Goal: Submit feedback/report problem: Submit feedback/report problem

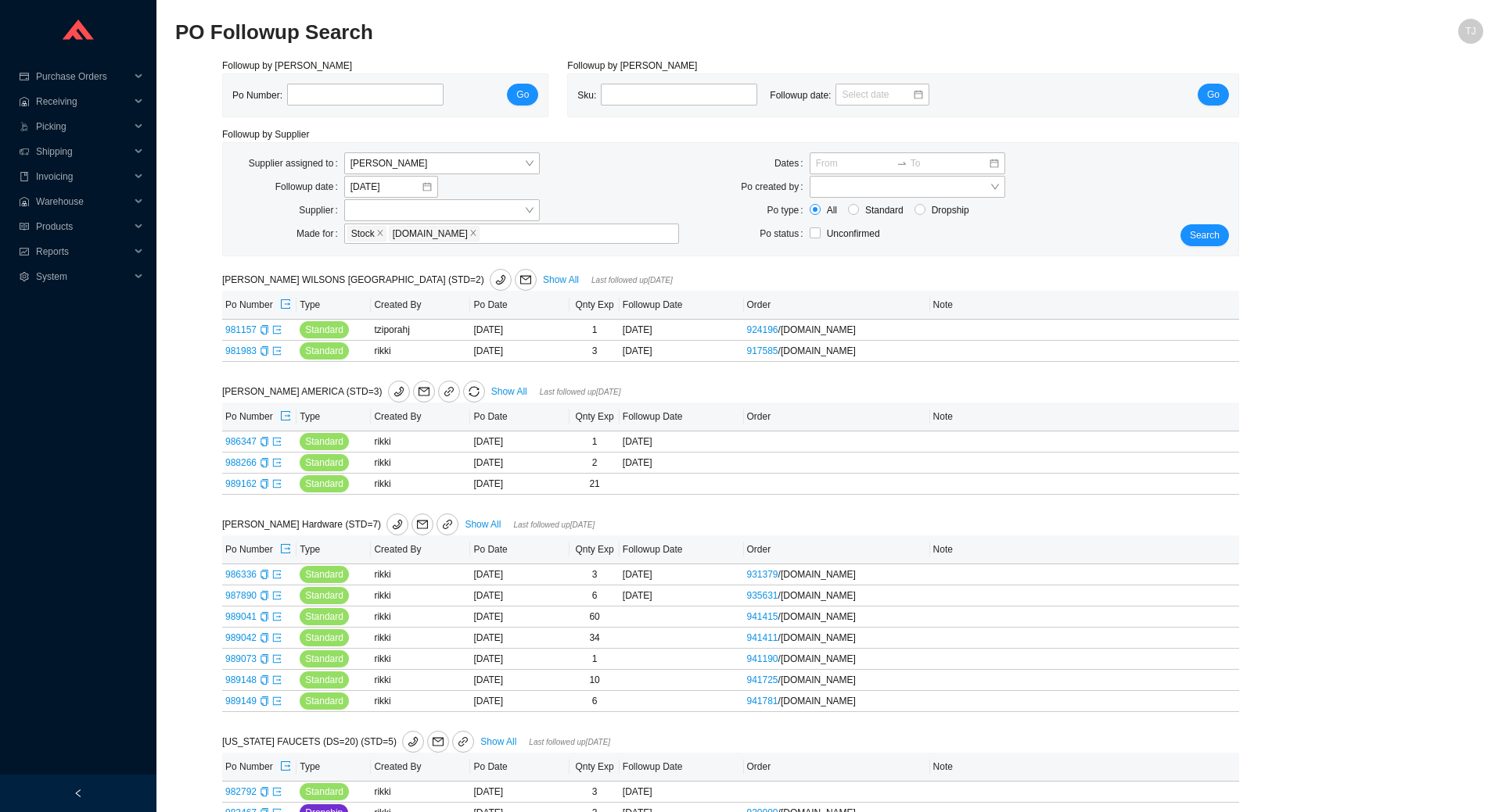
type input "edi"
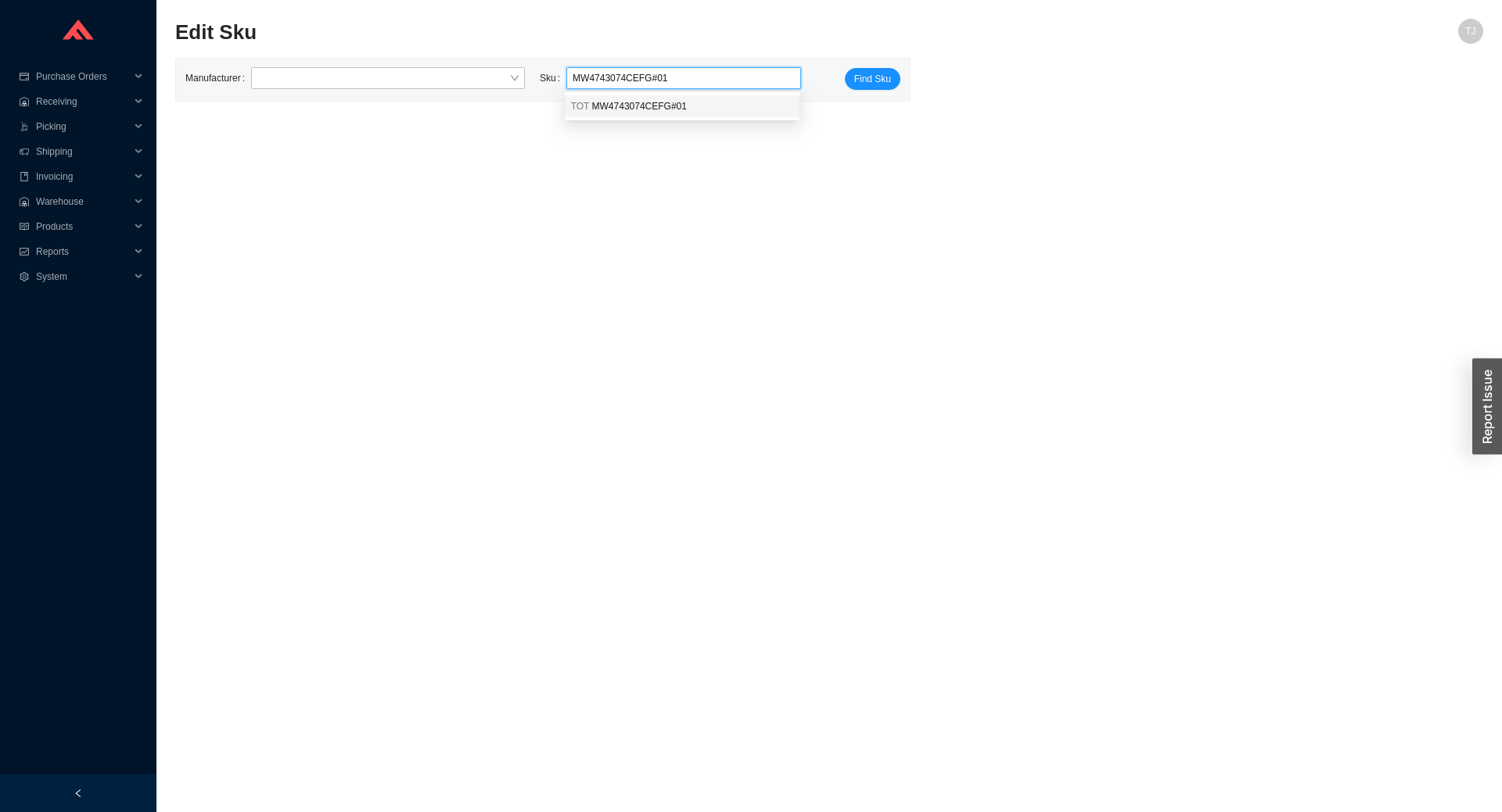
click at [641, 110] on span "MW4743074CEFG#01" at bounding box center [639, 106] width 94 height 11
type input "TOT MW4743074CEFG#01"
click at [872, 87] on span "Find Sku" at bounding box center [873, 79] width 37 height 16
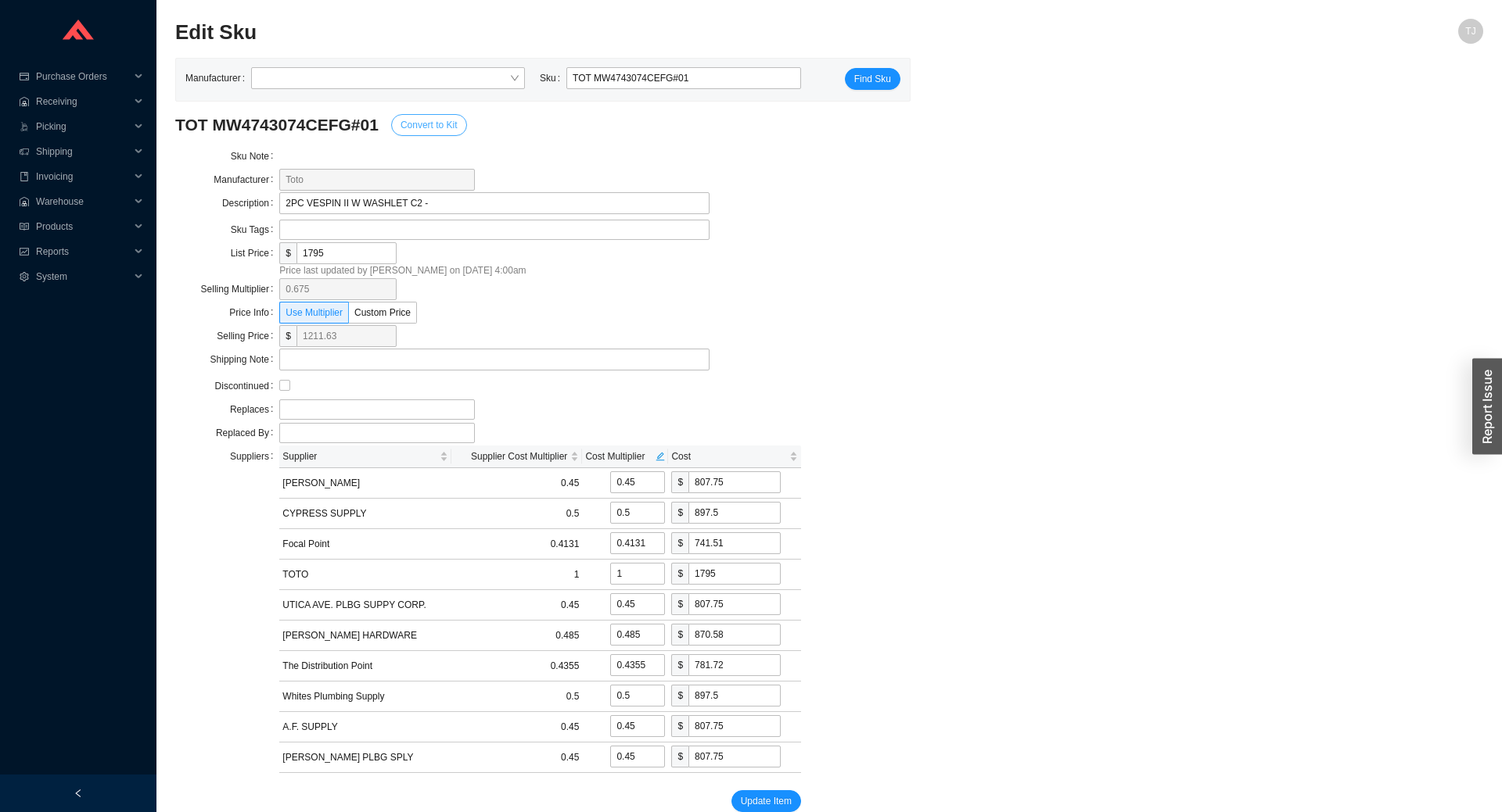
click at [413, 125] on span "Convert to Kit" at bounding box center [429, 125] width 57 height 16
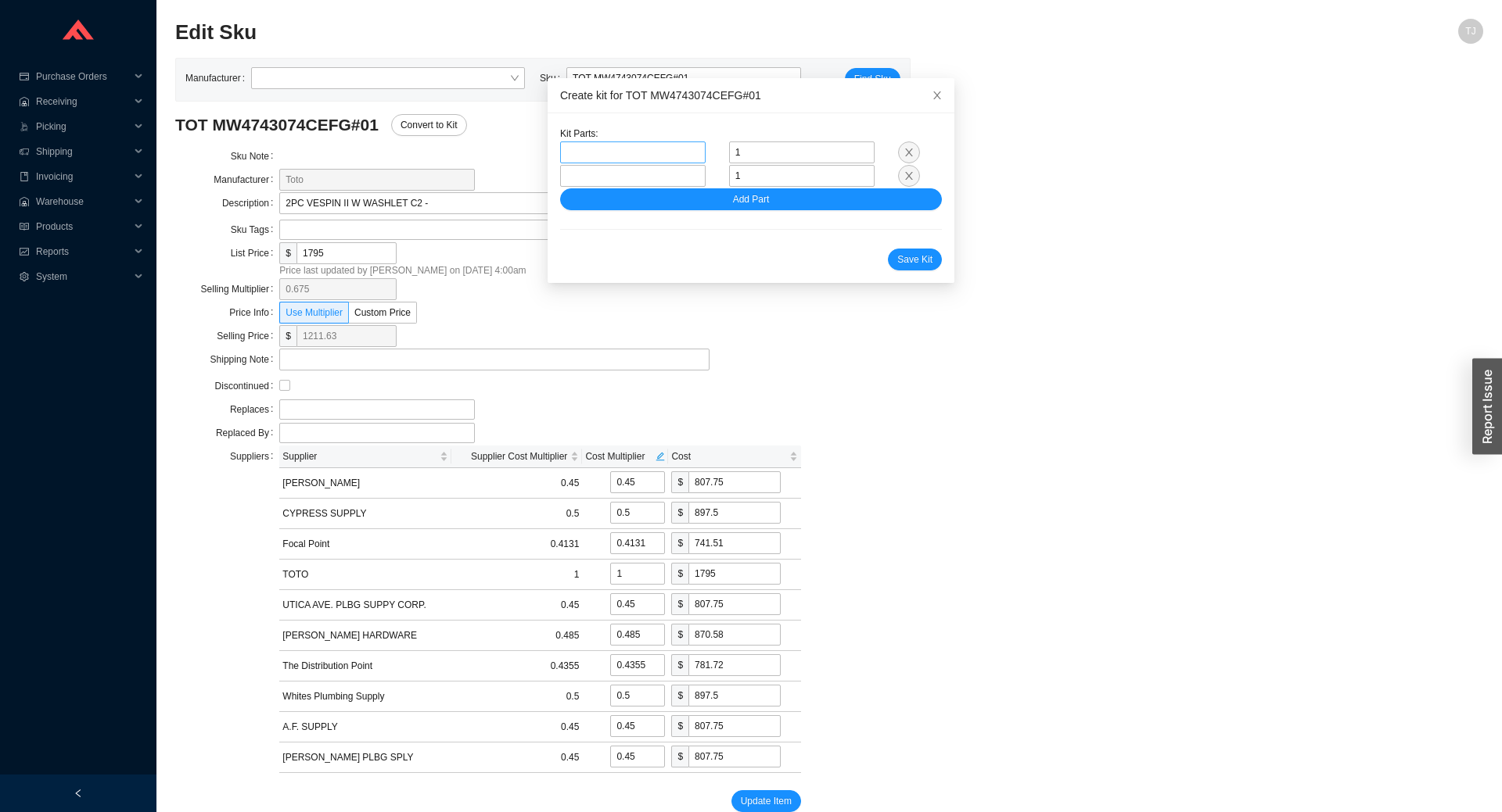
click at [649, 160] on span at bounding box center [632, 152] width 133 height 20
paste input "CT474CUFGT40"
type input "CT474CUFGT40"
click at [679, 180] on div "TOT CT474CUFGT40#01" at bounding box center [632, 180] width 133 height 14
click at [617, 174] on span at bounding box center [632, 176] width 133 height 20
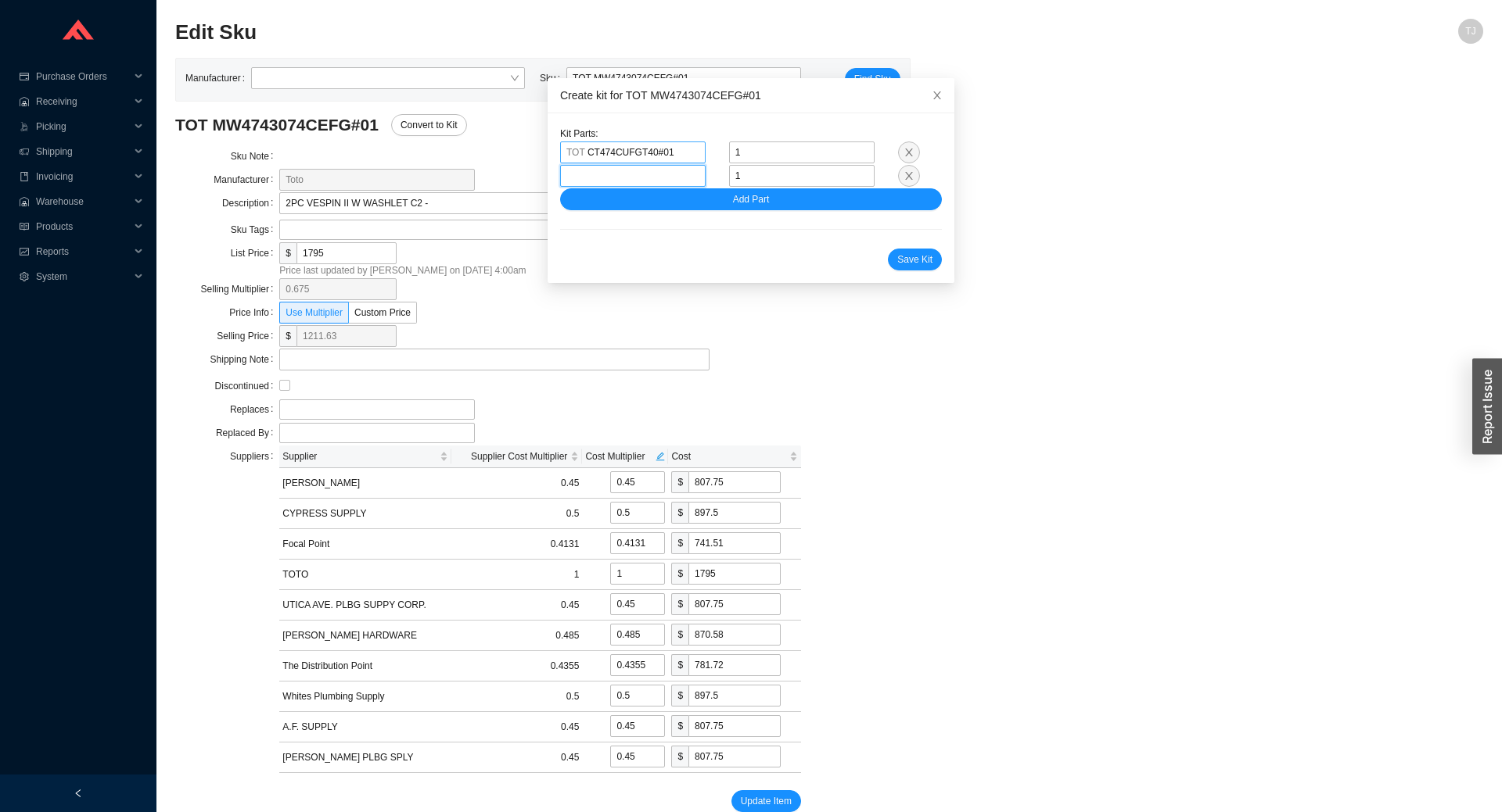
paste input "ST454EA"
type input "ST454EA"
click at [659, 207] on div "TOT ST454EA#01" at bounding box center [632, 203] width 133 height 14
click at [662, 201] on button "Add Part" at bounding box center [751, 200] width 382 height 22
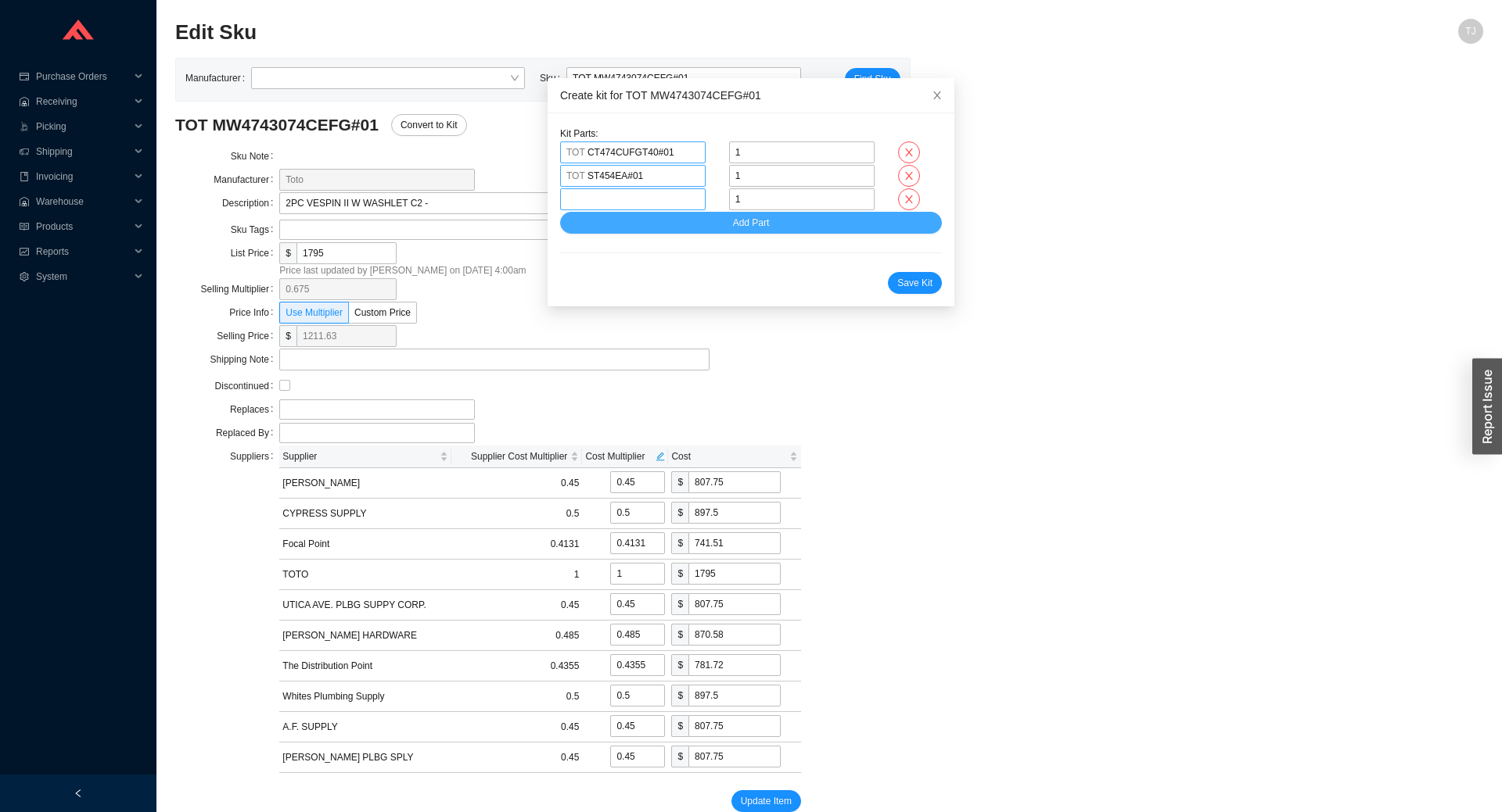
click at [621, 209] on span at bounding box center [632, 200] width 133 height 20
paste input "SW3074T40"
type input "SW3074T40"
click at [623, 229] on span "SW3074T40#01" at bounding box center [621, 228] width 68 height 11
click at [916, 282] on span "Save Kit" at bounding box center [915, 283] width 35 height 16
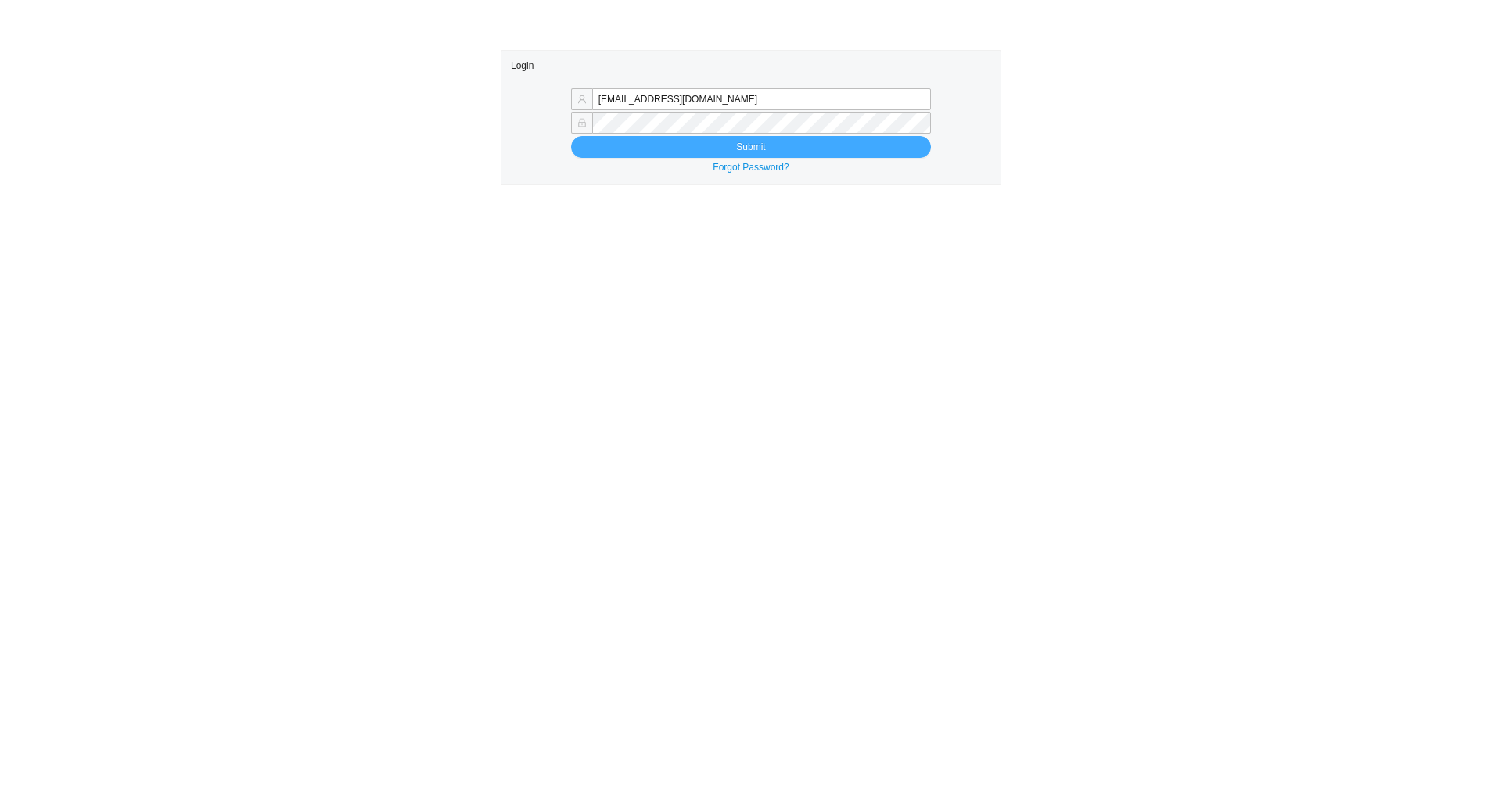
click at [697, 147] on button "Submit" at bounding box center [751, 147] width 360 height 22
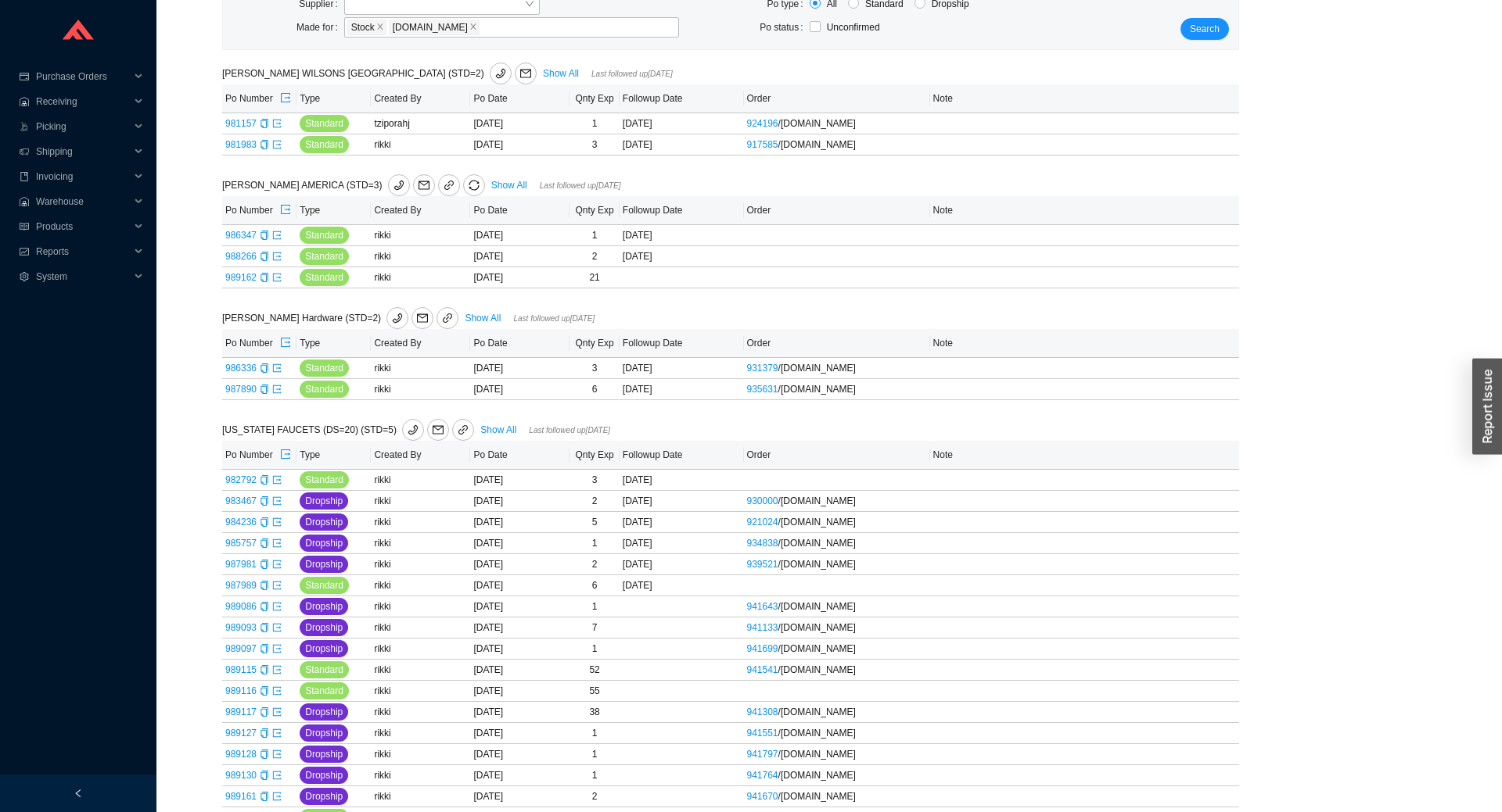
scroll to position [56, 0]
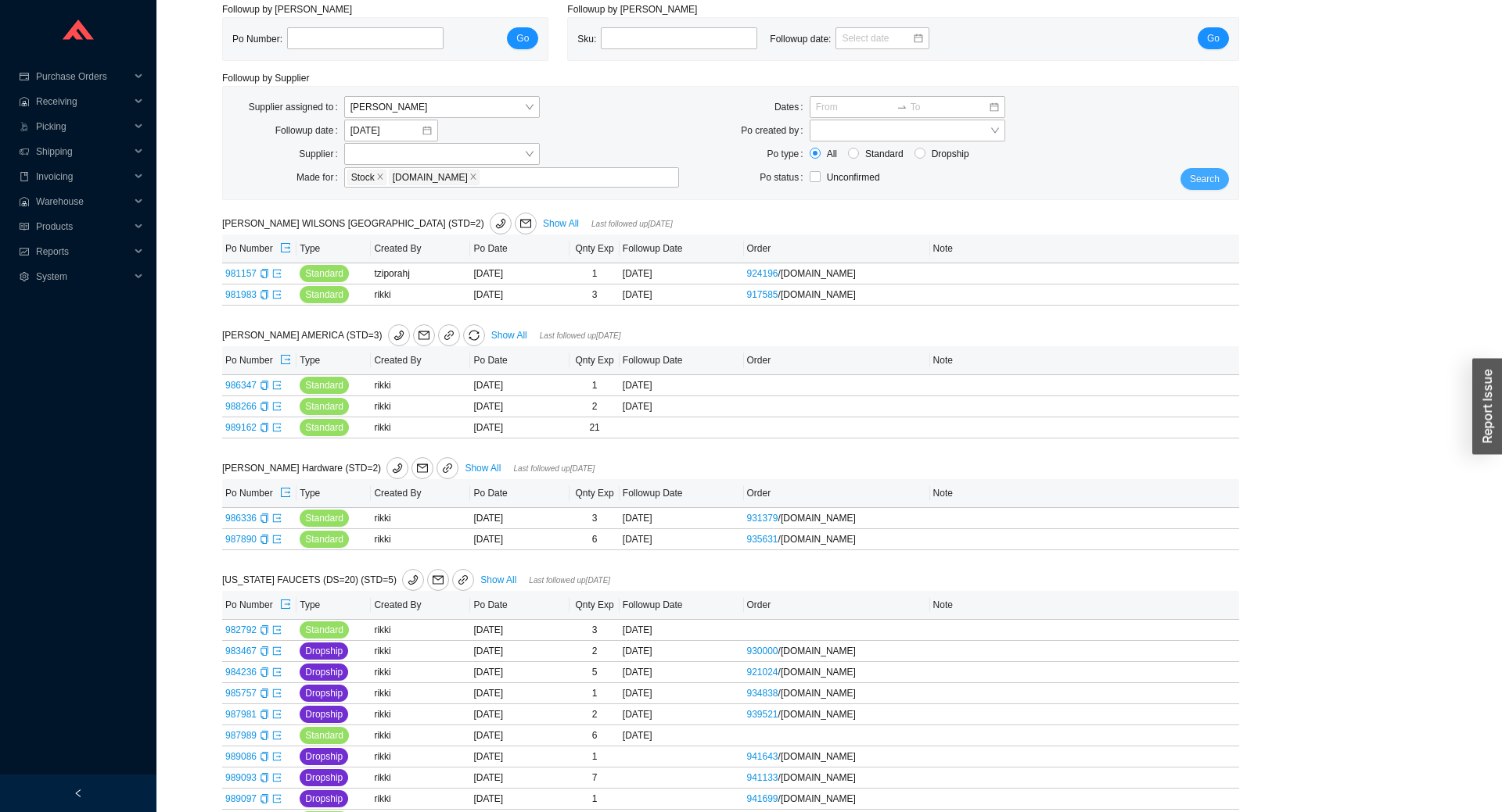
click at [1199, 180] on span "Search" at bounding box center [1204, 179] width 29 height 16
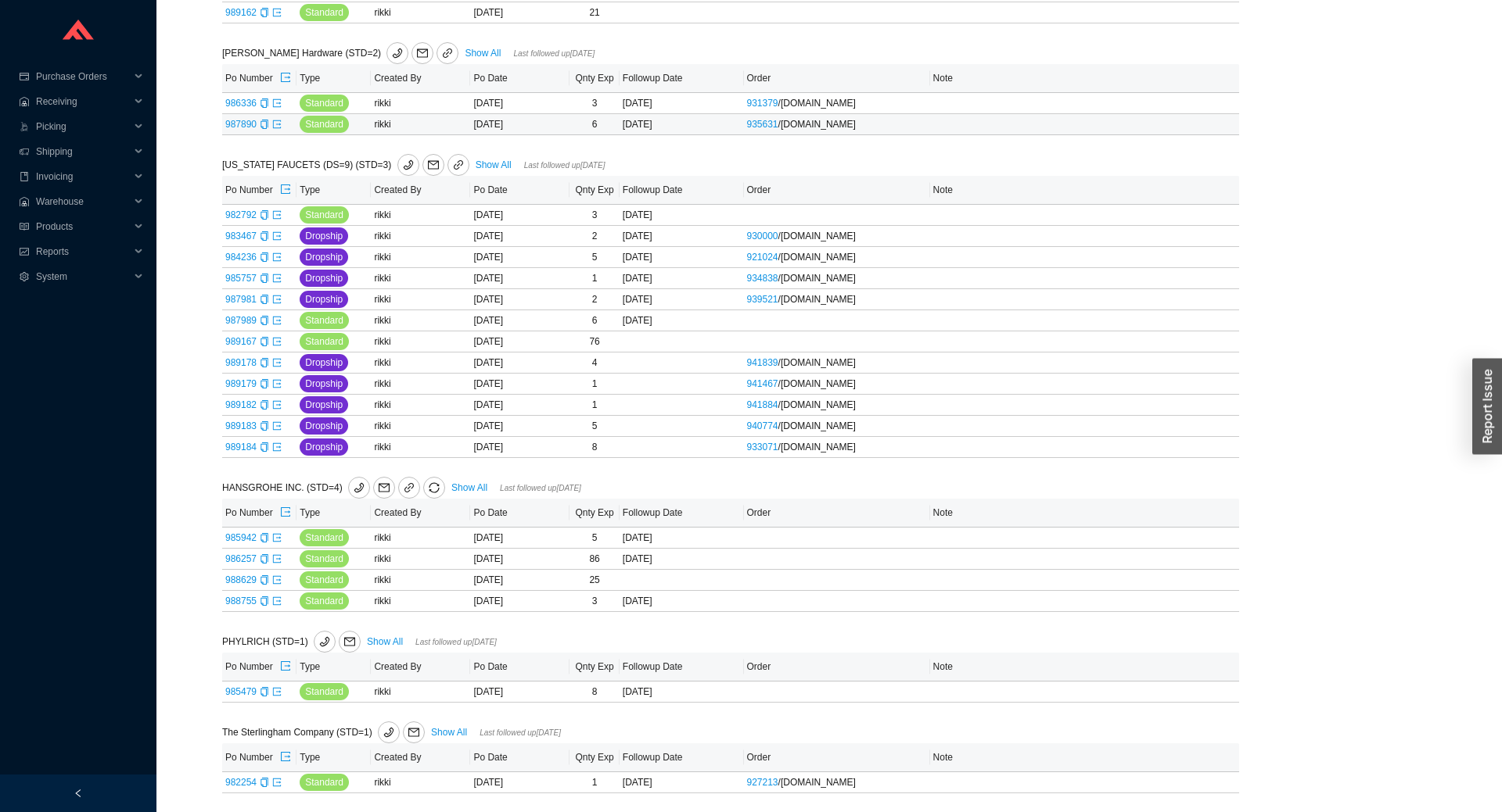
scroll to position [0, 0]
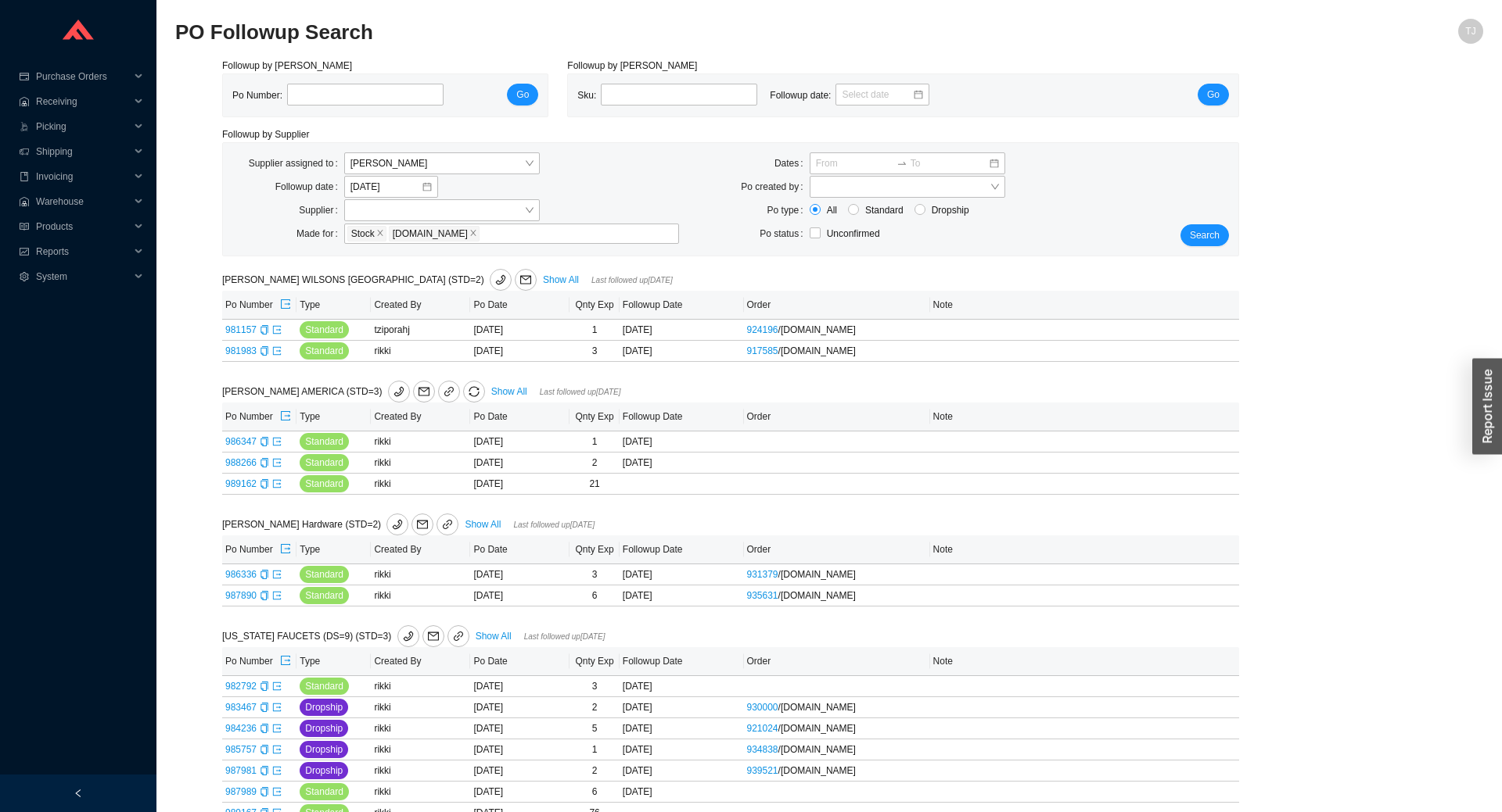
drag, startPoint x: 190, startPoint y: 363, endPoint x: 370, endPoint y: 375, distance: 180.4
click at [190, 363] on div "Followup by PO Po Number: Go Followup by Sku Sku: Followup date: Go Followup by…" at bounding box center [829, 670] width 1308 height 1226
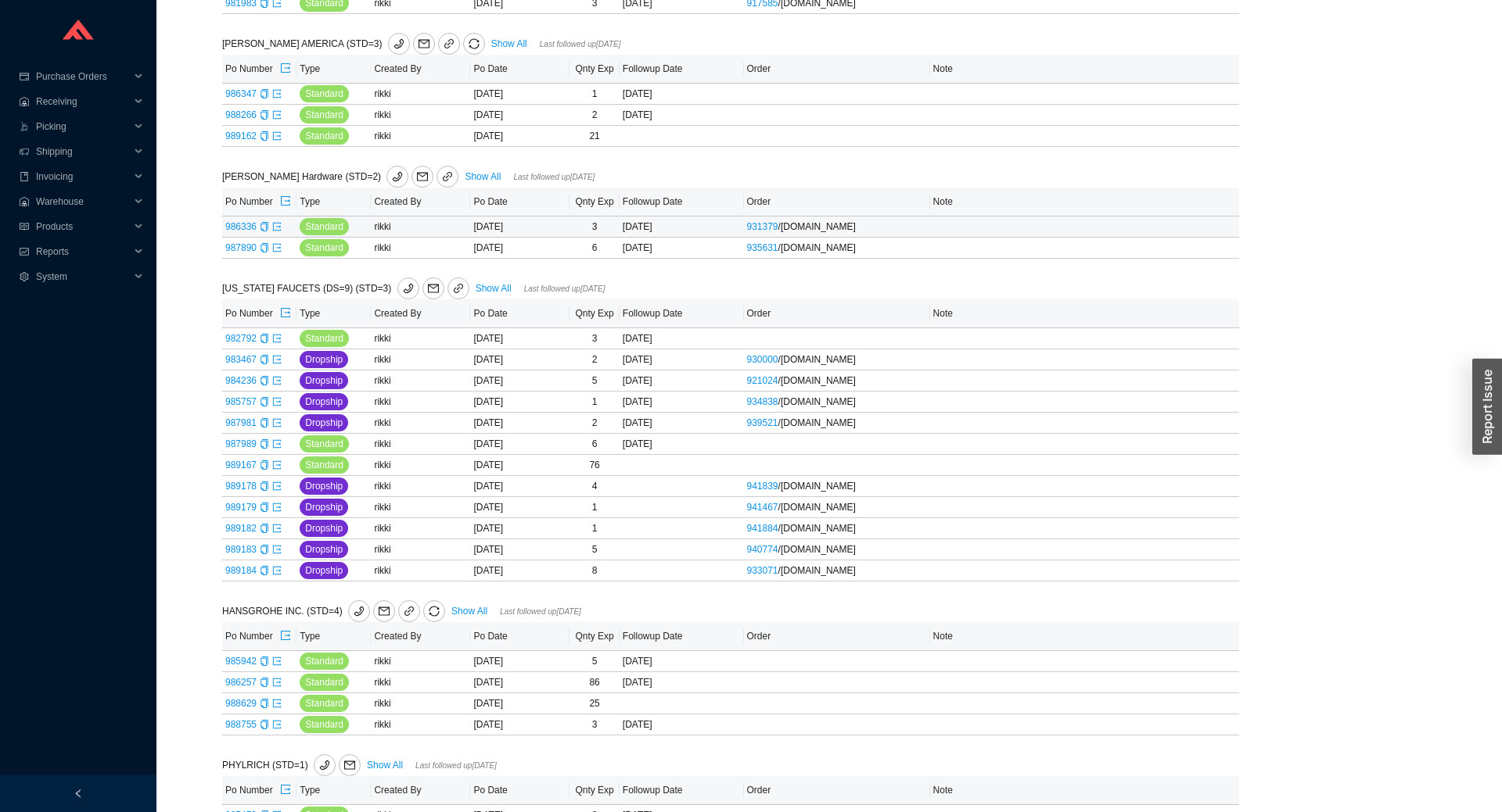
scroll to position [473, 0]
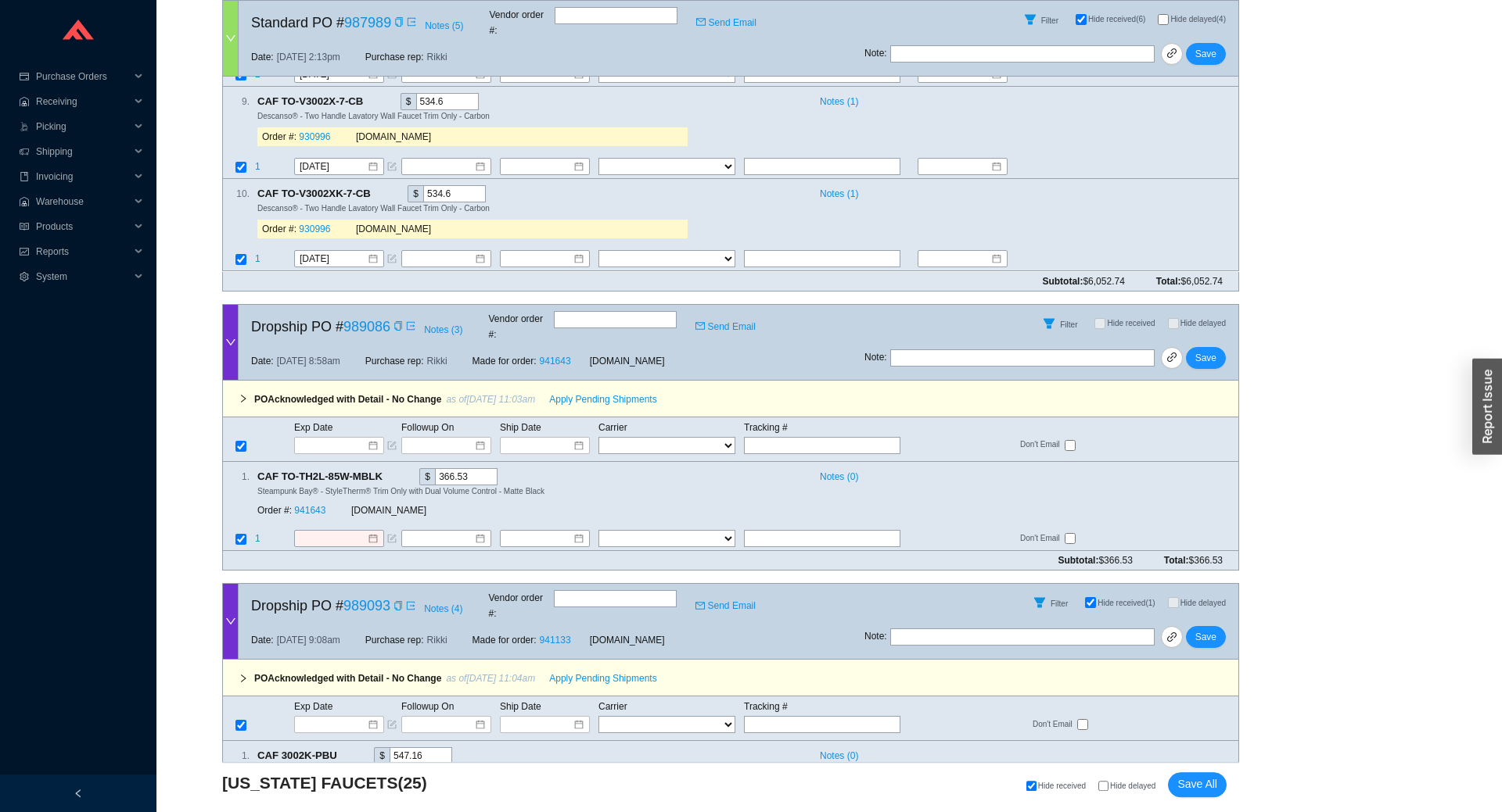
scroll to position [3456, 0]
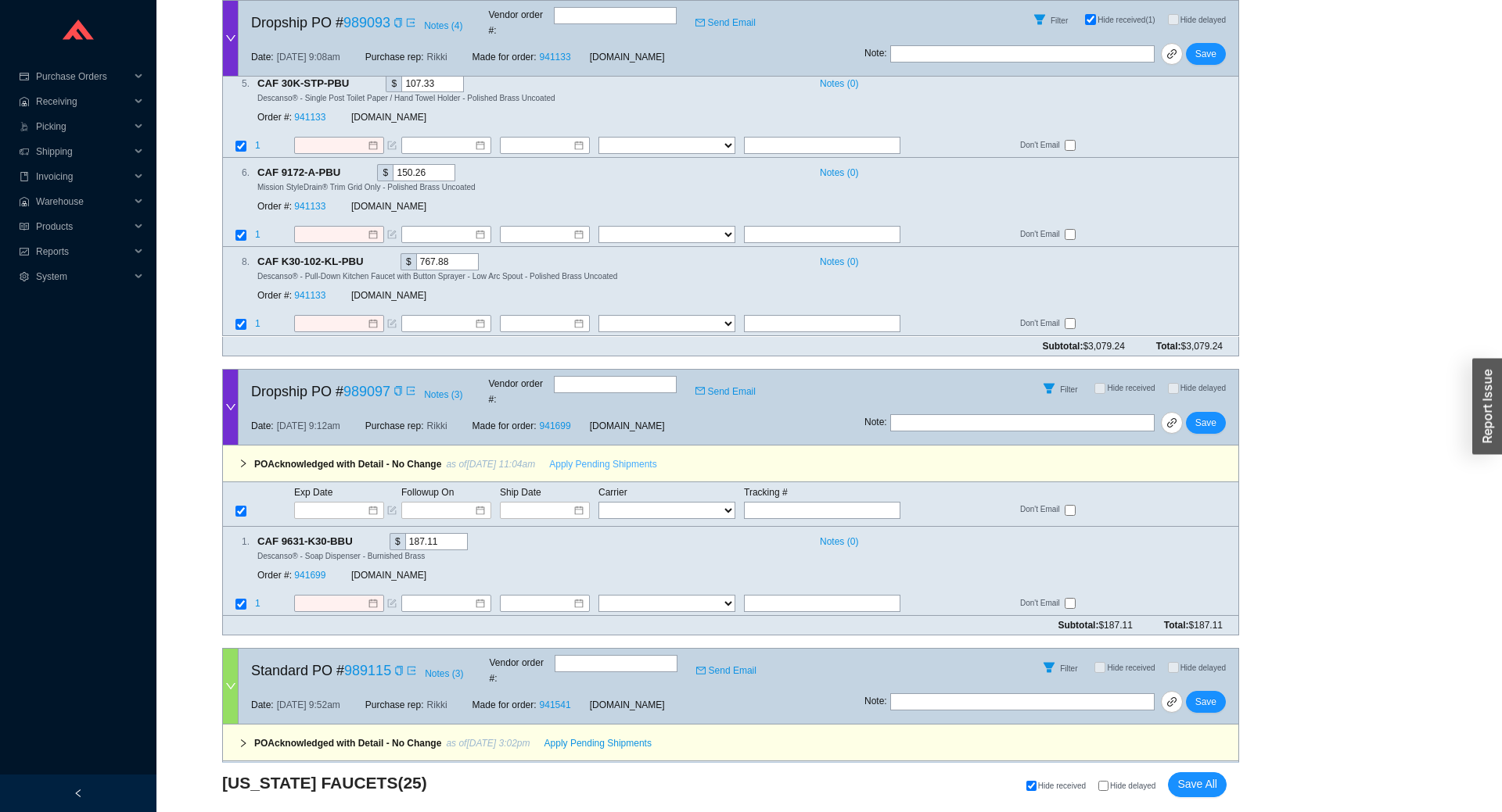
click at [586, 457] on span "Apply Pending Shipments" at bounding box center [603, 464] width 107 height 16
drag, startPoint x: 295, startPoint y: 453, endPoint x: 309, endPoint y: 450, distance: 14.3
click at [294, 561] on div "Order #: 941699 QualityBath.com" at bounding box center [473, 575] width 430 height 28
click at [309, 570] on link "941699" at bounding box center [310, 576] width 31 height 11
click at [1199, 416] on span "Save" at bounding box center [1205, 423] width 21 height 16
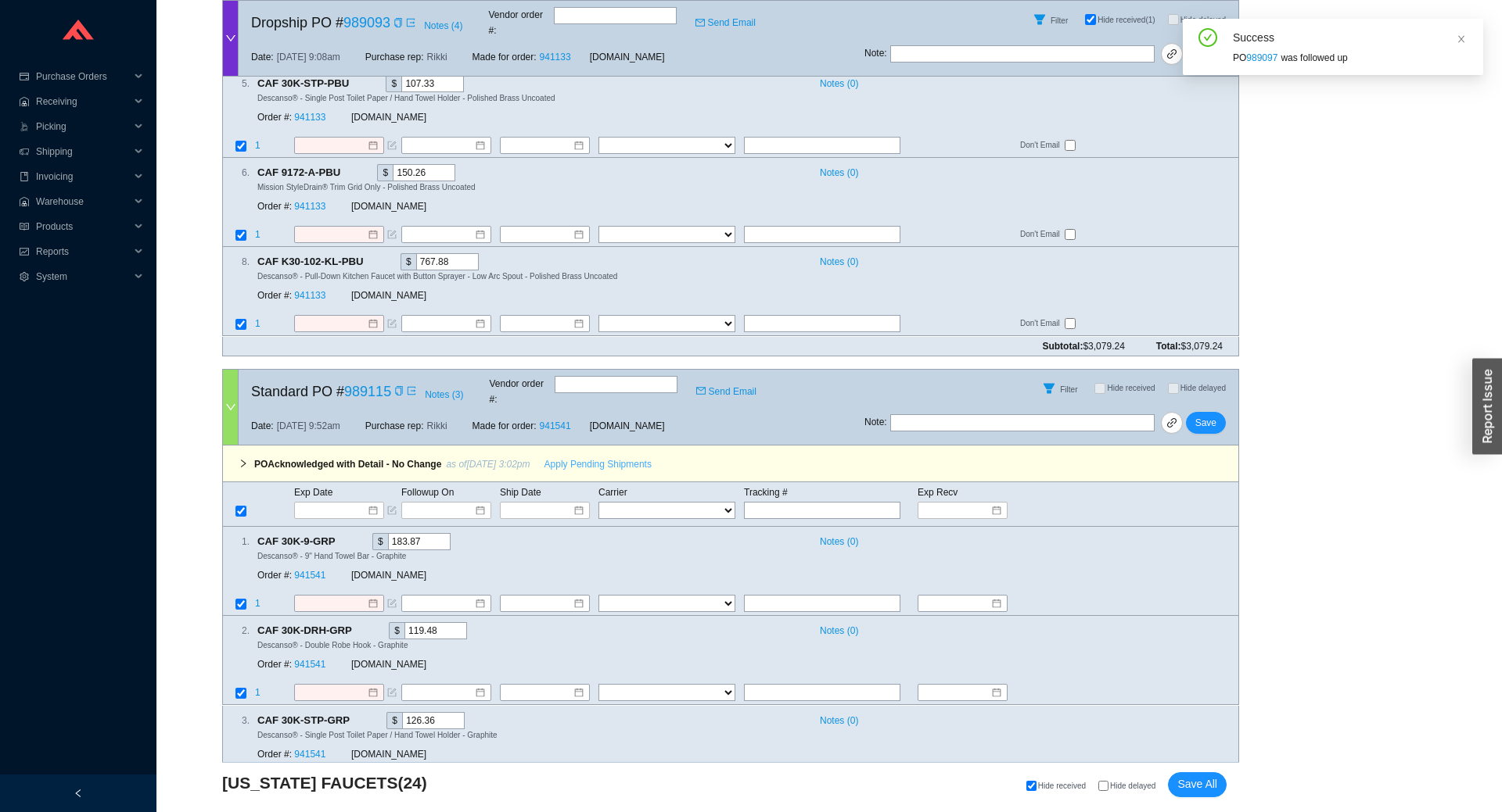
click at [575, 457] on span "Apply Pending Shipments" at bounding box center [597, 464] width 107 height 16
click at [314, 570] on link "941541" at bounding box center [310, 576] width 31 height 11
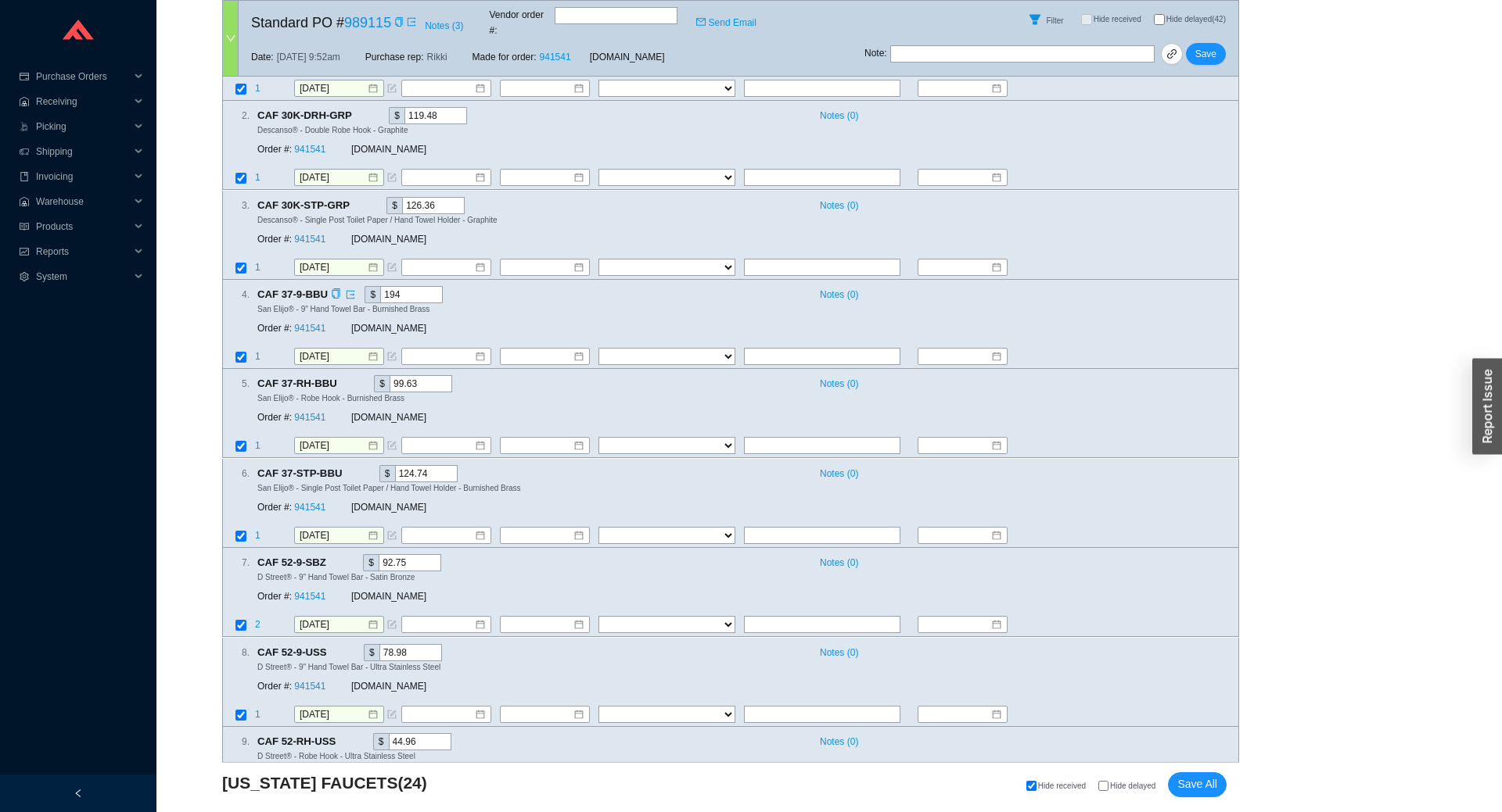
scroll to position [4147, 0]
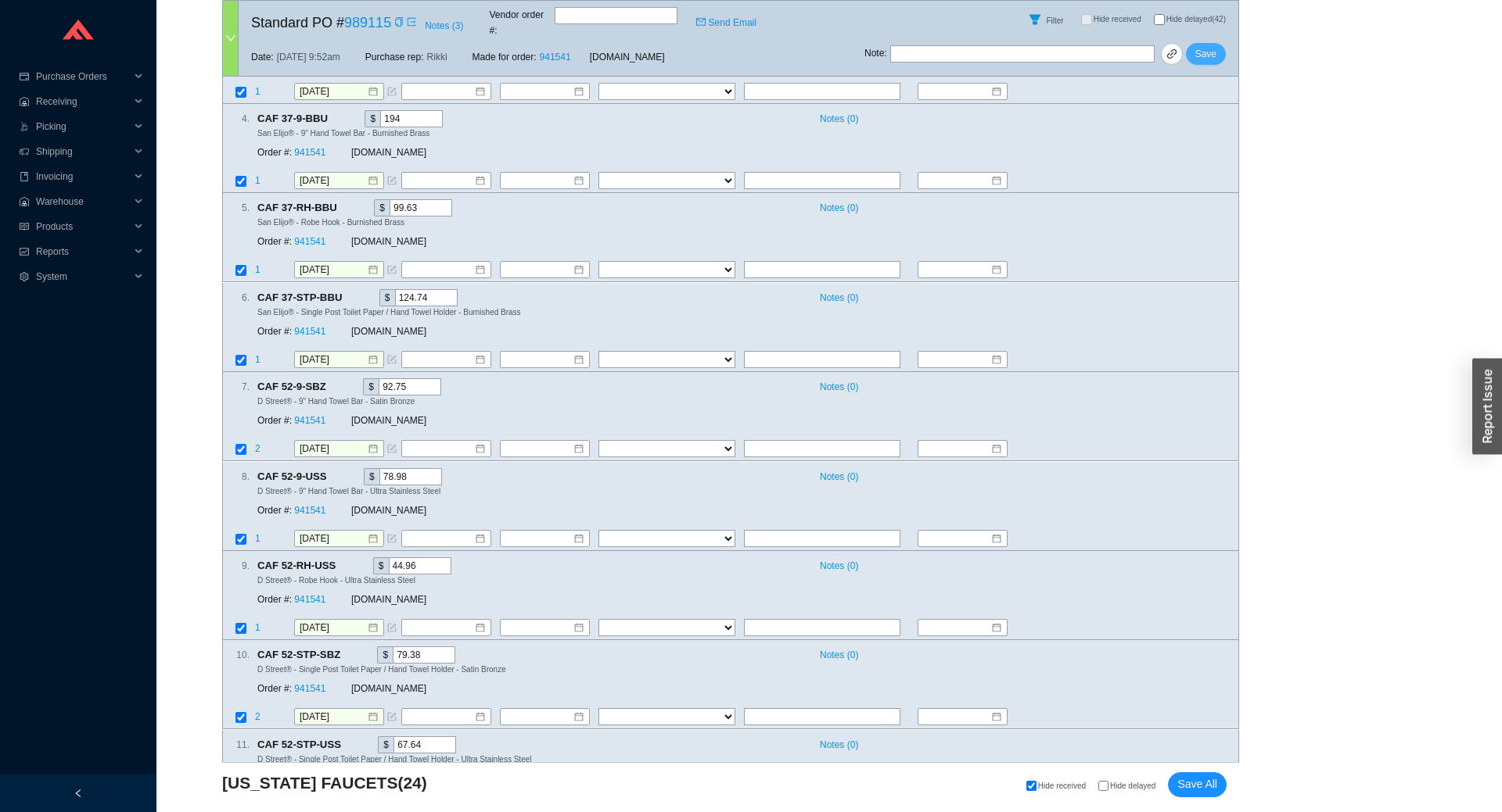
click at [1195, 49] on button "Save" at bounding box center [1206, 54] width 40 height 22
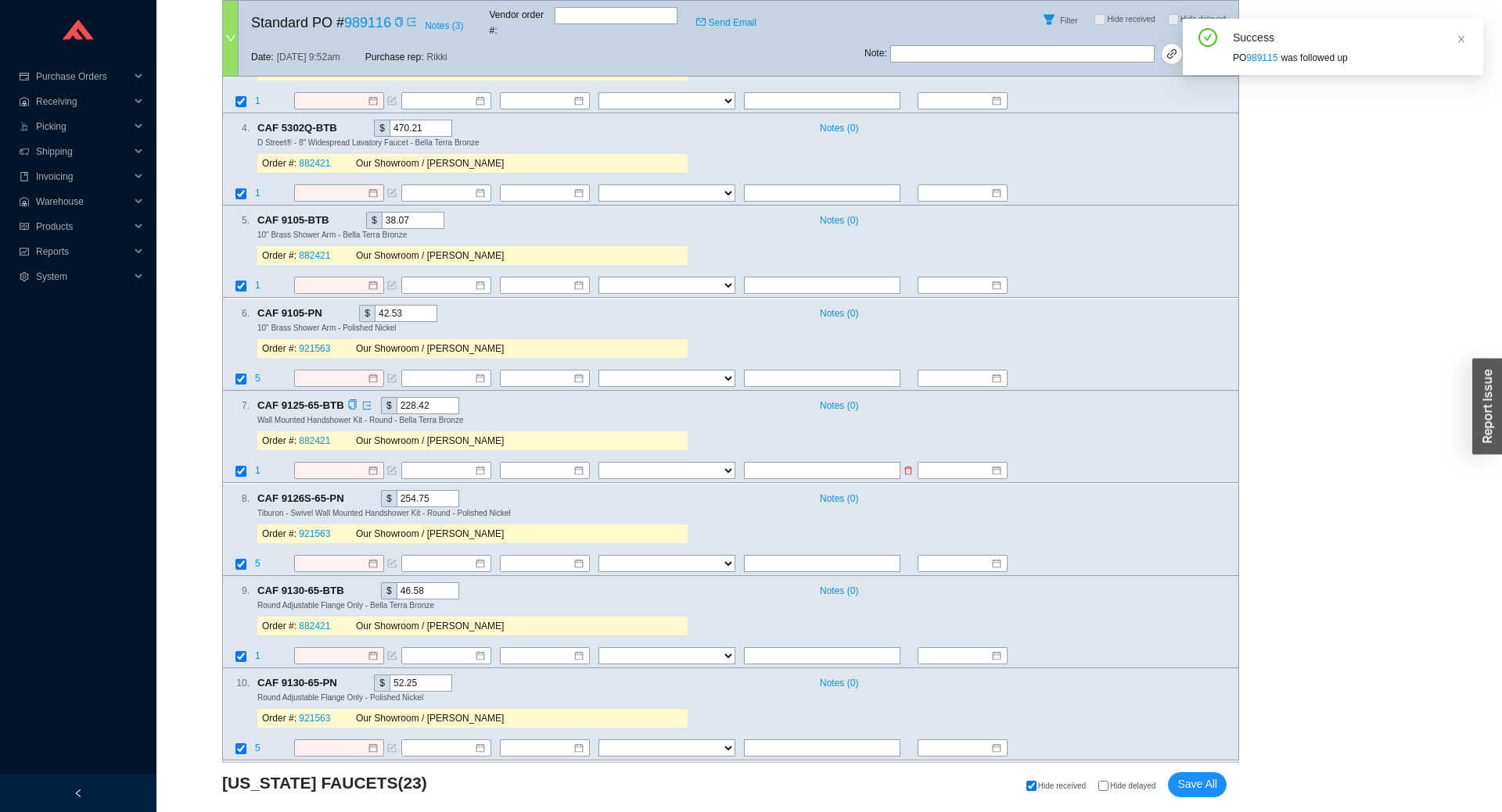
scroll to position [3456, 0]
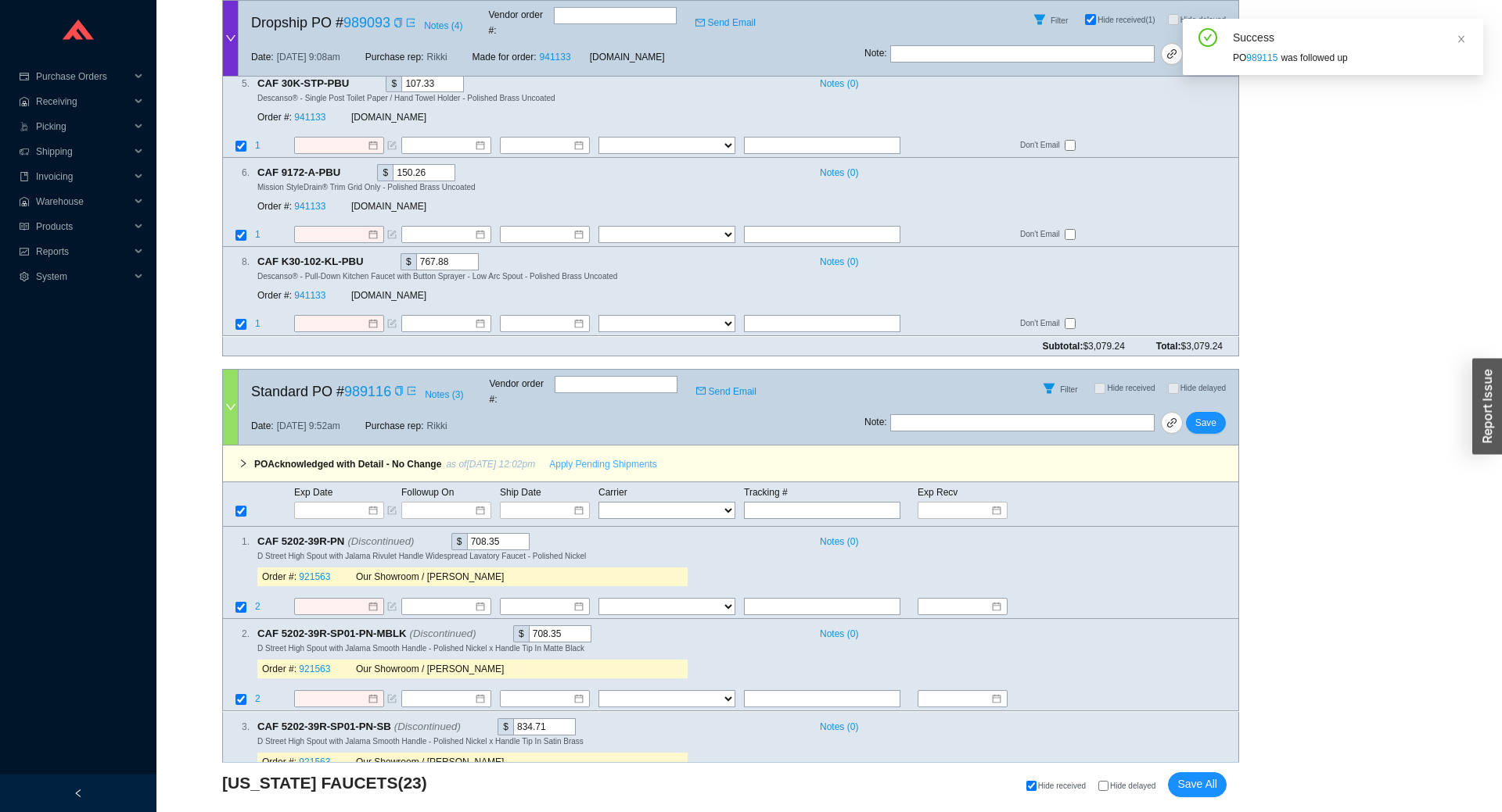
click at [623, 457] on span "Apply Pending Shipments" at bounding box center [603, 464] width 107 height 16
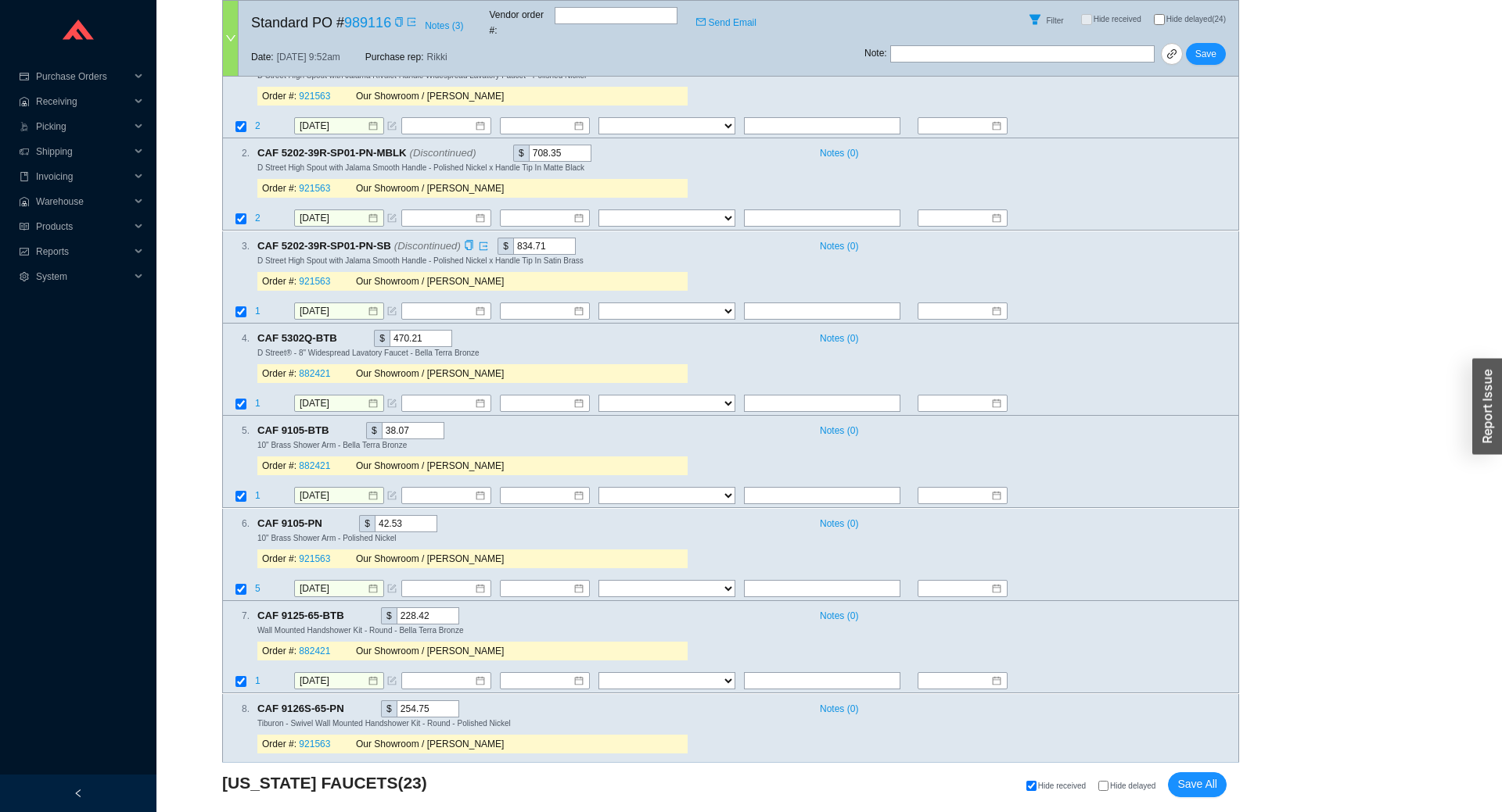
scroll to position [3802, 0]
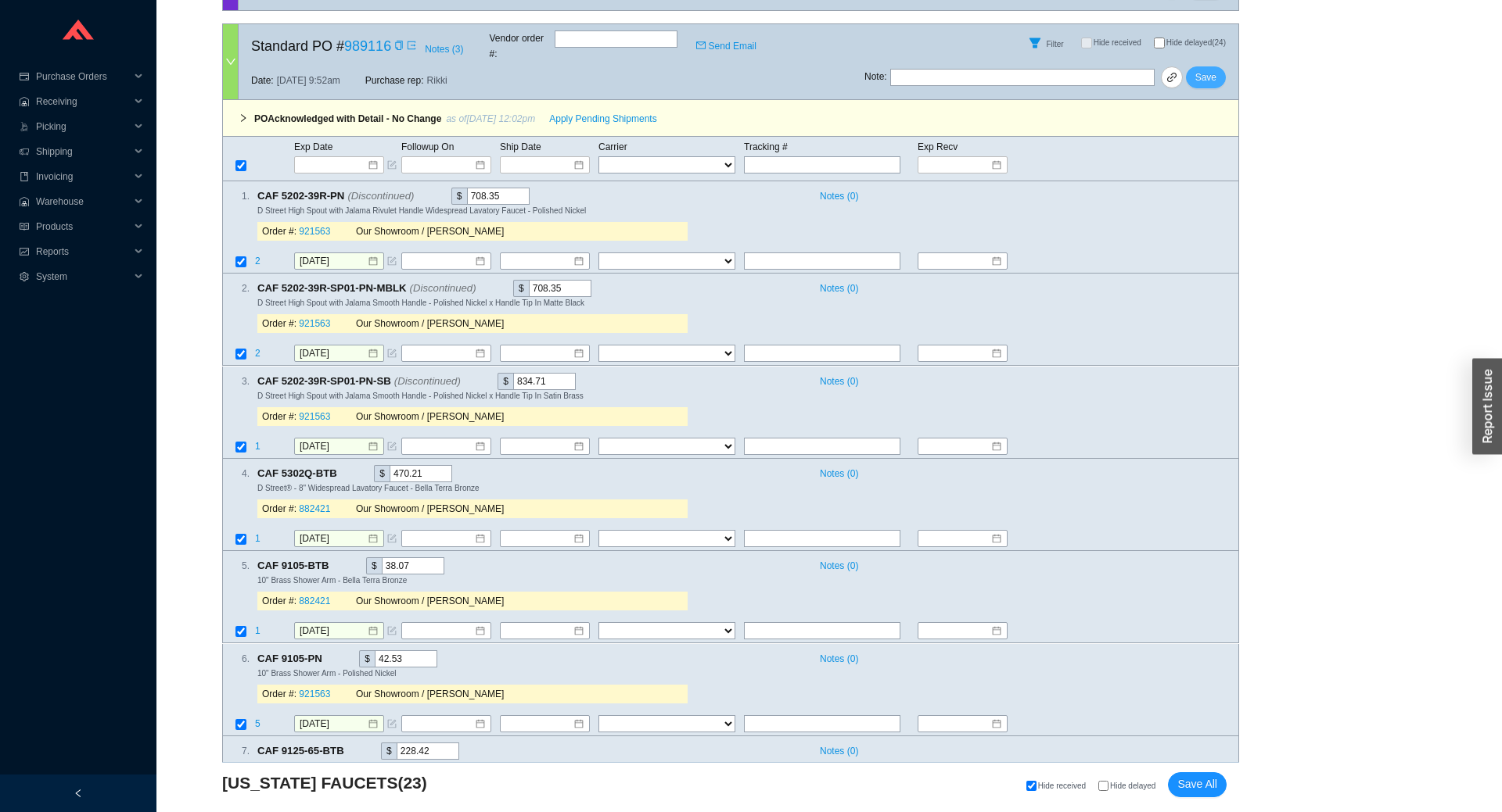
click at [1203, 70] on span "Save" at bounding box center [1205, 77] width 21 height 16
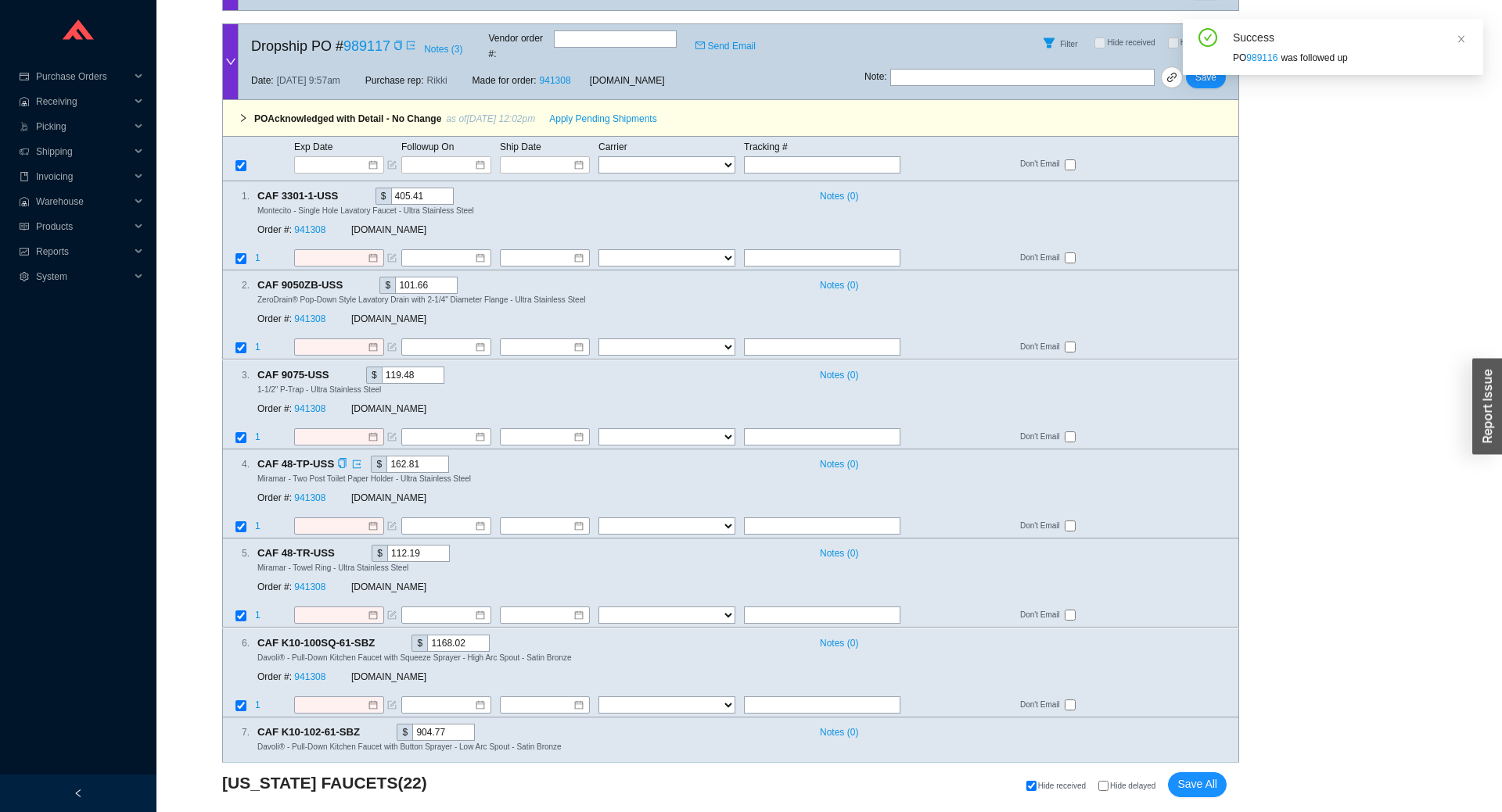
scroll to position [3456, 0]
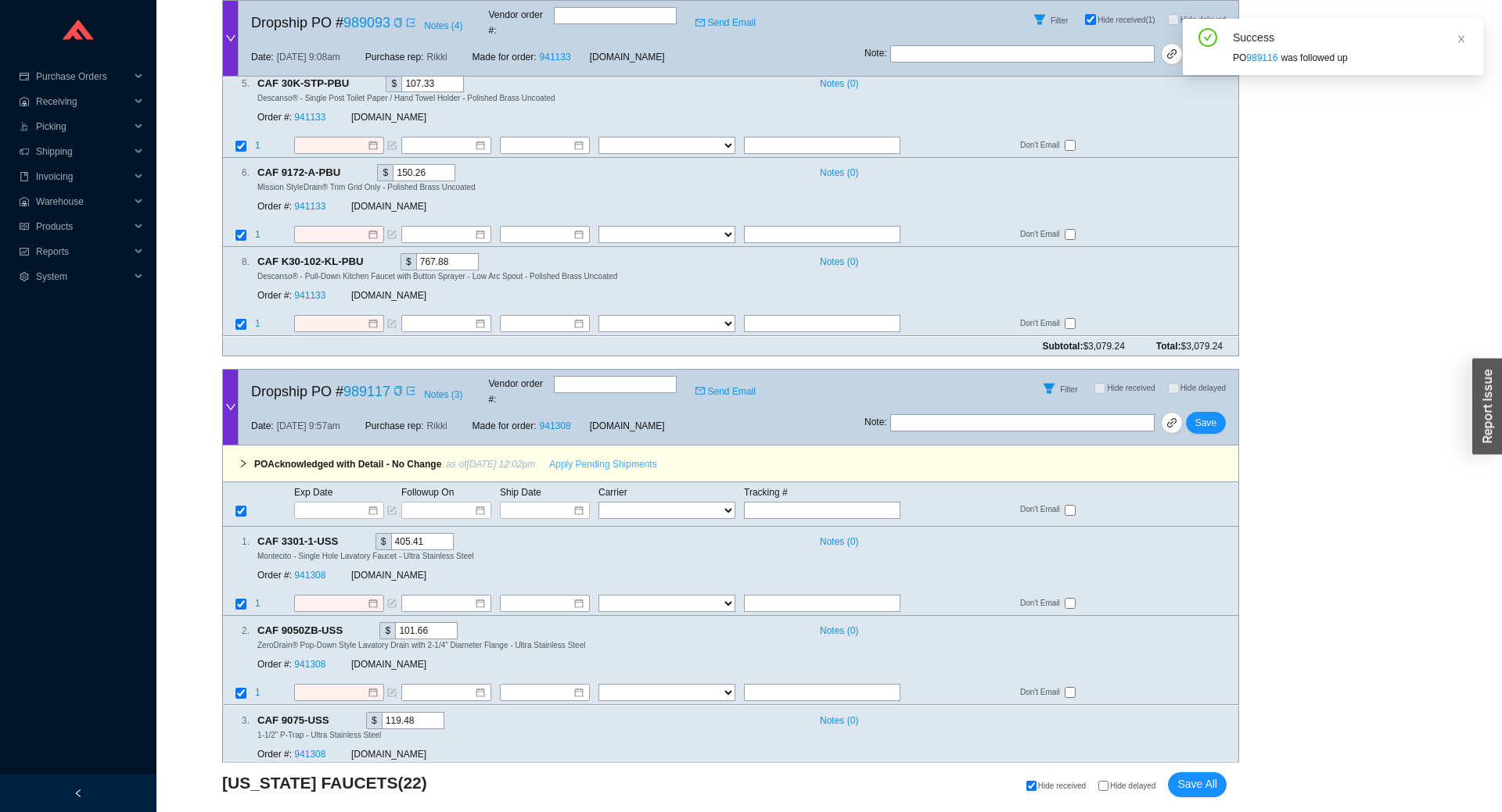
click at [569, 457] on span "Apply Pending Shipments" at bounding box center [603, 464] width 107 height 16
click at [313, 570] on link "941308" at bounding box center [310, 576] width 31 height 11
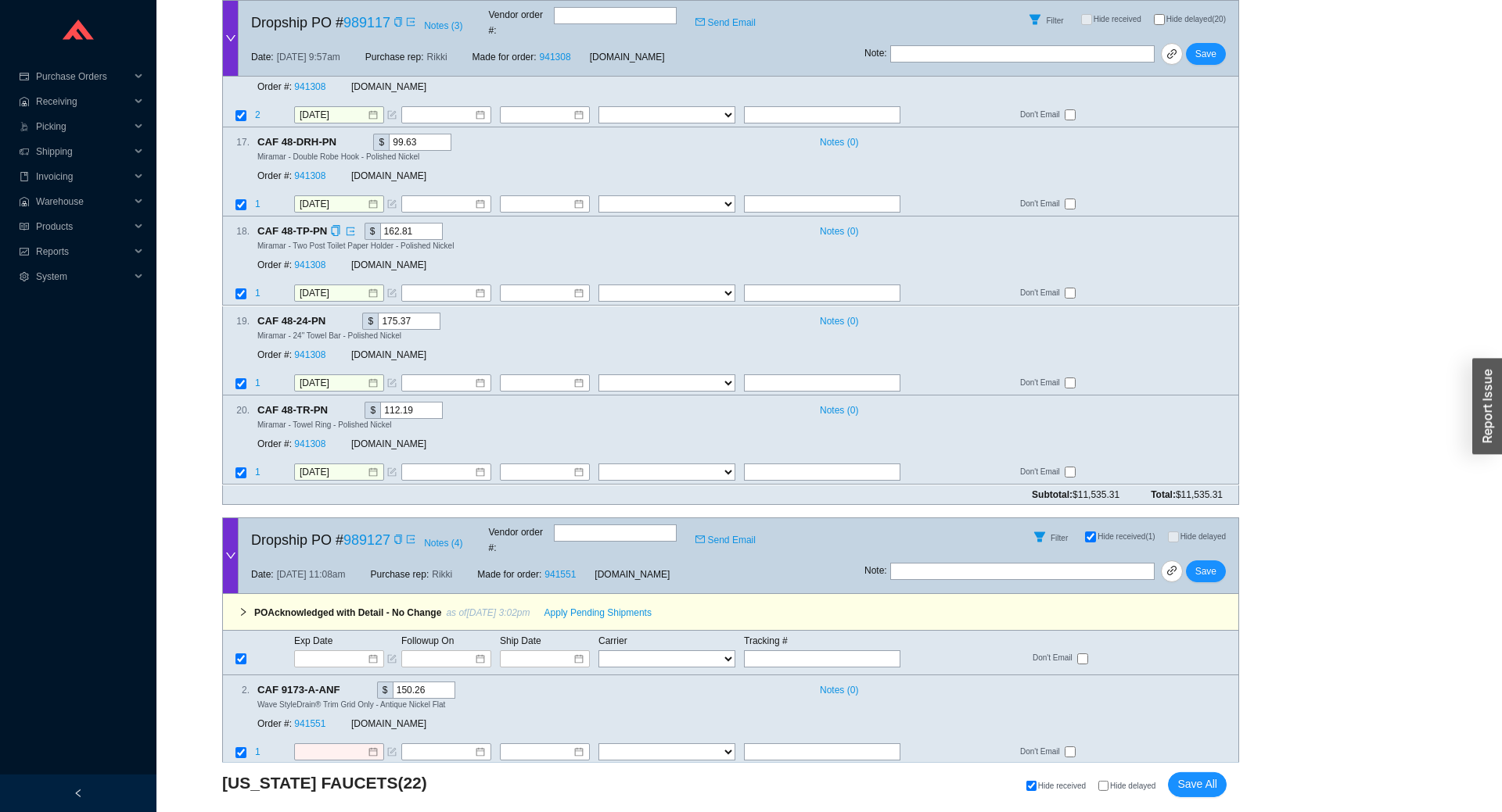
scroll to position [5184, 0]
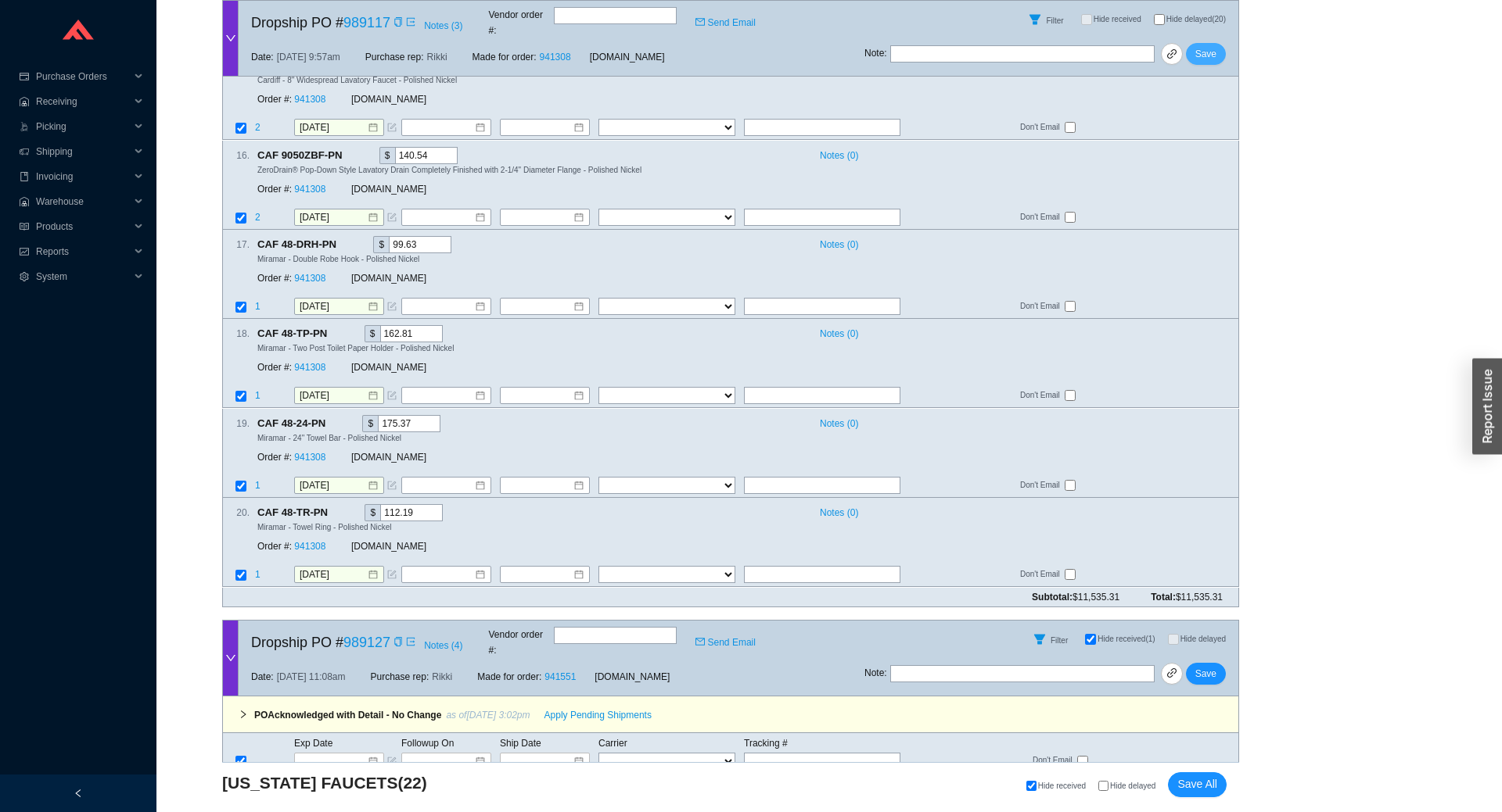
click at [1199, 46] on span "Save" at bounding box center [1205, 53] width 21 height 16
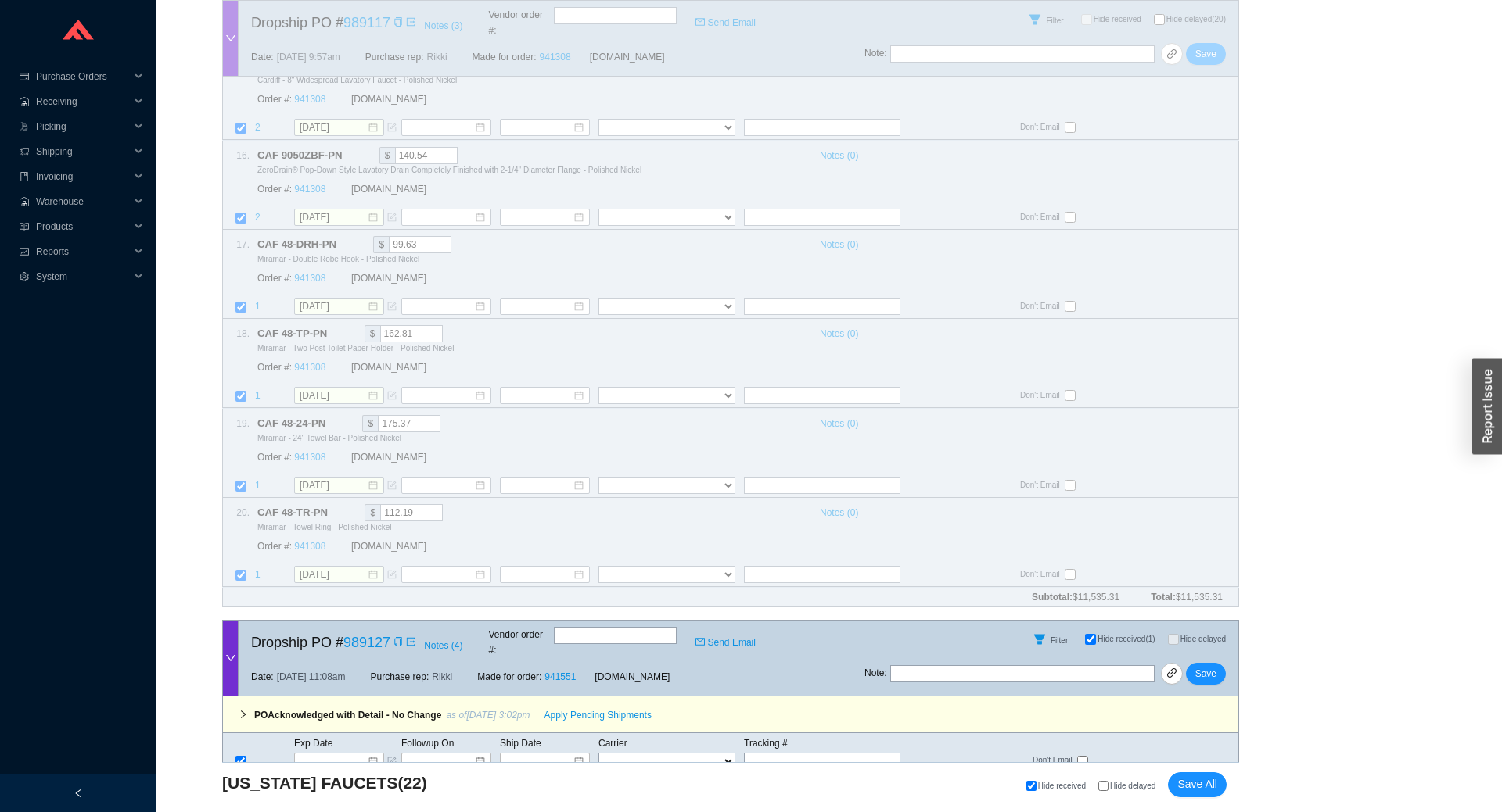
scroll to position [3213, 0]
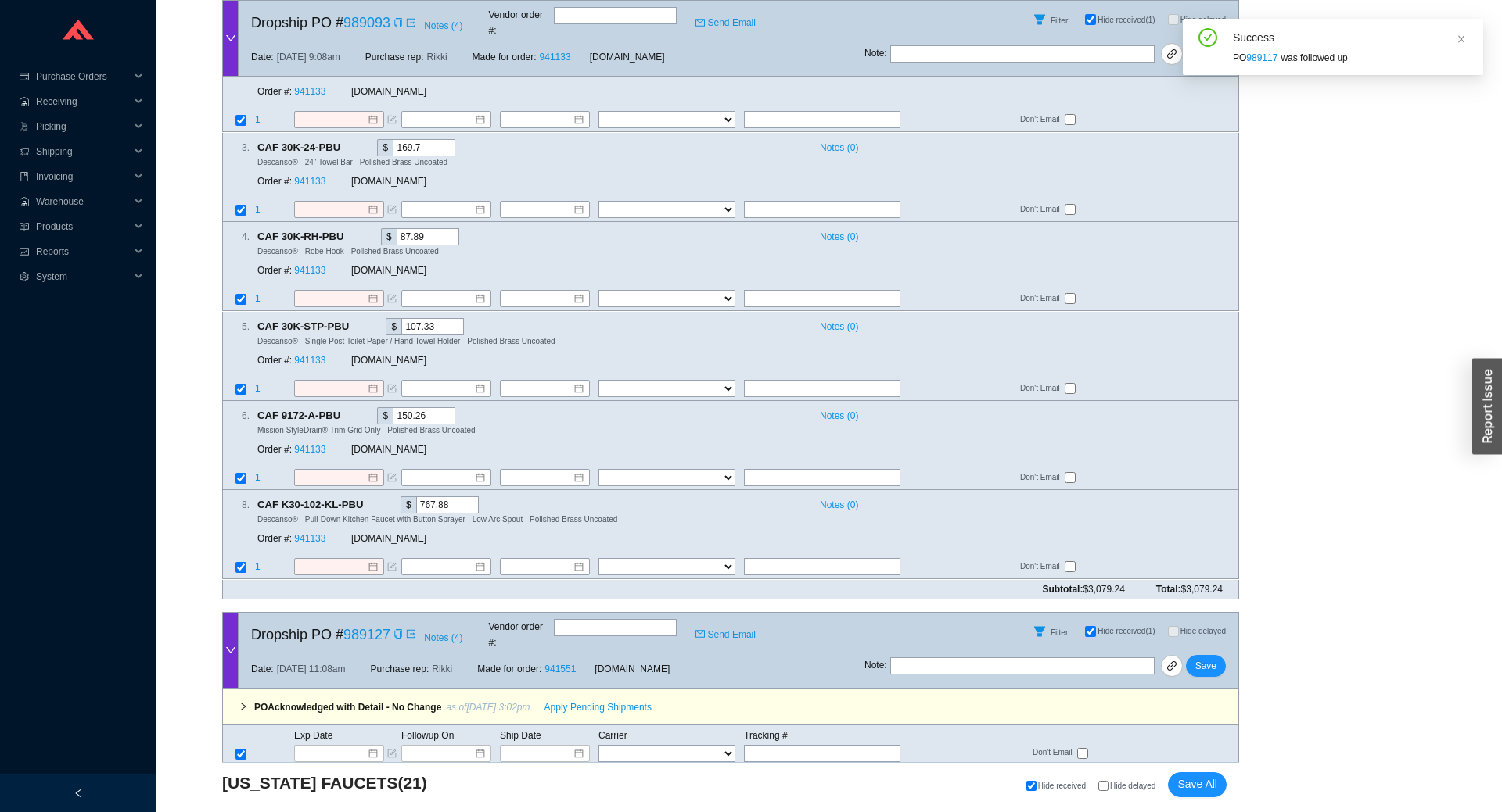
click at [554, 689] on div "PO Acknowledged with Detail - No Change as of 9/26/25 3:02pm Apply Pending Ship…" at bounding box center [731, 708] width 1017 height 37
click at [561, 699] on span "Apply Pending Shipments" at bounding box center [597, 707] width 107 height 16
click at [313, 812] on link "941551" at bounding box center [310, 818] width 31 height 11
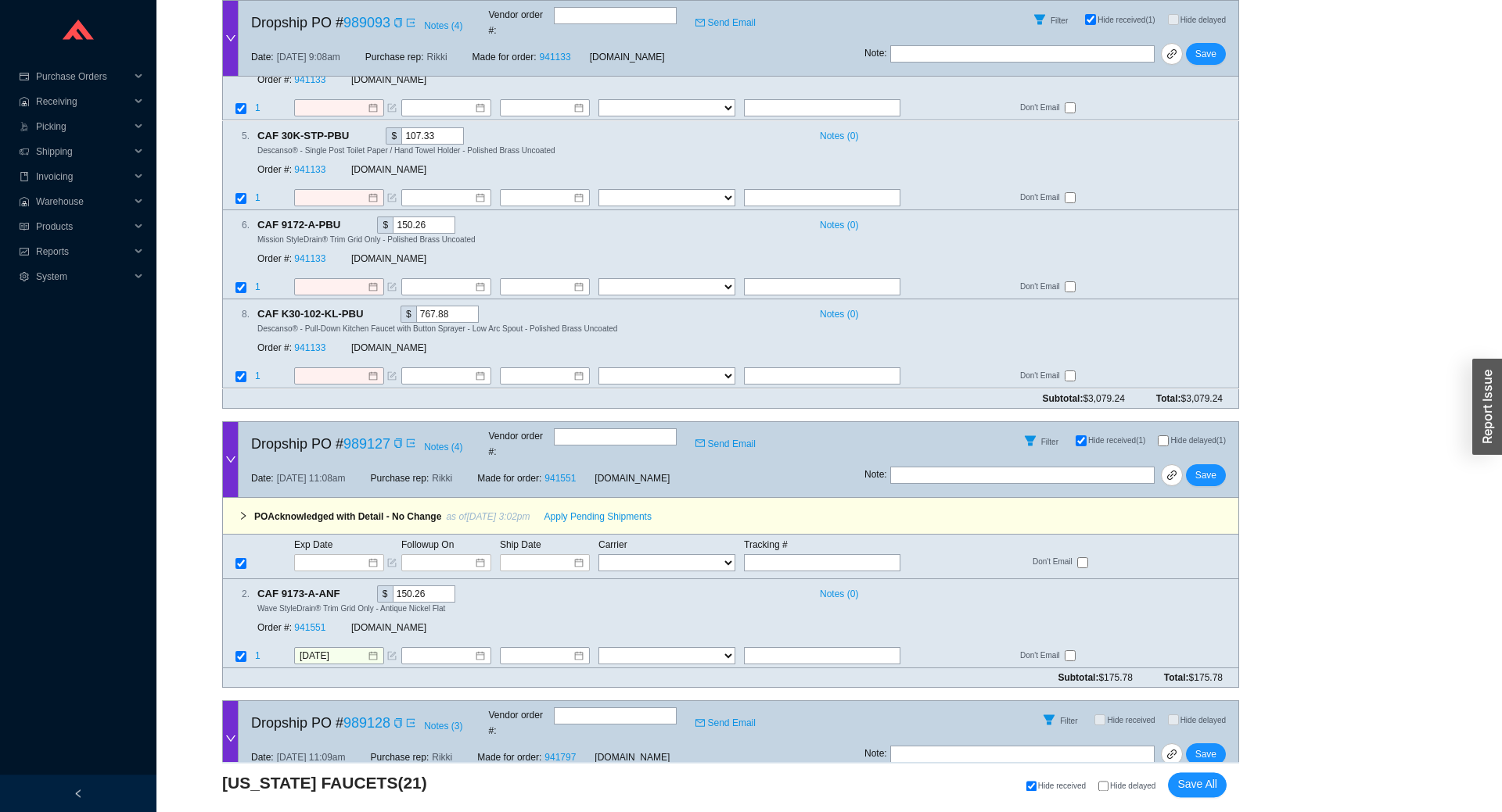
scroll to position [3558, 0]
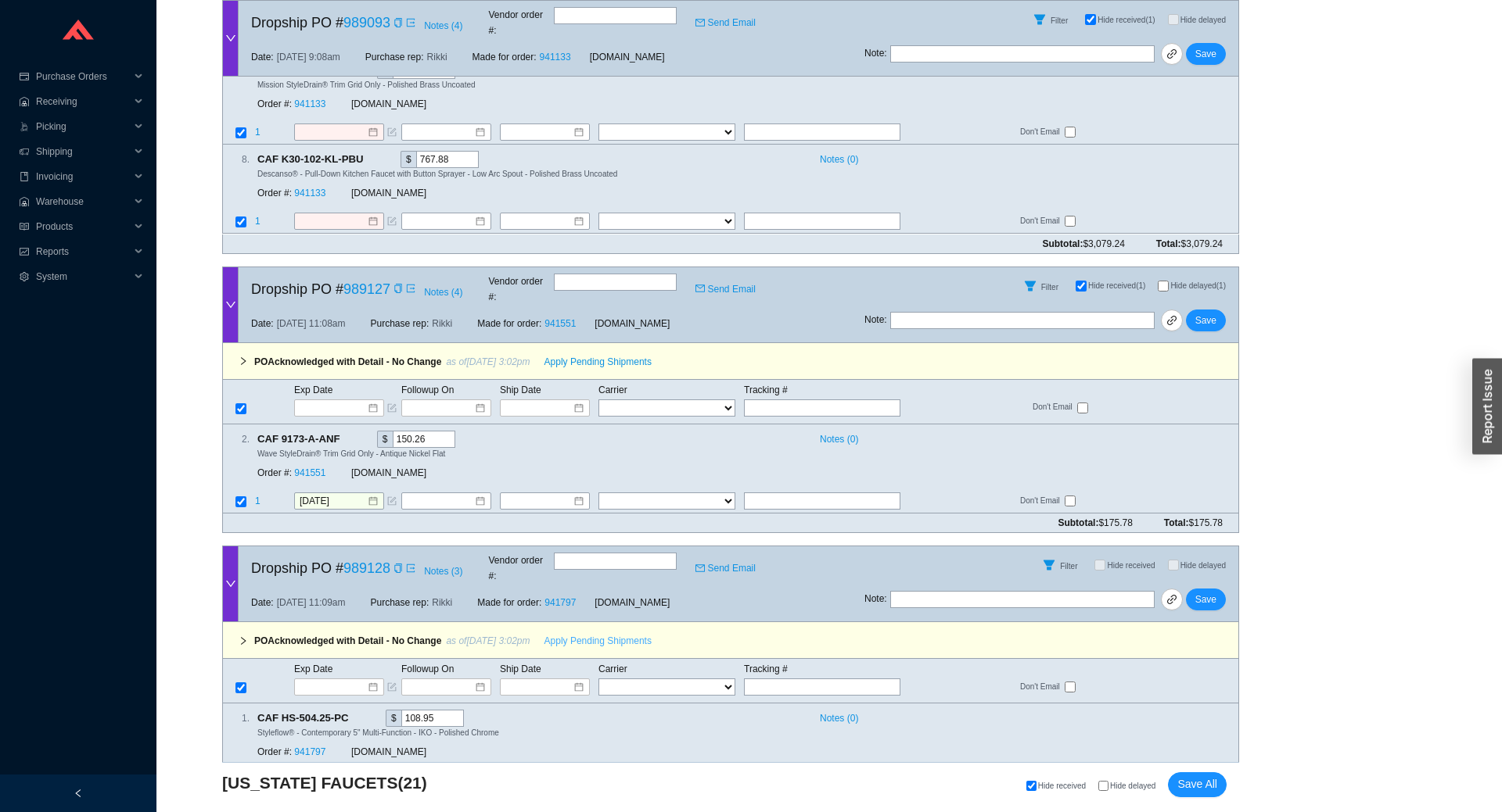
click at [593, 633] on span "Apply Pending Shipments" at bounding box center [597, 641] width 107 height 16
click at [326, 745] on div "Order #: 941797" at bounding box center [304, 752] width 93 height 16
click at [325, 745] on div "Order #: 941797" at bounding box center [304, 752] width 93 height 16
click at [315, 748] on link "941797" at bounding box center [310, 753] width 31 height 11
click at [1195, 309] on button "Save" at bounding box center [1206, 320] width 40 height 22
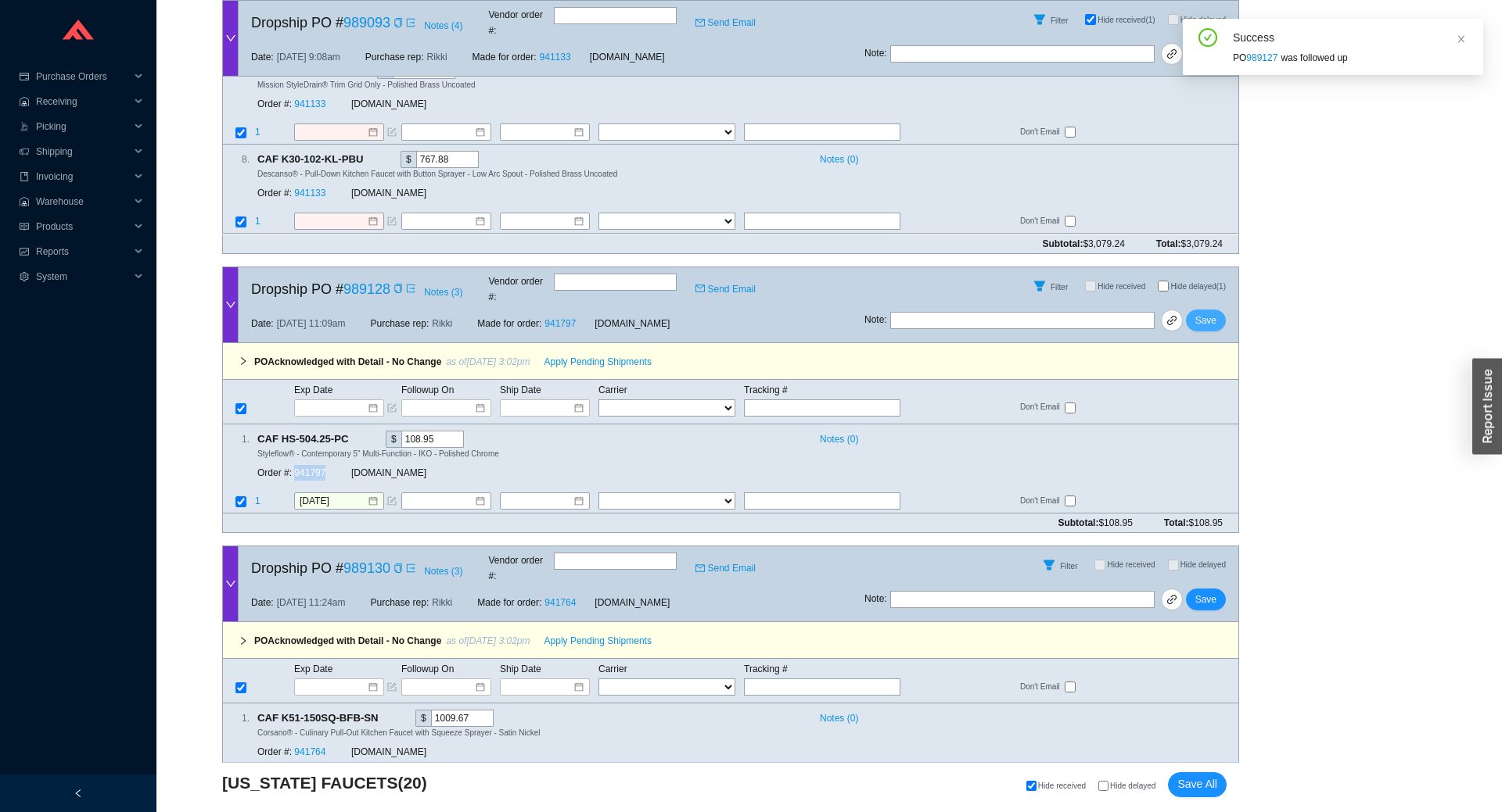
click at [1198, 313] on span "Save" at bounding box center [1205, 320] width 21 height 16
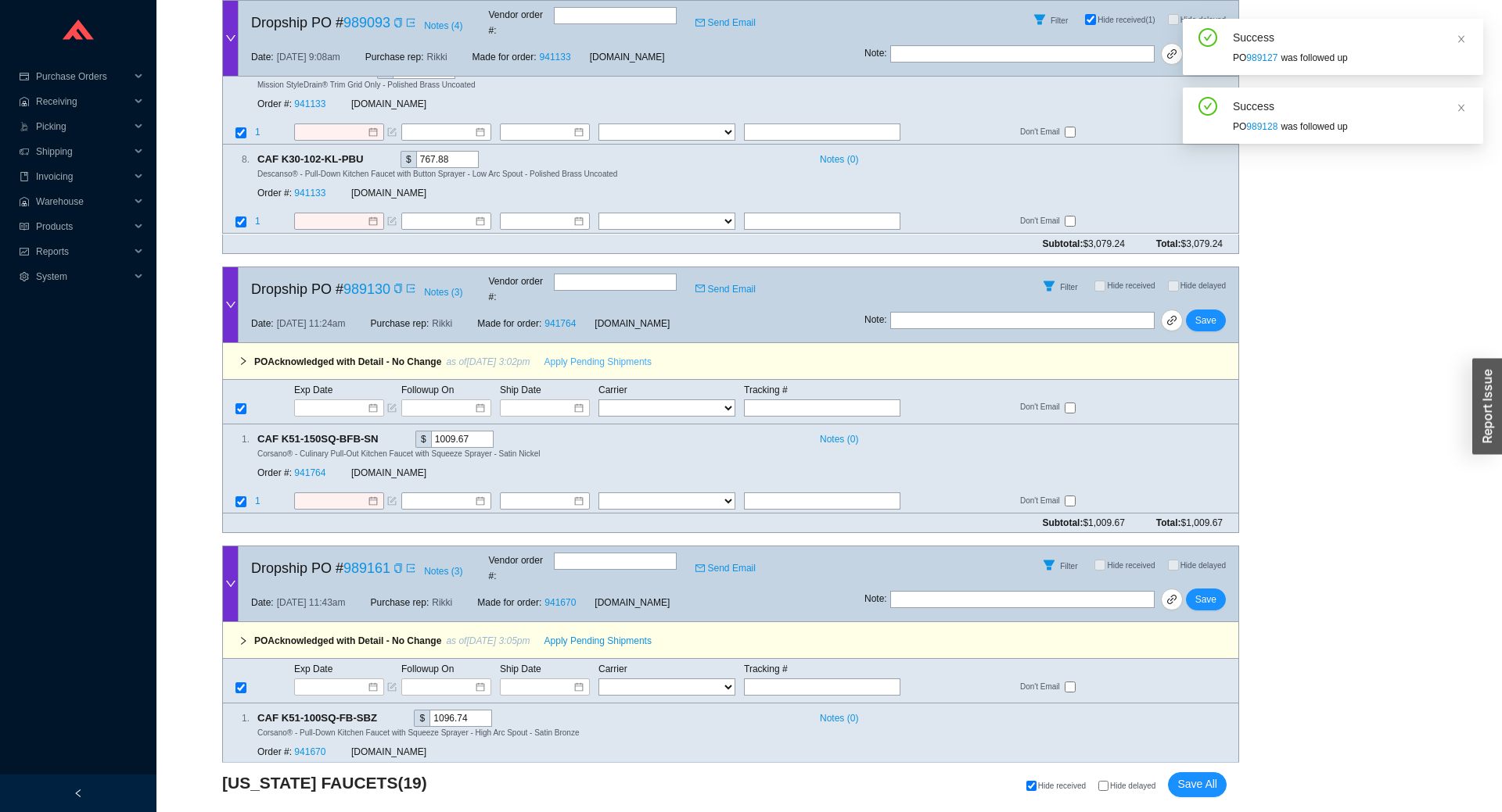
click at [574, 354] on span "Apply Pending Shipments" at bounding box center [597, 362] width 107 height 16
click at [316, 468] on link "941764" at bounding box center [310, 473] width 31 height 11
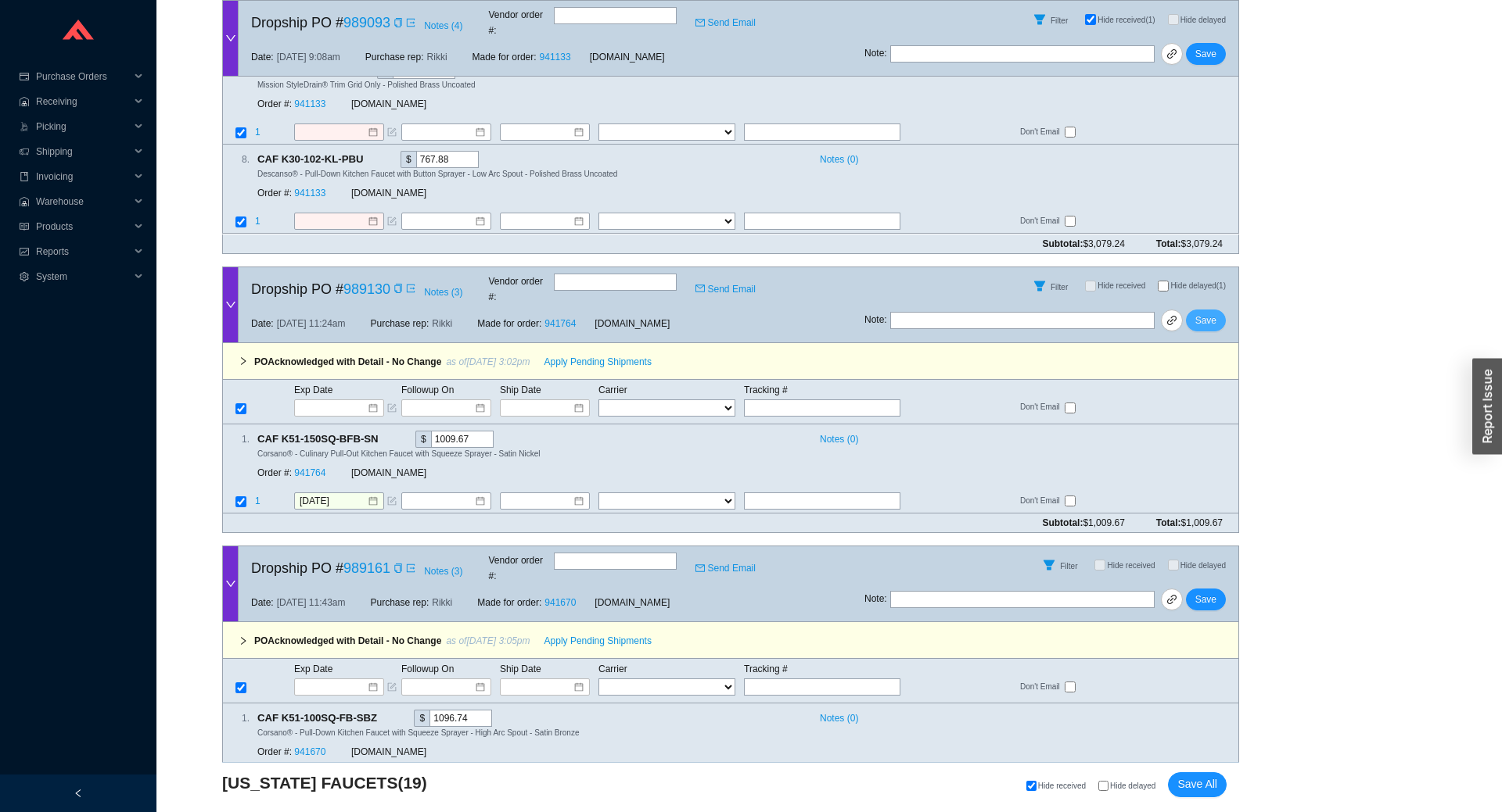
click at [1213, 313] on span "Save" at bounding box center [1205, 320] width 21 height 16
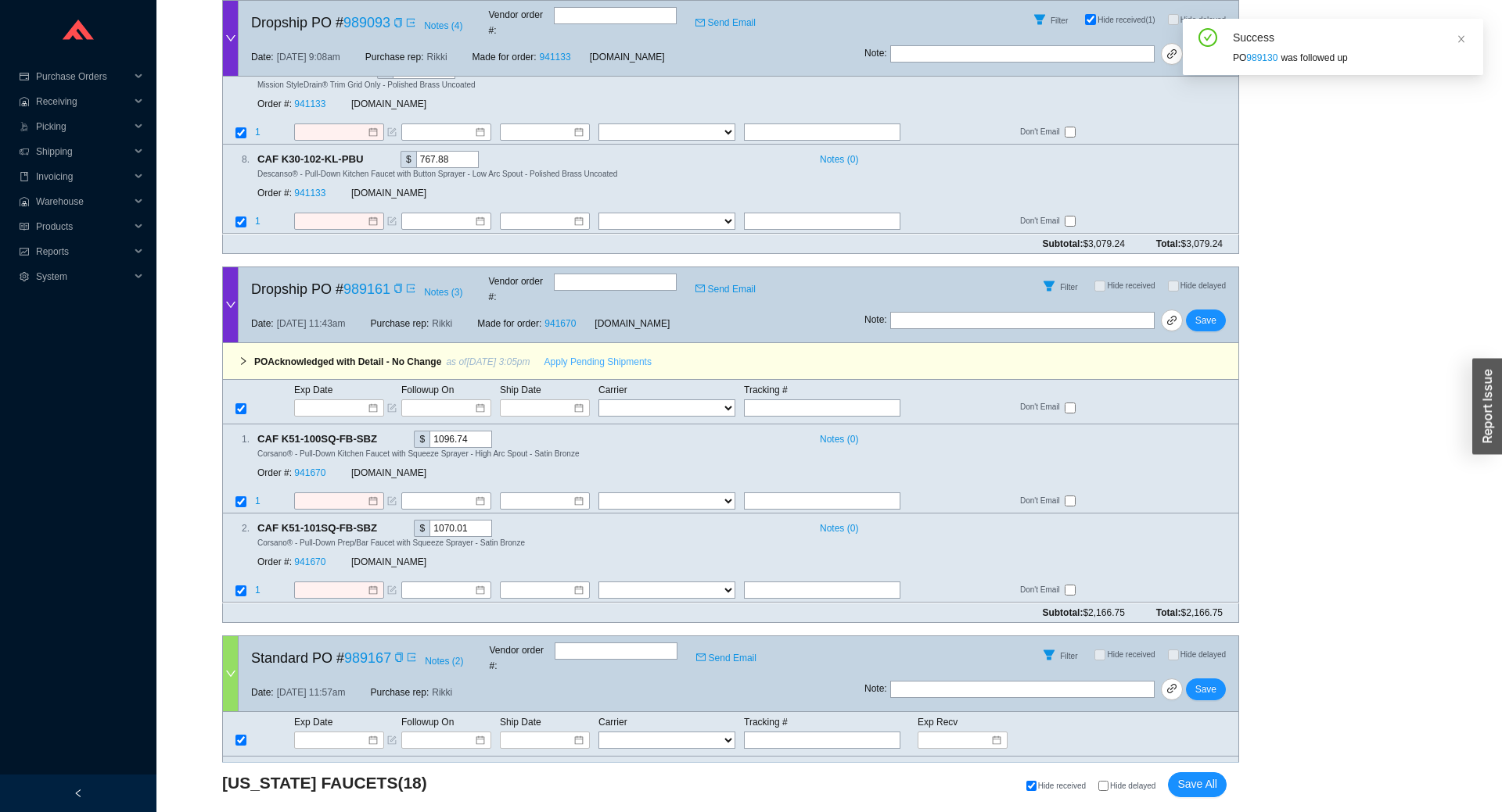
click at [590, 354] on span "Apply Pending Shipments" at bounding box center [597, 362] width 107 height 16
click at [317, 468] on link "941670" at bounding box center [310, 473] width 31 height 11
click at [1202, 313] on span "Save" at bounding box center [1205, 320] width 21 height 16
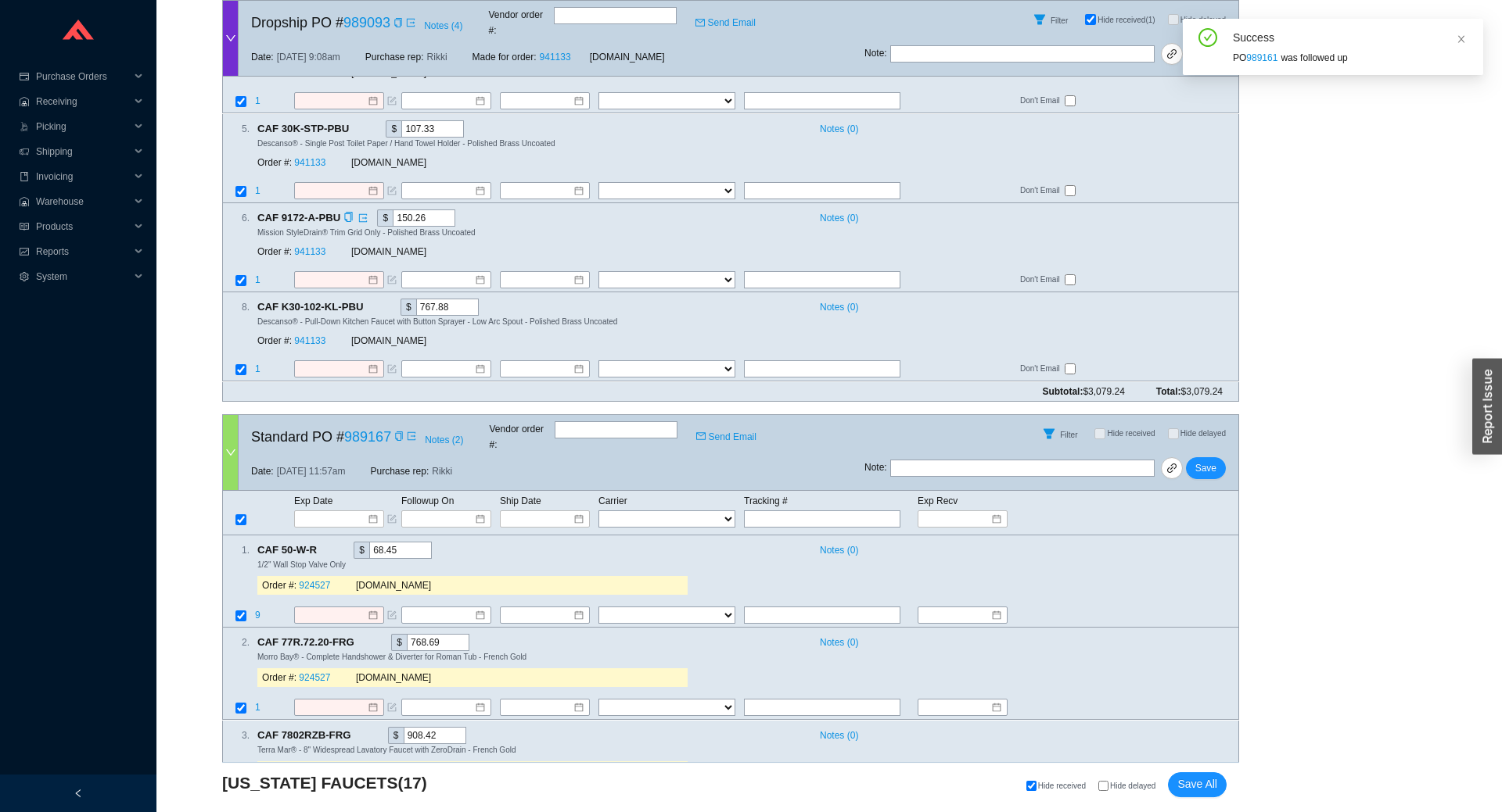
scroll to position [3213, 0]
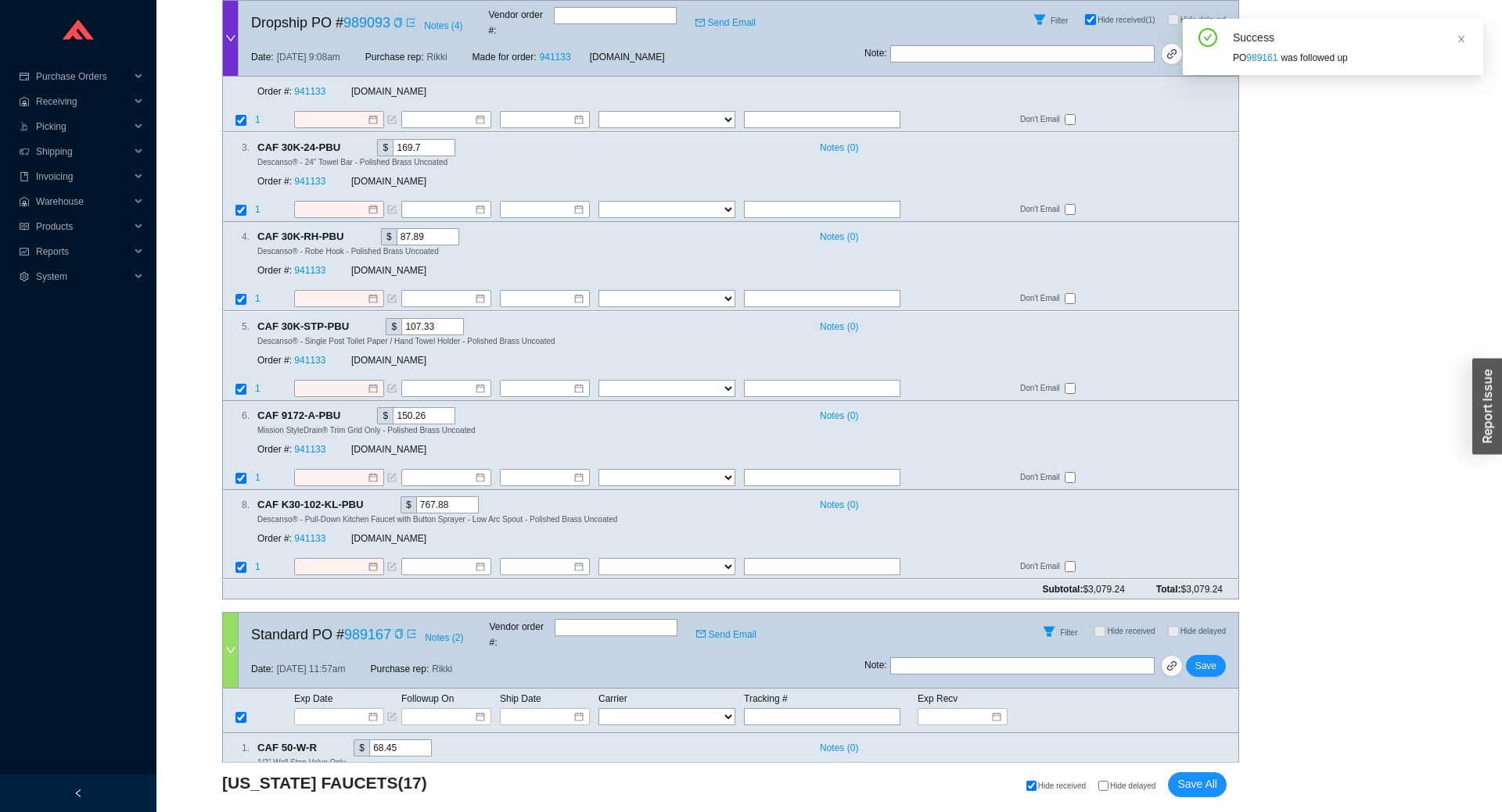
click at [228, 645] on icon "down" at bounding box center [231, 651] width 11 height 11
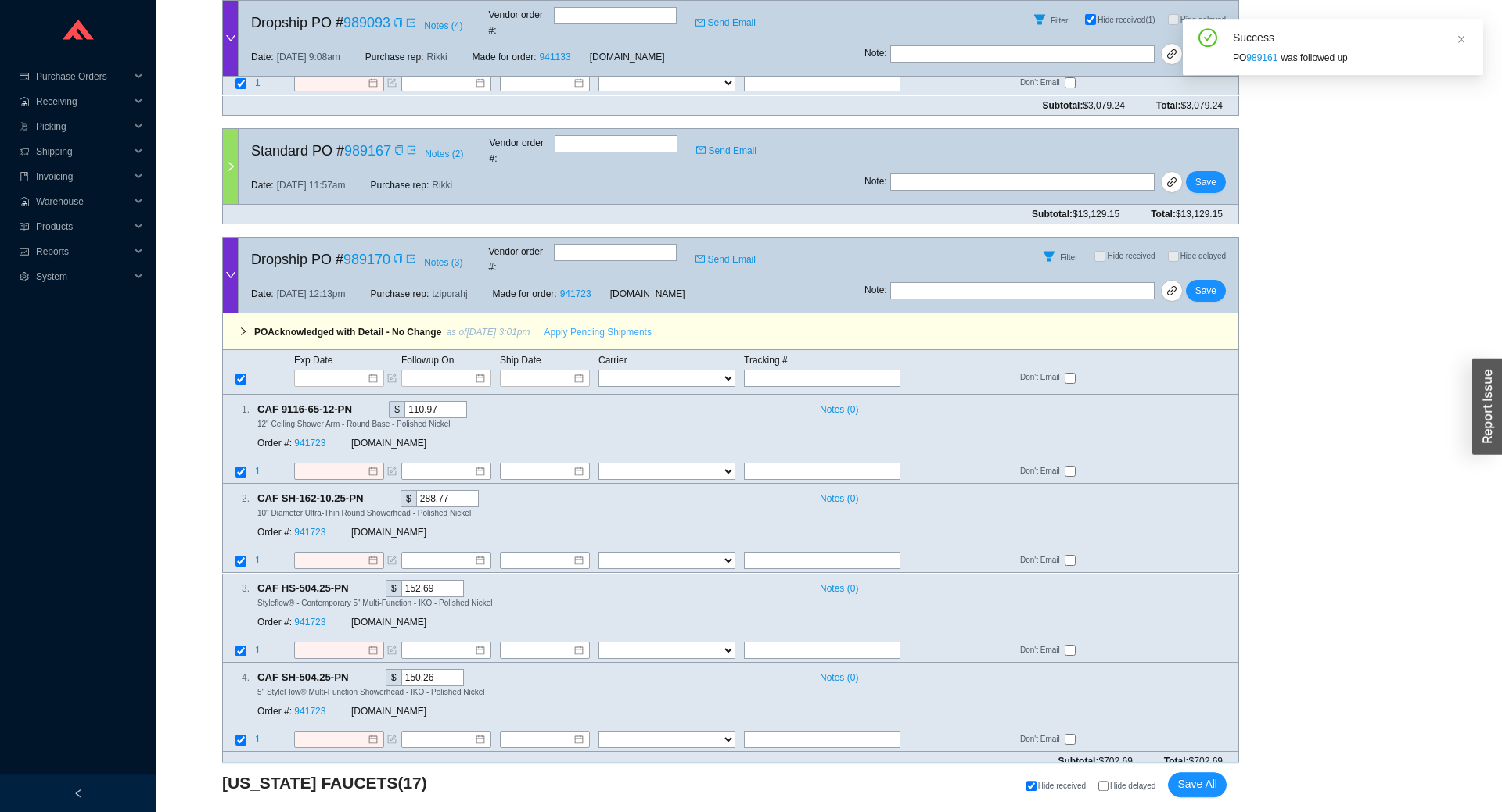
scroll to position [3558, 0]
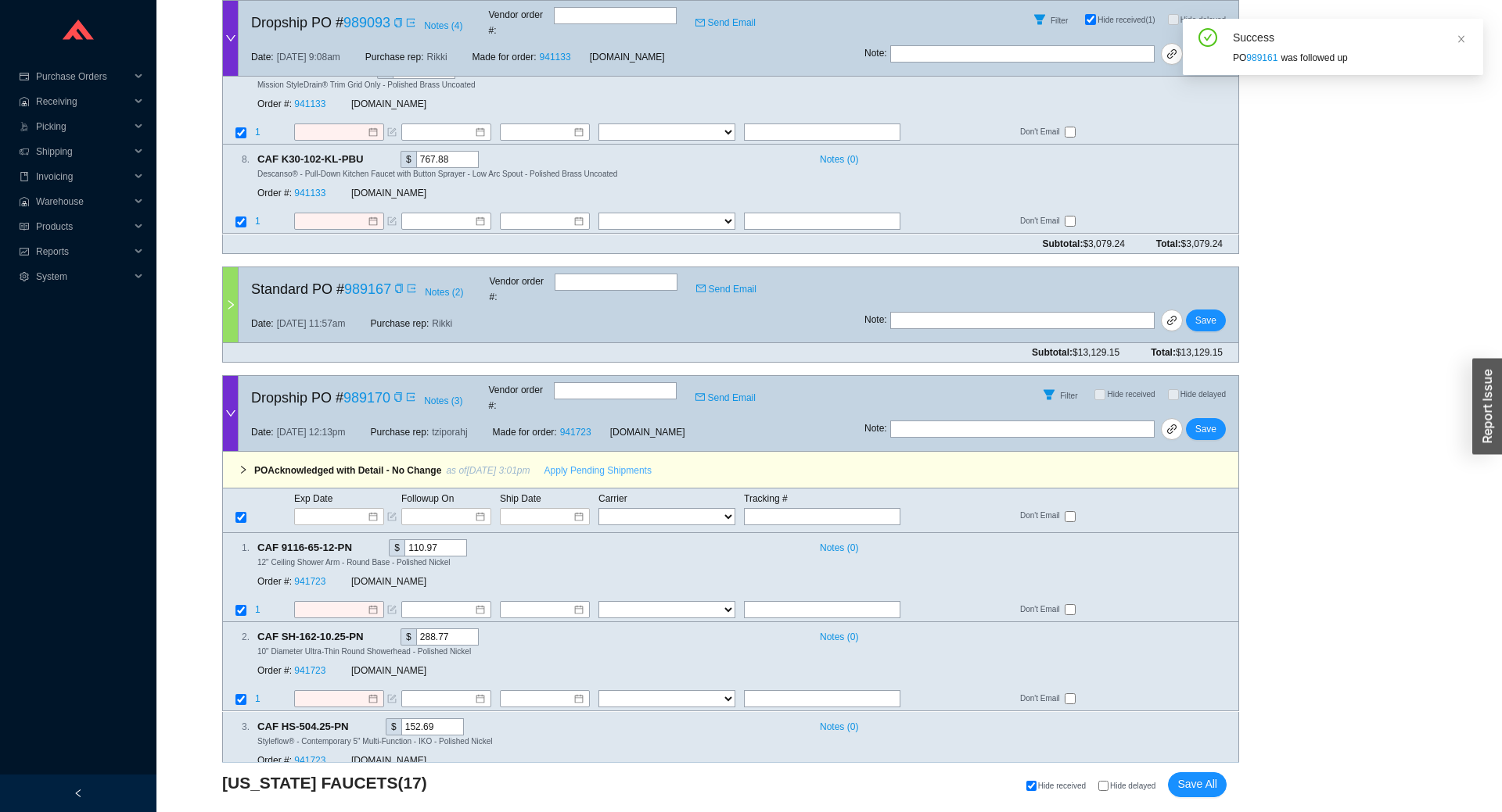
click at [579, 463] on span "Apply Pending Shipments" at bounding box center [597, 471] width 107 height 16
click at [298, 577] on link "941723" at bounding box center [310, 582] width 31 height 11
click at [1187, 414] on div "Note : Save" at bounding box center [1051, 432] width 374 height 38
click at [1221, 418] on button "Save" at bounding box center [1206, 429] width 40 height 22
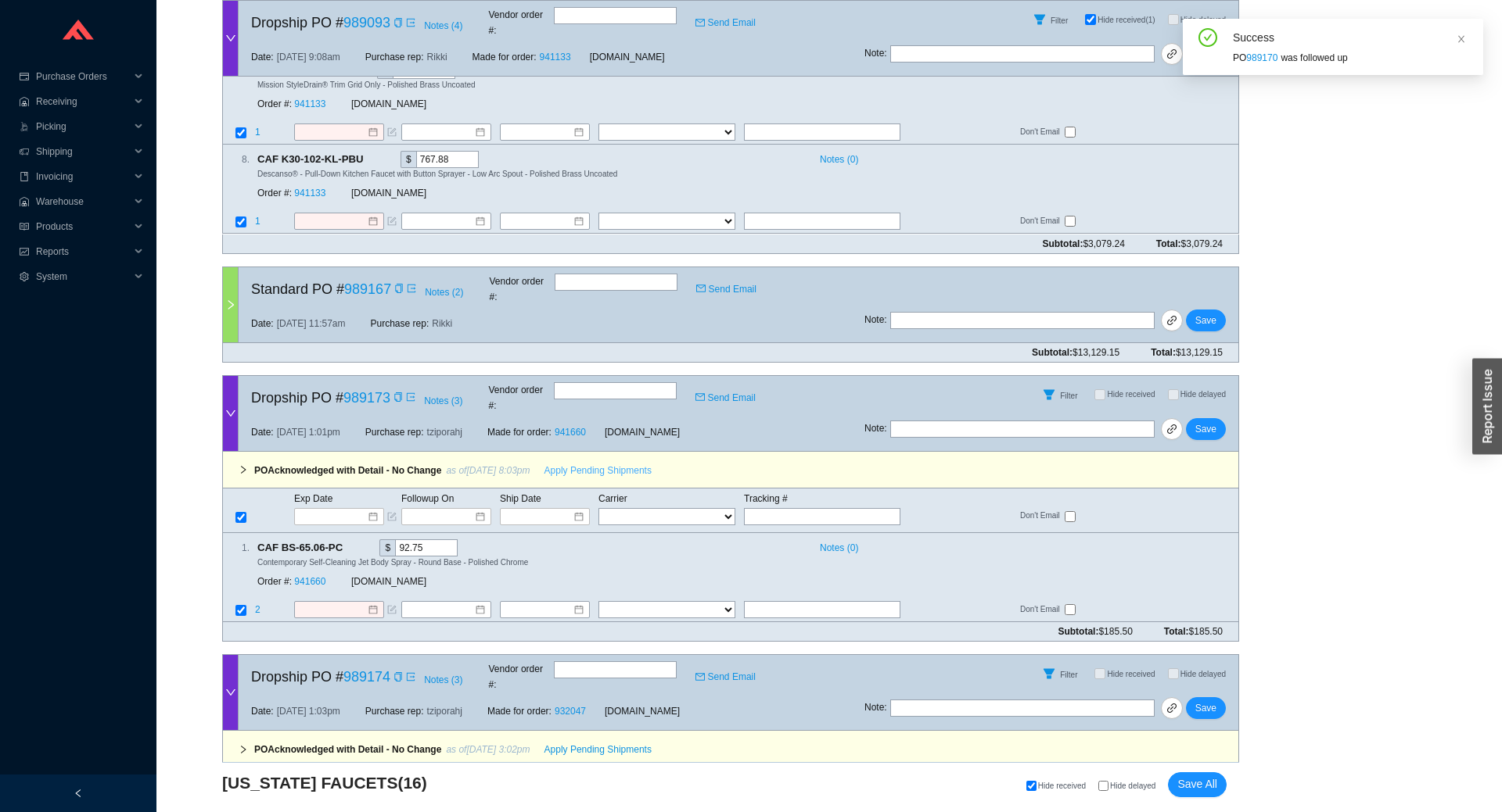
click at [567, 463] on span "Apply Pending Shipments" at bounding box center [597, 471] width 107 height 16
click at [298, 577] on link "941660" at bounding box center [310, 582] width 31 height 11
click at [1209, 421] on span "Save" at bounding box center [1205, 428] width 21 height 16
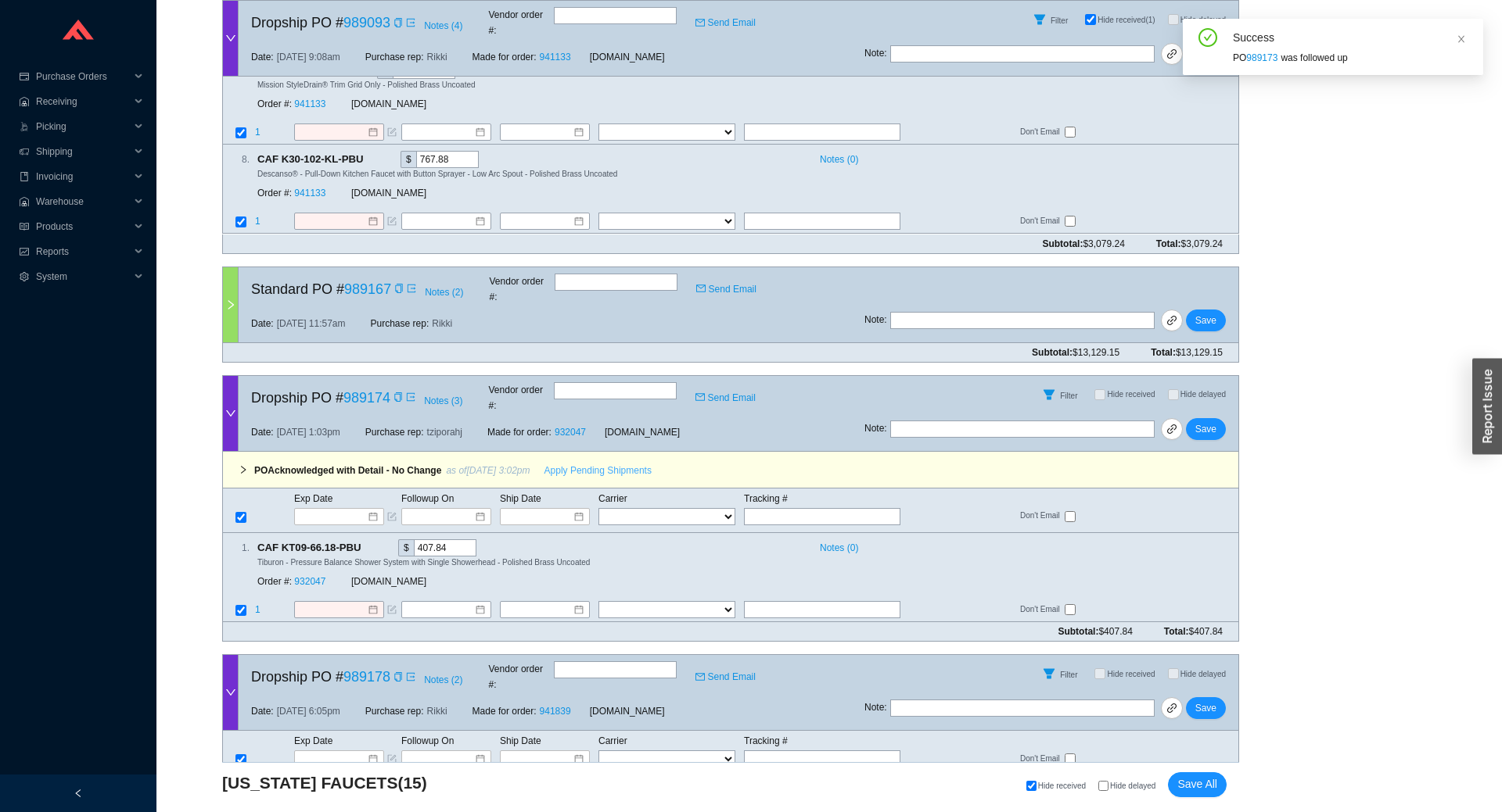
click at [595, 463] on span "Apply Pending Shipments" at bounding box center [597, 471] width 107 height 16
click at [310, 577] on link "932047" at bounding box center [310, 582] width 31 height 11
click at [1214, 421] on span "Save" at bounding box center [1205, 428] width 21 height 16
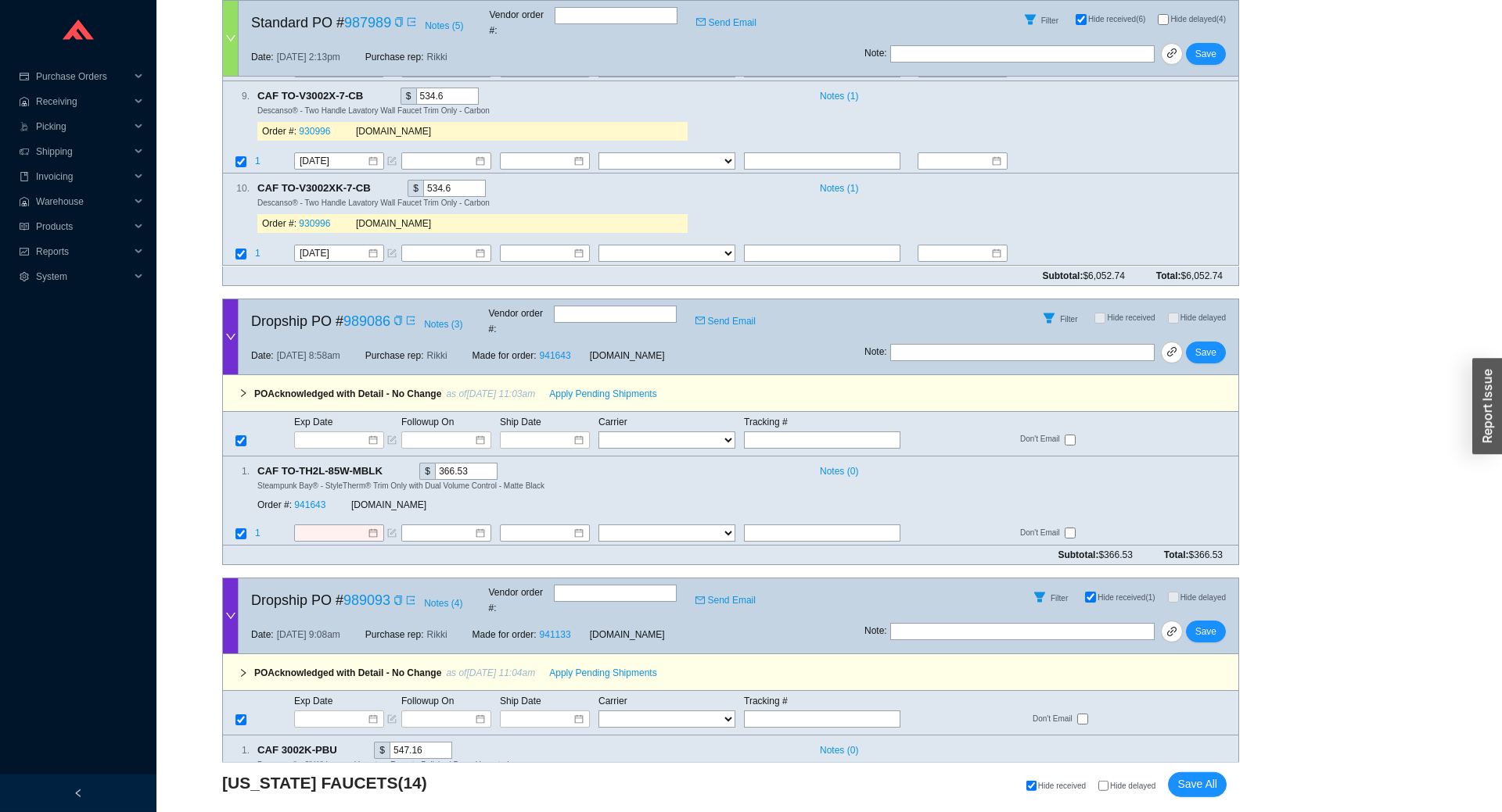
scroll to position [2567, 0]
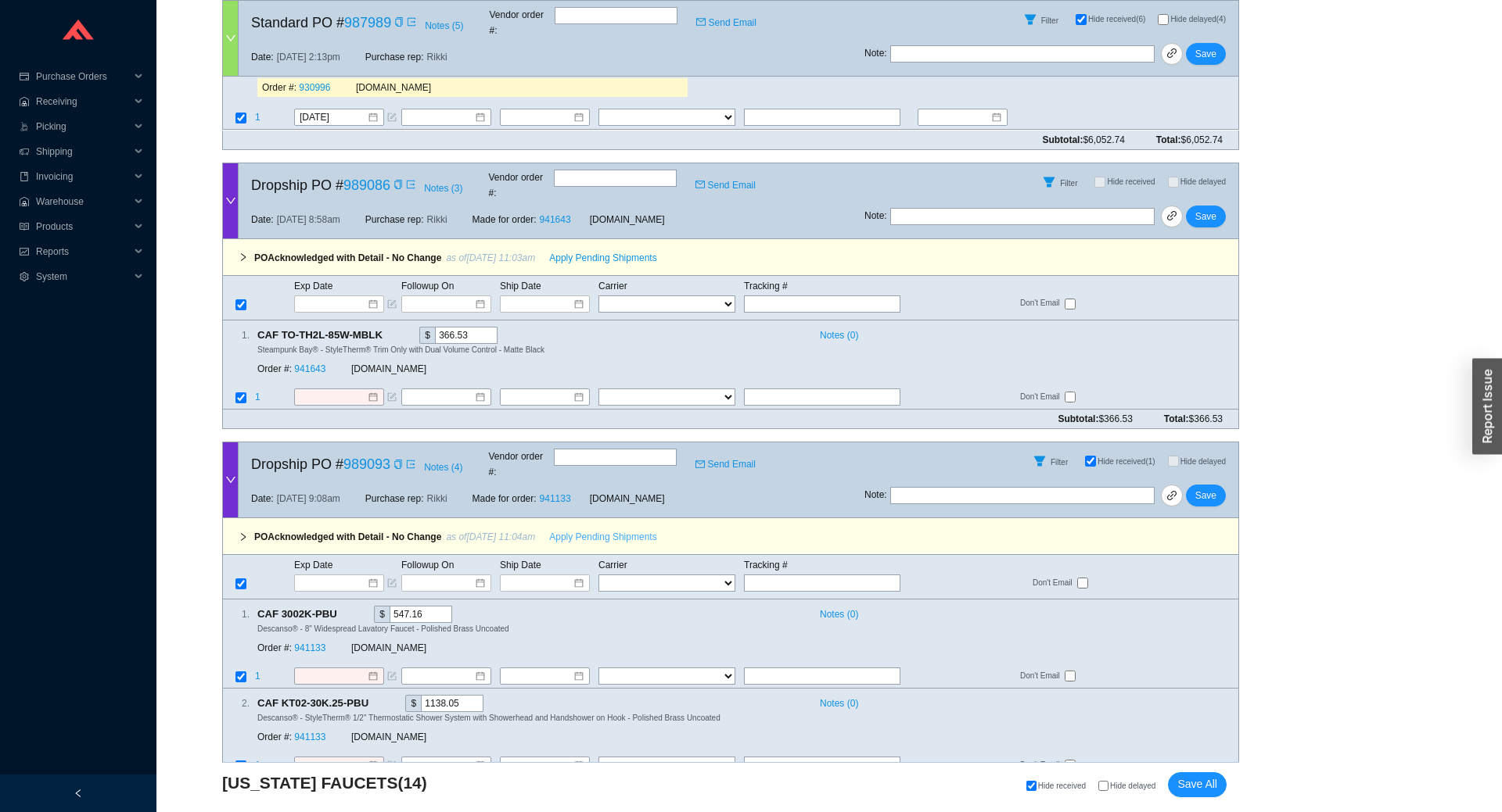
click at [583, 529] on span "Apply Pending Shipments" at bounding box center [603, 536] width 107 height 16
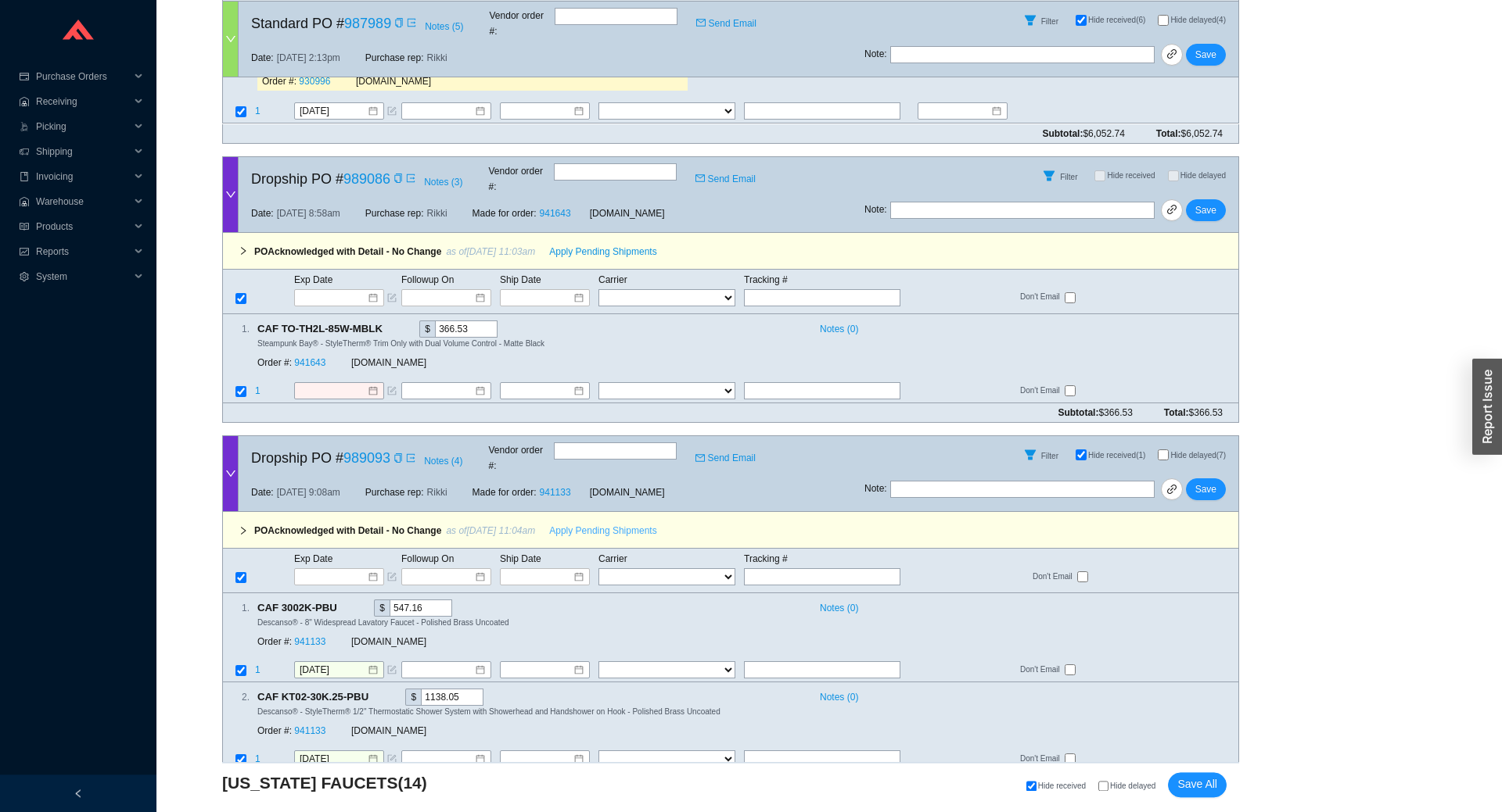
scroll to position [2913, 0]
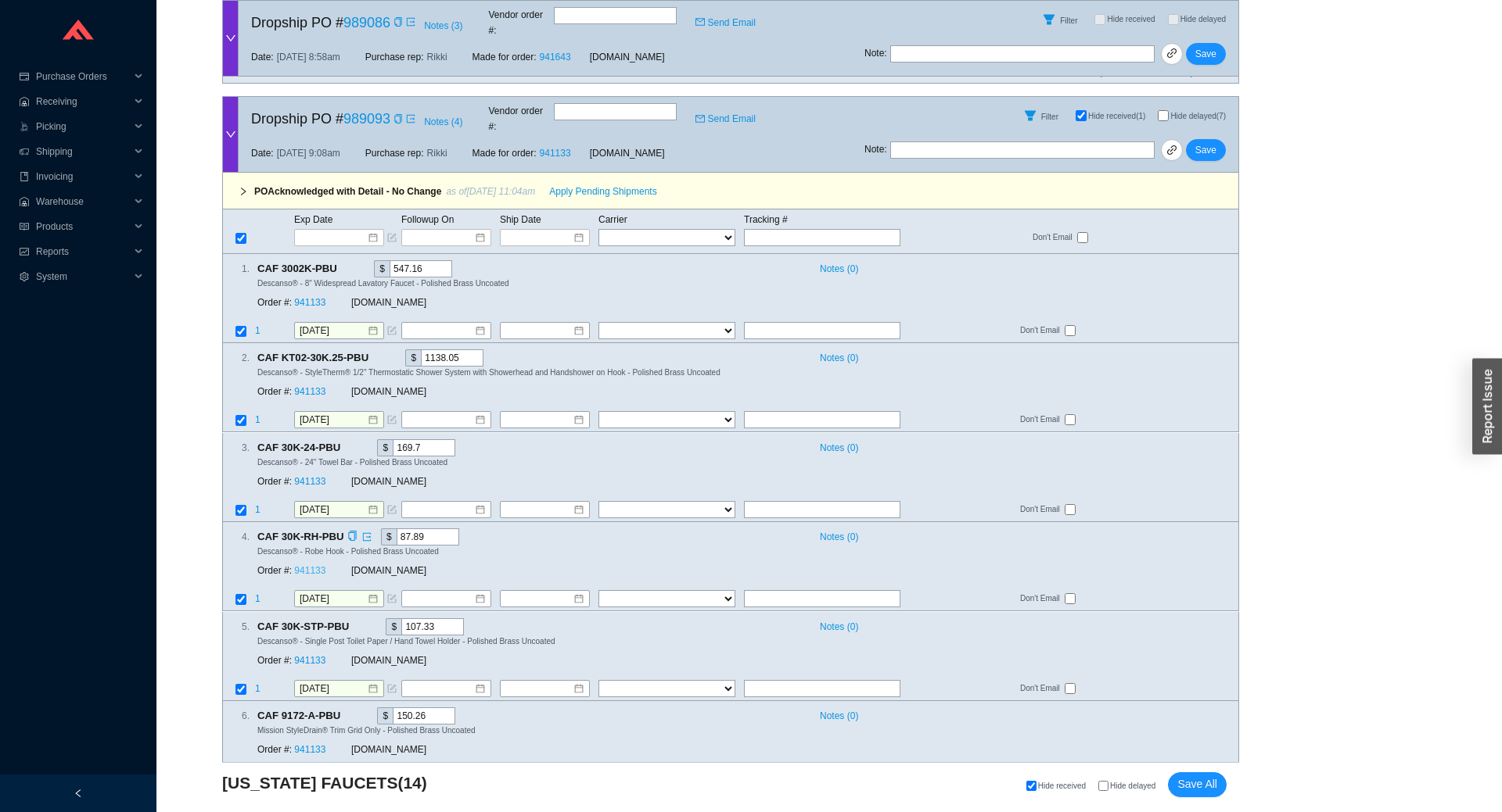
click at [303, 566] on link "941133" at bounding box center [310, 571] width 31 height 11
click at [1198, 142] on span "Save" at bounding box center [1205, 149] width 21 height 16
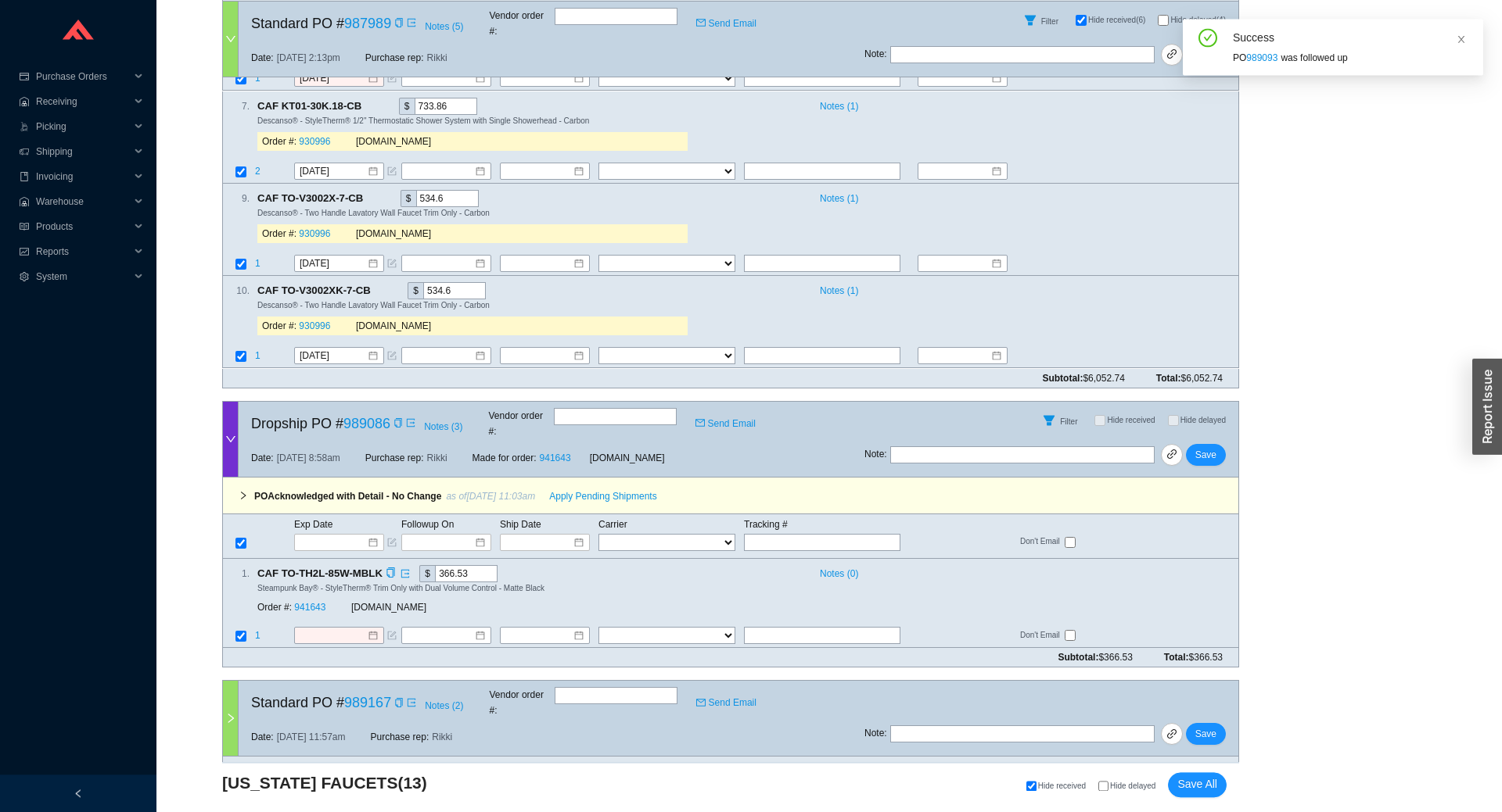
scroll to position [2454, 0]
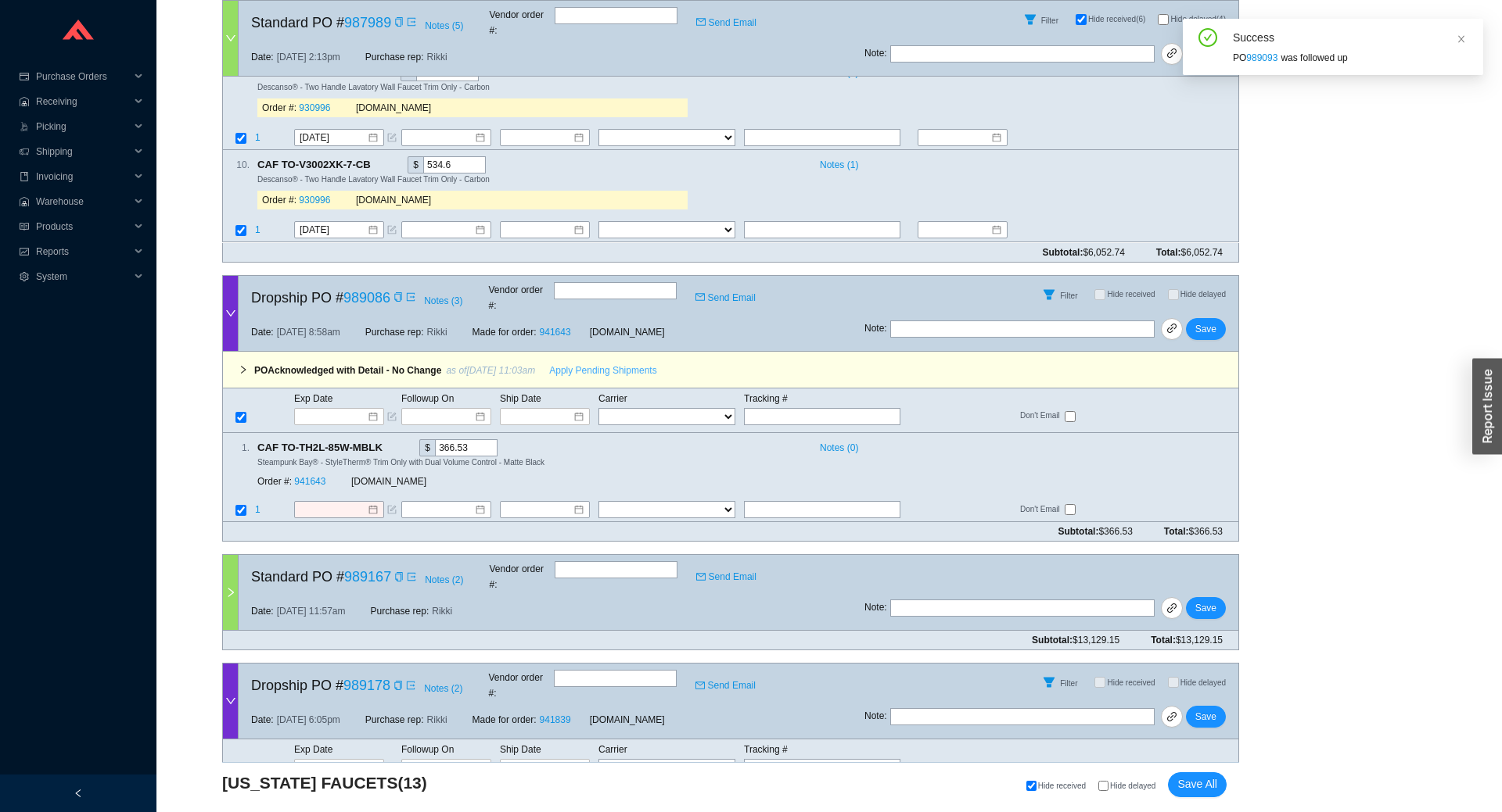
click at [594, 360] on button "Apply Pending Shipments" at bounding box center [603, 371] width 126 height 22
click at [310, 476] on link "941643" at bounding box center [310, 482] width 31 height 11
click at [1221, 319] on button "Save" at bounding box center [1206, 330] width 40 height 22
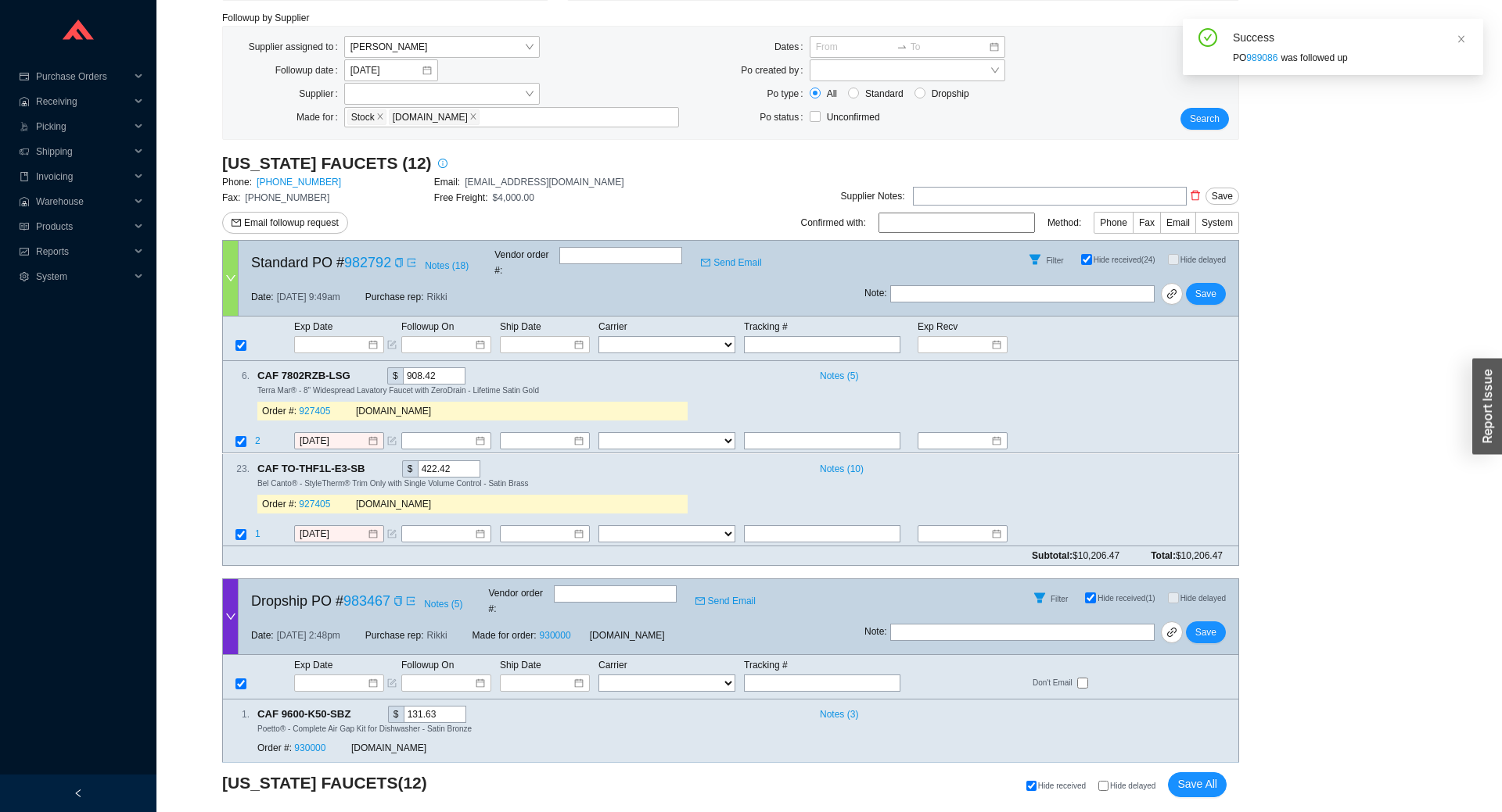
scroll to position [0, 0]
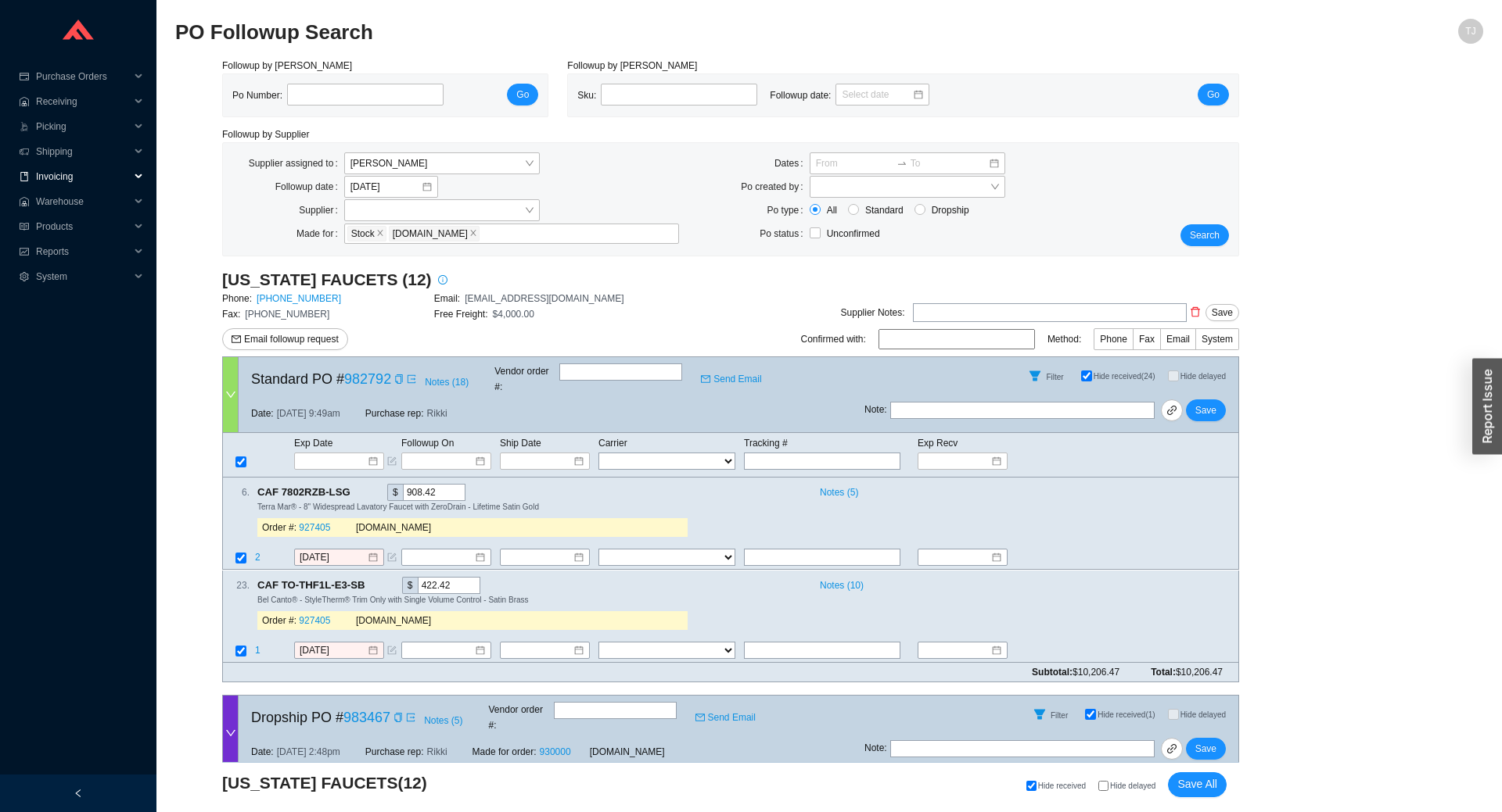
click at [56, 168] on span "Invoicing" at bounding box center [82, 176] width 93 height 25
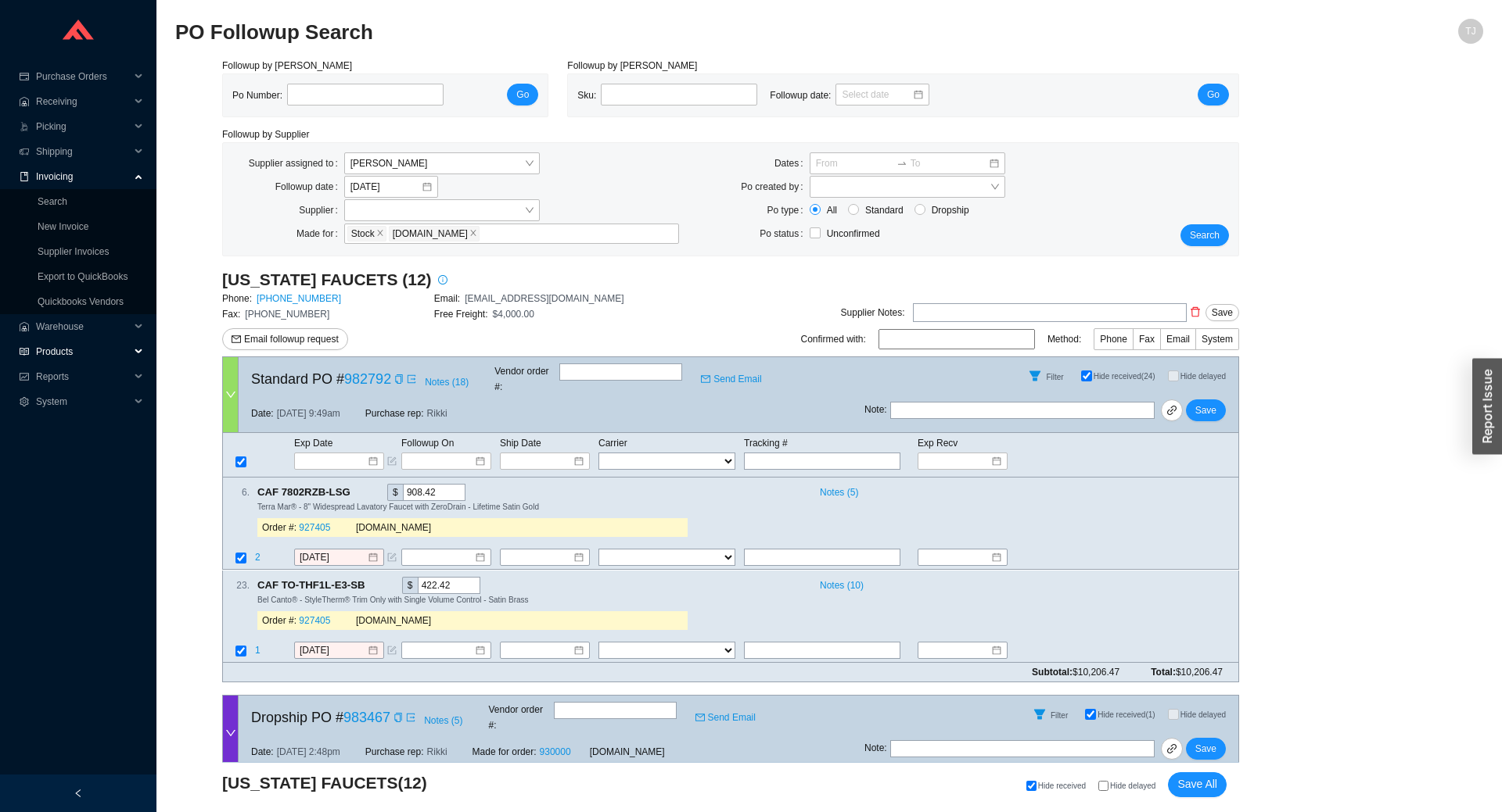
click at [53, 355] on span "Products" at bounding box center [82, 352] width 93 height 25
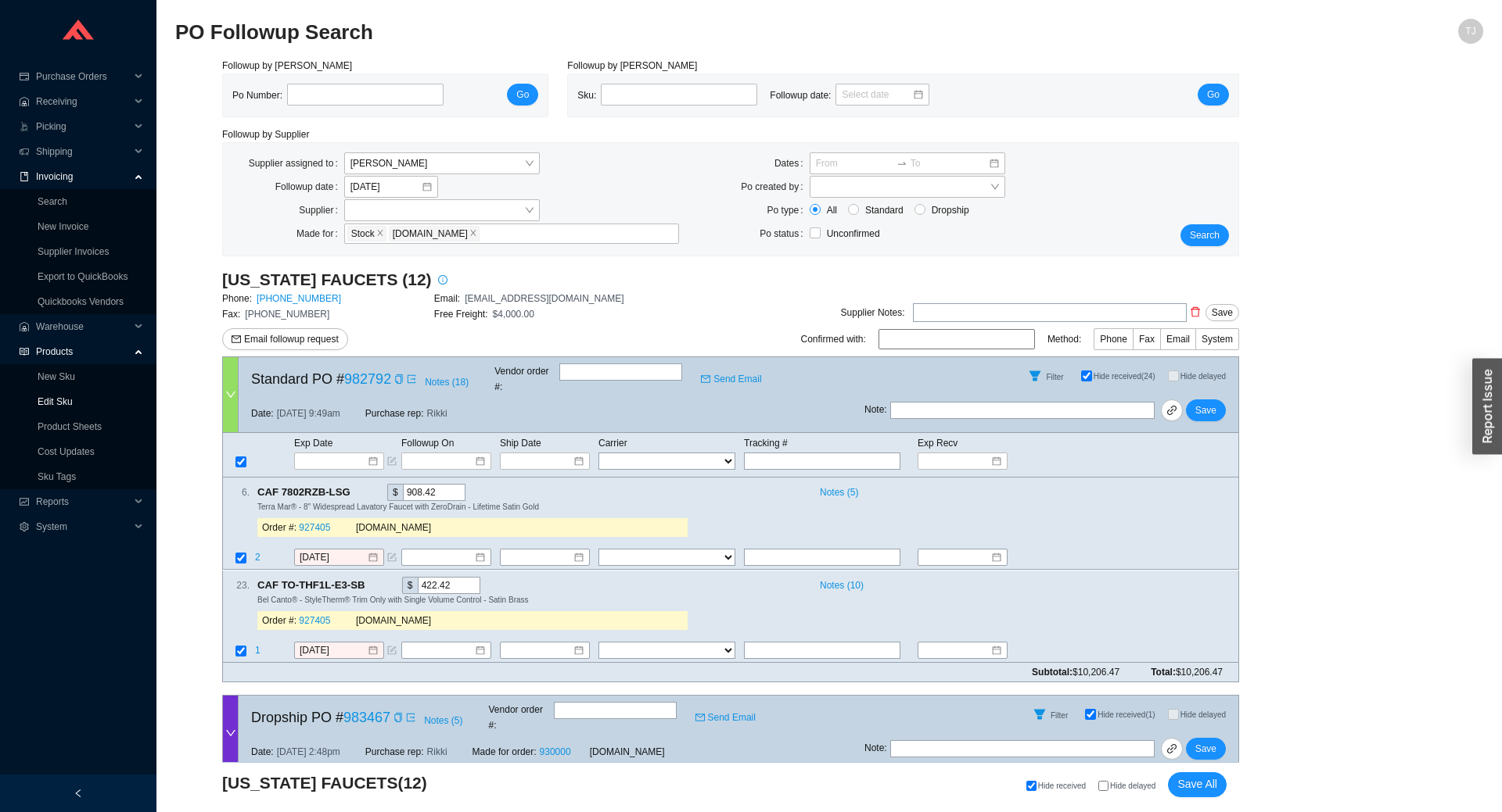
click at [66, 400] on link "Edit Sku" at bounding box center [55, 402] width 35 height 11
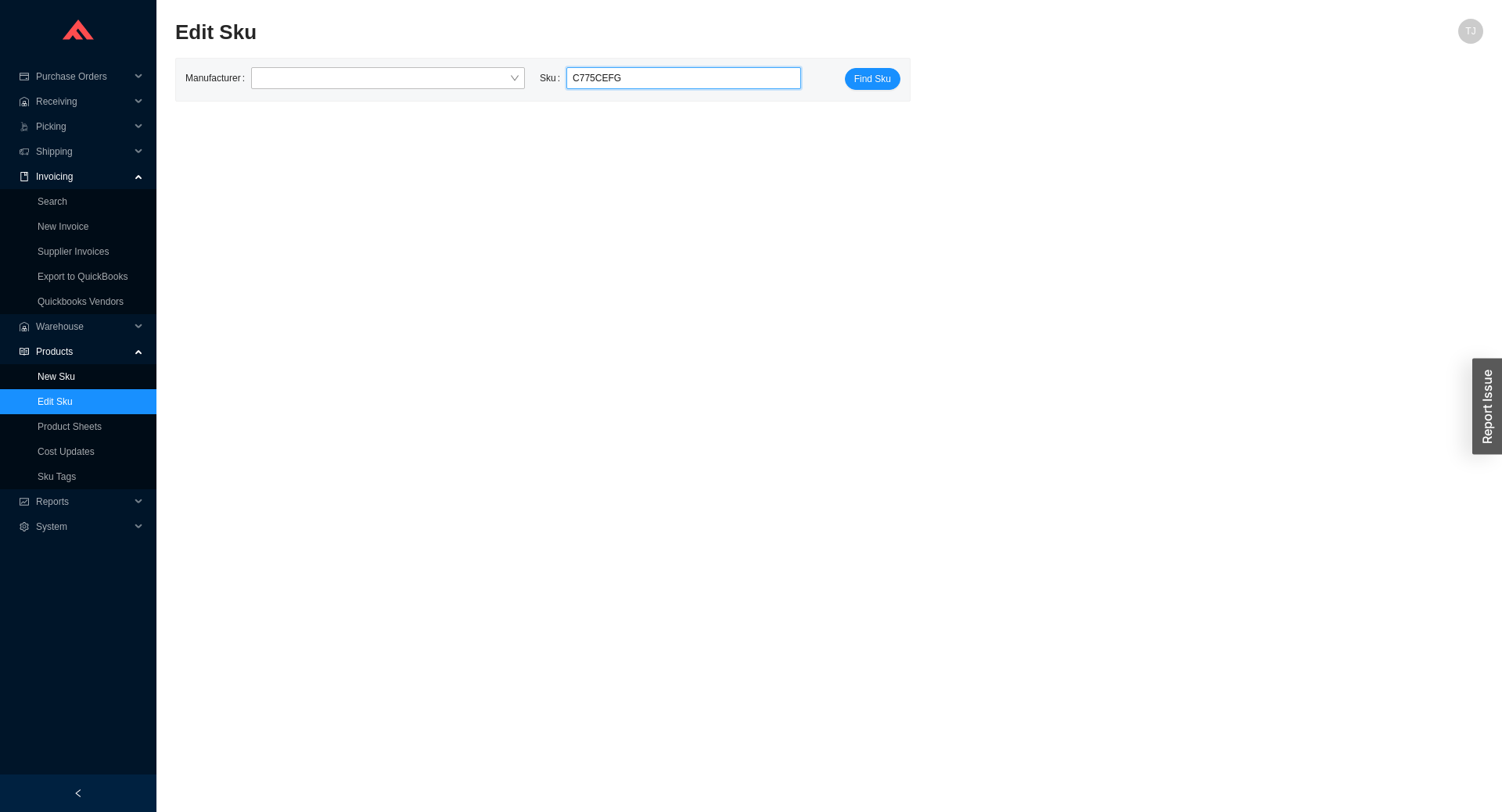
click at [691, 88] on input "C775CEFG" at bounding box center [683, 78] width 223 height 20
click at [672, 104] on div "TOT C775CEFG#01" at bounding box center [682, 105] width 223 height 14
type input "TOT C775CEFG#01"
click at [716, 73] on input "TOT C775CEFG#01" at bounding box center [683, 78] width 223 height 20
click at [876, 87] on button "Find Sku" at bounding box center [872, 79] width 56 height 22
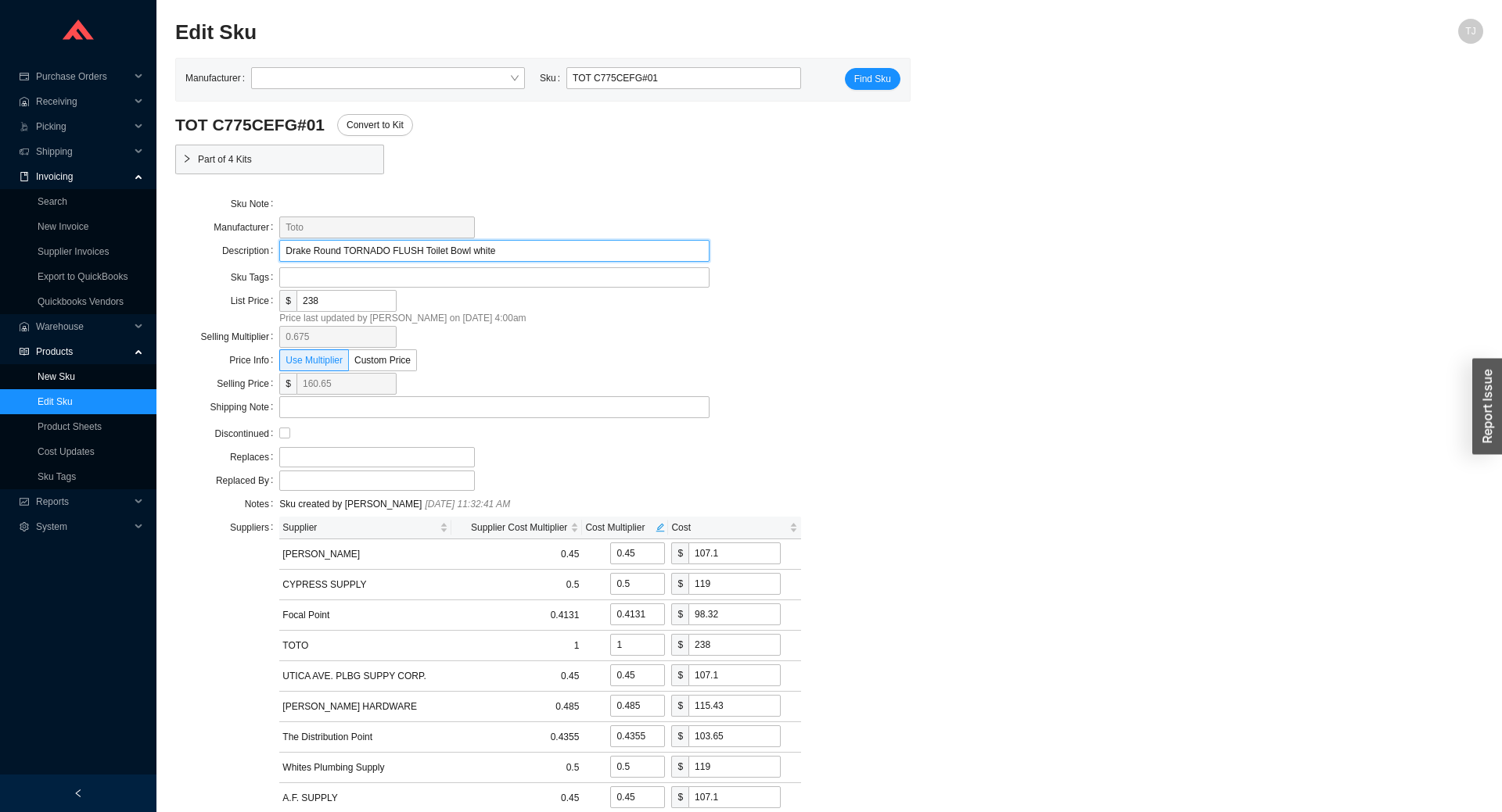
drag, startPoint x: 574, startPoint y: 247, endPoint x: 190, endPoint y: 249, distance: 384.0
click at [279, 249] on textarea "Drake Round TORNADO FLUSH Toilet Bowl white" at bounding box center [495, 251] width 430 height 22
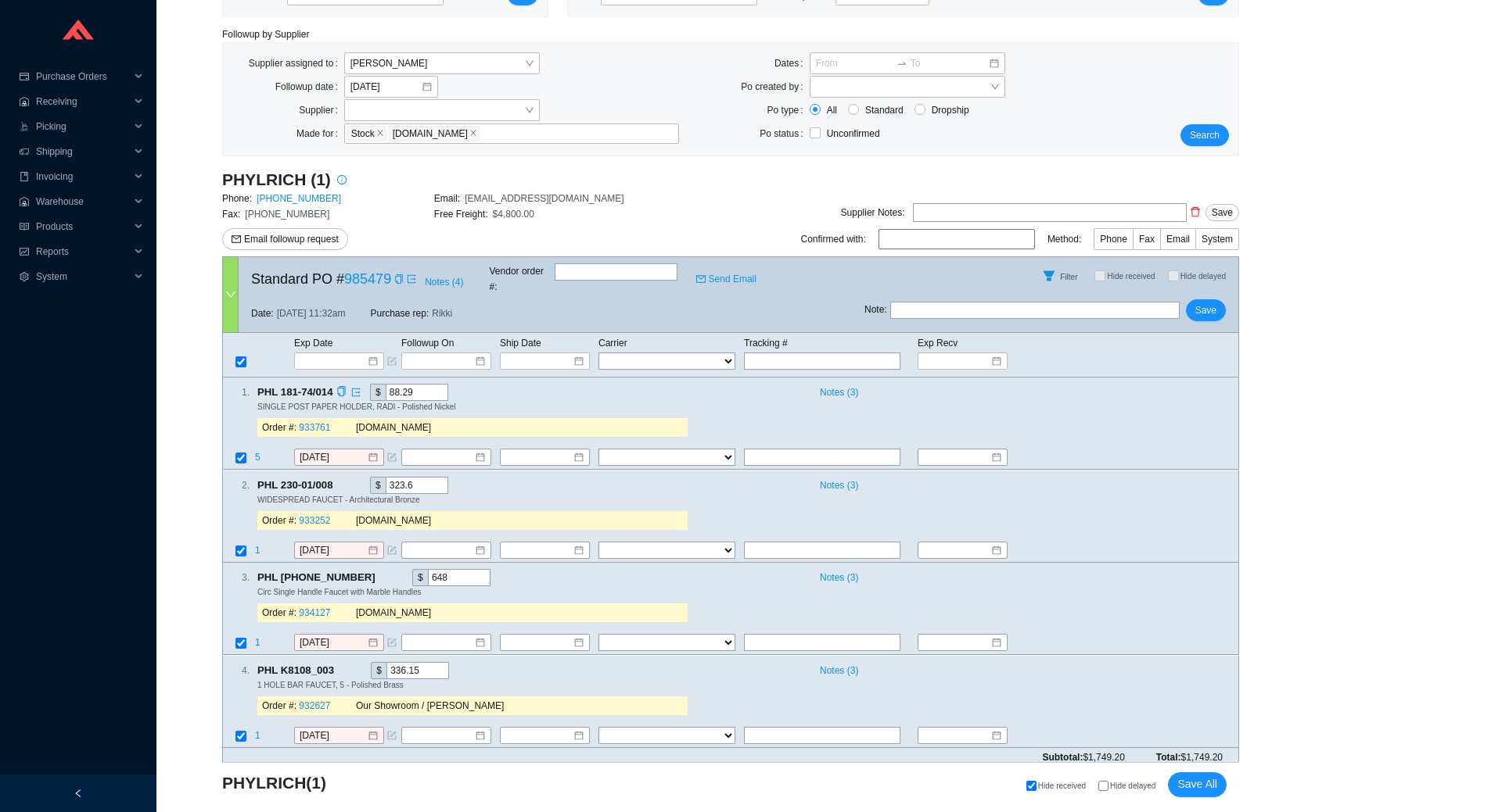
scroll to position [104, 0]
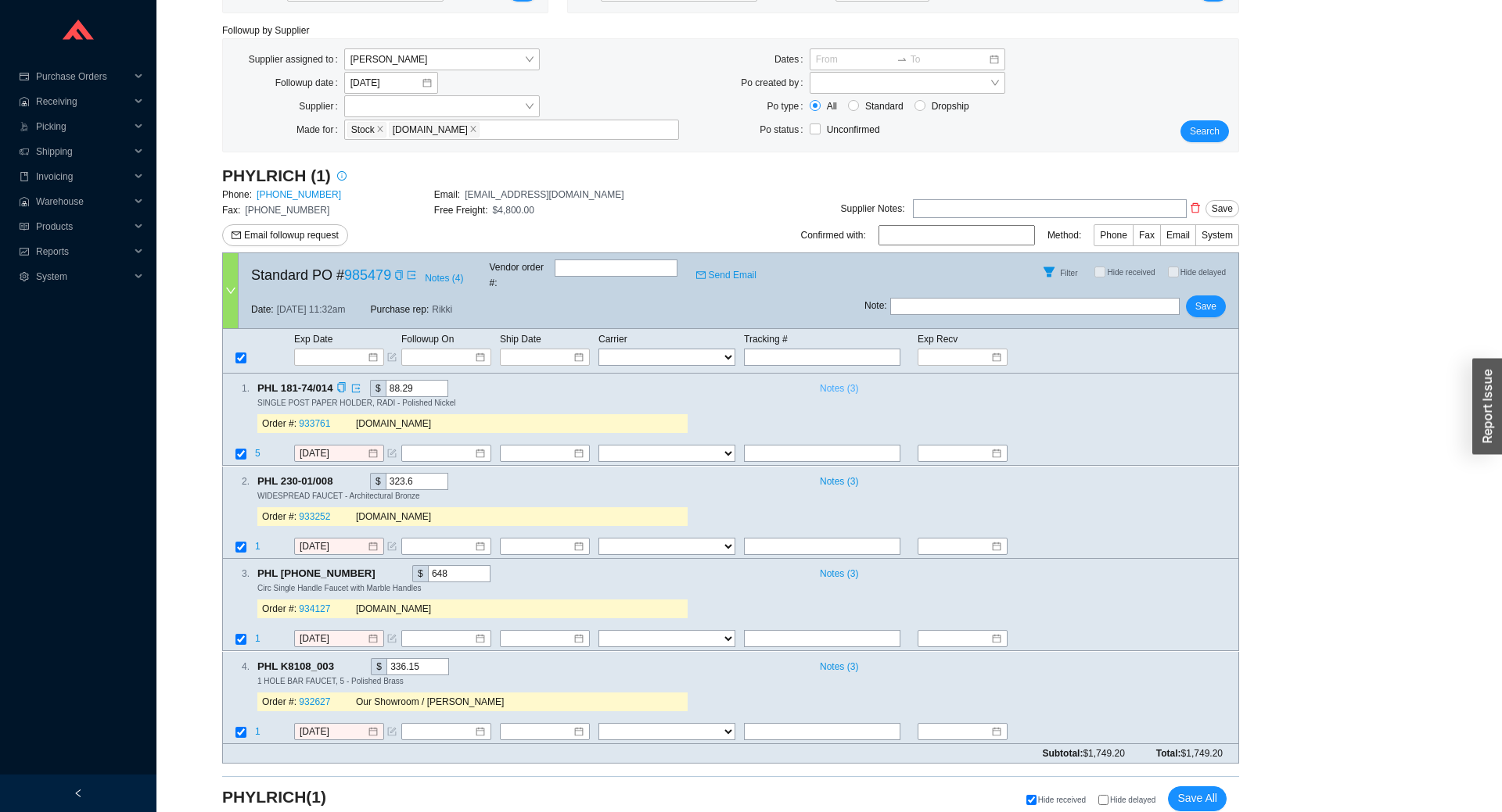
click at [854, 381] on span "Notes ( 3 )" at bounding box center [839, 388] width 38 height 16
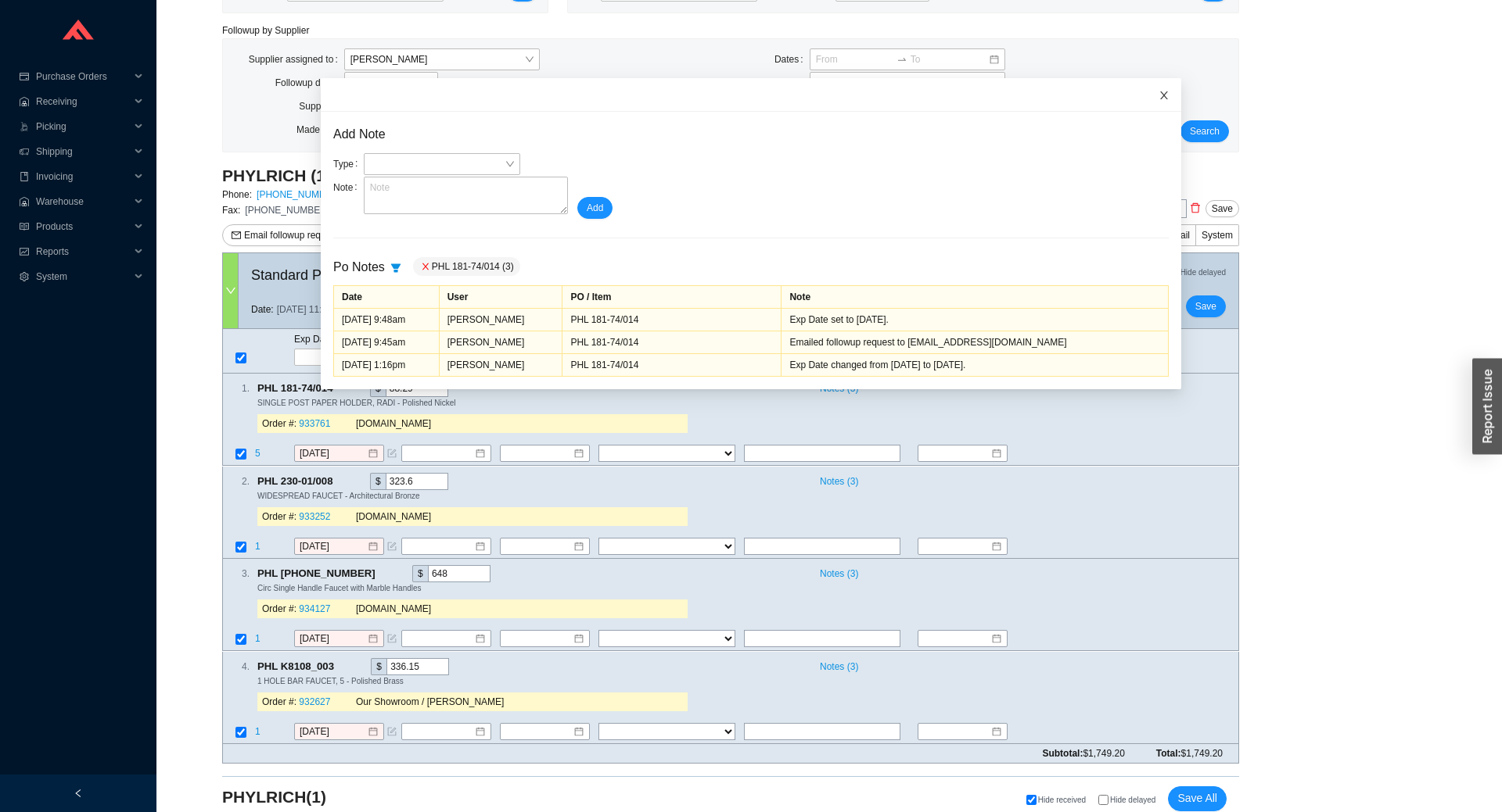
click at [1162, 95] on icon "close" at bounding box center [1164, 95] width 11 height 11
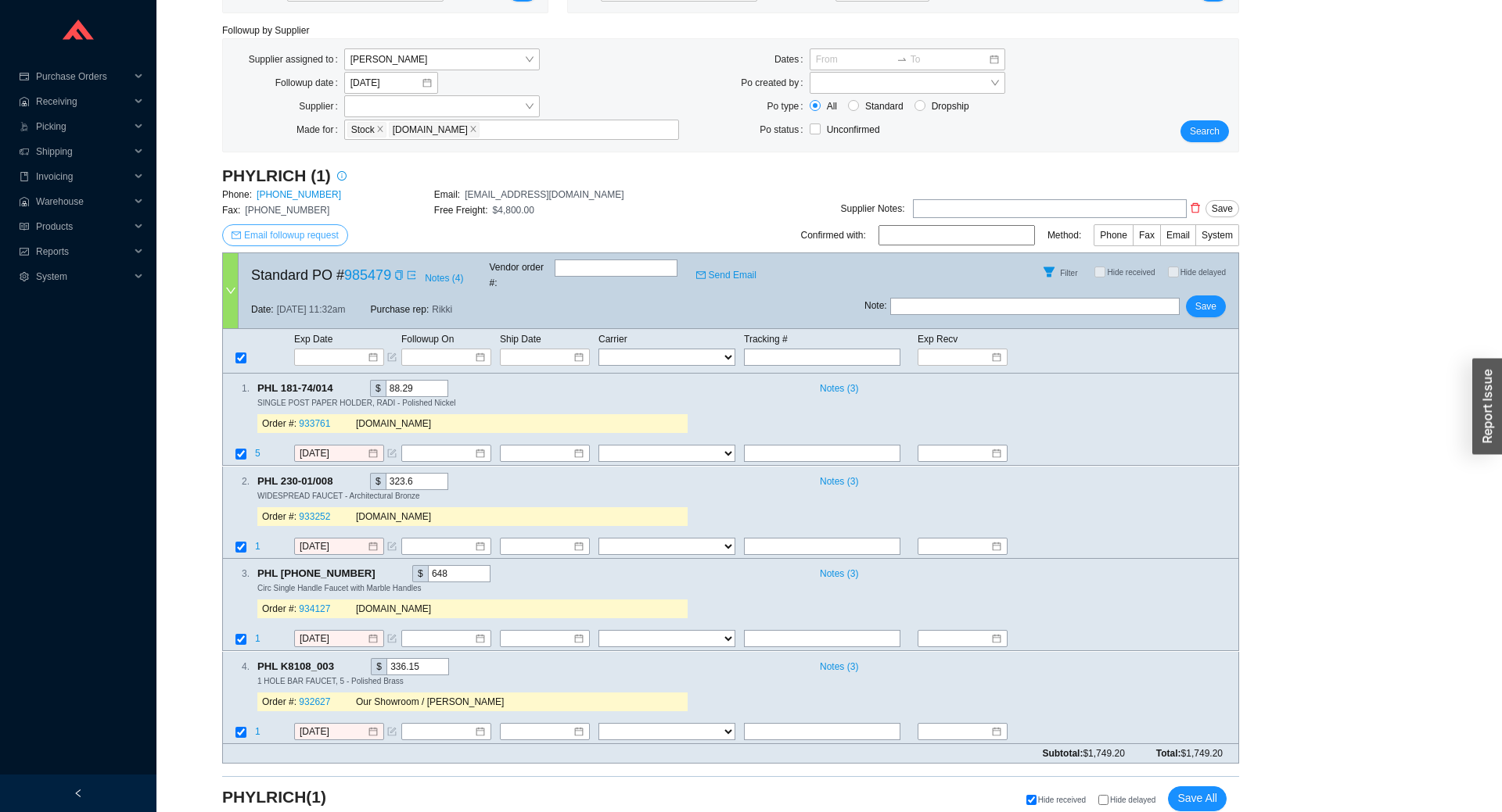
click at [294, 238] on span "Email followup request" at bounding box center [290, 235] width 94 height 16
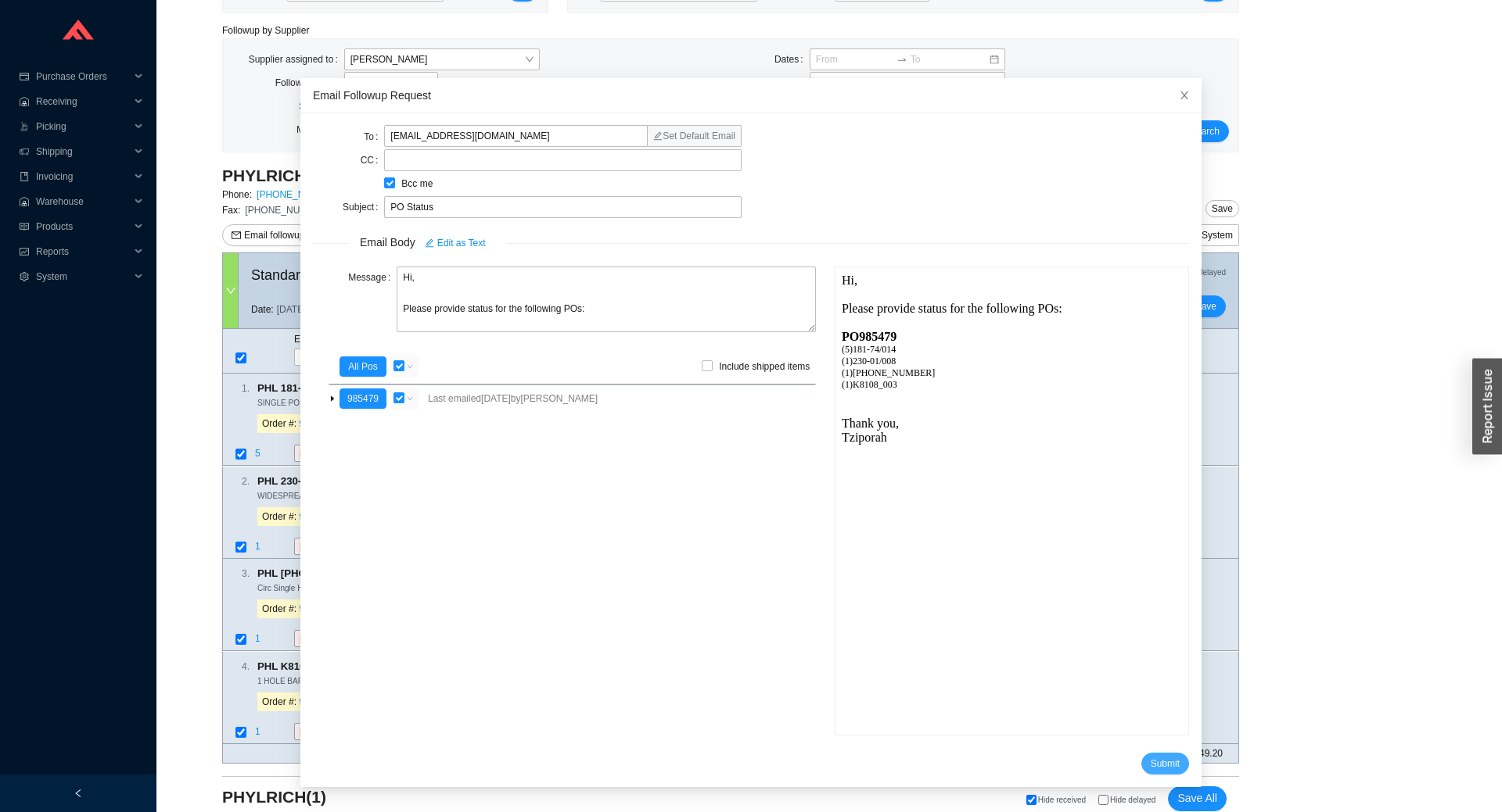
click at [1161, 764] on span "Submit" at bounding box center [1165, 763] width 29 height 16
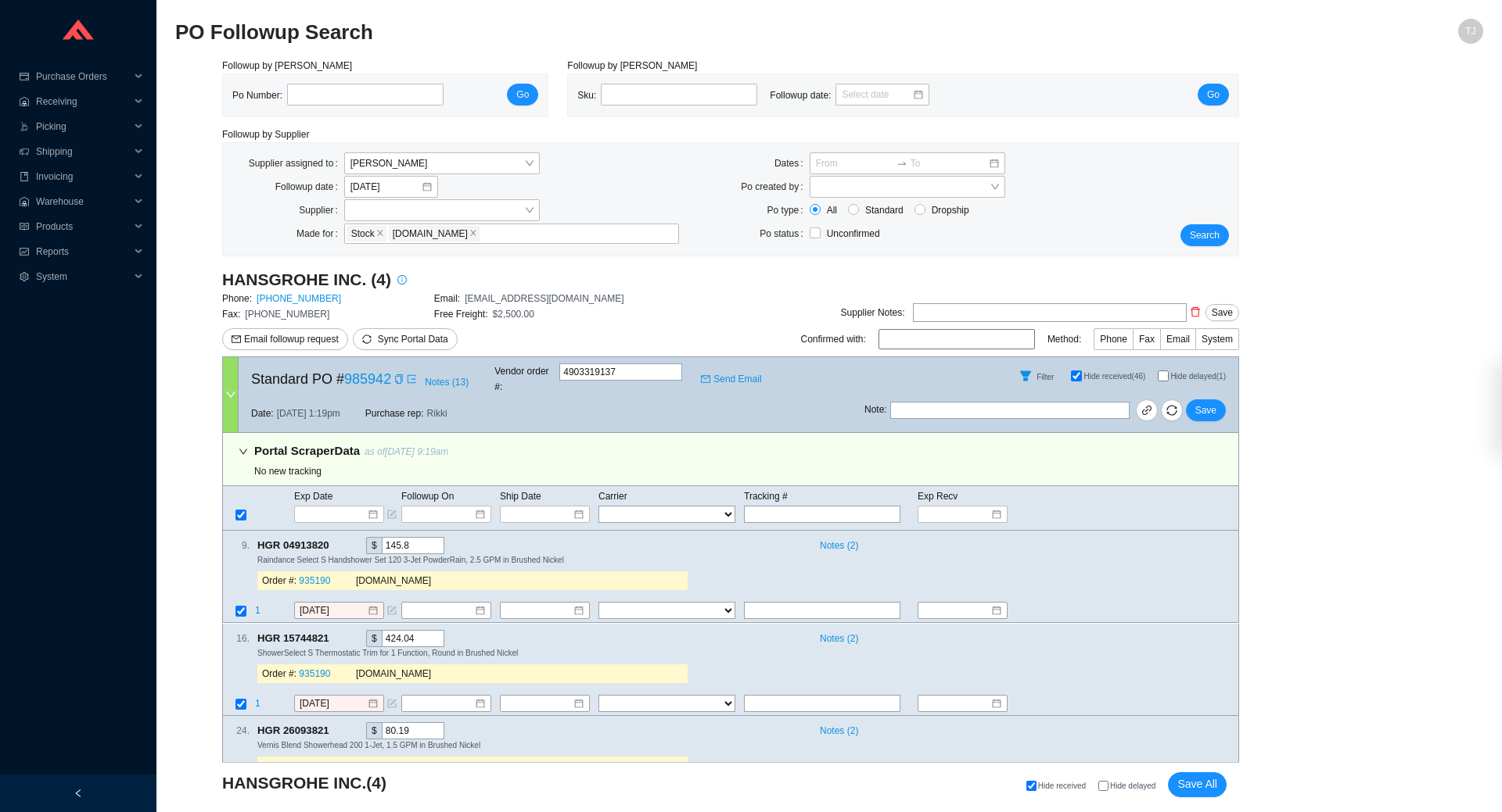
select select "1"
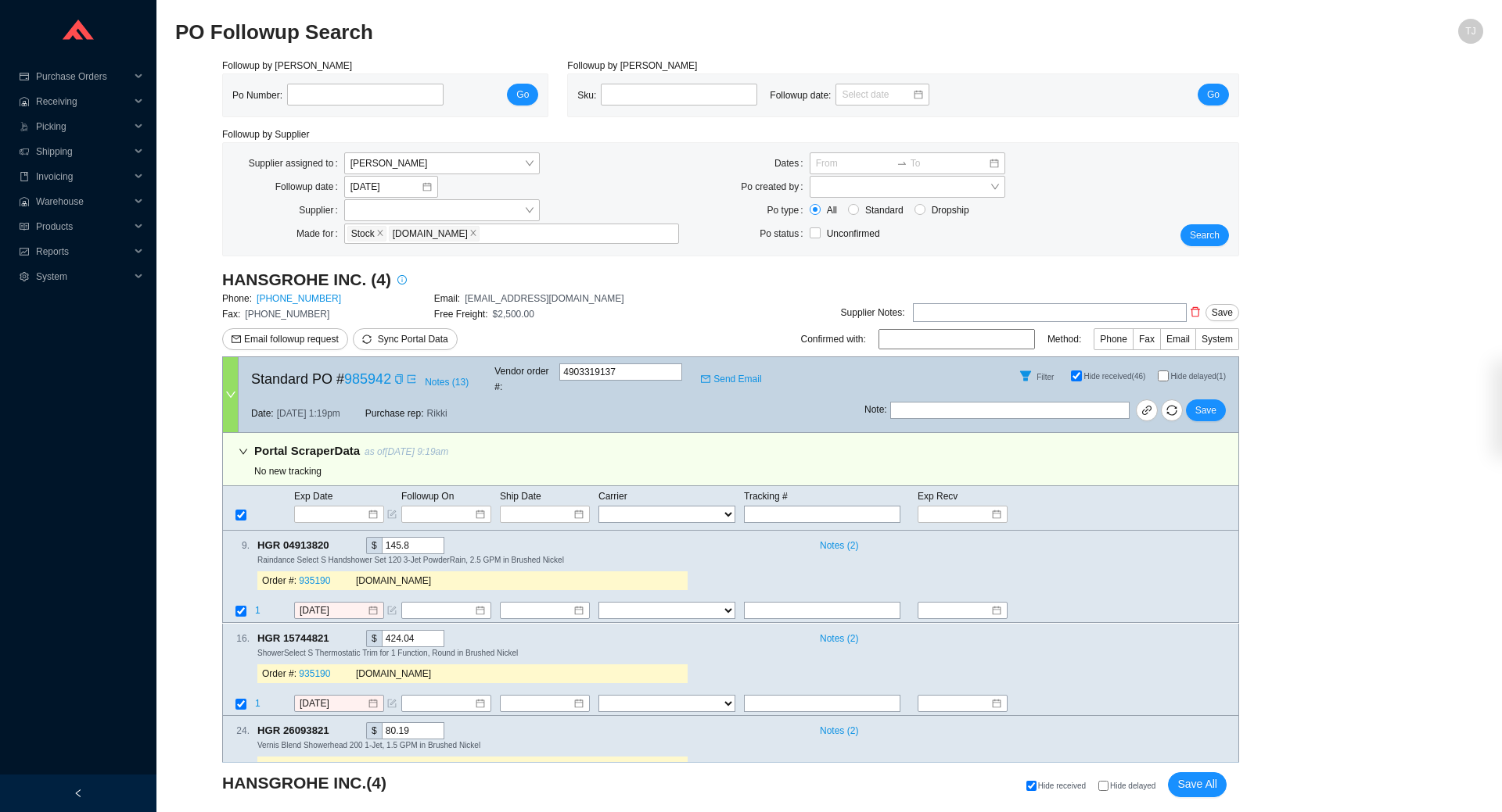
select select "1"
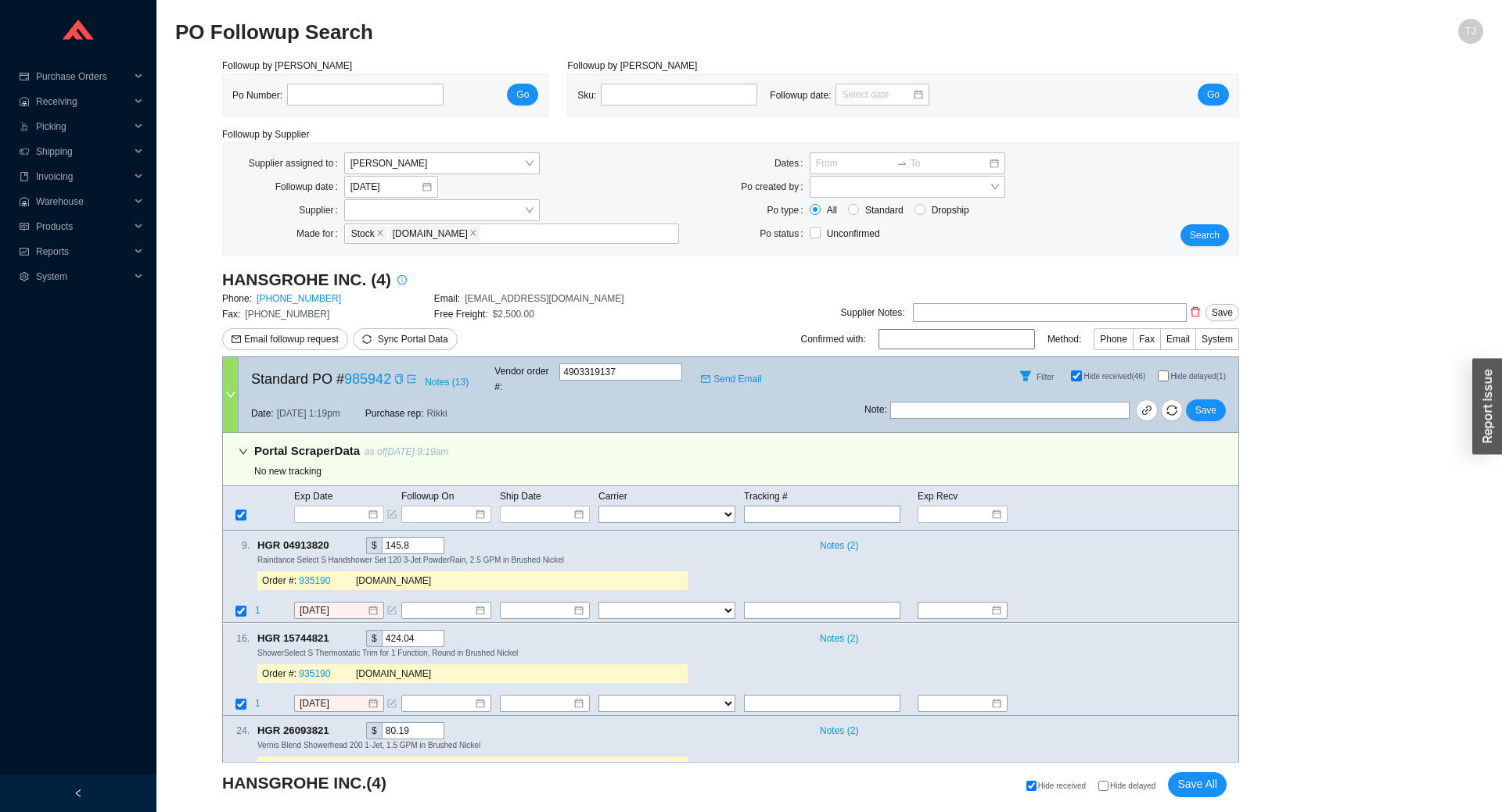
click at [1127, 781] on div "Hide received Hide delayed Save All" at bounding box center [891, 785] width 669 height 25
click at [1125, 791] on span "Hide delayed" at bounding box center [1133, 785] width 46 height 8
click at [1108, 791] on input "Hide delayed" at bounding box center [1103, 785] width 10 height 10
checkbox input "true"
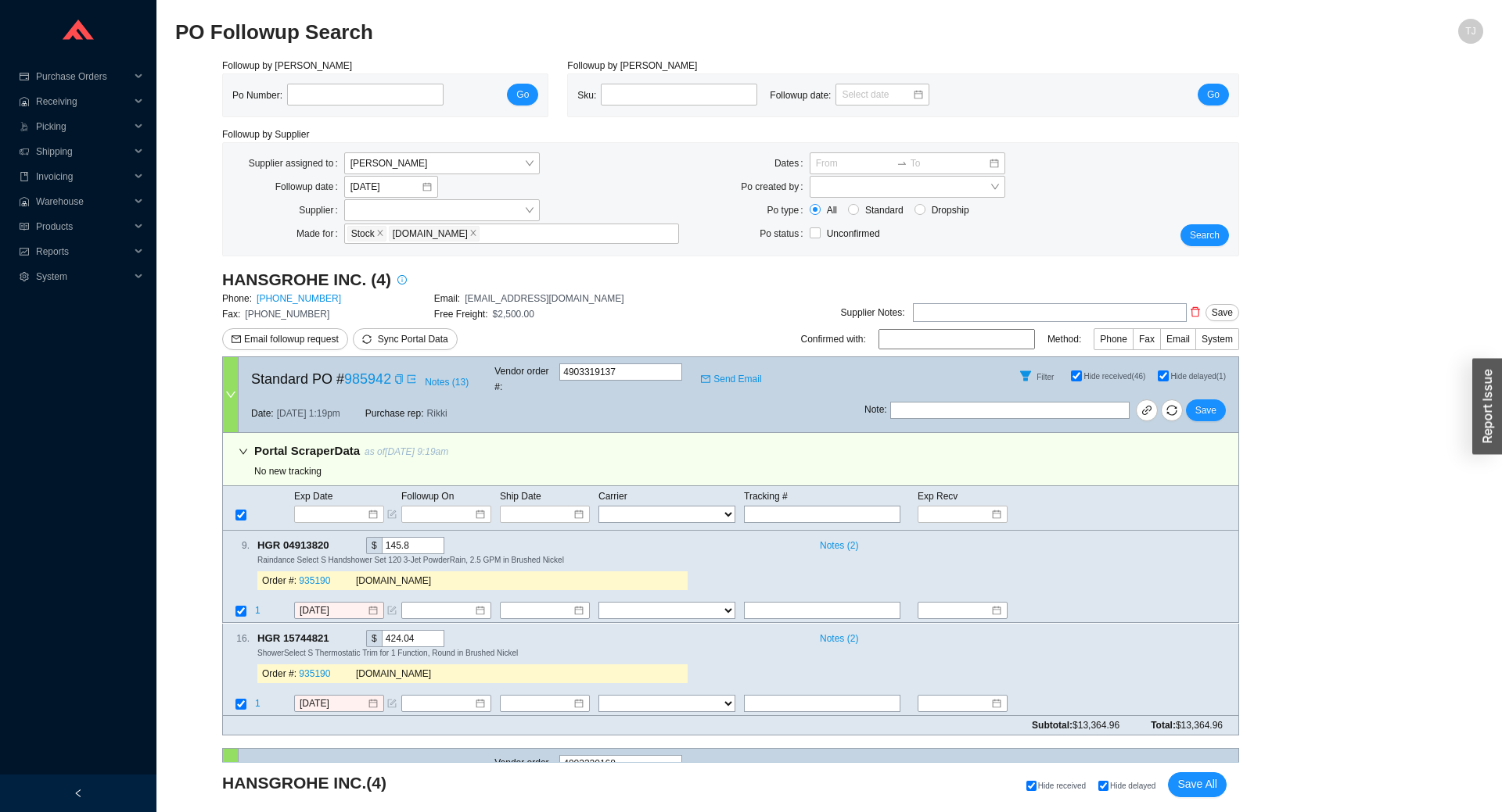
checkbox input "true"
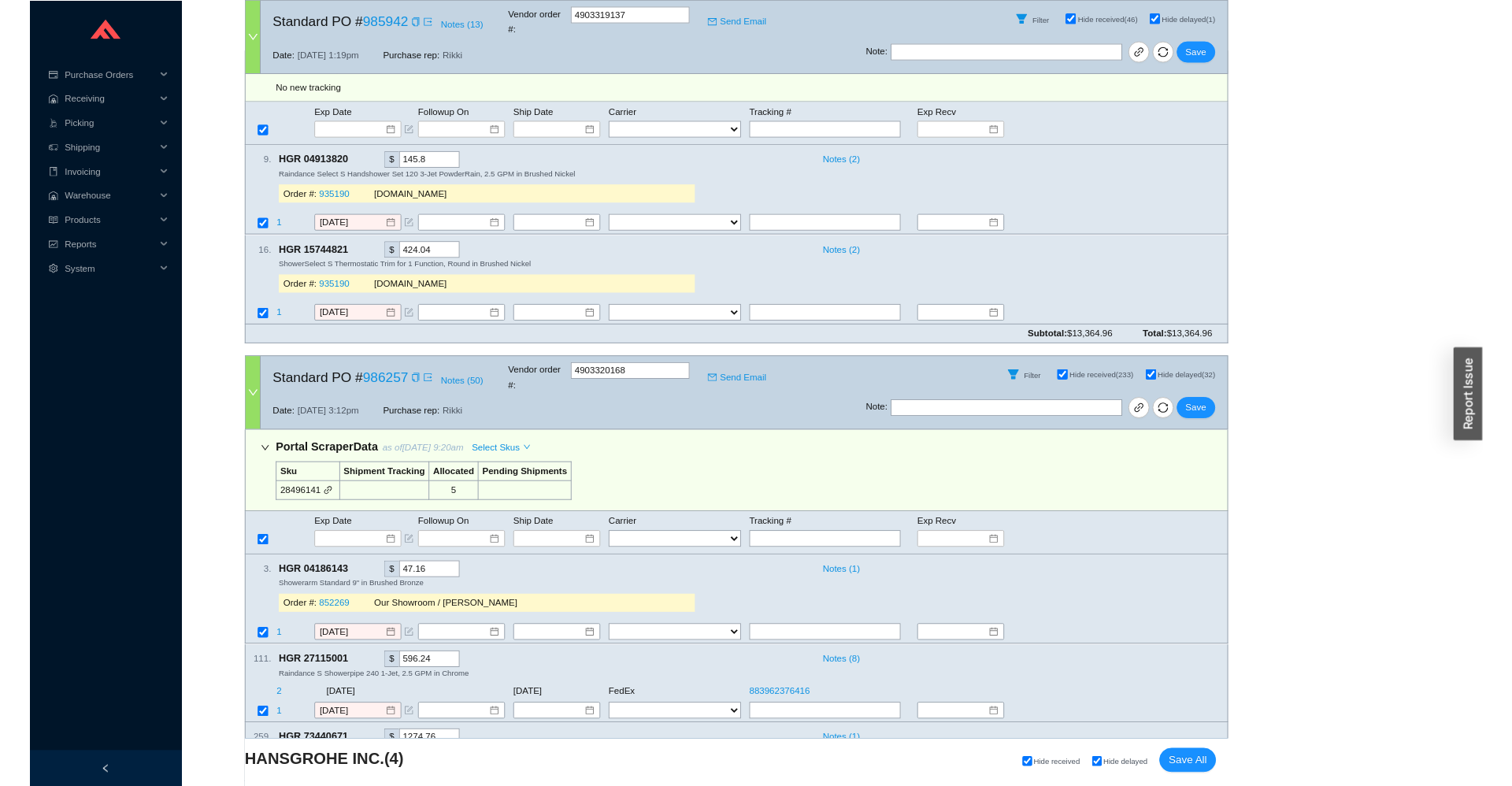
scroll to position [697, 0]
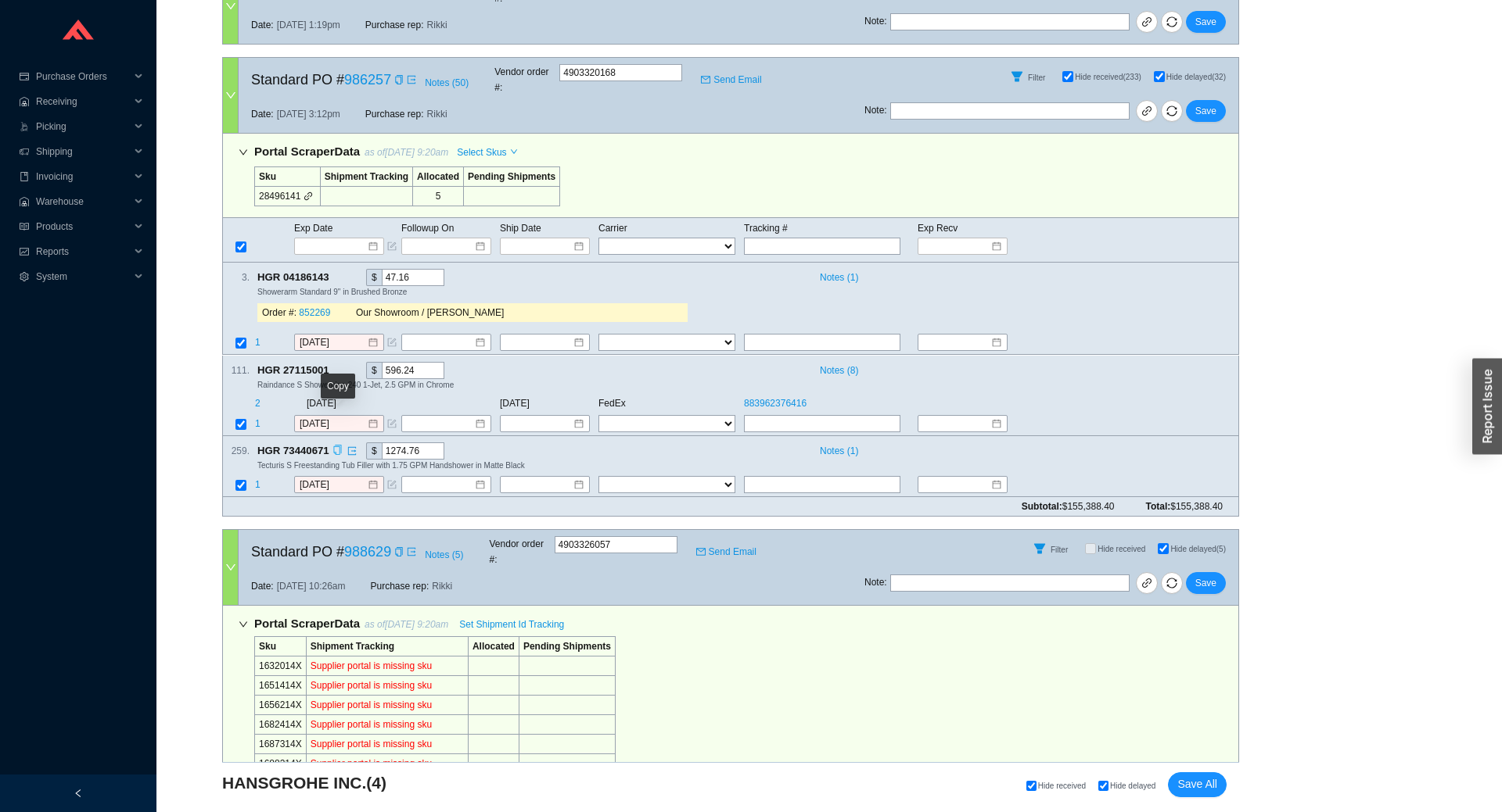
click at [337, 445] on icon "copy" at bounding box center [337, 449] width 8 height 10
click at [571, 460] on div "Tecturis S Freestanding Tub Filler with 1.75 GPM Handshower in Matte Black" at bounding box center [741, 465] width 968 height 11
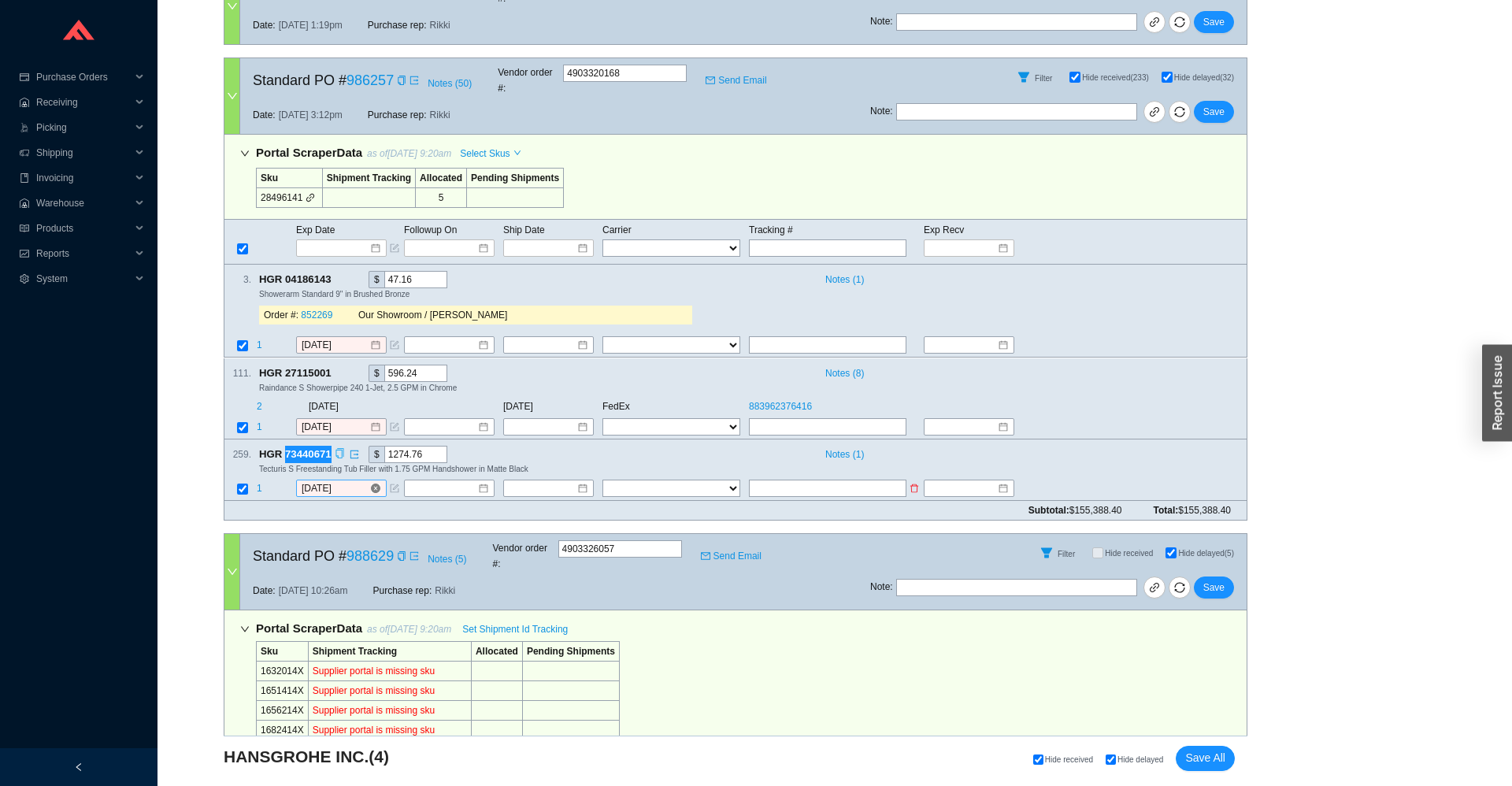
click at [312, 481] on input "9/26/2025" at bounding box center [335, 488] width 67 height 16
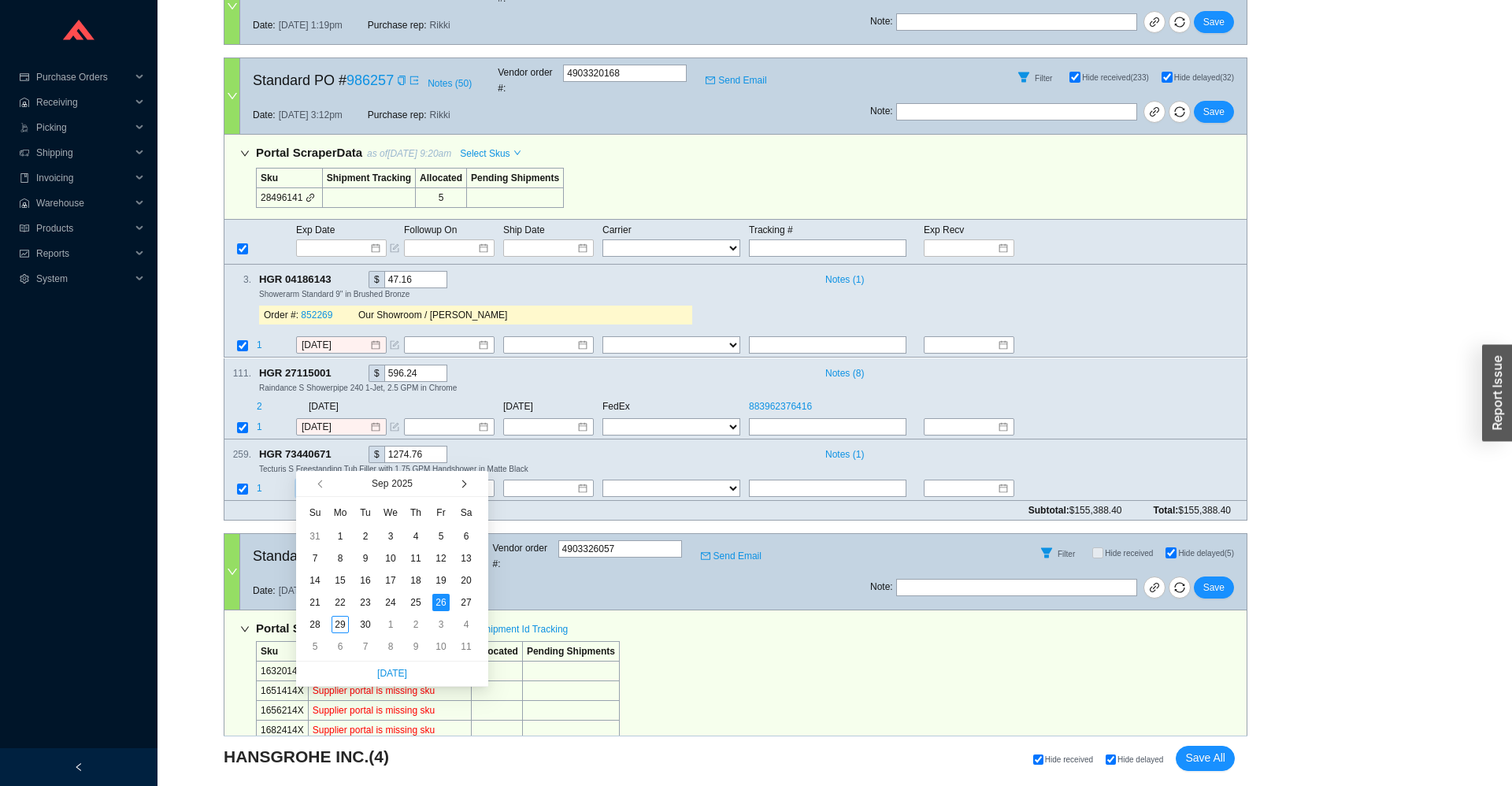
click at [469, 478] on button "button" at bounding box center [463, 483] width 15 height 25
click at [467, 480] on button "button" at bounding box center [463, 483] width 15 height 25
type input "12/19/2025"
click at [436, 579] on div "19" at bounding box center [441, 580] width 18 height 18
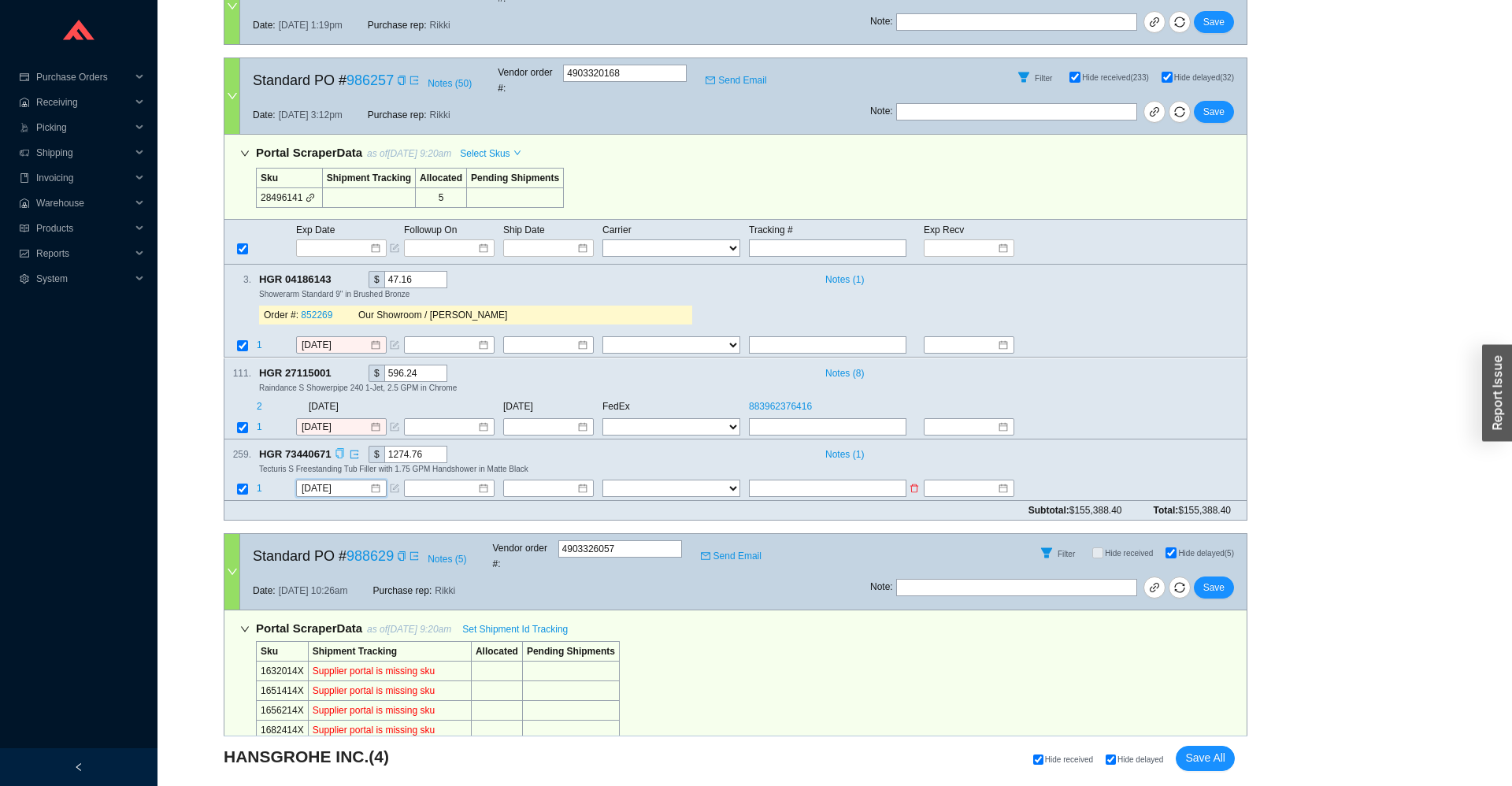
click at [251, 479] on td at bounding box center [240, 489] width 31 height 21
click at [259, 483] on span "1" at bounding box center [259, 489] width 6 height 11
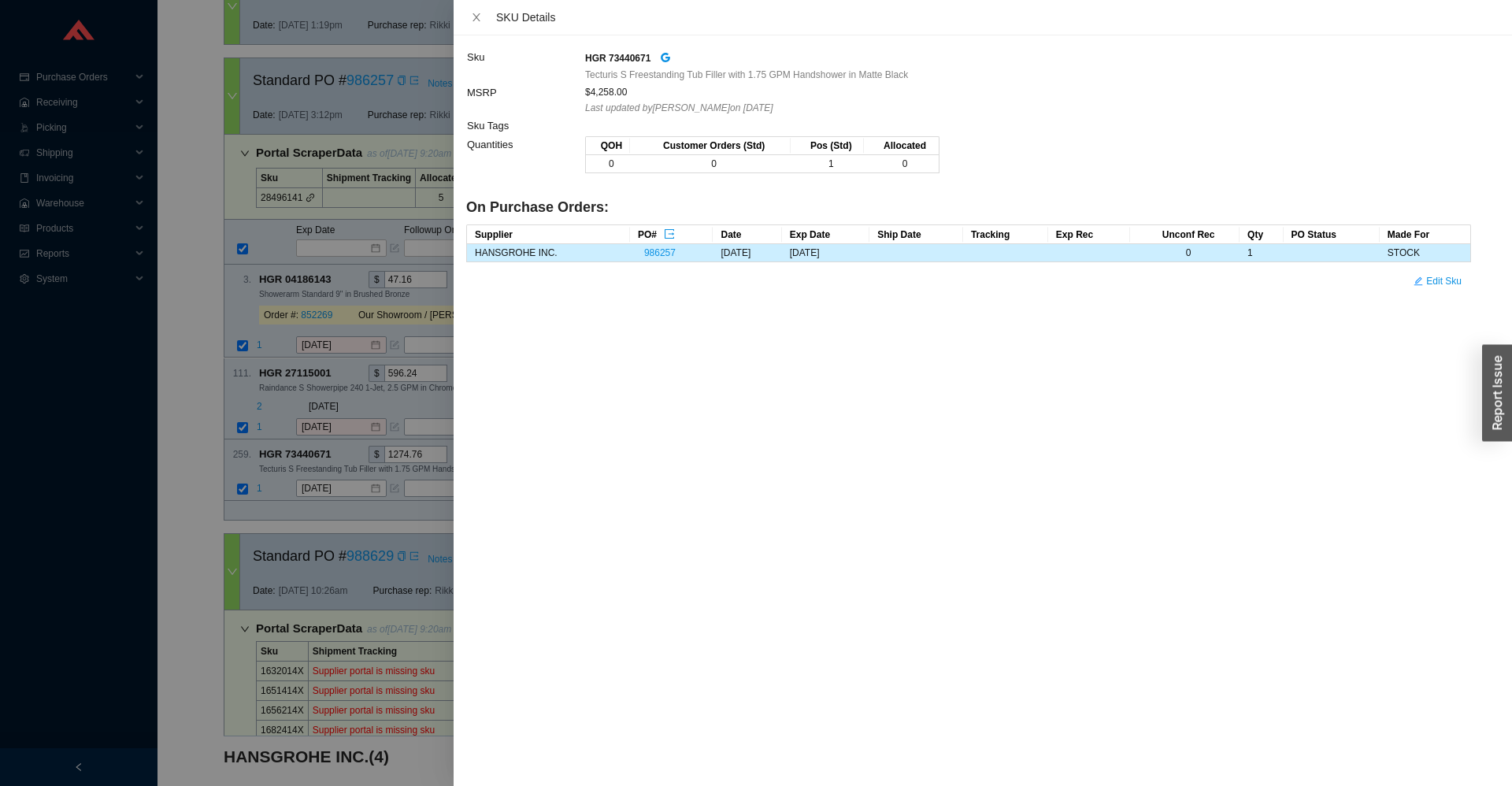
click at [286, 455] on div at bounding box center [756, 393] width 1512 height 786
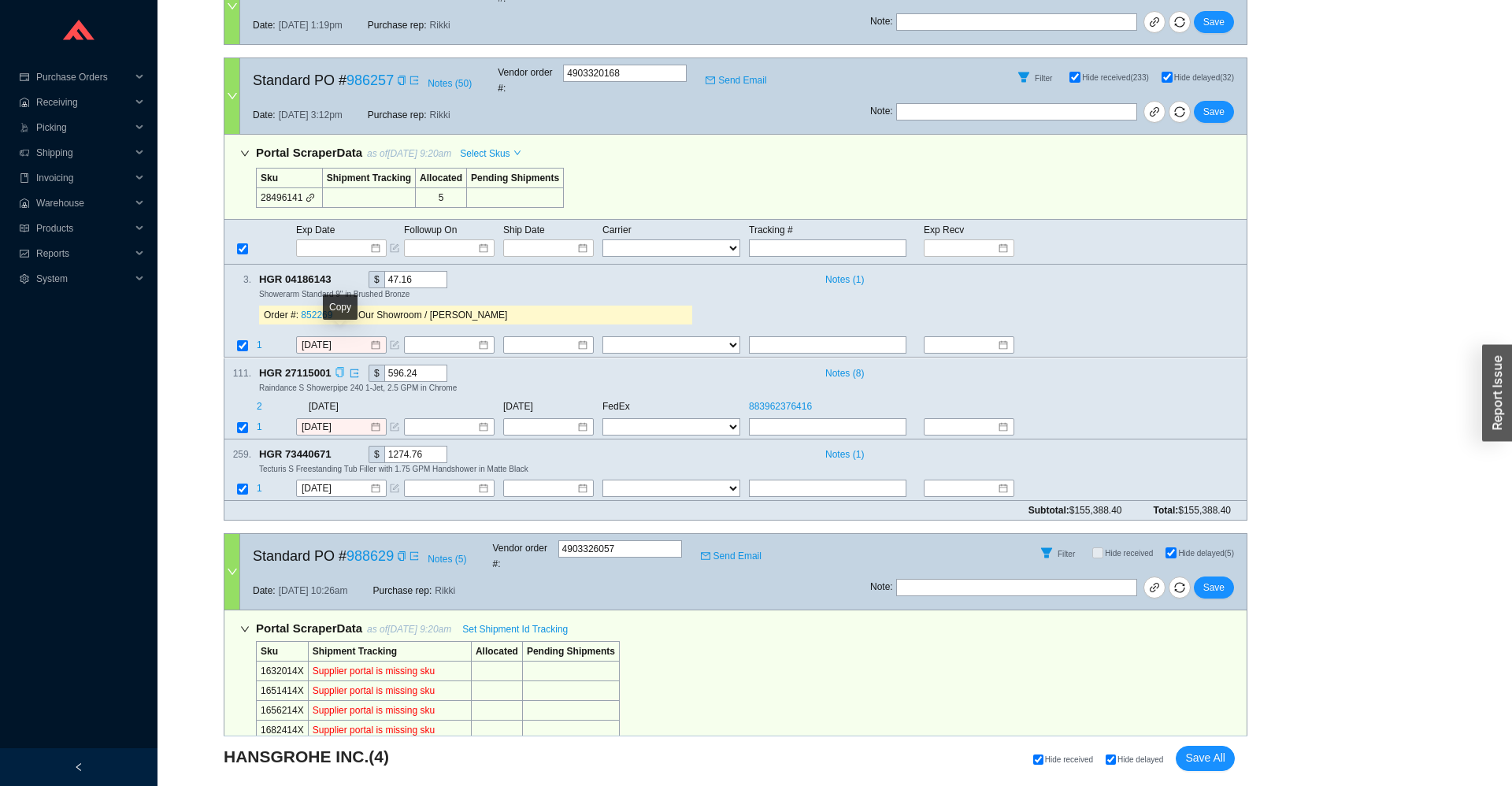
click at [337, 364] on div "Copy" at bounding box center [339, 373] width 10 height 18
click at [262, 422] on span "1" at bounding box center [259, 427] width 6 height 11
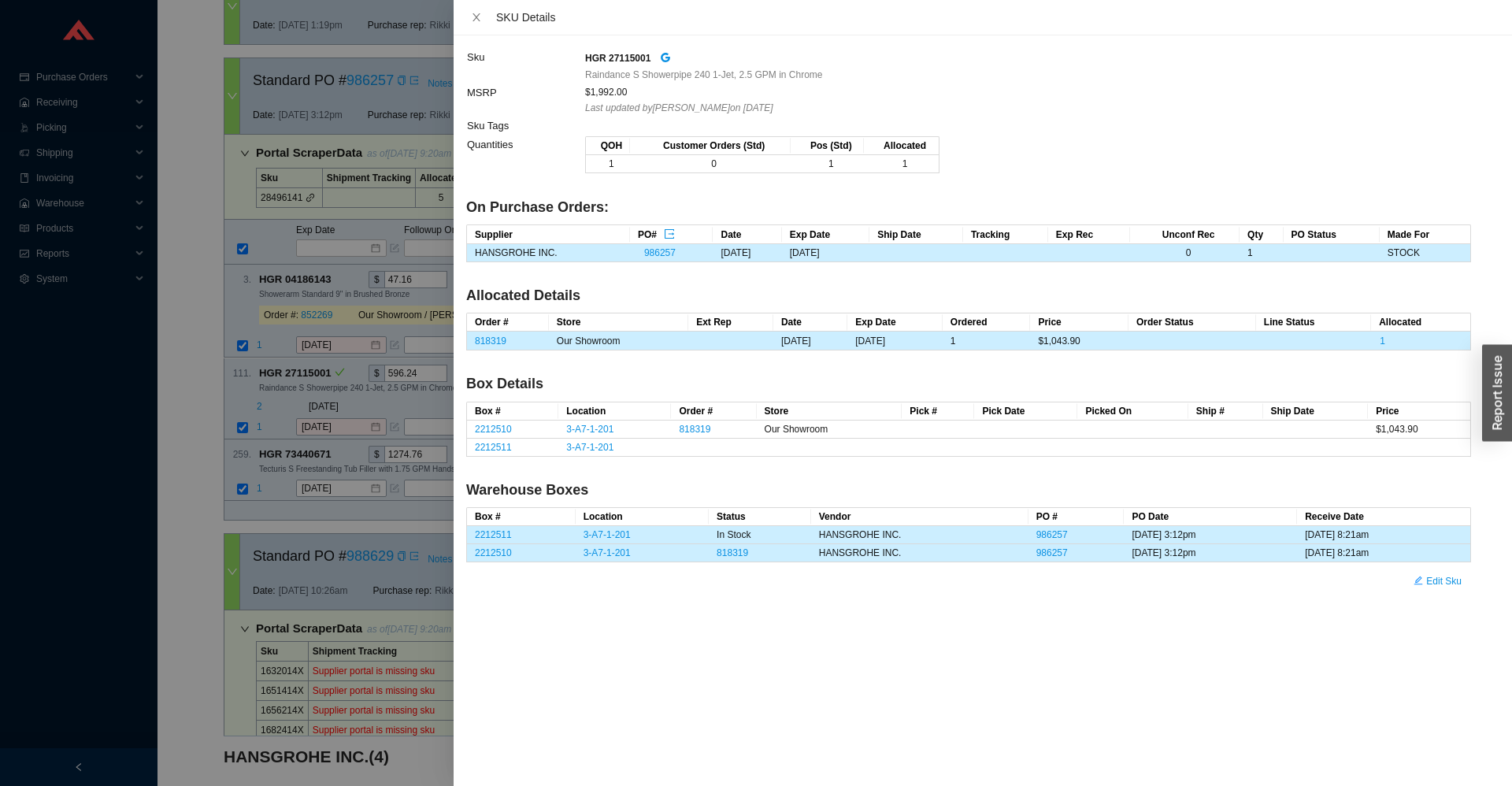
click at [282, 392] on div at bounding box center [756, 393] width 1512 height 786
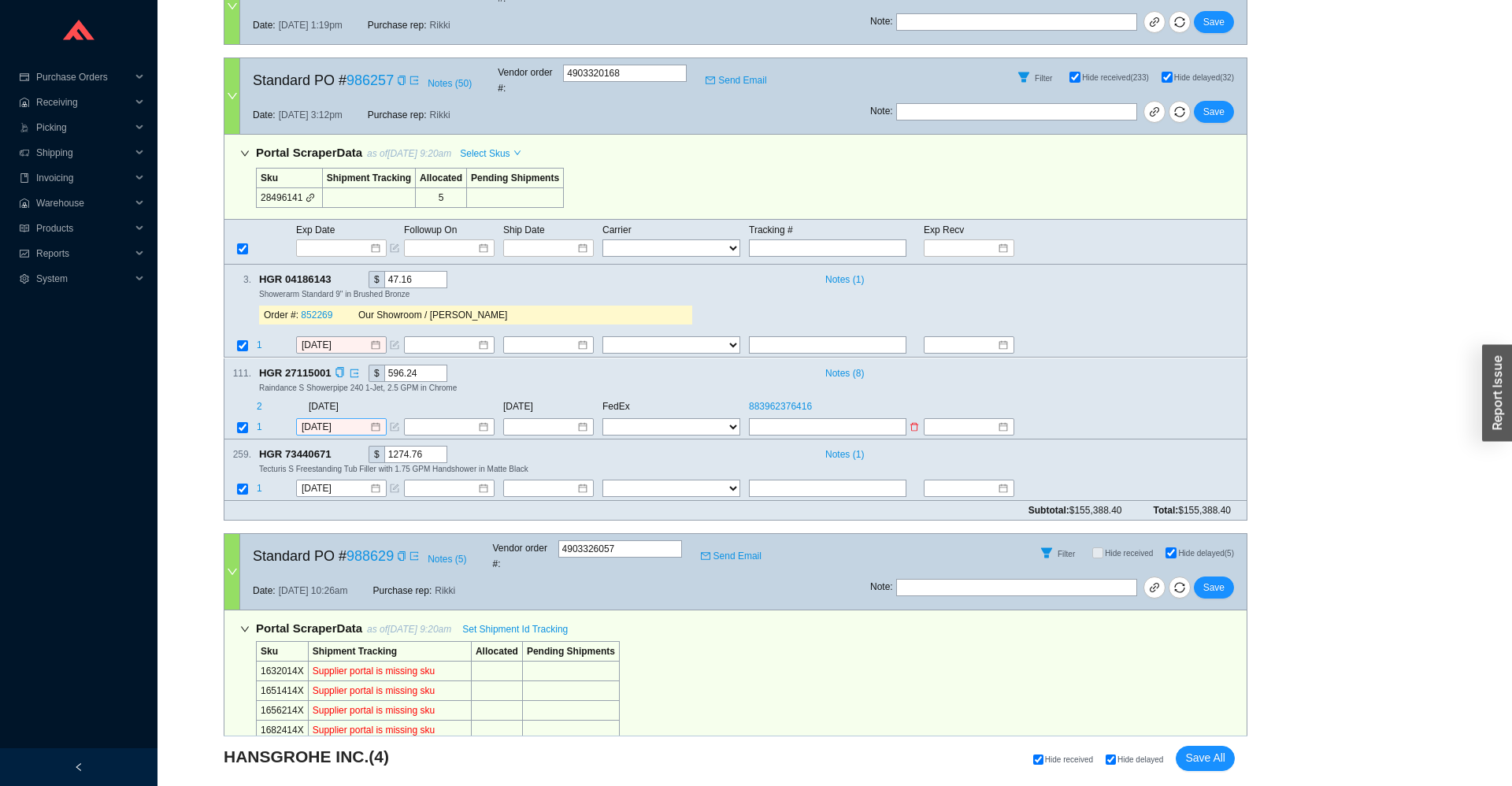
click at [301, 419] on div "9/26/2025" at bounding box center [341, 427] width 90 height 18
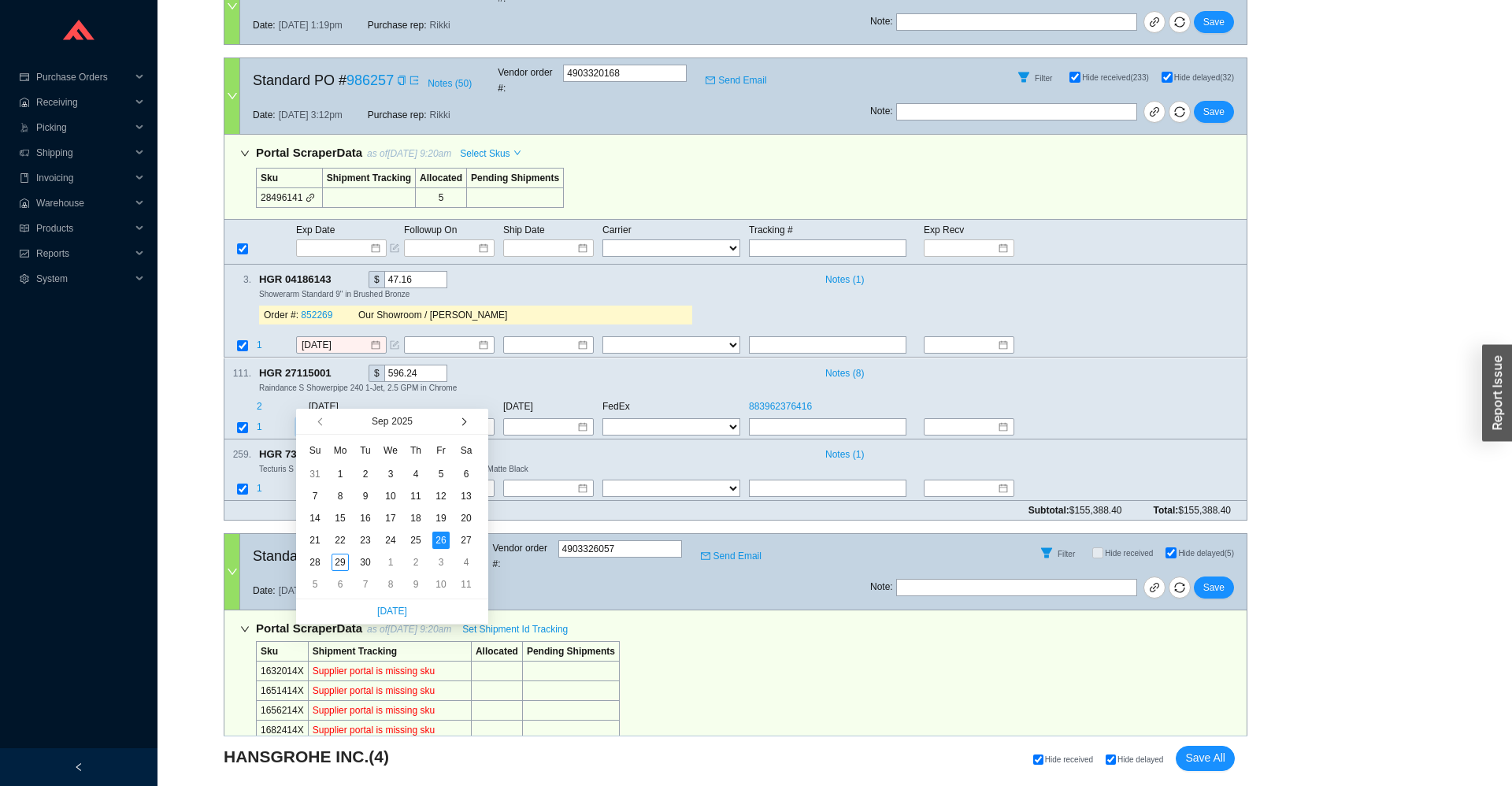
click at [467, 423] on button "button" at bounding box center [463, 421] width 15 height 25
type input "11/14/2025"
click at [440, 516] on div "14" at bounding box center [441, 518] width 18 height 18
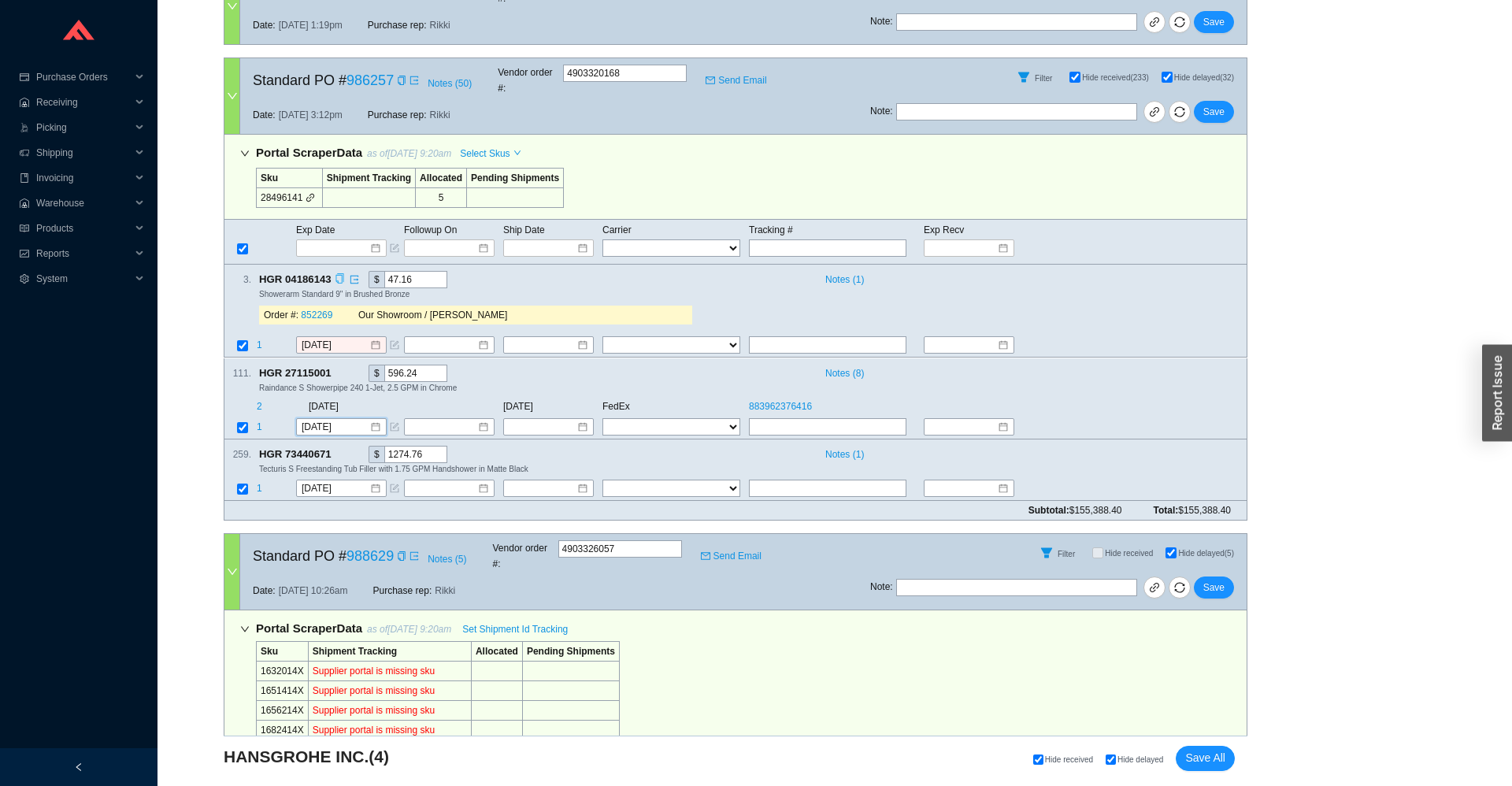
click at [337, 274] on icon "copy" at bounding box center [339, 279] width 10 height 10
click at [261, 340] on span "1" at bounding box center [259, 346] width 6 height 11
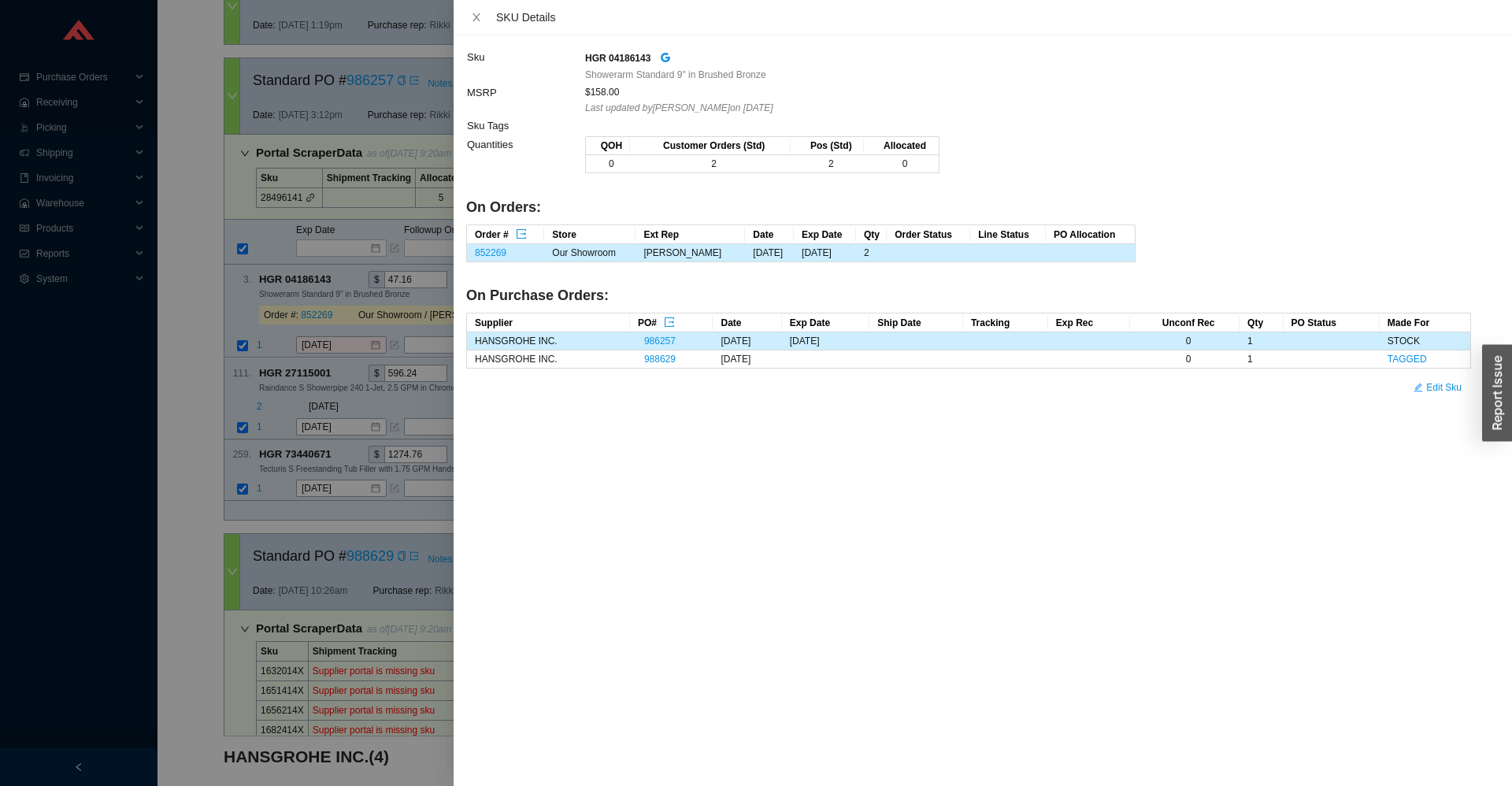
click at [270, 311] on div at bounding box center [756, 393] width 1512 height 786
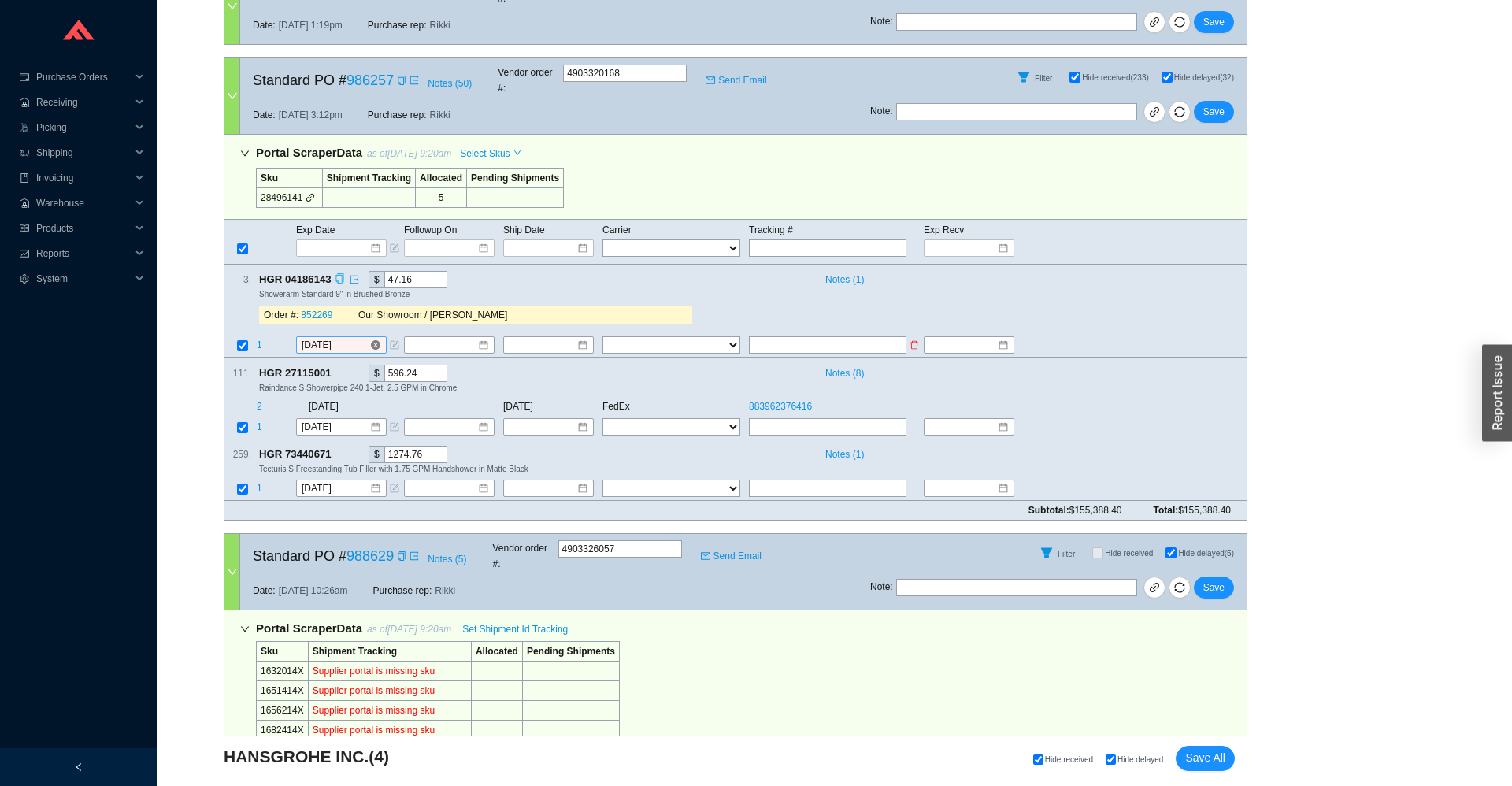
click at [348, 338] on input "9/26/2025" at bounding box center [335, 345] width 67 height 16
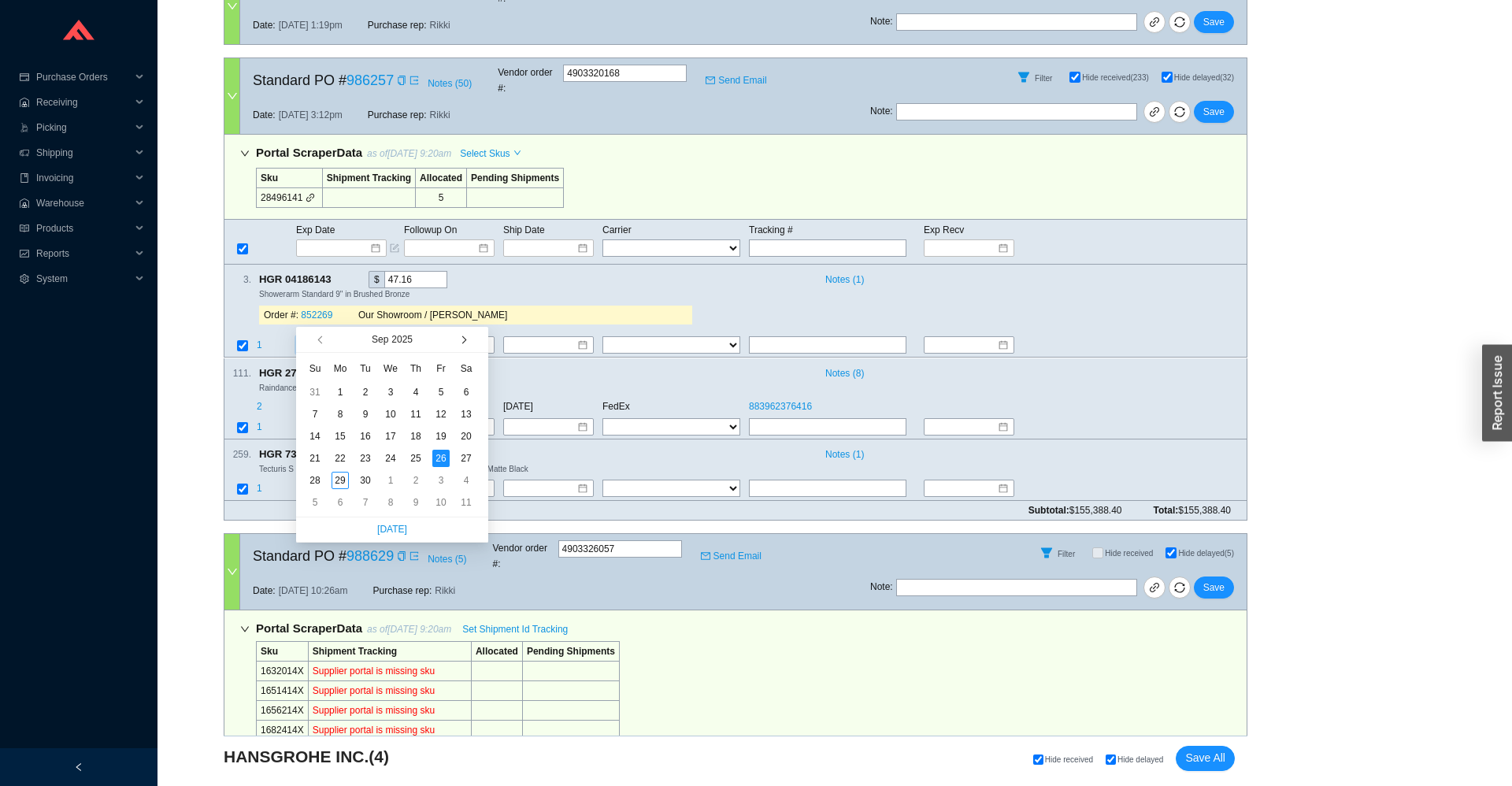
click at [460, 343] on button "button" at bounding box center [463, 339] width 15 height 25
type input "10/24/2025"
click at [450, 460] on td "24" at bounding box center [441, 458] width 25 height 22
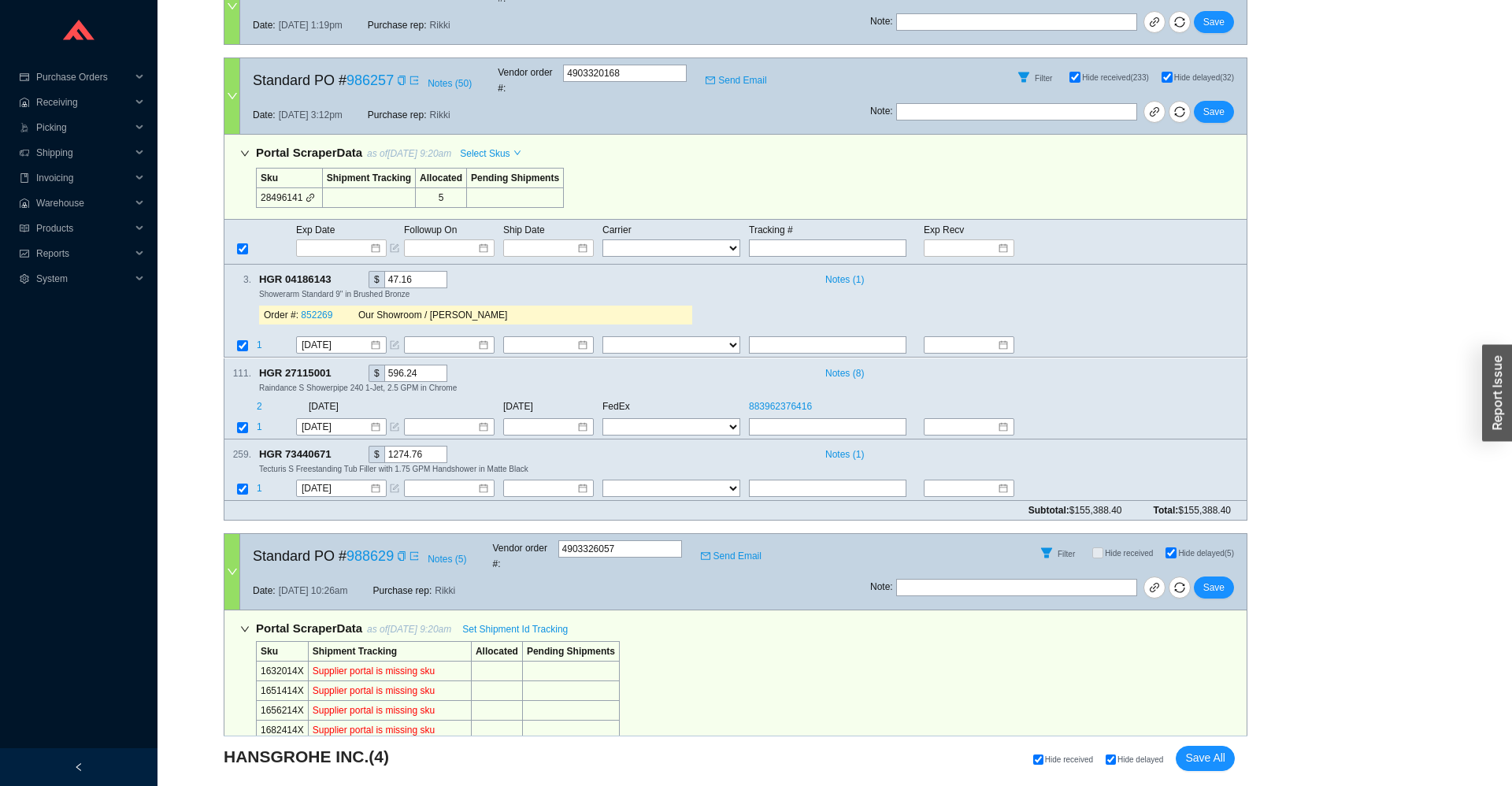
click at [674, 289] on div "Showerarm Standard 9" in Brushed Bronze" at bounding box center [746, 294] width 975 height 11
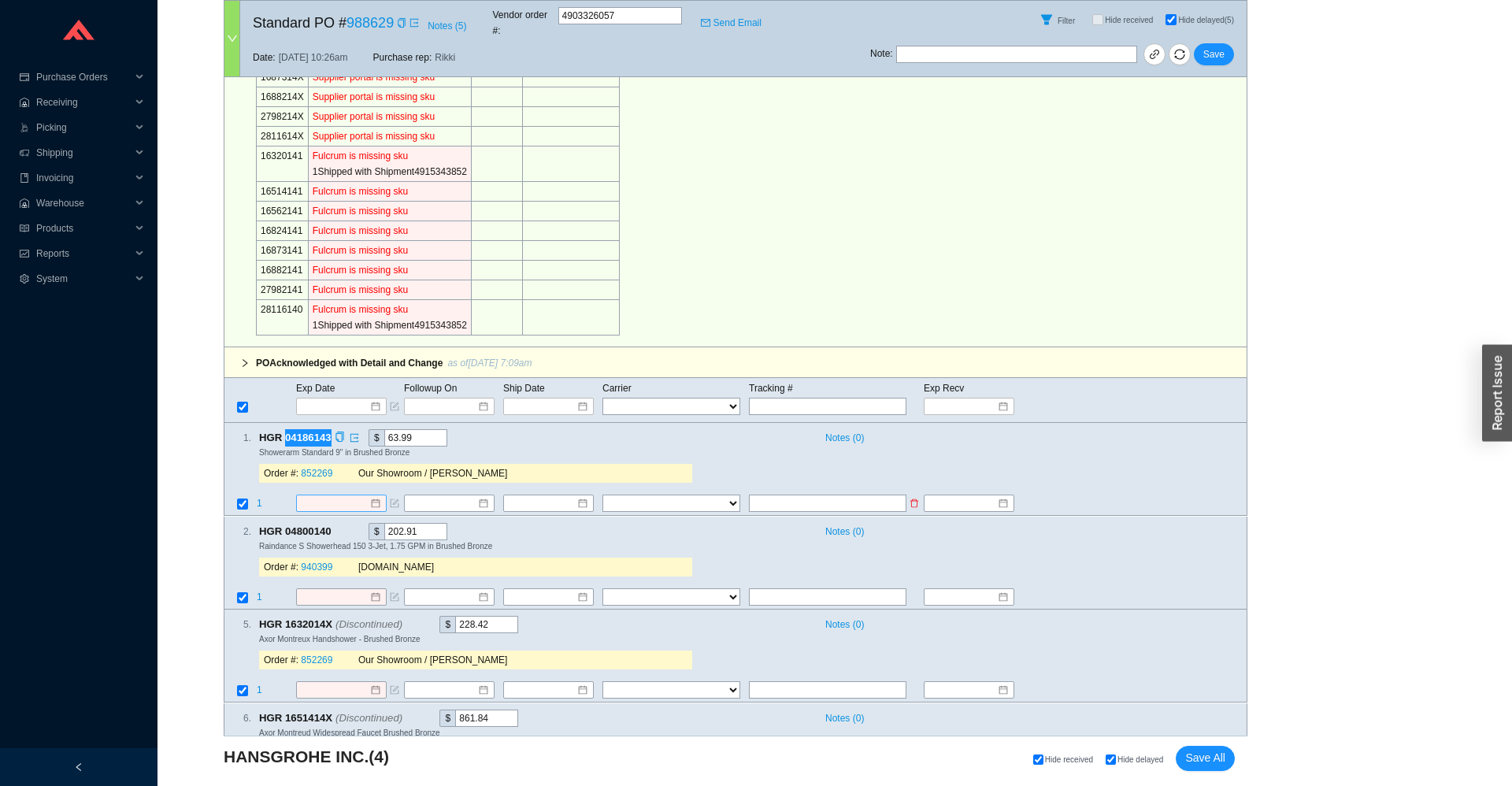
click at [329, 496] on input at bounding box center [335, 504] width 67 height 16
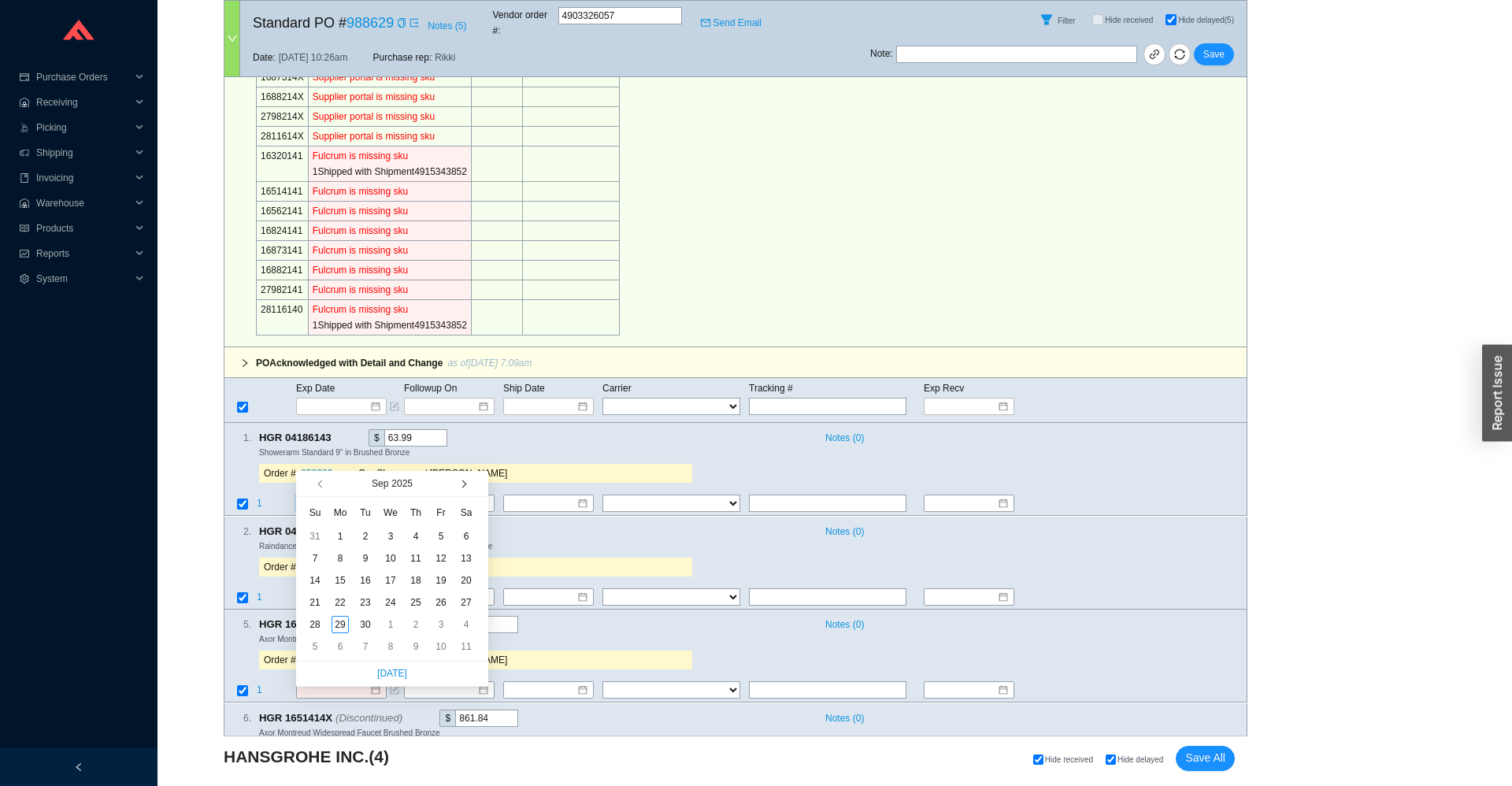
click at [466, 487] on button "button" at bounding box center [463, 483] width 15 height 25
type input "10/24/2025"
click at [440, 606] on div "24" at bounding box center [441, 602] width 18 height 18
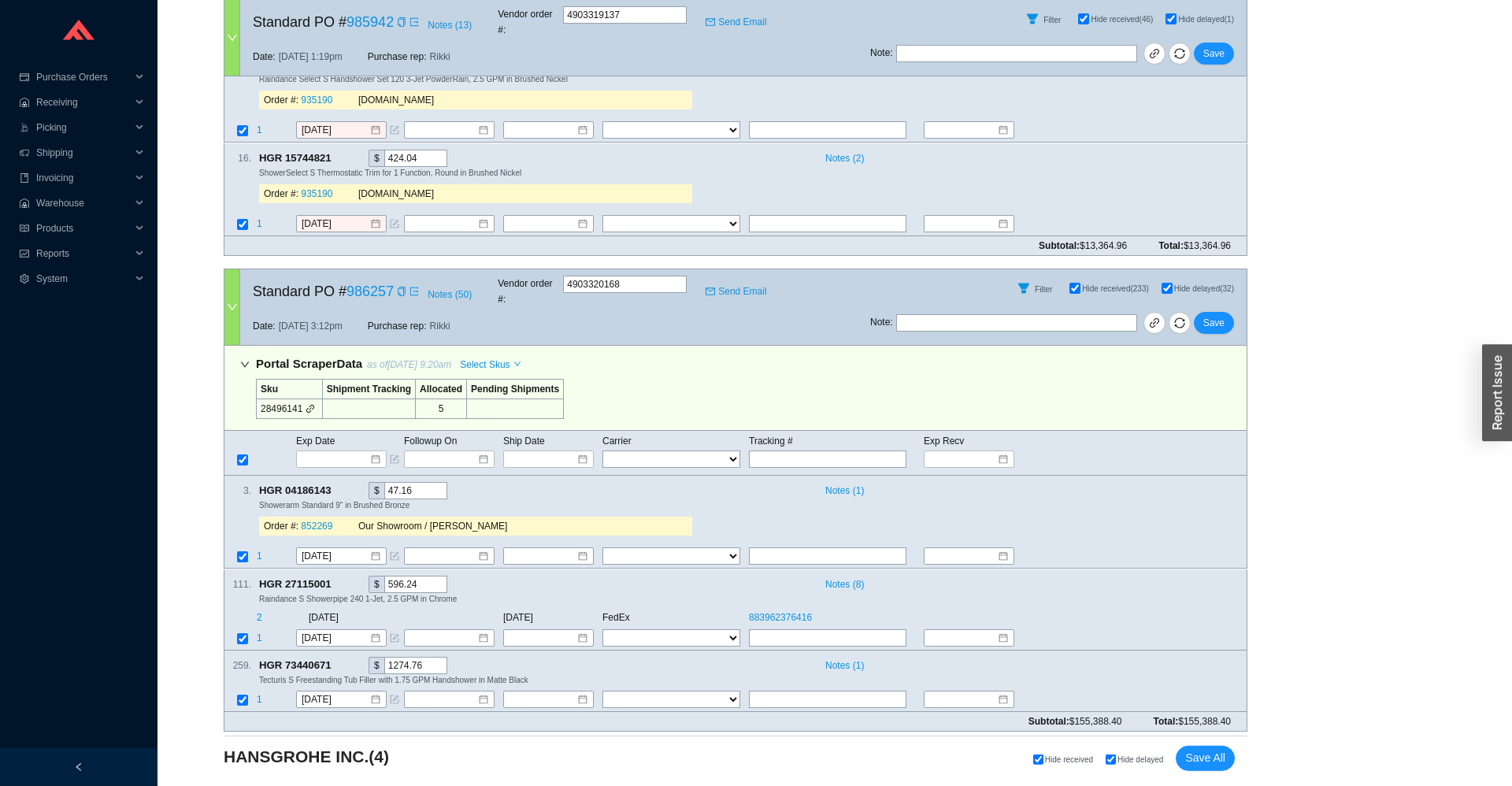
scroll to position [673, 0]
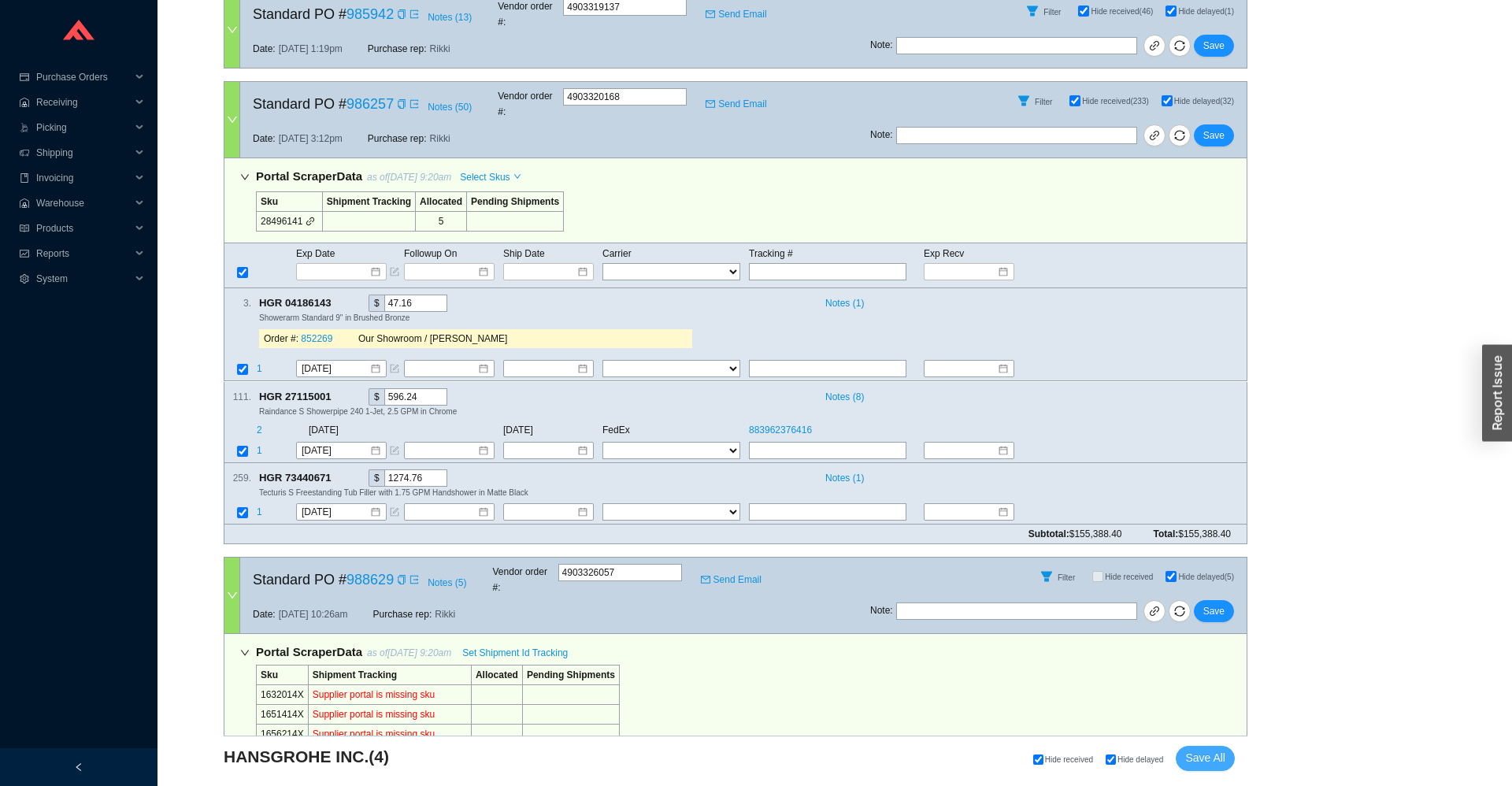
click at [1195, 751] on span "Save All" at bounding box center [1205, 758] width 41 height 18
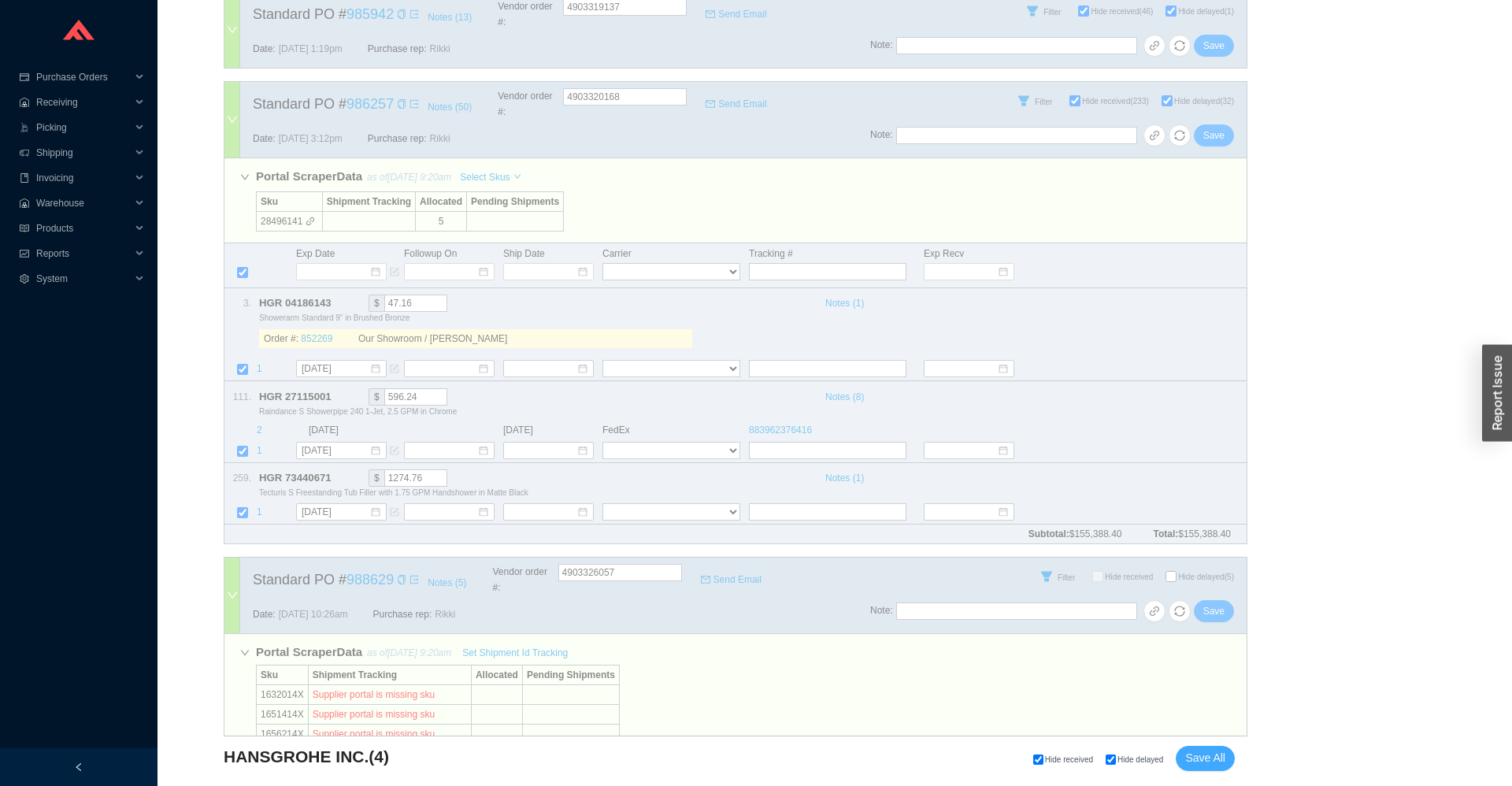
select select "1"
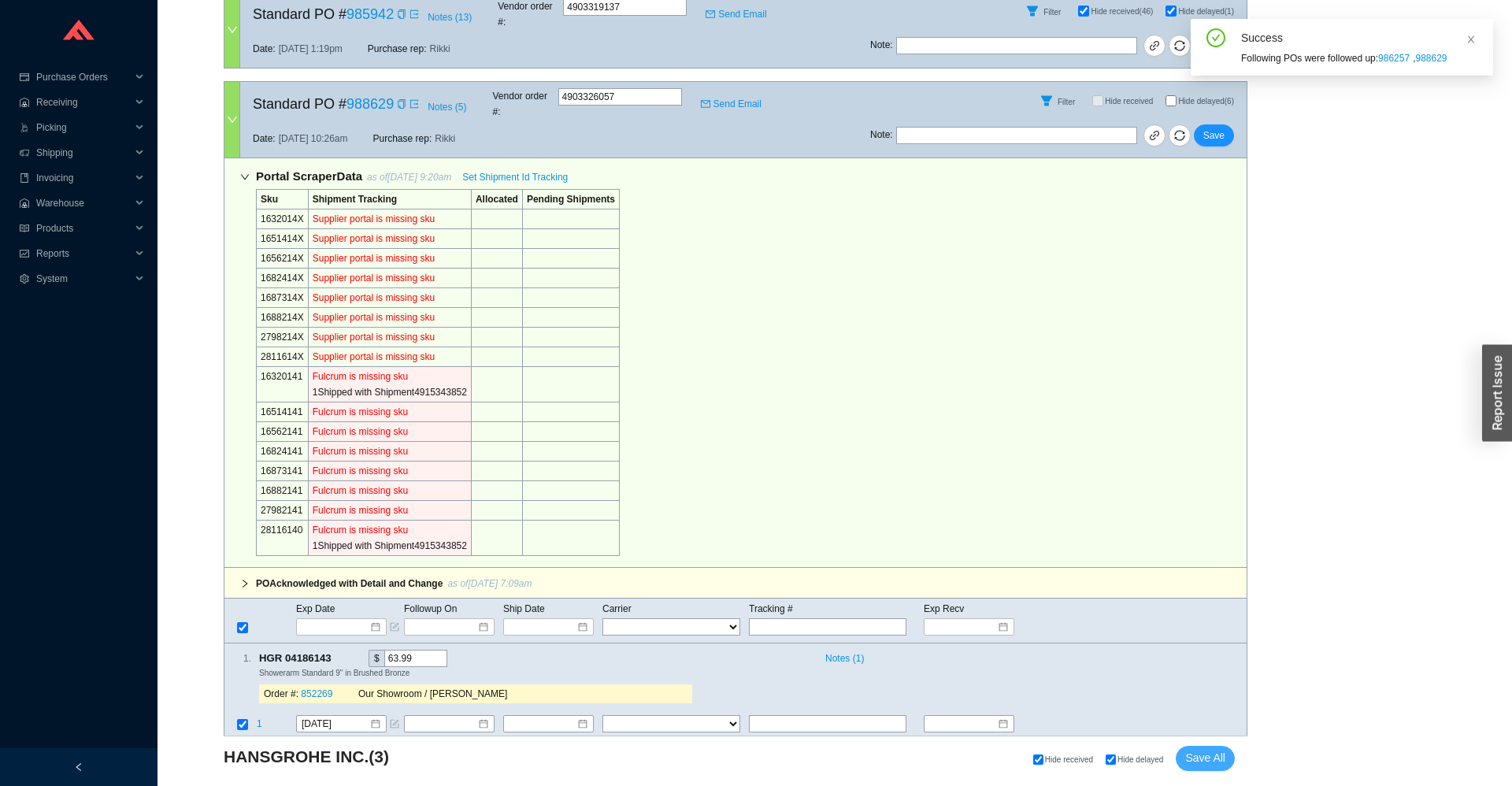
checkbox input "false"
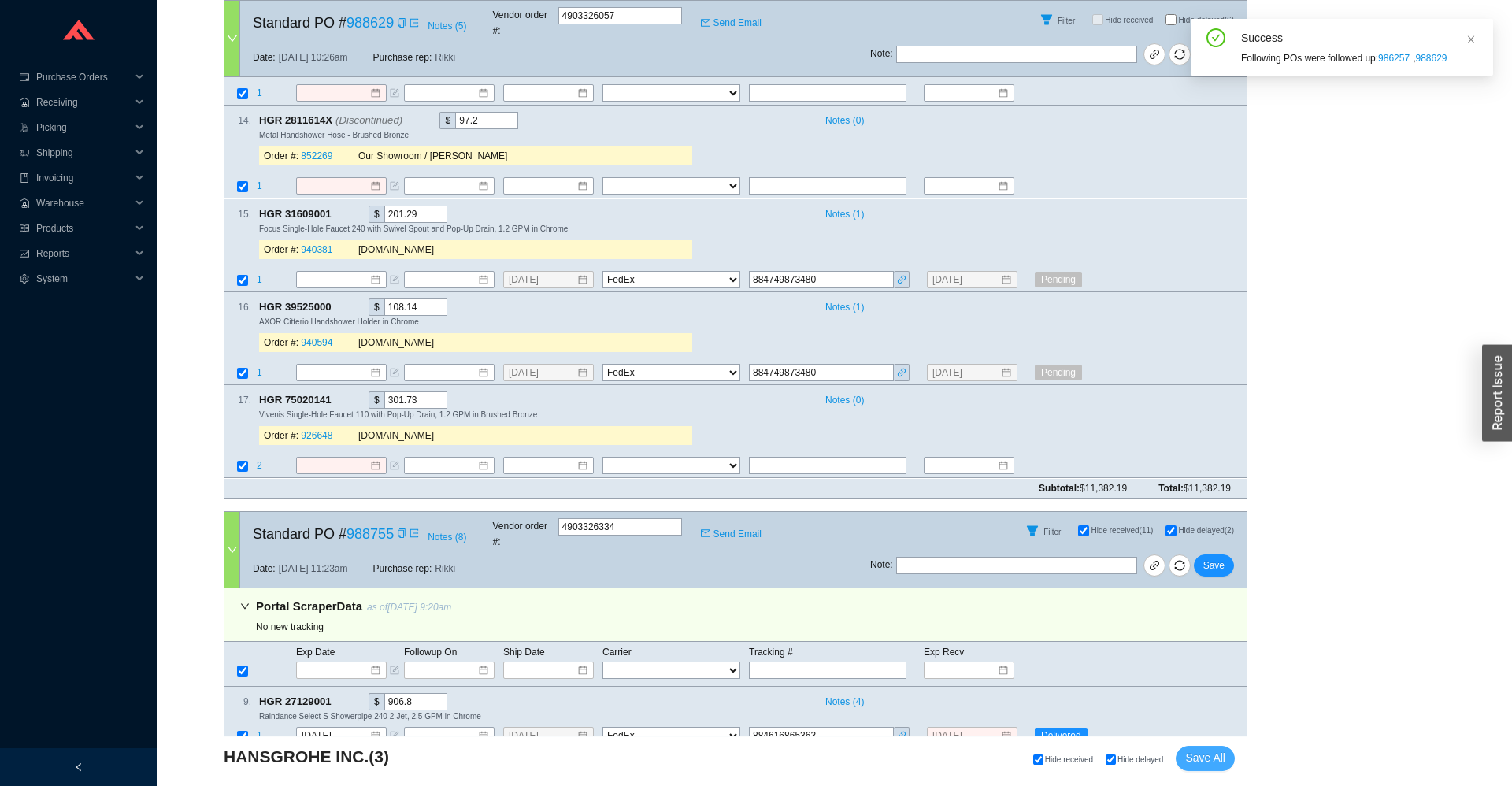
scroll to position [2429, 0]
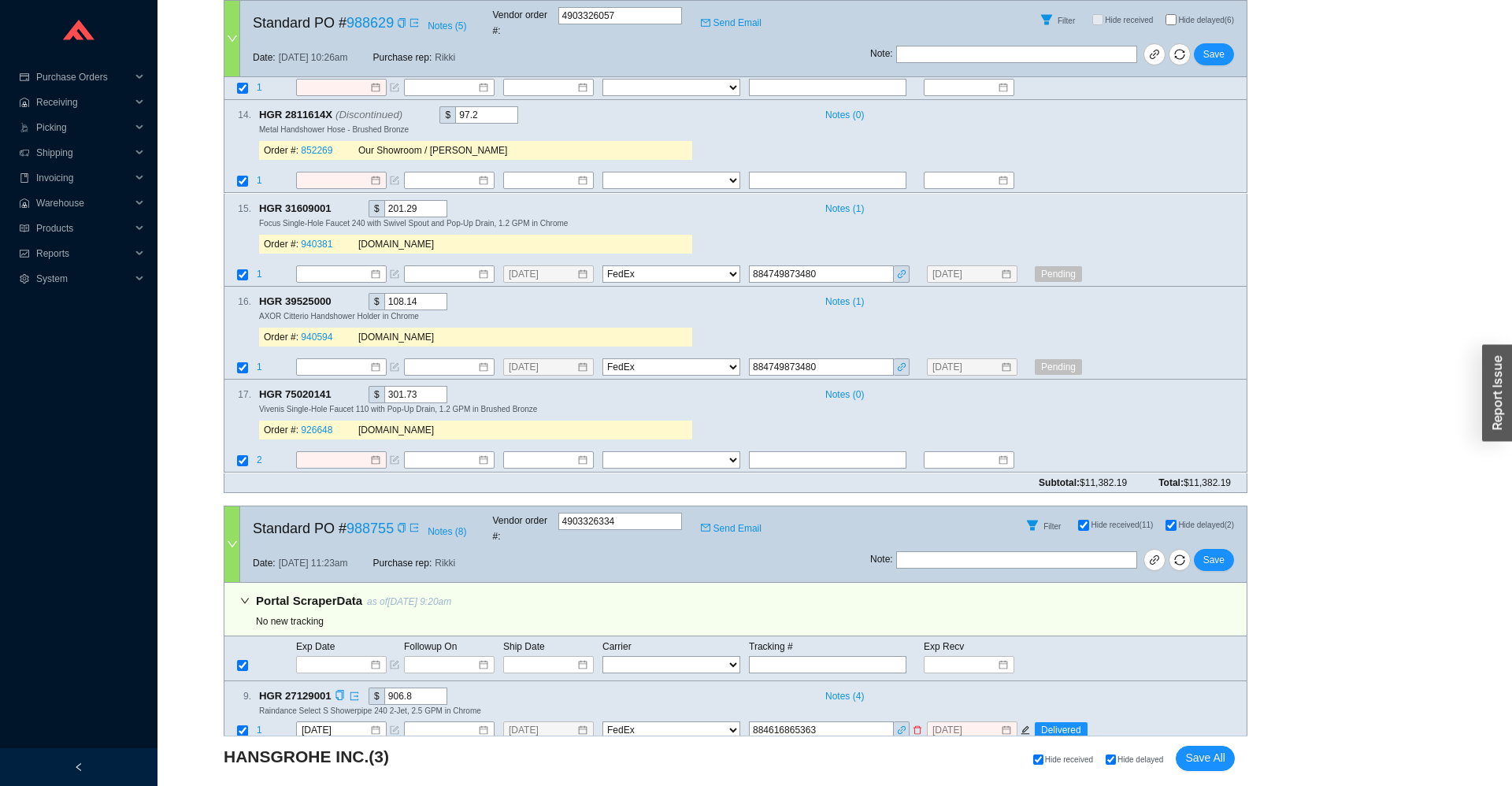
click at [262, 725] on span "1" at bounding box center [259, 731] width 6 height 11
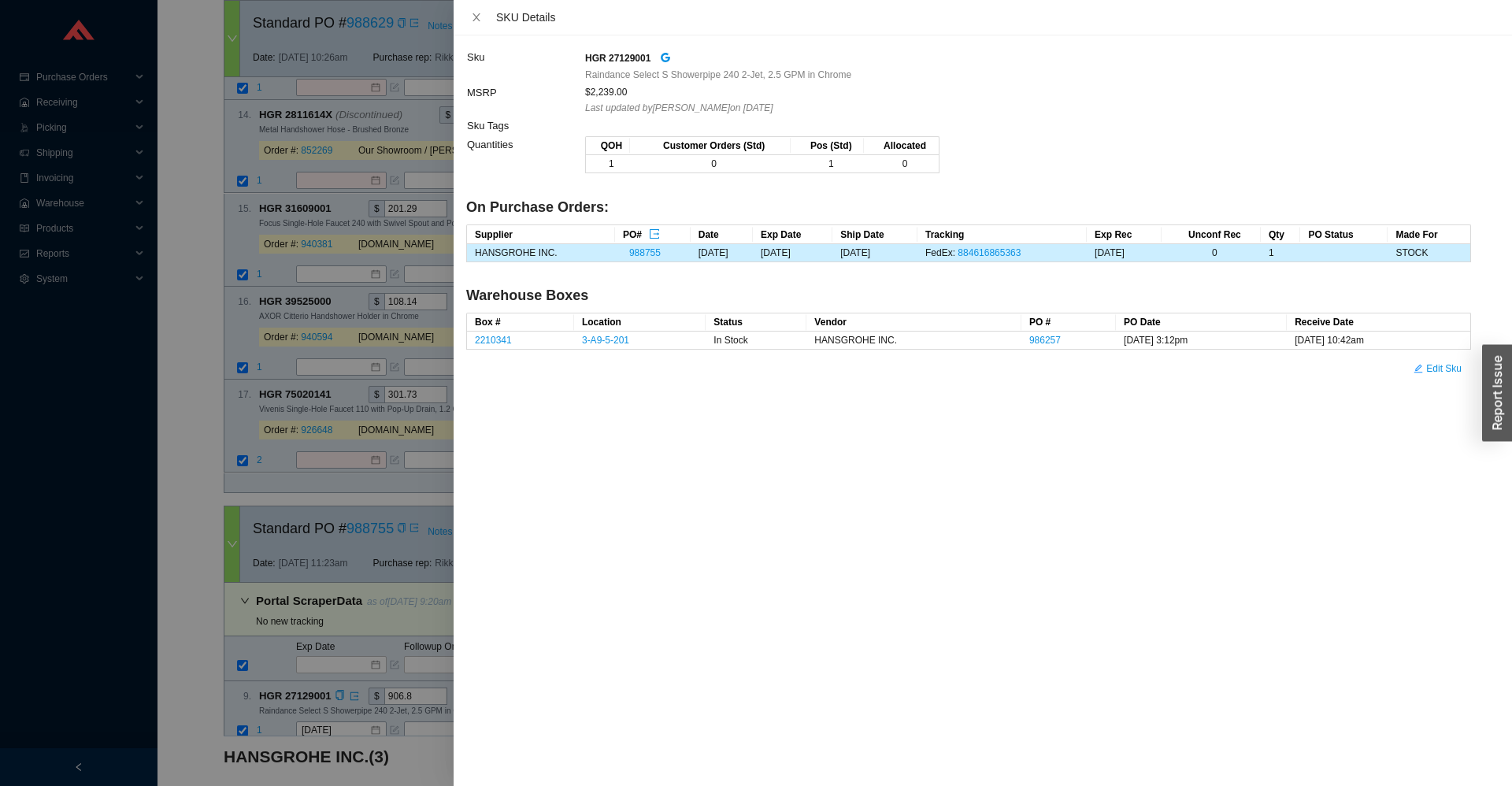
click at [262, 692] on div at bounding box center [756, 393] width 1512 height 786
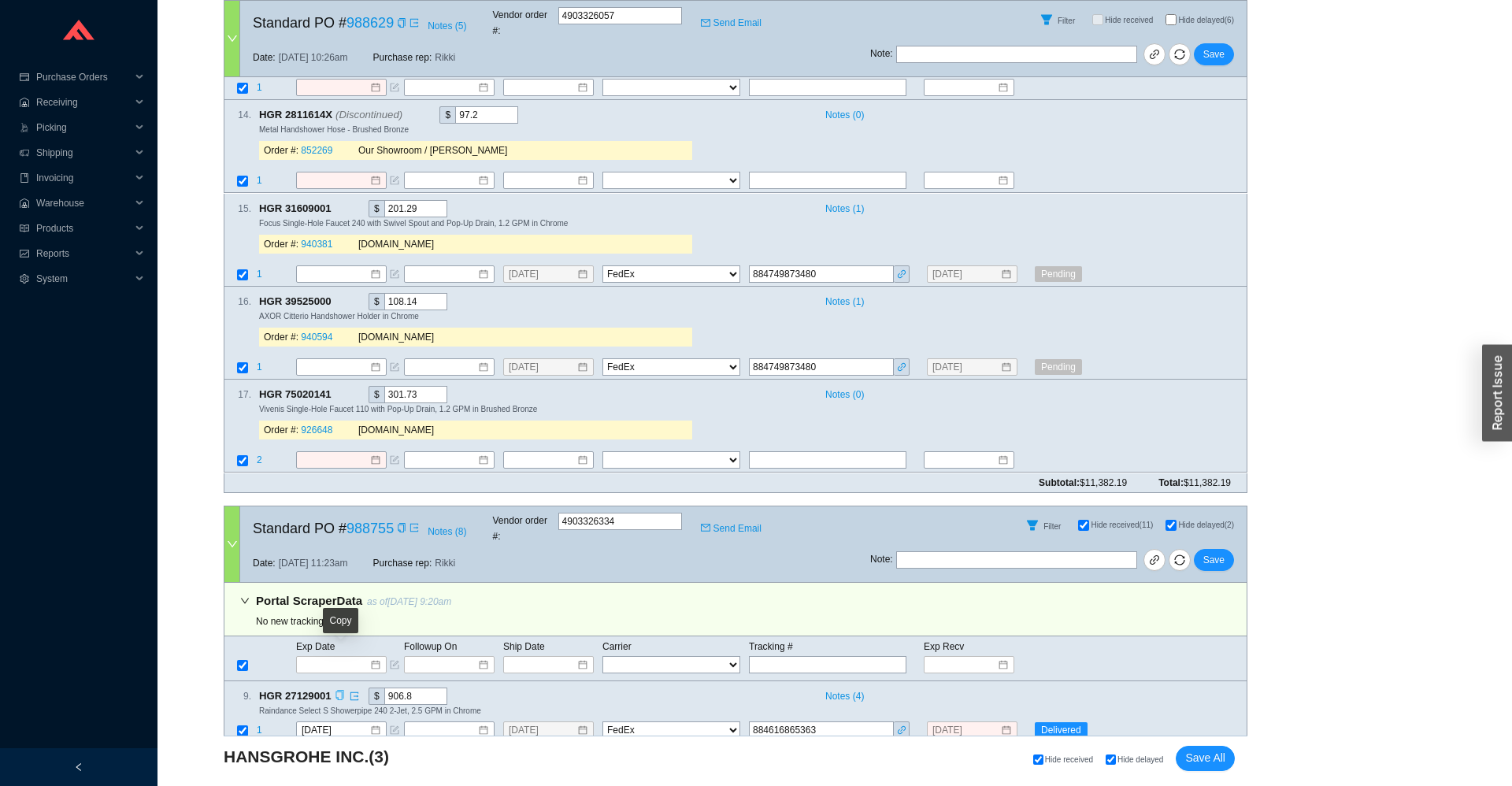
click at [337, 690] on icon "copy" at bounding box center [339, 695] width 10 height 10
click at [901, 722] on link at bounding box center [901, 730] width 12 height 16
click at [720, 521] on link "Send Email" at bounding box center [731, 529] width 61 height 16
click at [339, 690] on icon "copy" at bounding box center [339, 695] width 10 height 10
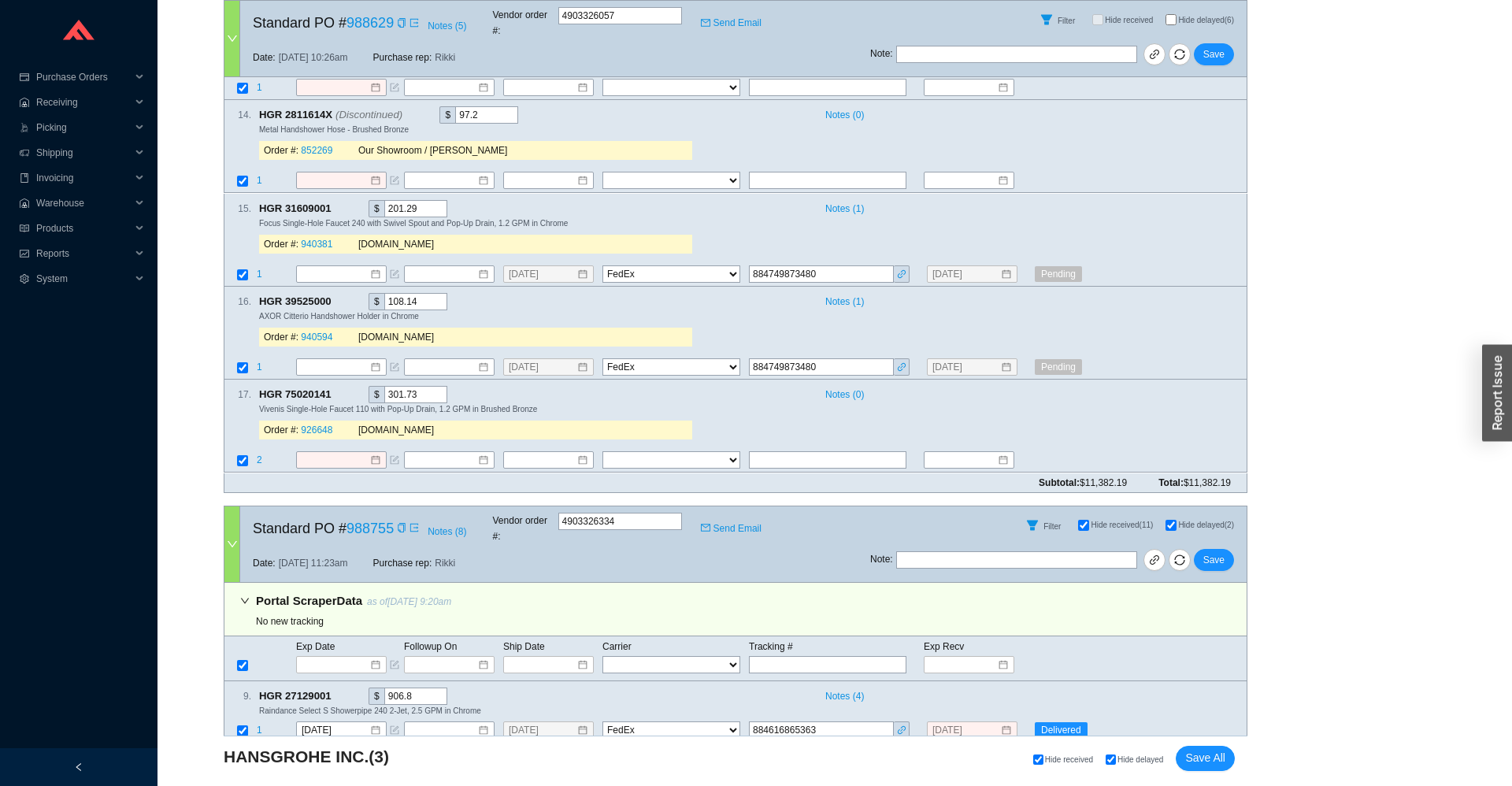
click at [1142, 688] on div "Notes ( 4 )" at bounding box center [1025, 697] width 416 height 17
click at [1228, 544] on div "Note : Save" at bounding box center [1058, 563] width 376 height 38
click at [1218, 553] on span "Save" at bounding box center [1213, 560] width 21 height 16
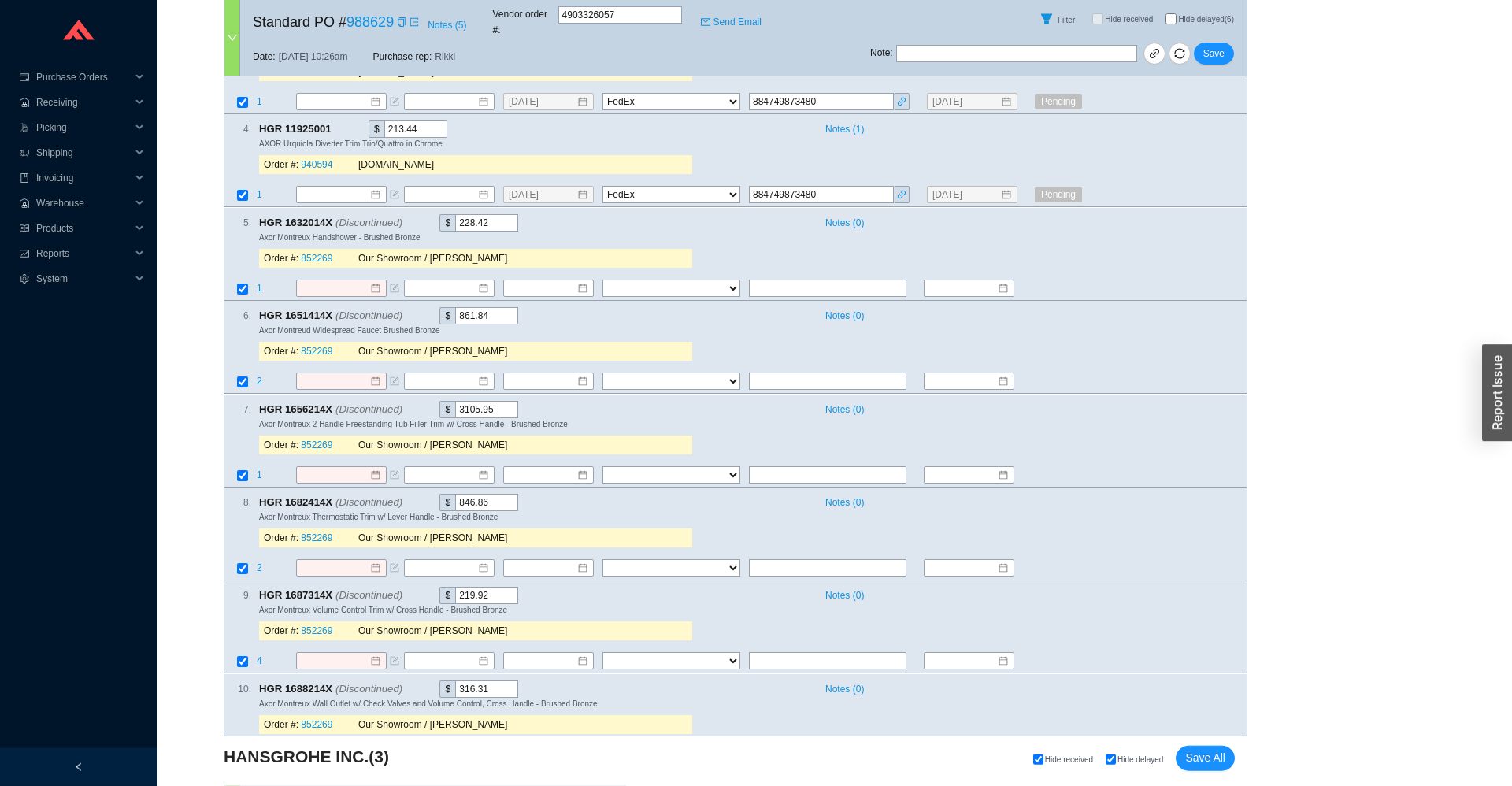
scroll to position [1036, 0]
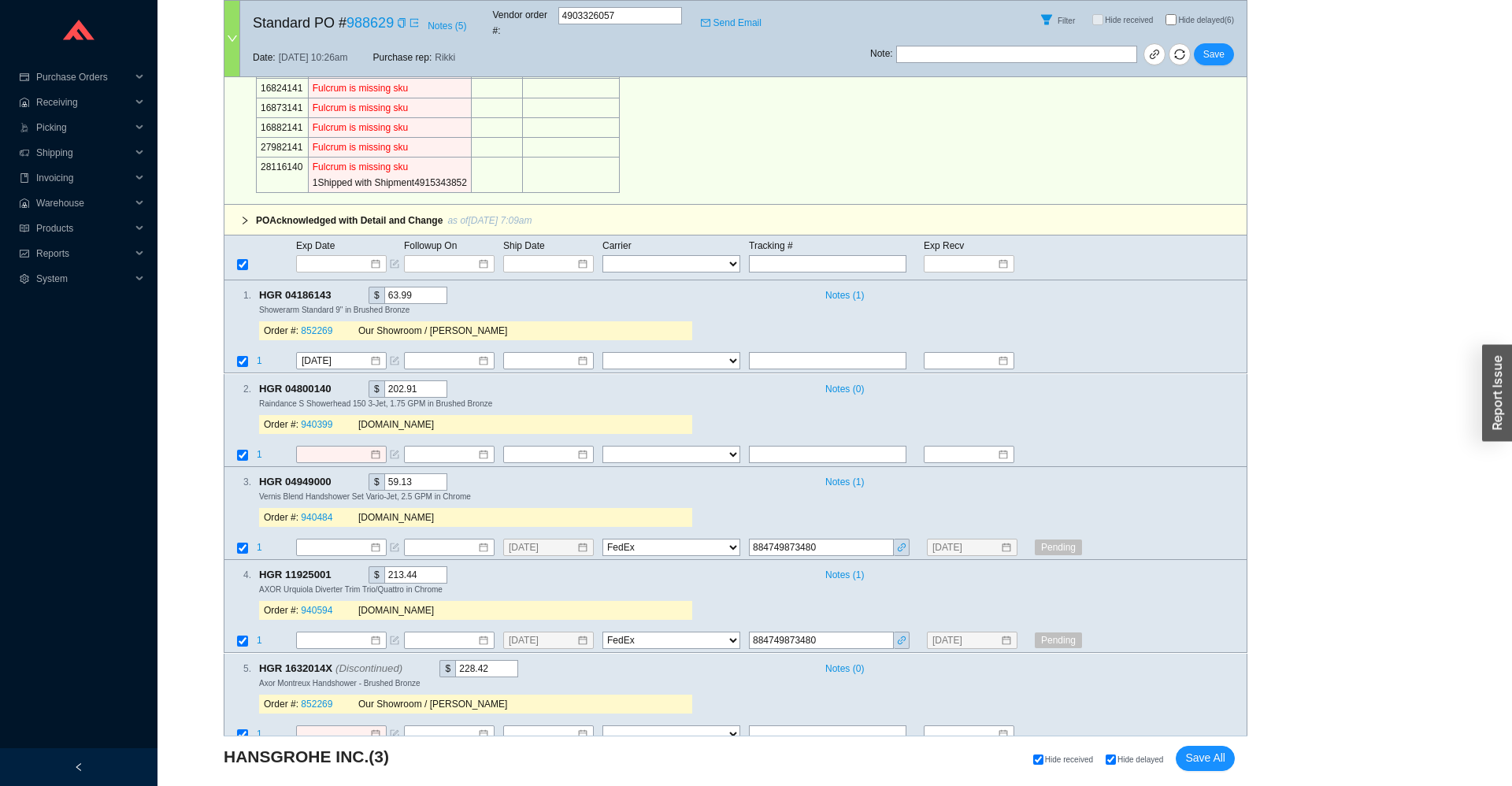
click at [1128, 763] on span "Hide delayed" at bounding box center [1140, 759] width 46 height 8
click at [1116, 763] on input "Hide delayed" at bounding box center [1110, 759] width 10 height 10
checkbox input "false"
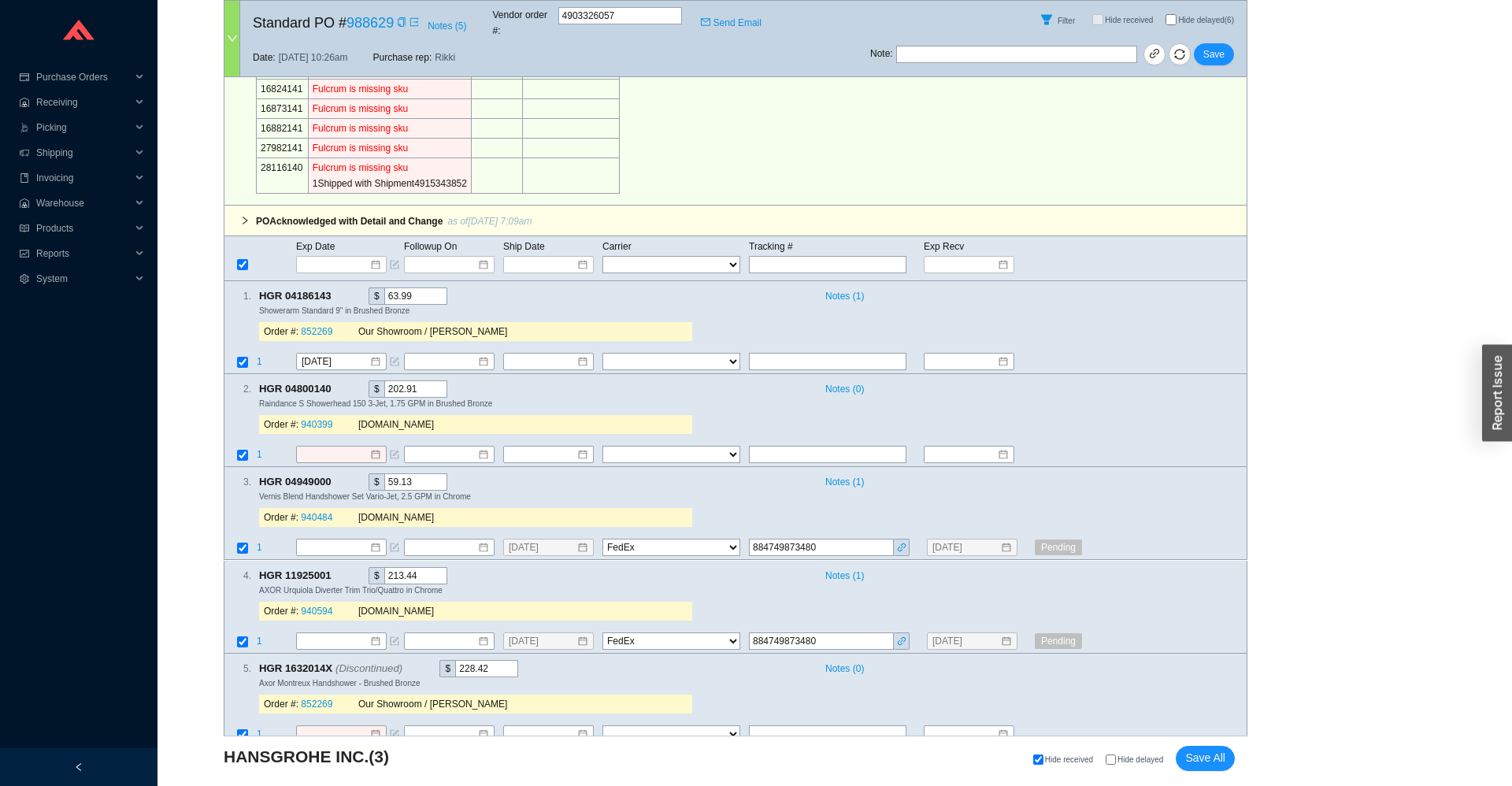
click at [1128, 763] on span "Hide delayed" at bounding box center [1140, 759] width 46 height 8
click at [1116, 763] on input "Hide delayed" at bounding box center [1110, 759] width 10 height 10
checkbox input "true"
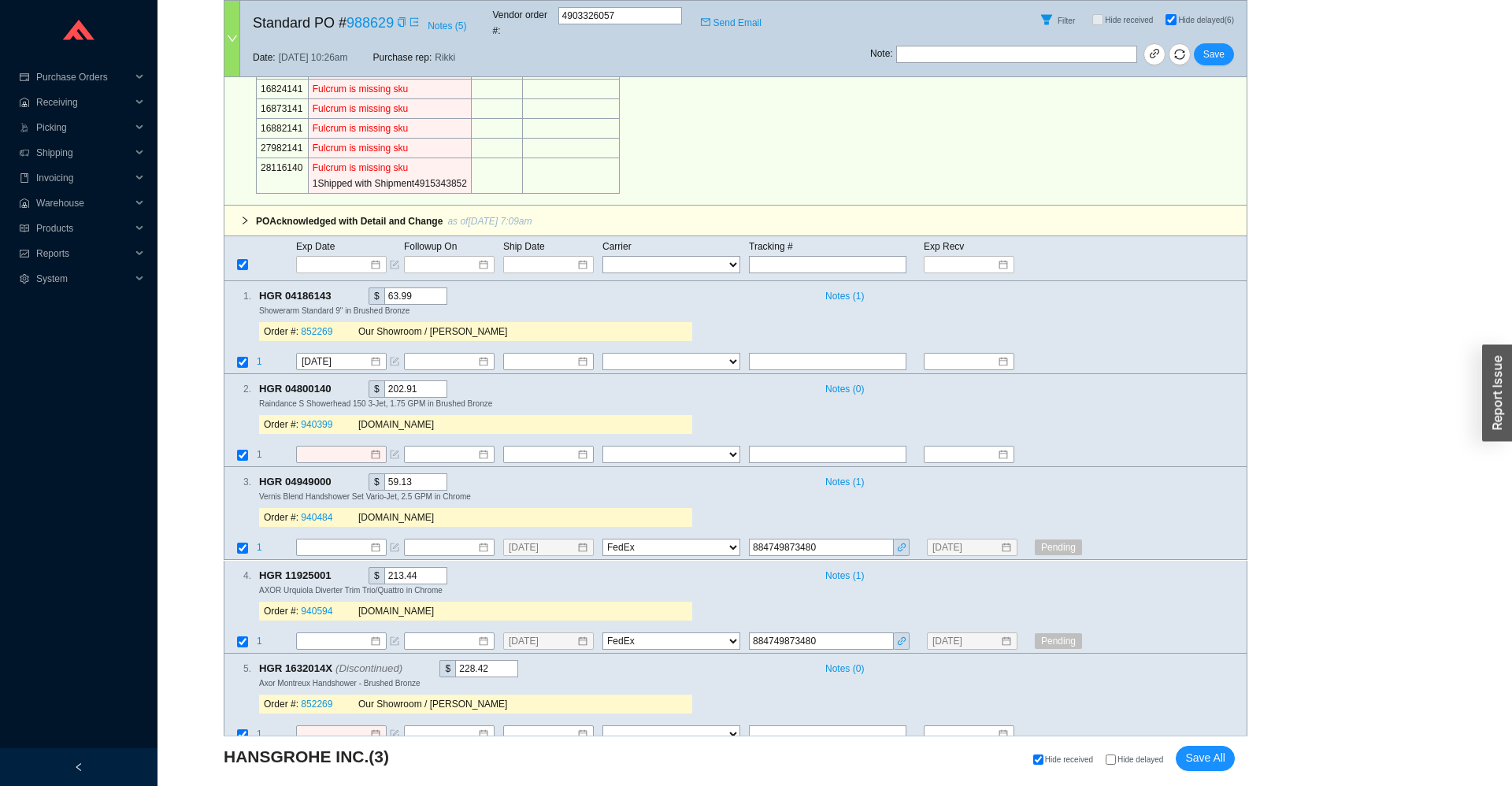
checkbox input "true"
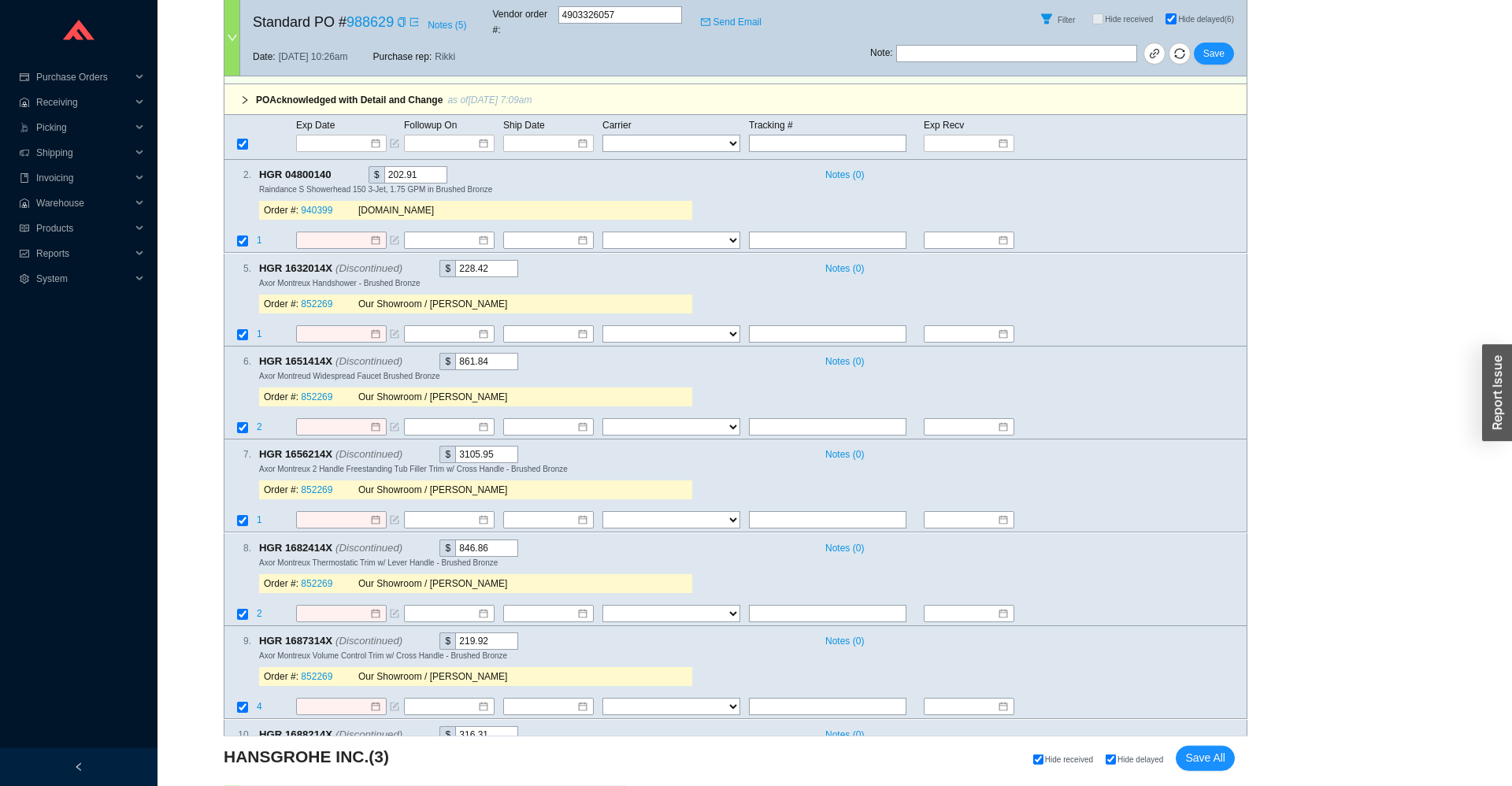
scroll to position [1171, 0]
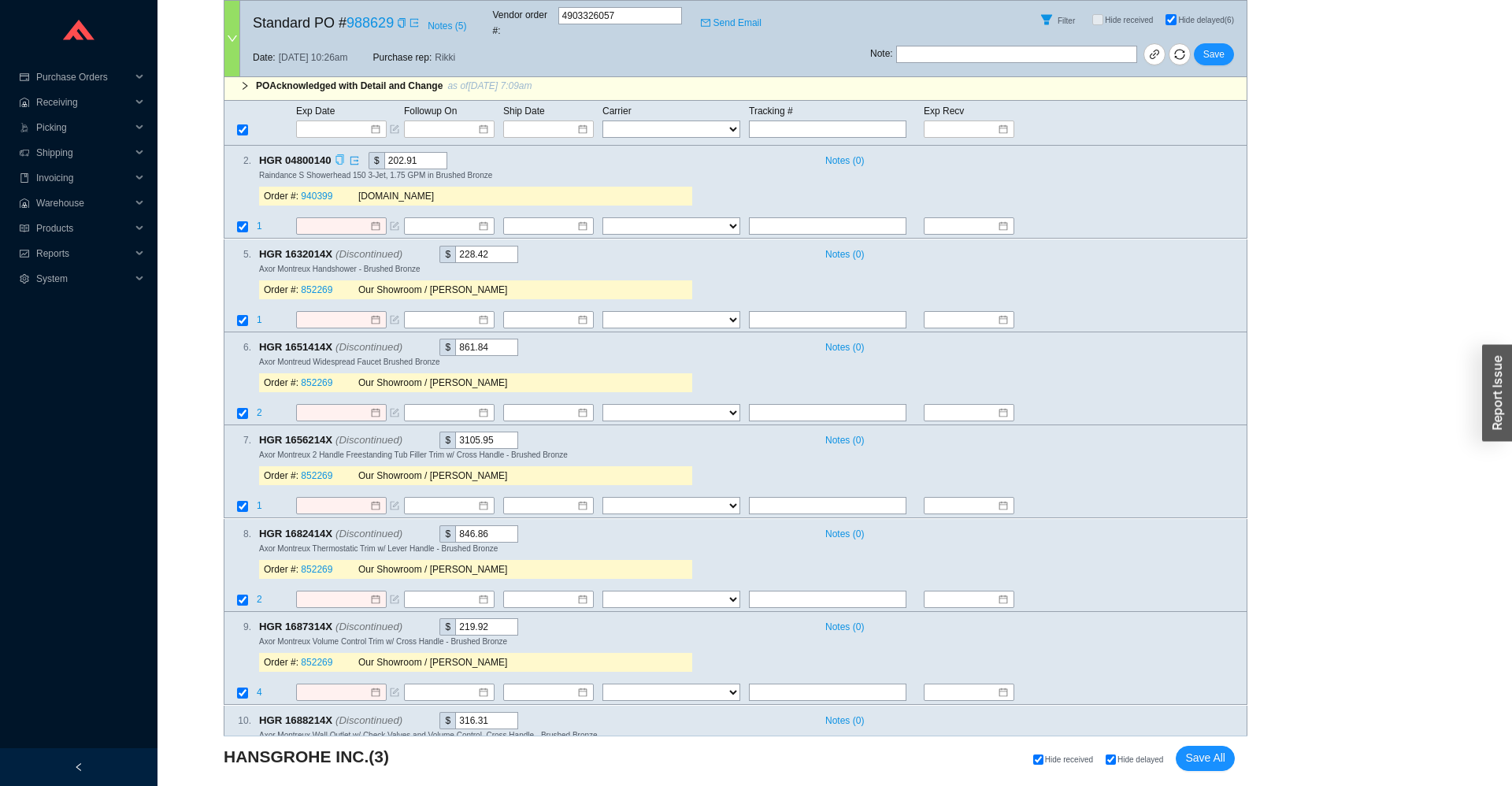
click at [338, 155] on icon "copy" at bounding box center [339, 160] width 8 height 10
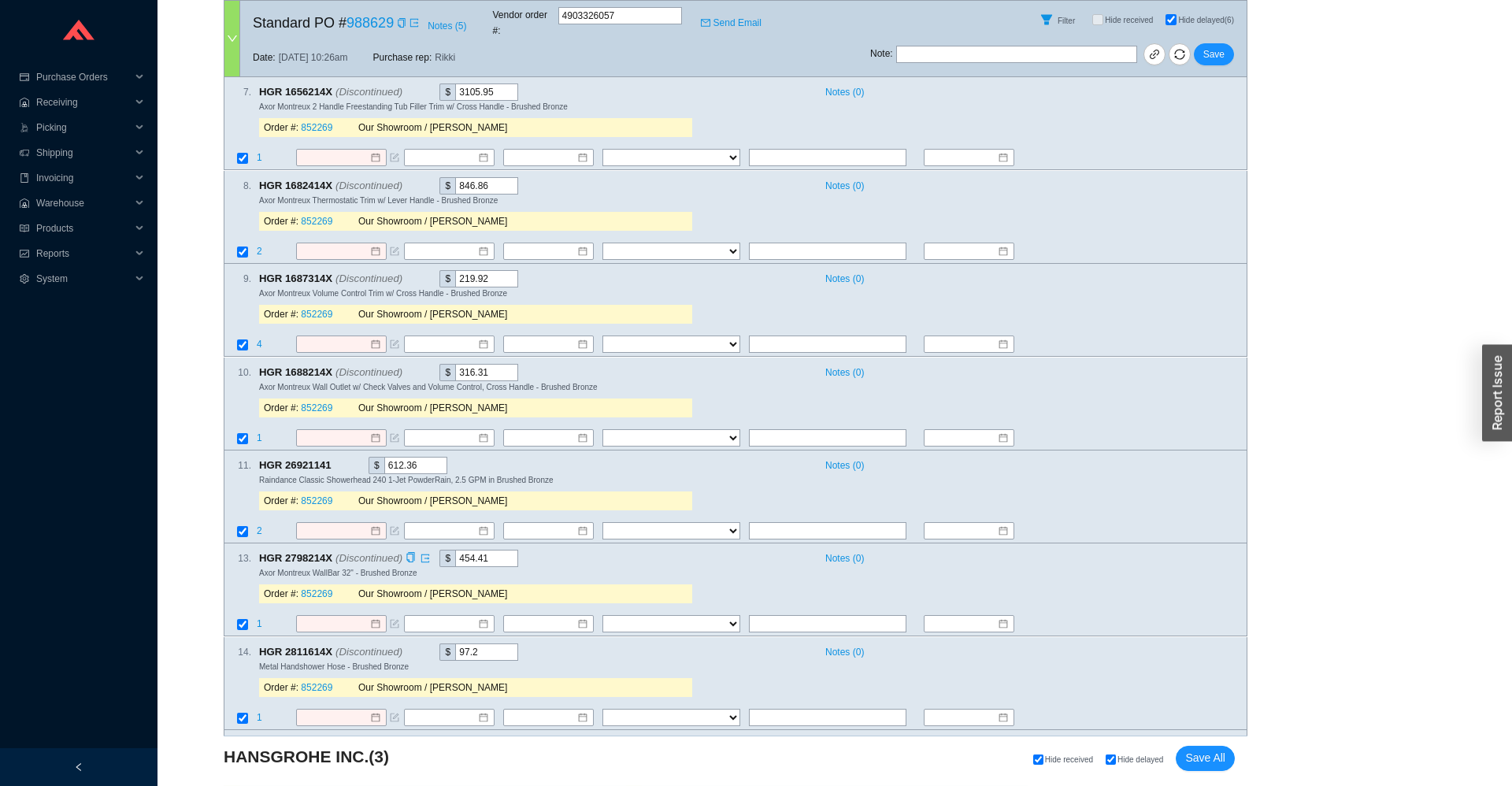
scroll to position [1867, 0]
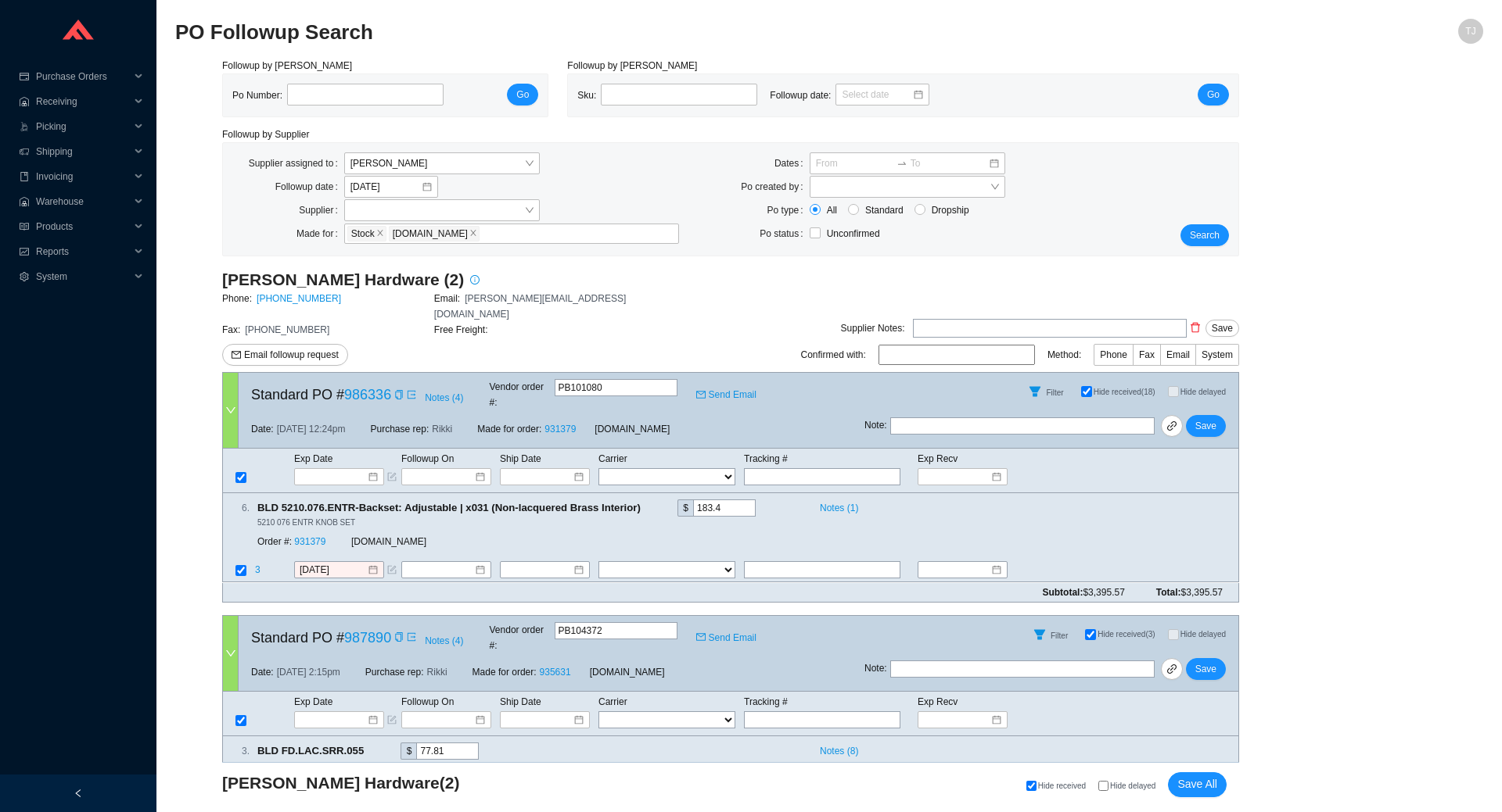
select select "2"
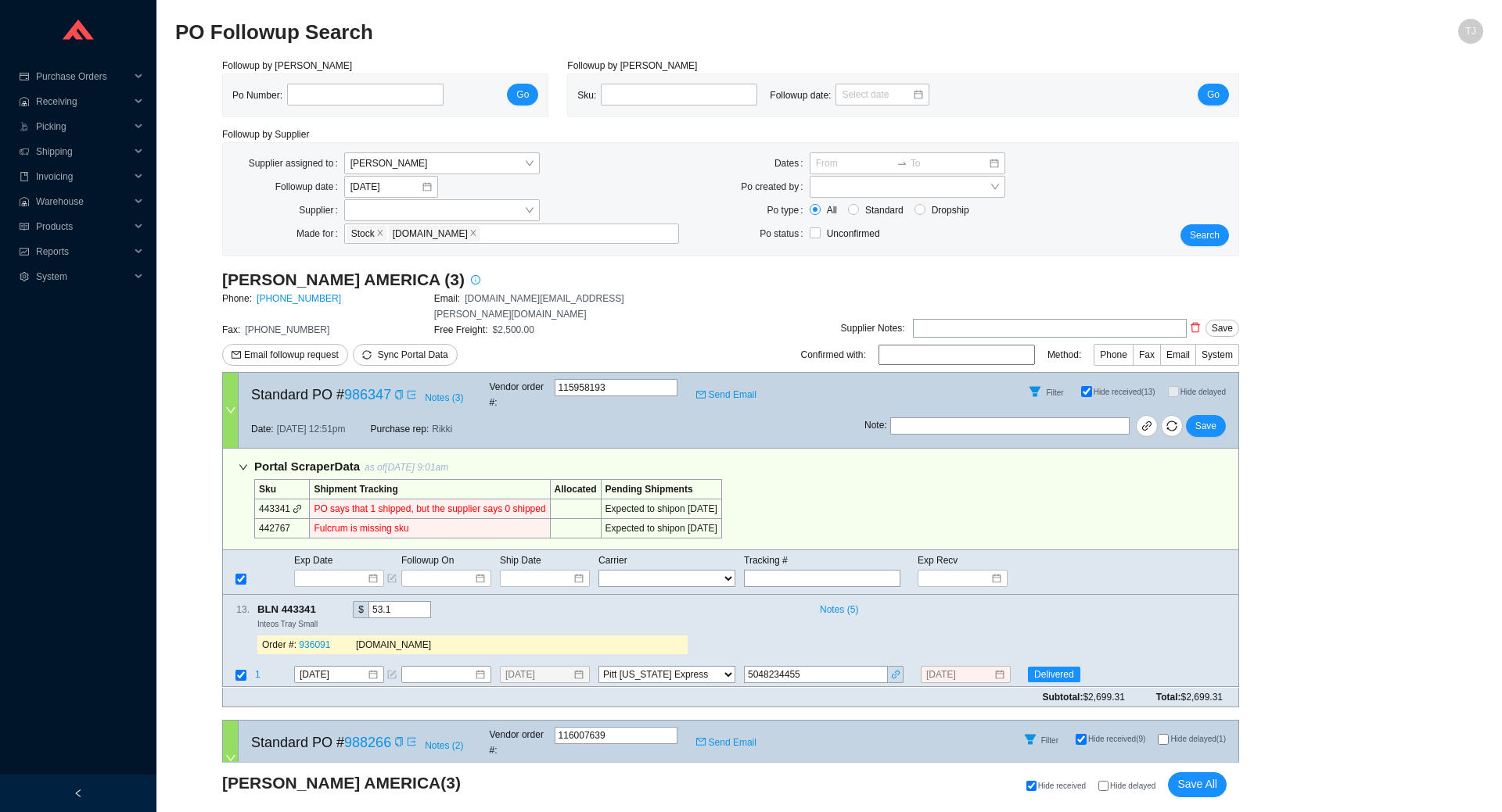
select select "94"
select select "1"
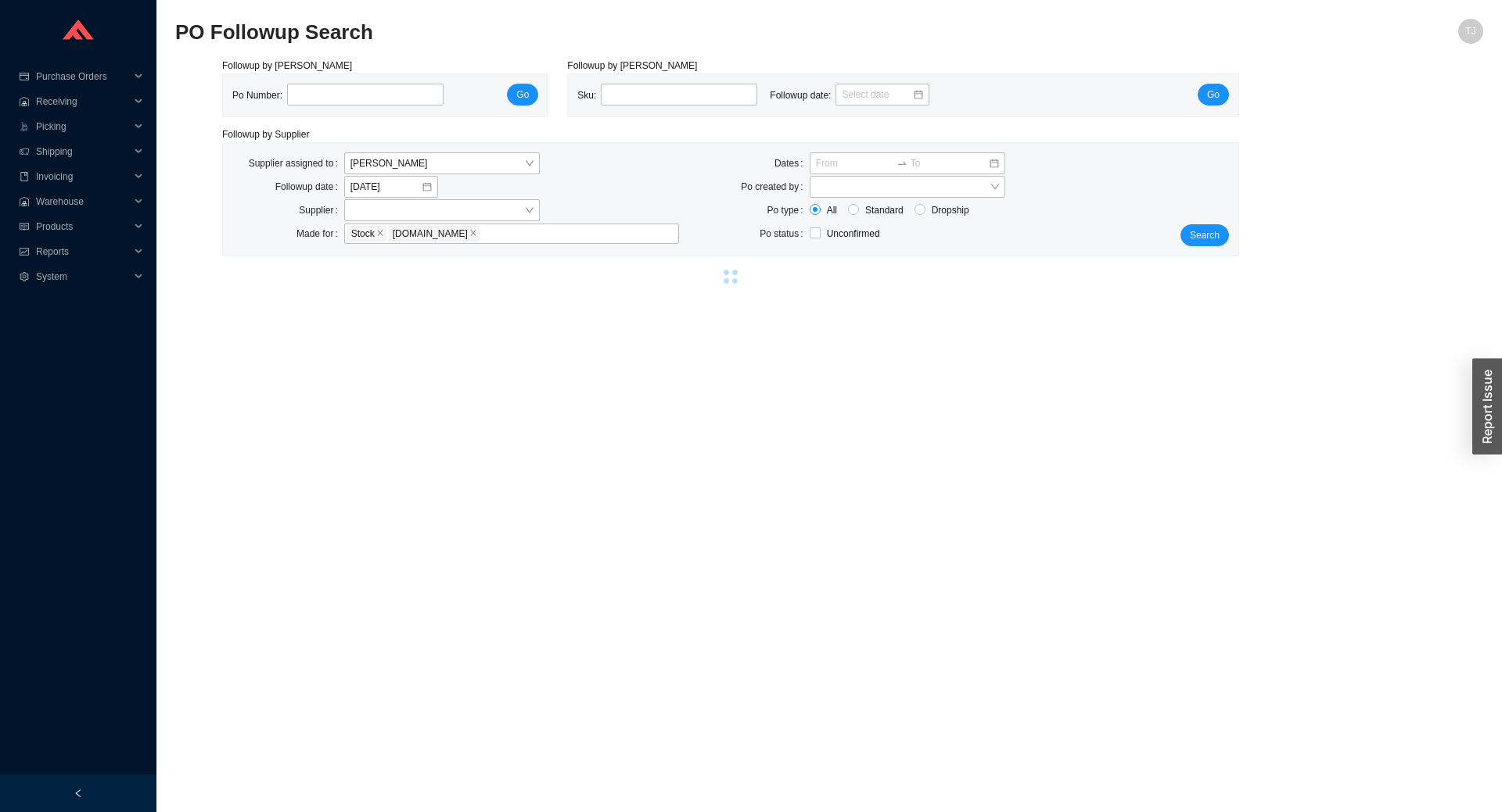
select select "94"
select select "1"
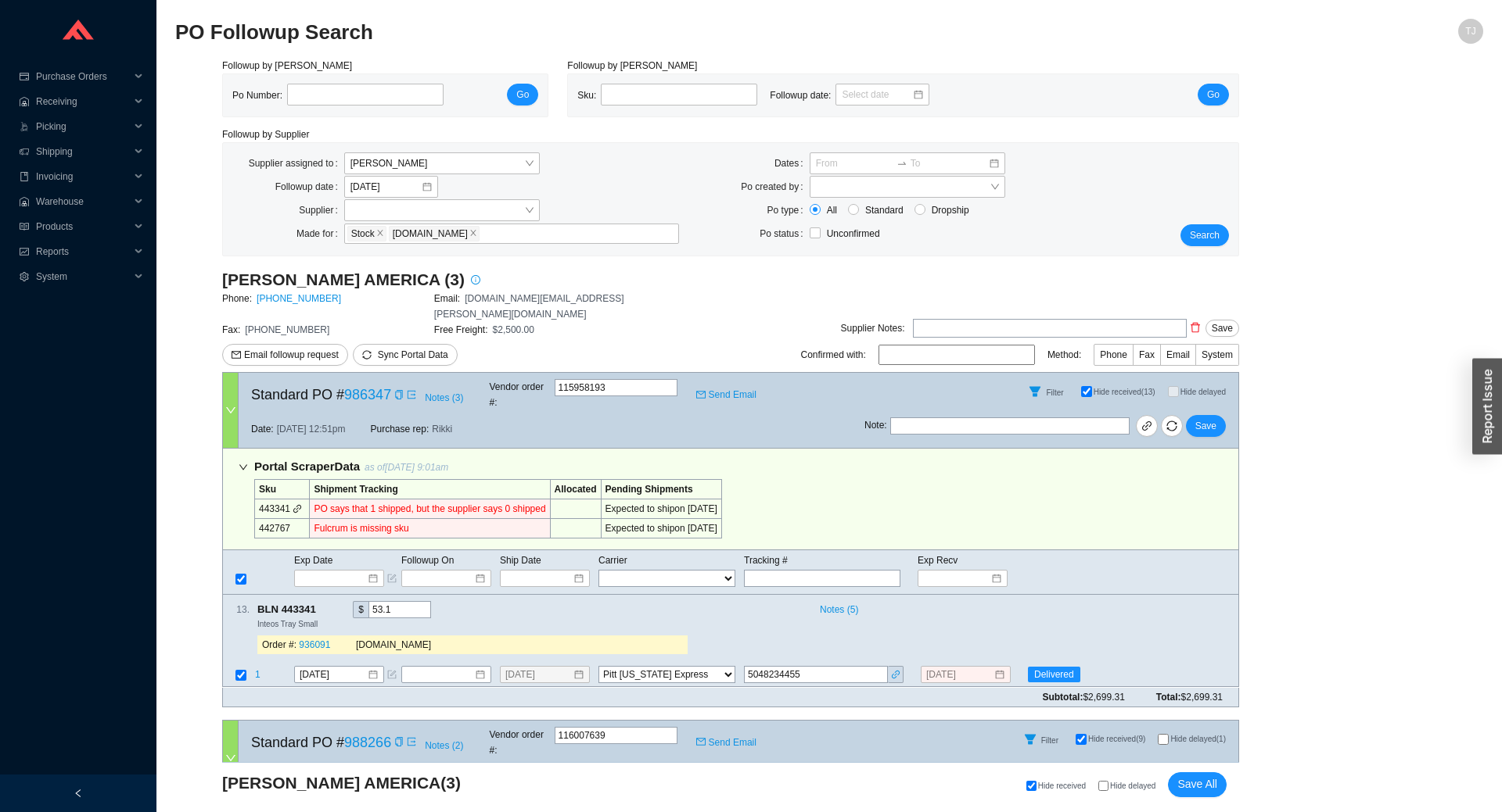
click at [1130, 782] on label "Hide delayed" at bounding box center [1133, 785] width 70 height 10
click at [1108, 782] on input "Hide delayed" at bounding box center [1103, 785] width 10 height 10
checkbox input "true"
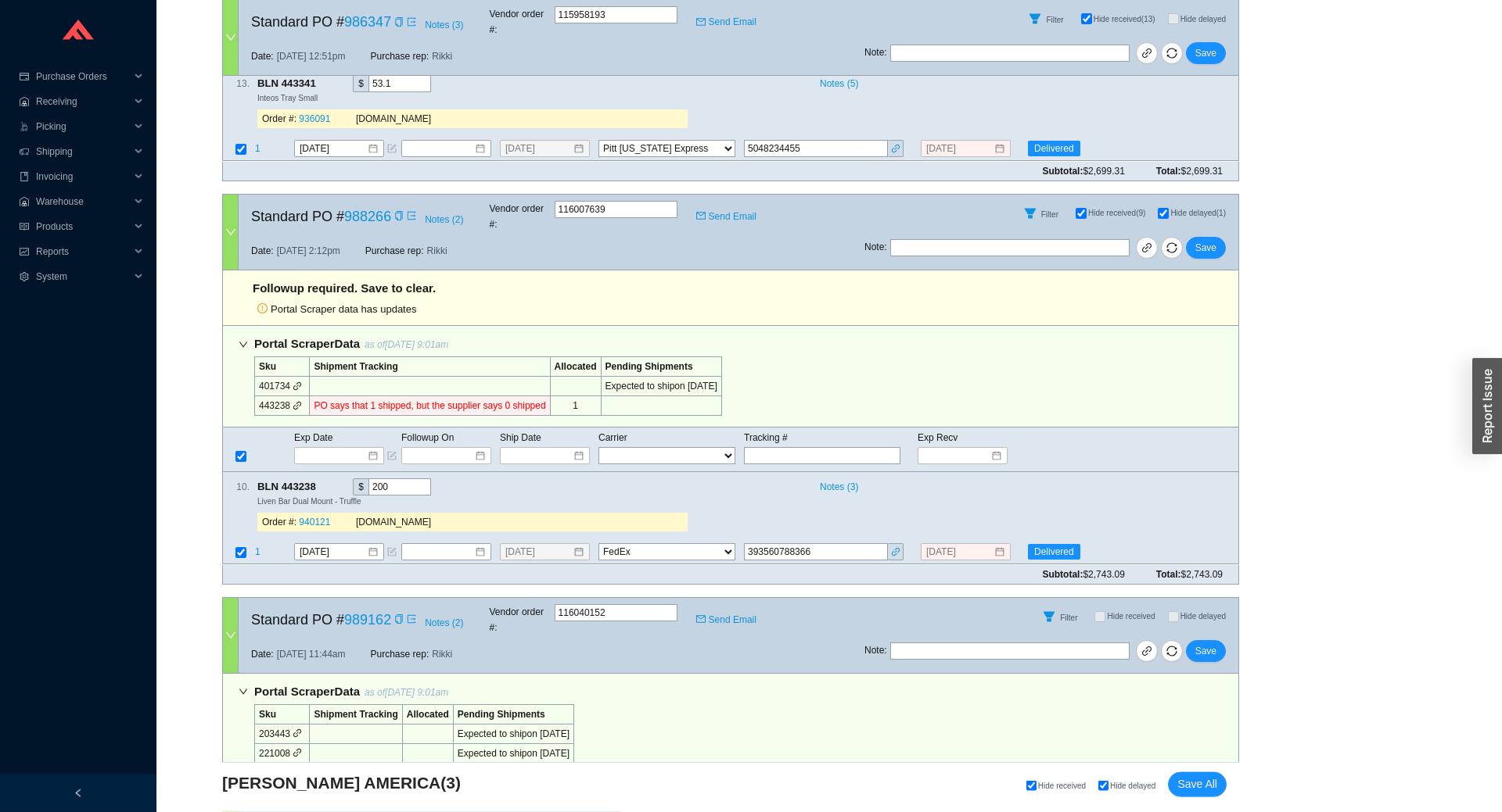
scroll to position [346, 0]
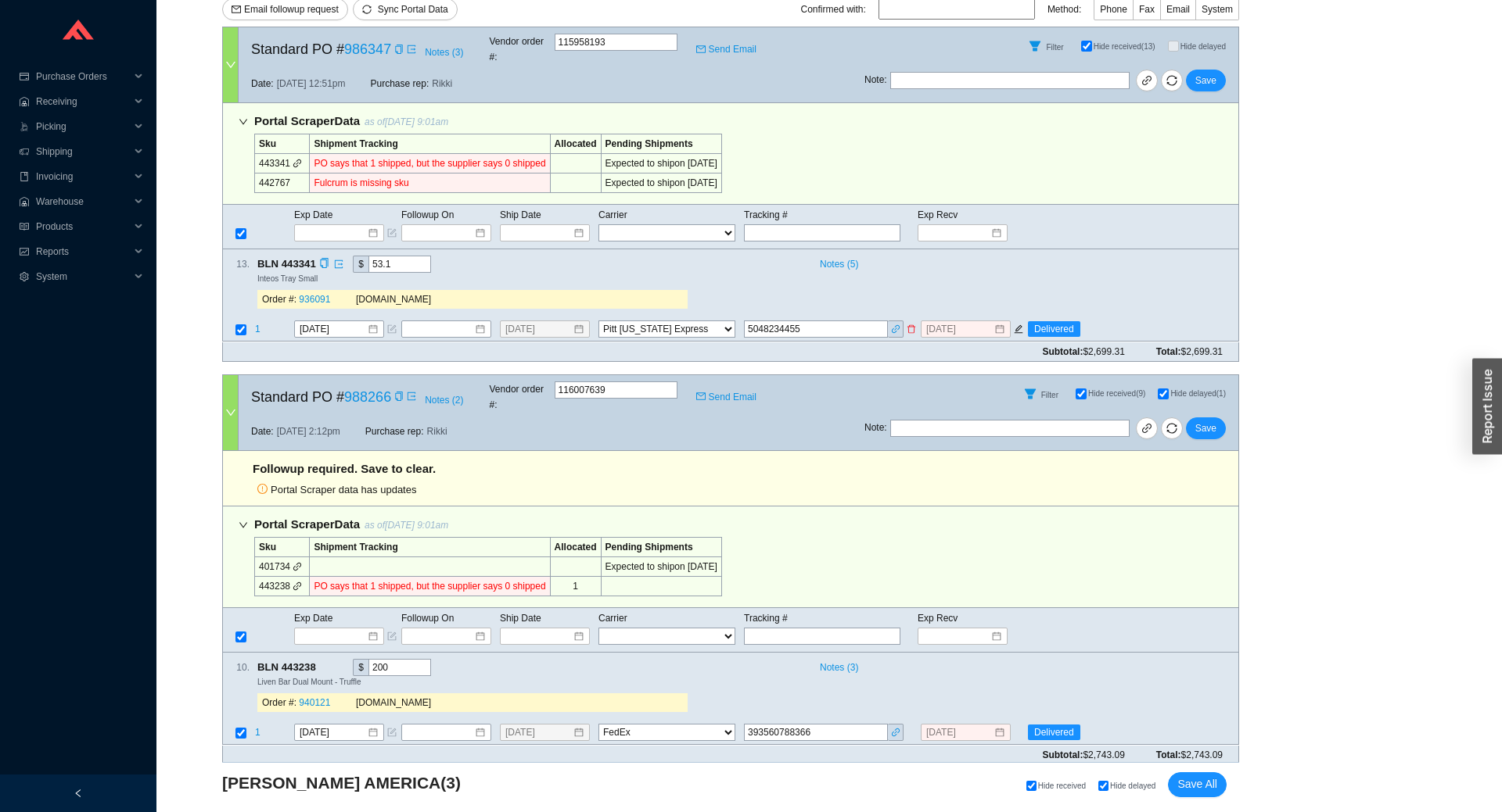
click at [260, 320] on td "1" at bounding box center [274, 330] width 39 height 21
click at [255, 324] on span "1" at bounding box center [257, 330] width 5 height 11
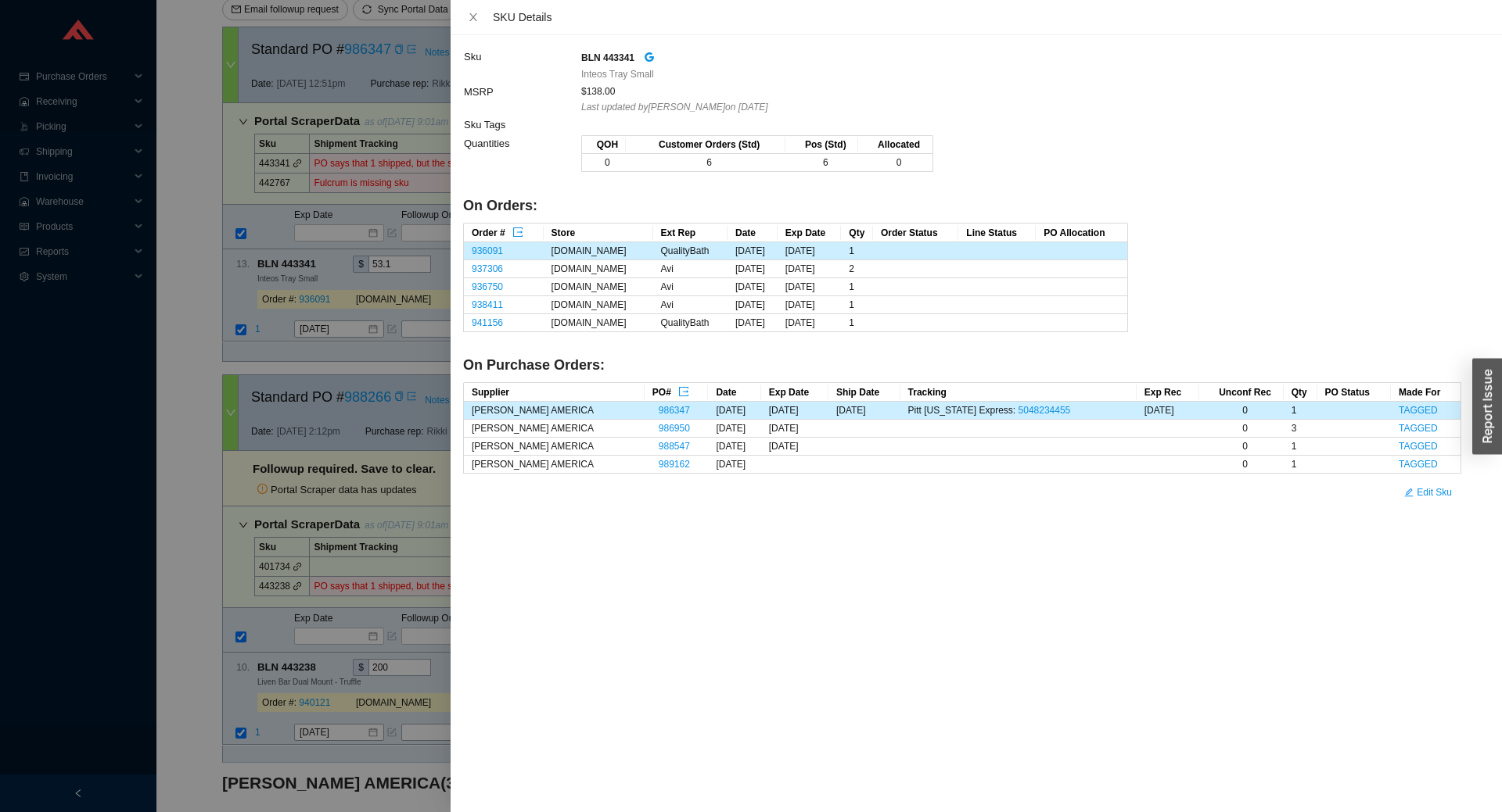
click at [274, 299] on div at bounding box center [751, 406] width 1502 height 812
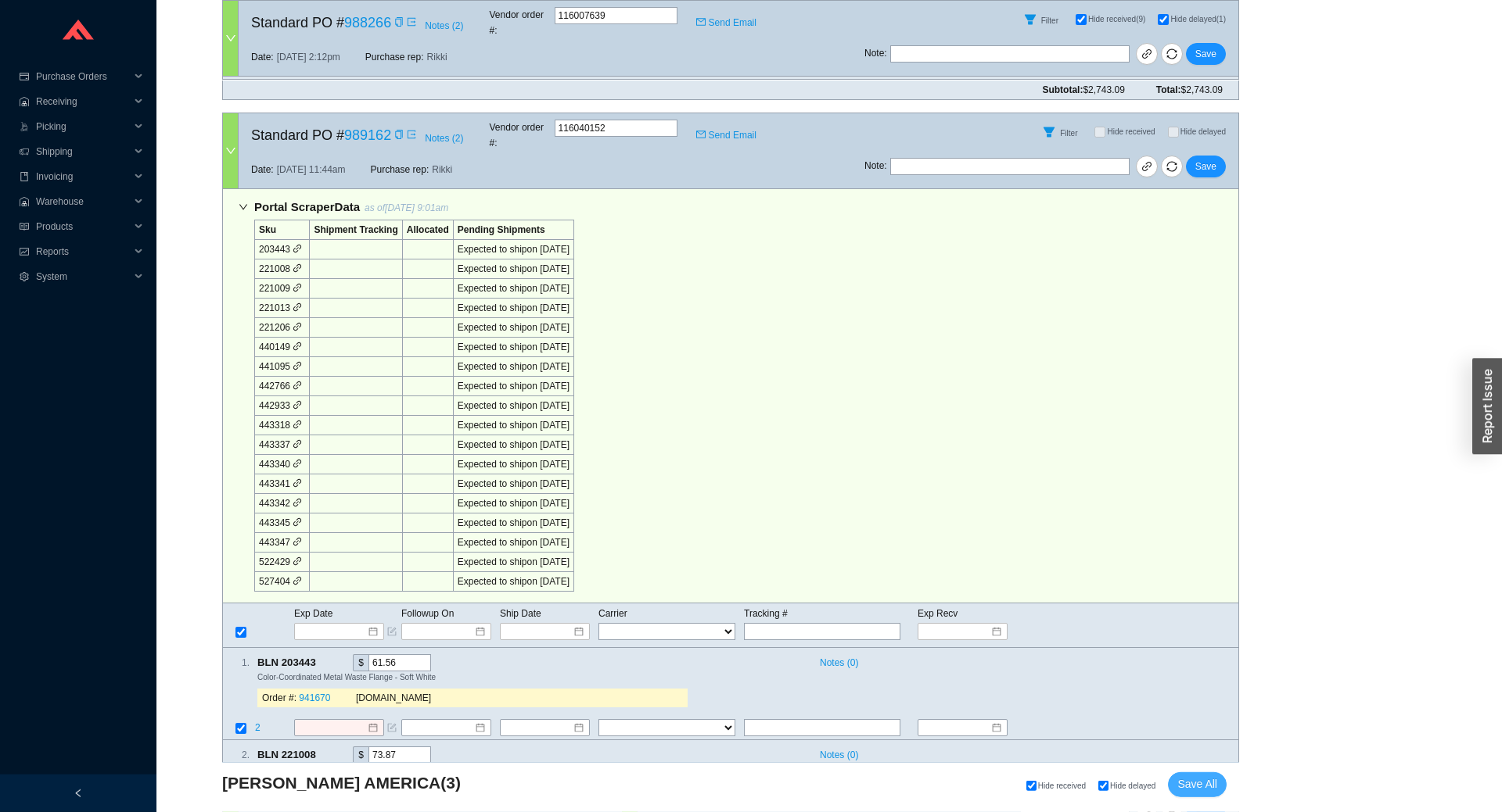
scroll to position [1189, 0]
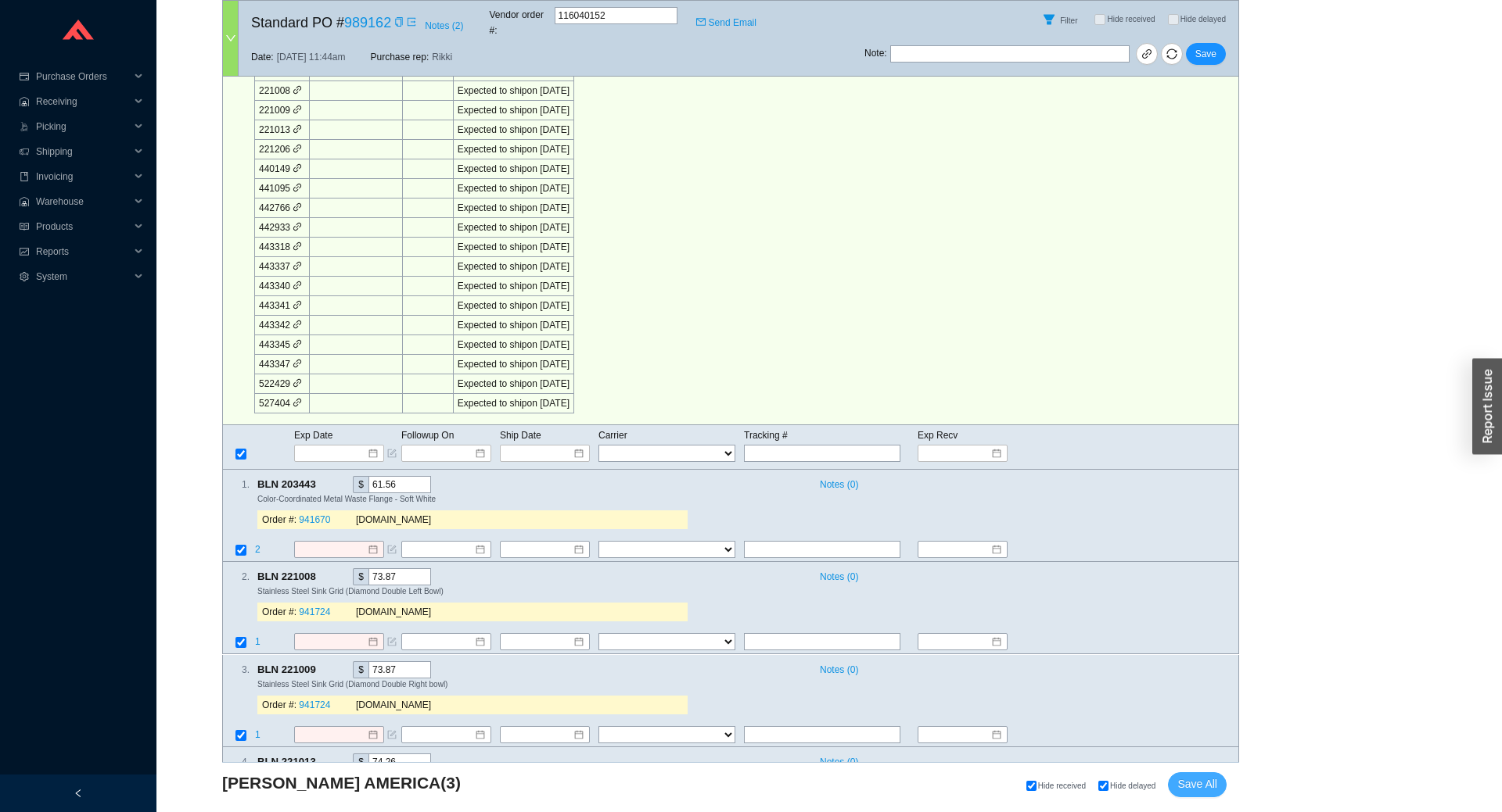
click at [1205, 791] on span "Save All" at bounding box center [1197, 785] width 40 height 18
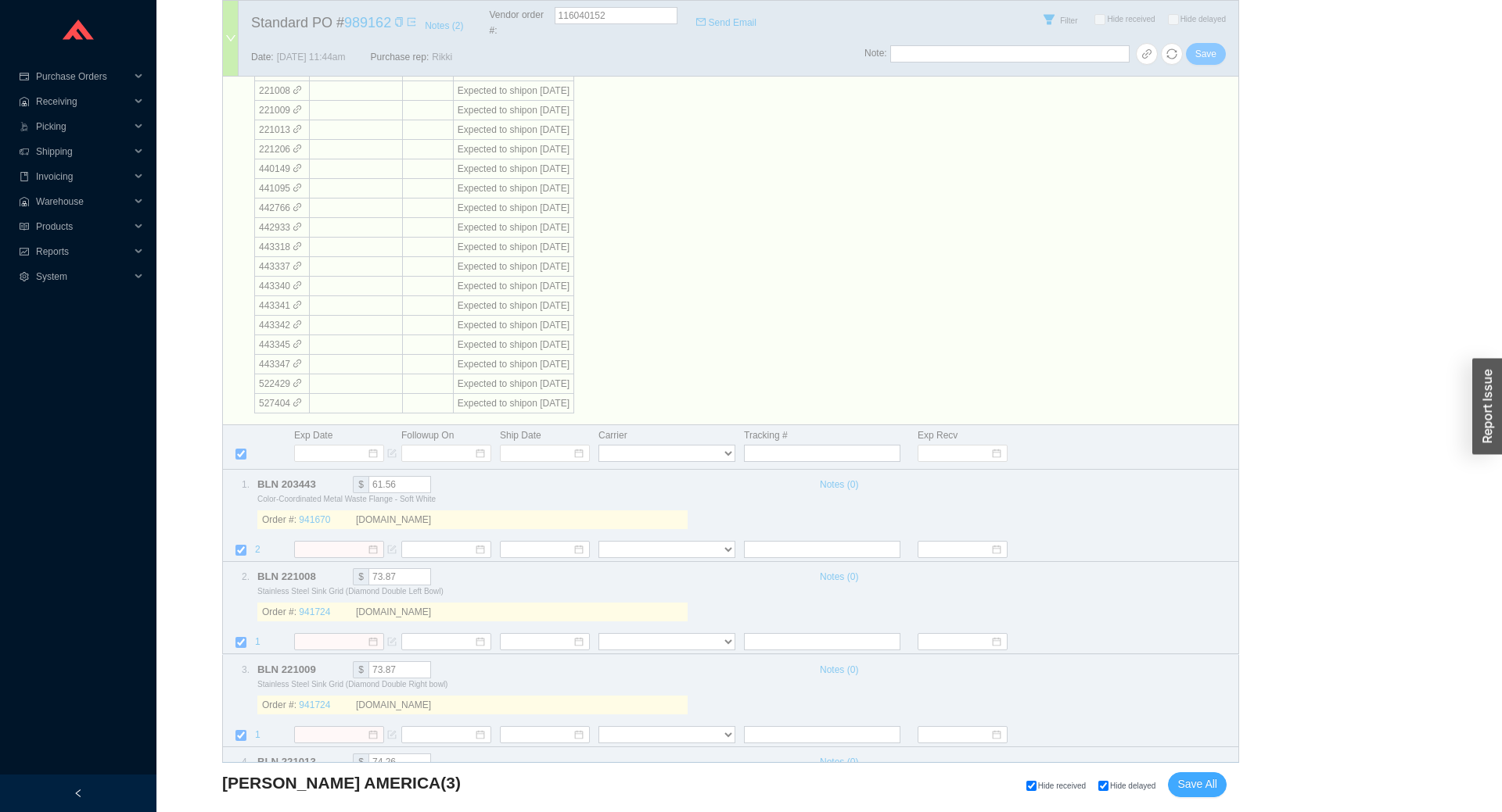
checkbox input "false"
select select "1"
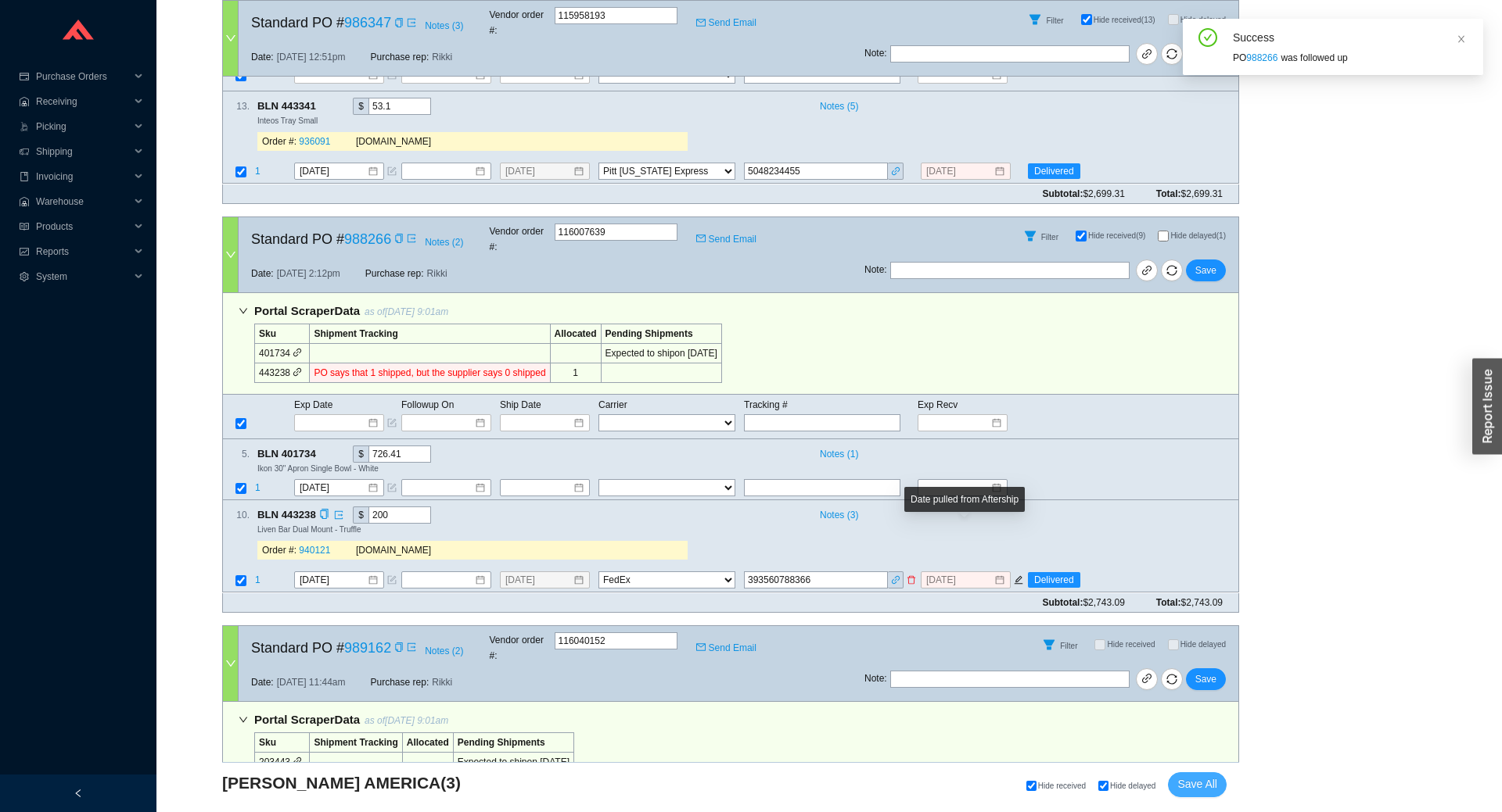
scroll to position [158, 0]
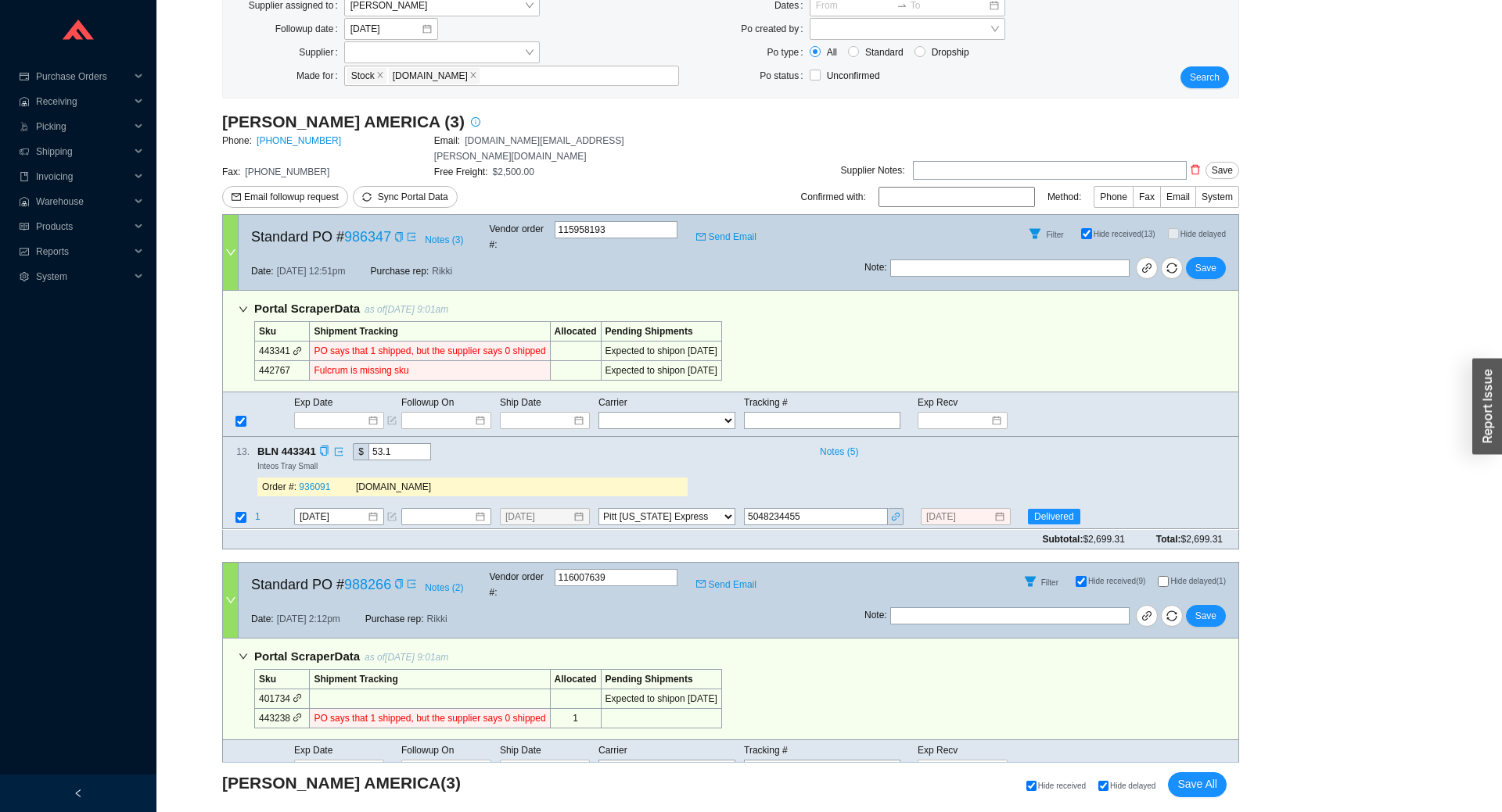
click at [1146, 447] on div "13 . BLN 443341 $ 53.1 Notes ( 5 ) Inteos Tray Small Order #: 936091 QualityBat…" at bounding box center [724, 472] width 1003 height 60
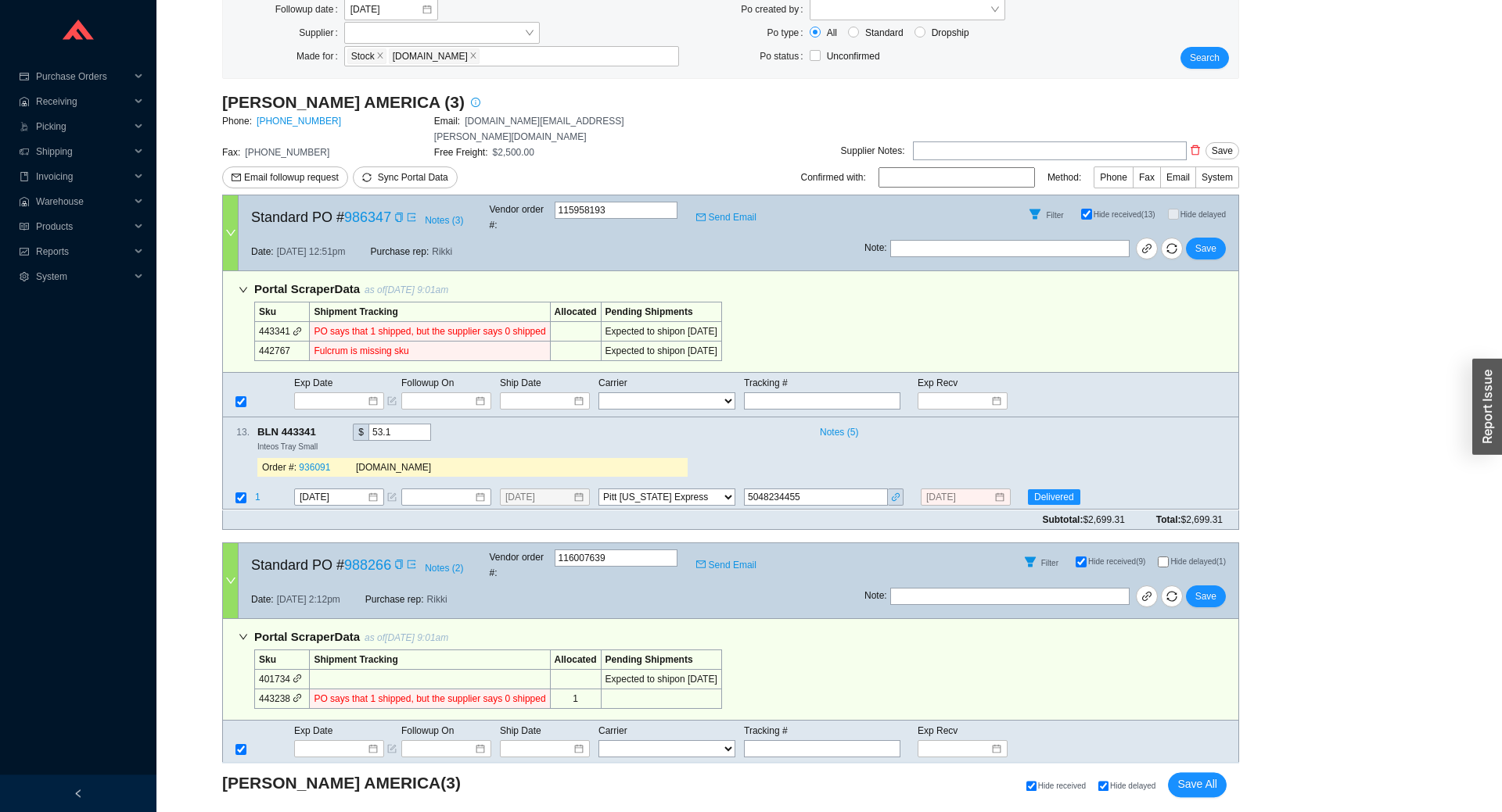
scroll to position [0, 0]
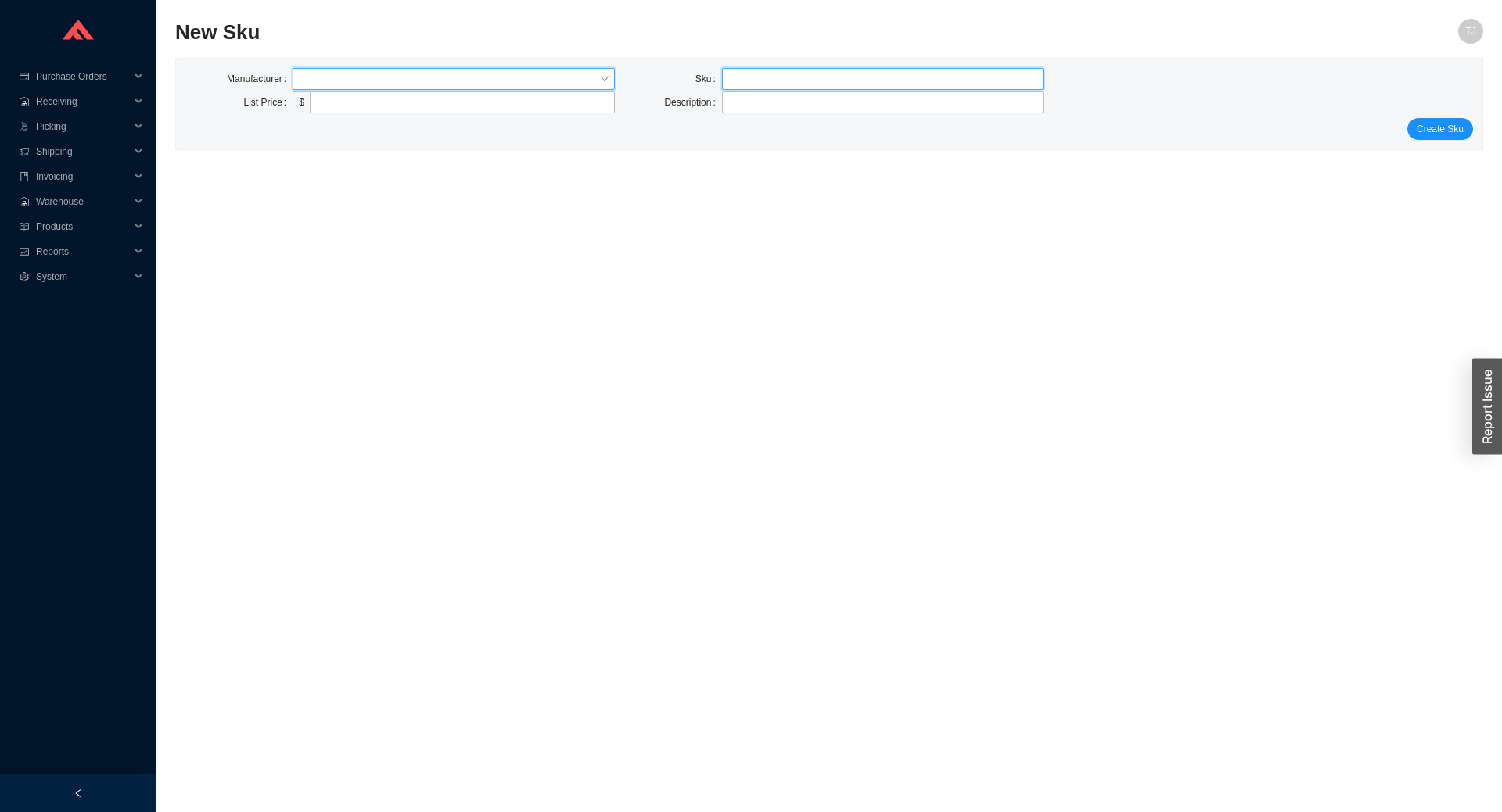
click at [860, 78] on input "text" at bounding box center [883, 79] width 322 height 22
paste input "C775CEFG"
drag, startPoint x: 785, startPoint y: 80, endPoint x: 658, endPoint y: 79, distance: 127.0
click at [722, 79] on input "C775CEFG" at bounding box center [883, 79] width 322 height 22
paste input "#51"
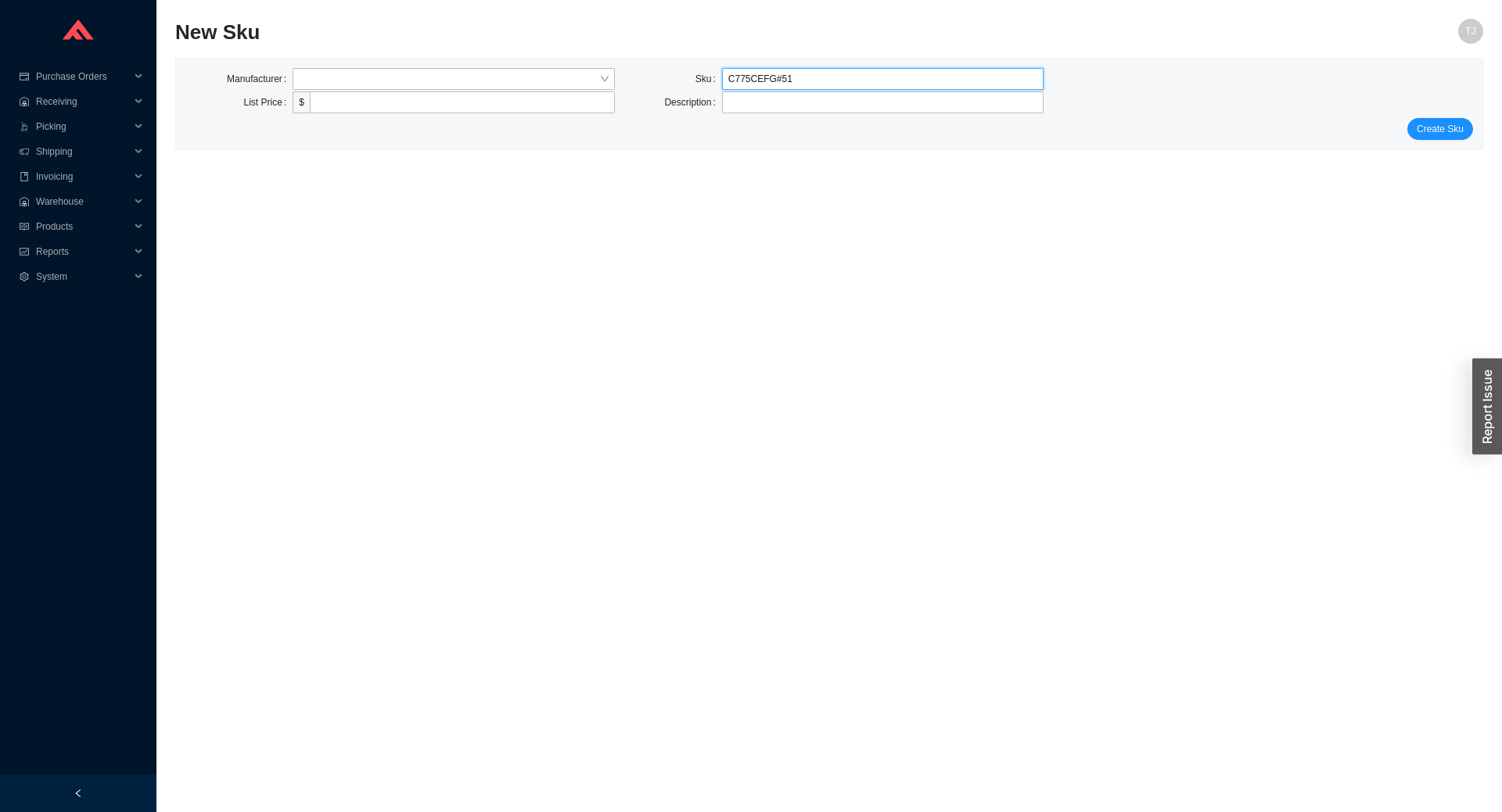
type input "C775CEFG#51"
click at [414, 80] on input "search" at bounding box center [449, 79] width 300 height 20
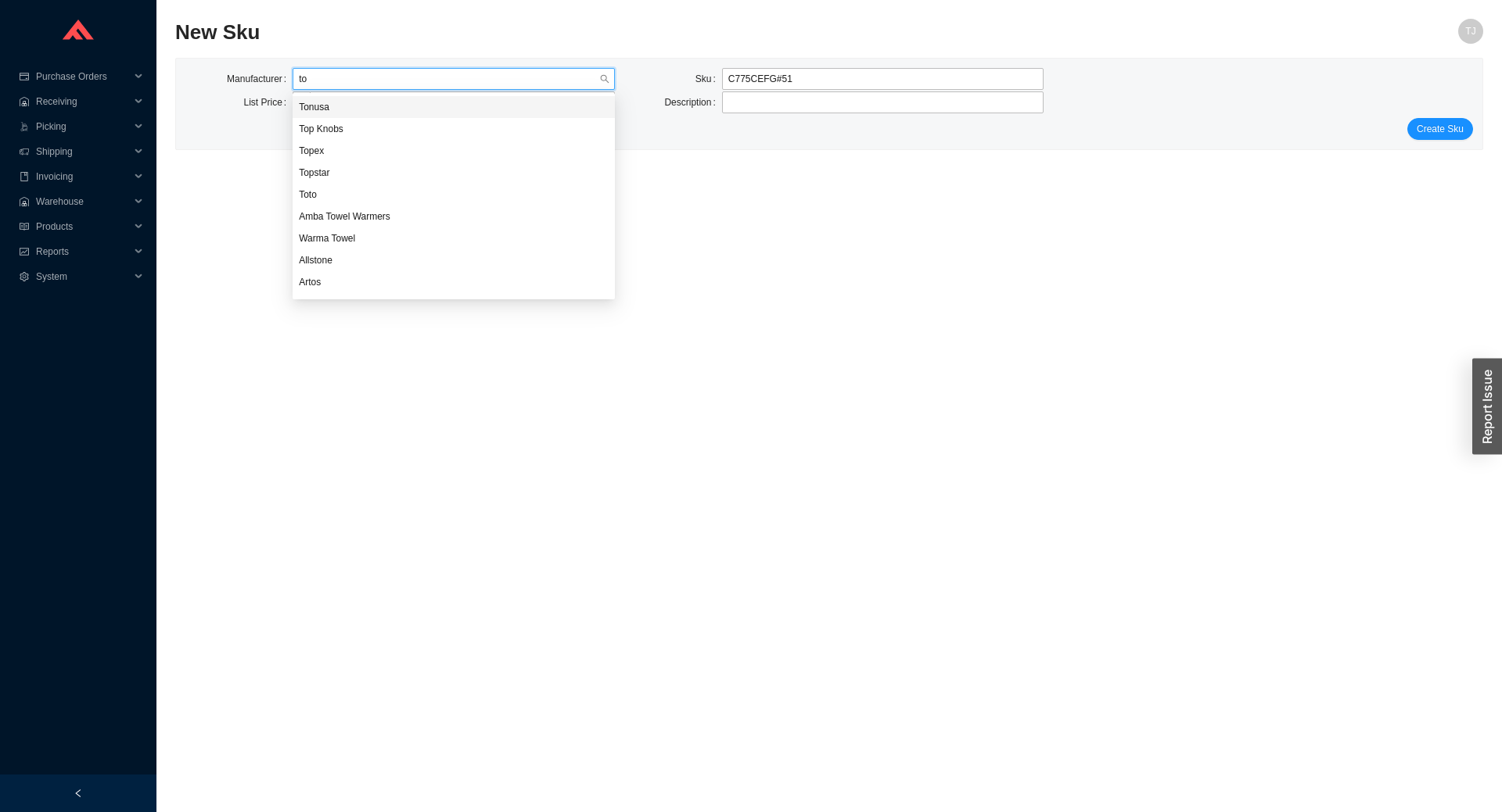
type input "tot"
click at [406, 104] on div "Toto" at bounding box center [453, 106] width 310 height 14
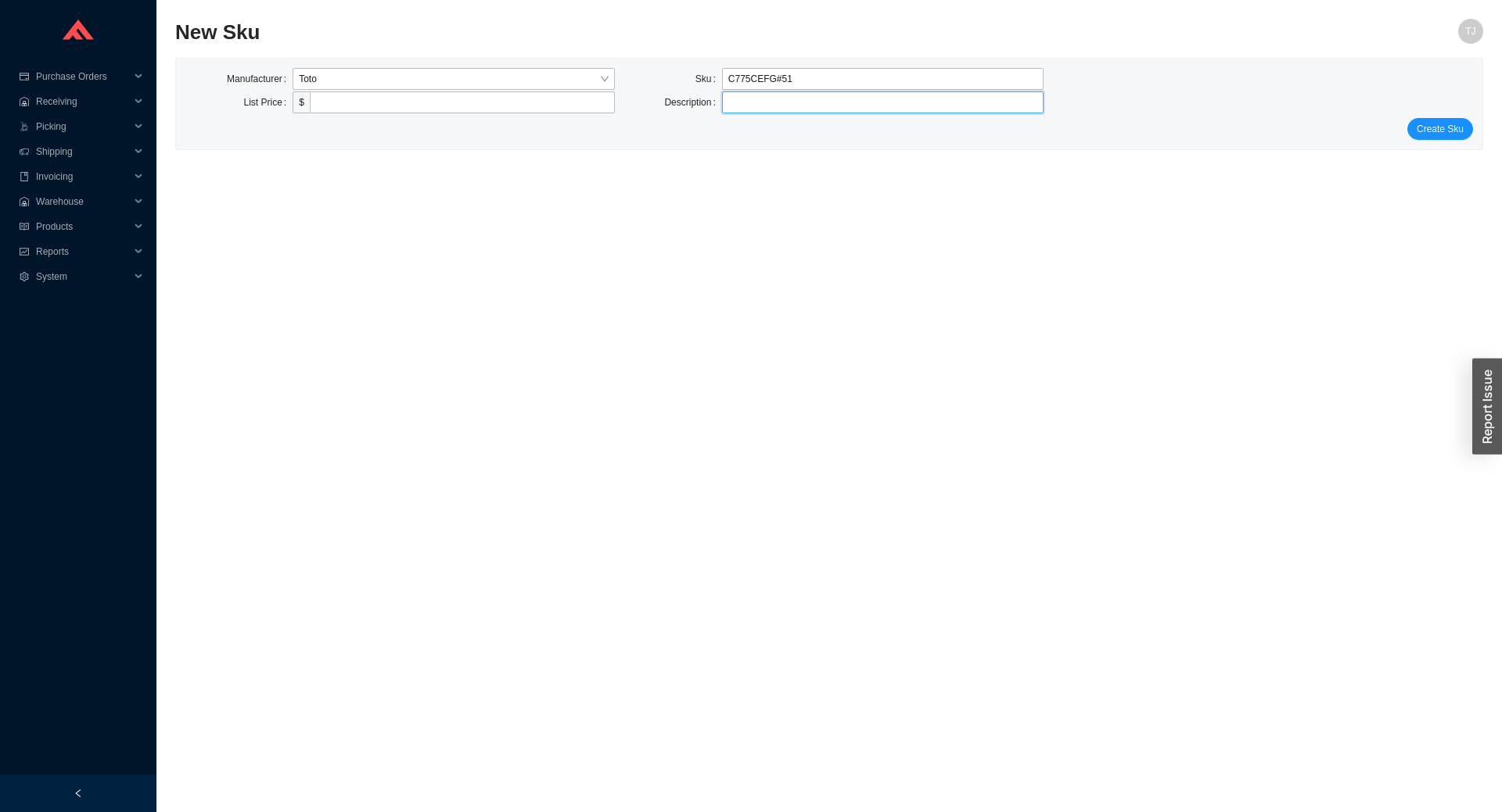
click at [807, 103] on textarea at bounding box center [883, 103] width 322 height 22
paste textarea "Drake Round TORNADO FLUSH Toilet Bowl white"
type textarea "Drake Round TORNADO FLUSH Toilet Bowl white"
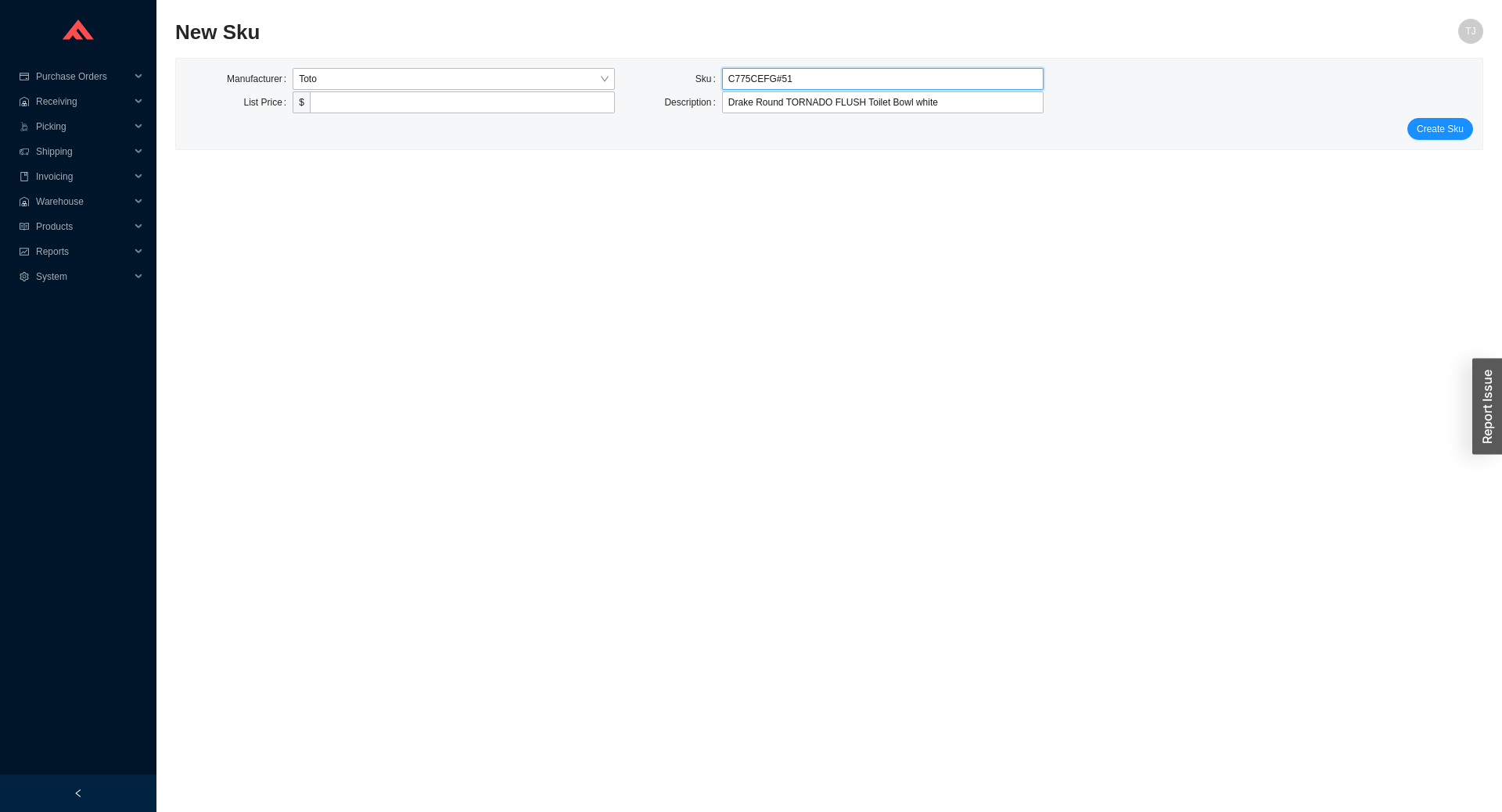
drag, startPoint x: 860, startPoint y: 70, endPoint x: 657, endPoint y: 88, distance: 203.8
click at [722, 88] on input "C775CEFG#51" at bounding box center [883, 79] width 322 height 22
click at [797, 72] on input "C775CEFG#51" at bounding box center [883, 79] width 322 height 22
drag, startPoint x: 802, startPoint y: 73, endPoint x: 704, endPoint y: 83, distance: 98.5
click at [722, 83] on input "C775CEFG#51" at bounding box center [883, 79] width 322 height 22
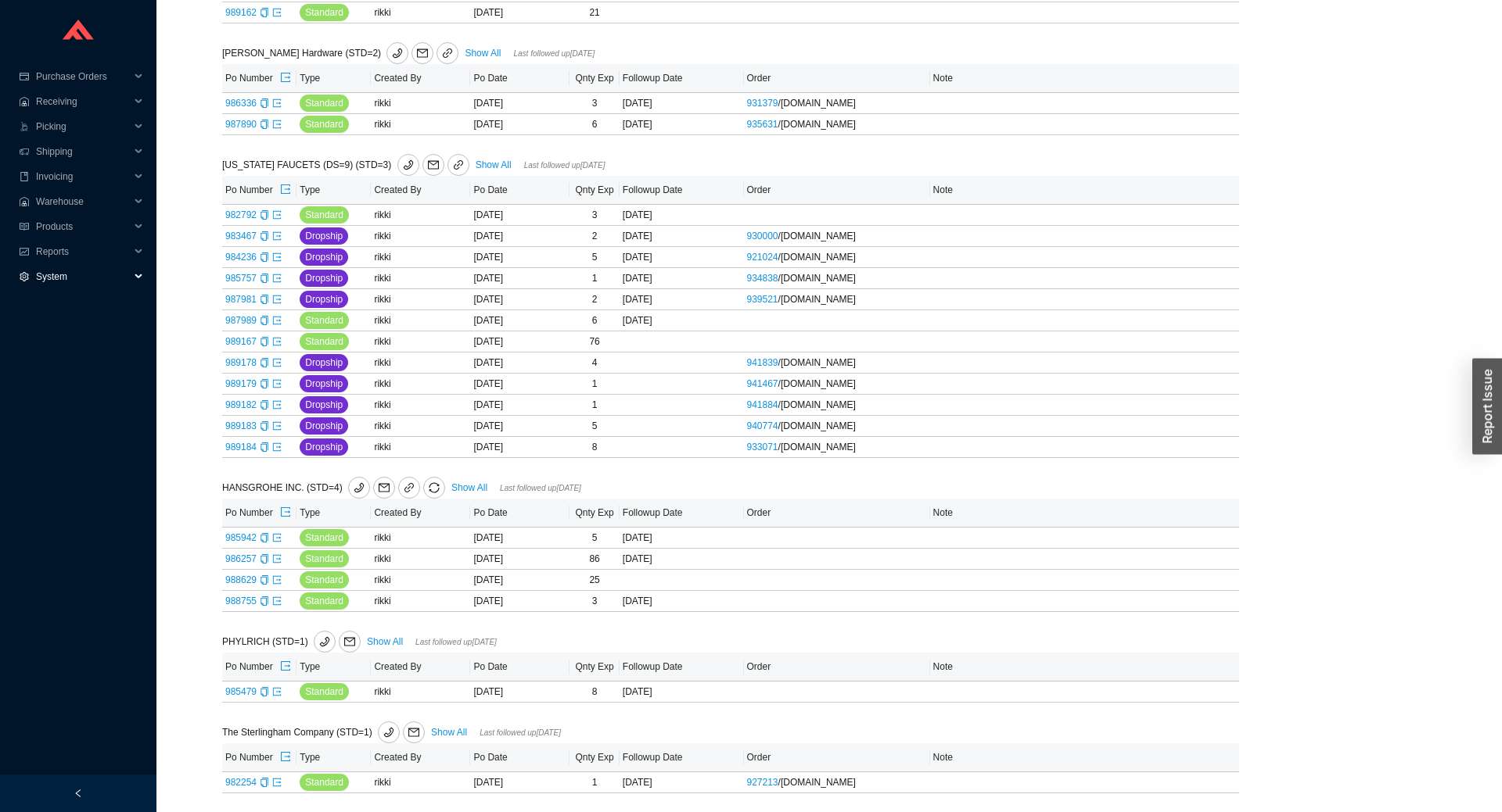
click at [49, 268] on span "System" at bounding box center [82, 276] width 93 height 25
click at [51, 228] on span "Products" at bounding box center [82, 226] width 93 height 25
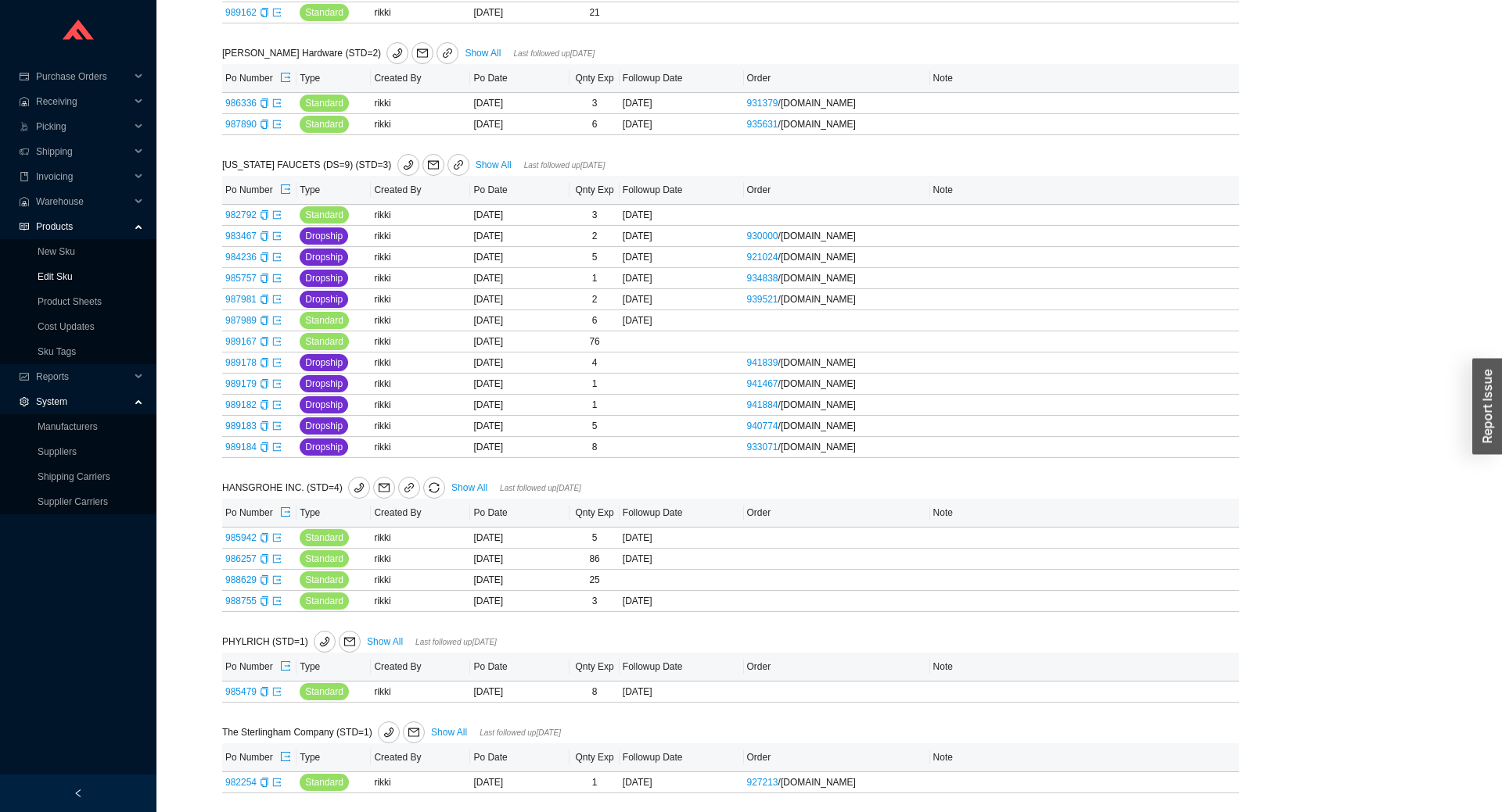
click at [54, 275] on link "Edit Sku" at bounding box center [55, 276] width 35 height 11
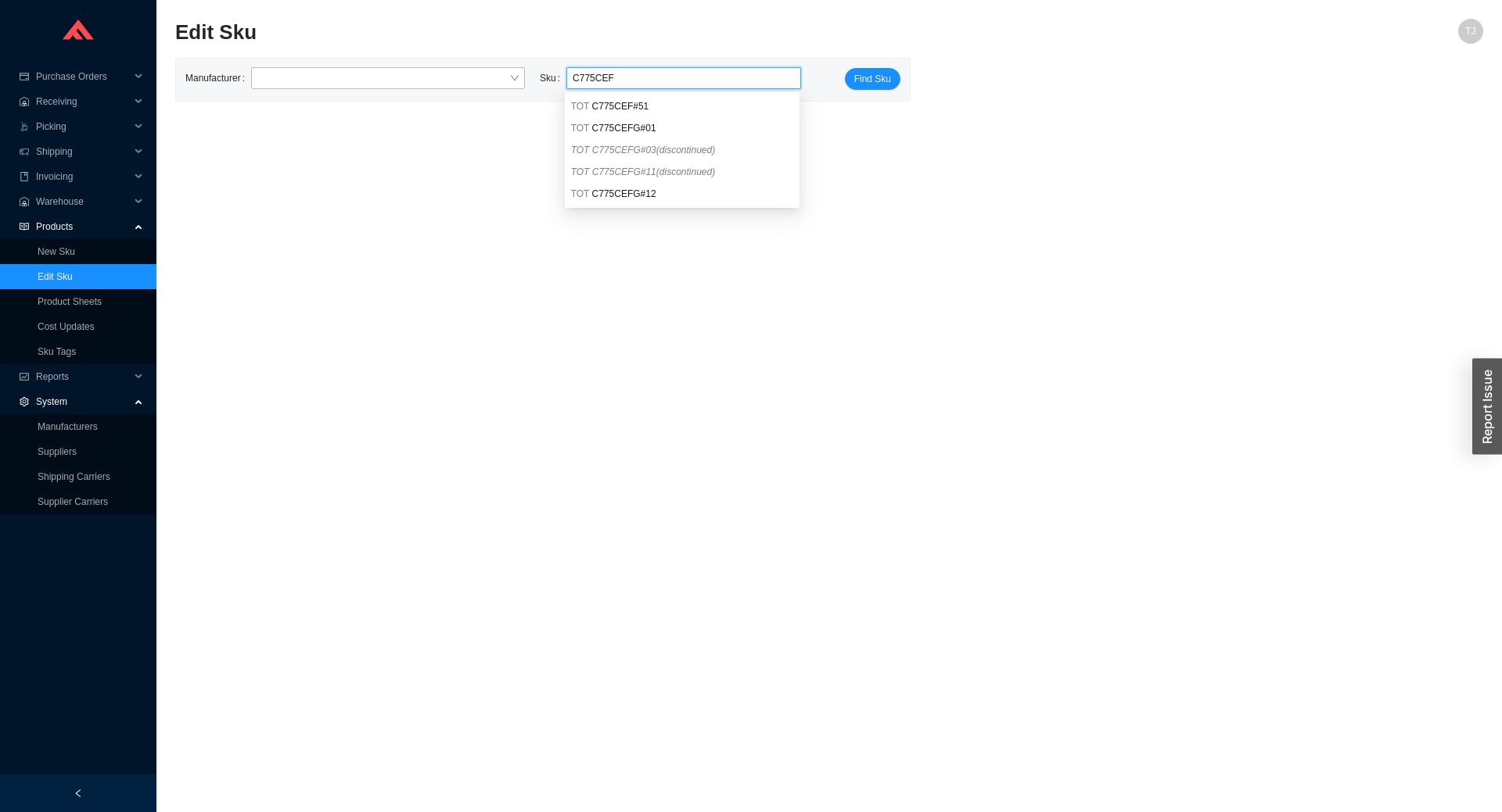
type input "C775CEF"
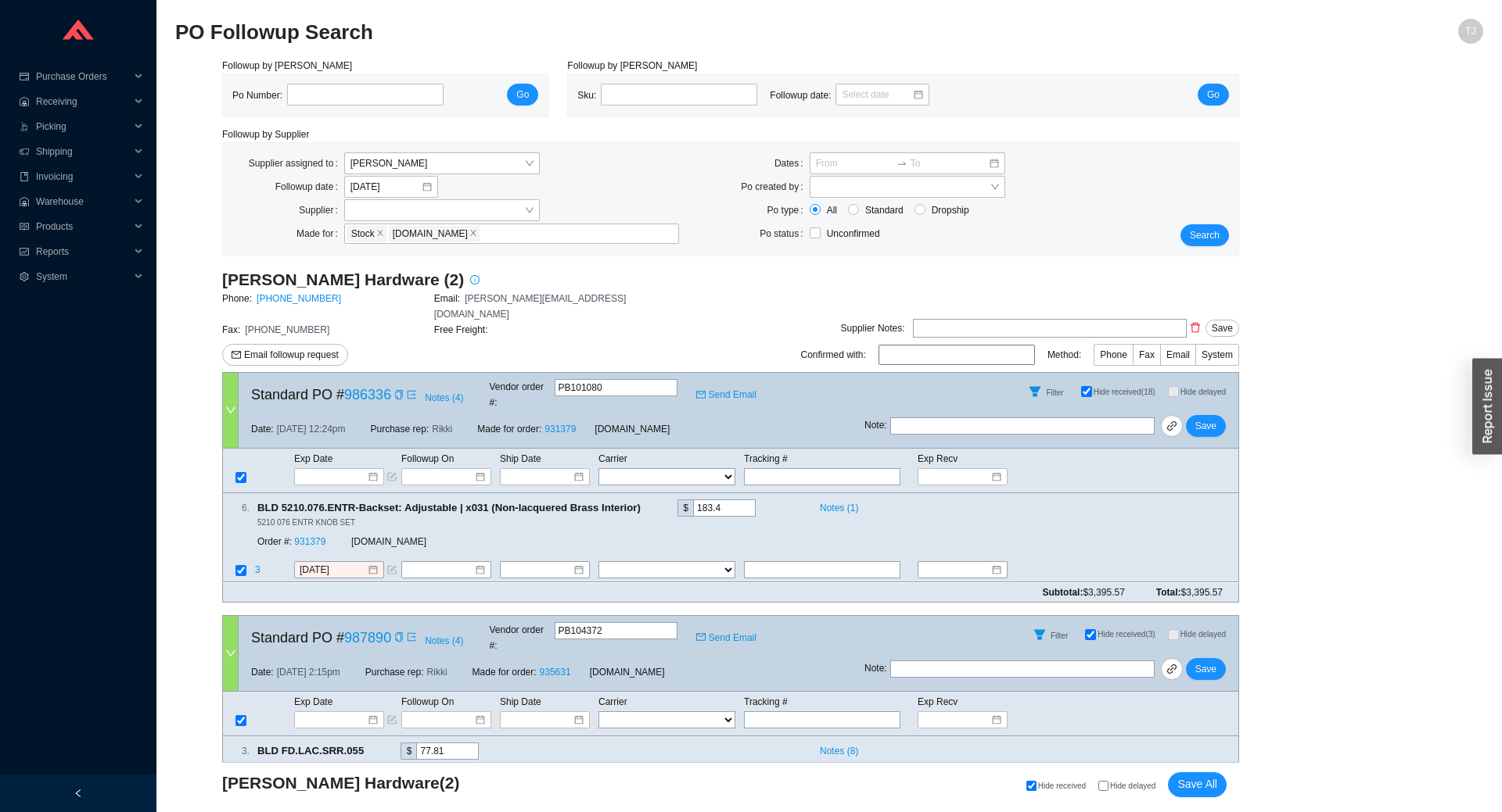
select select "2"
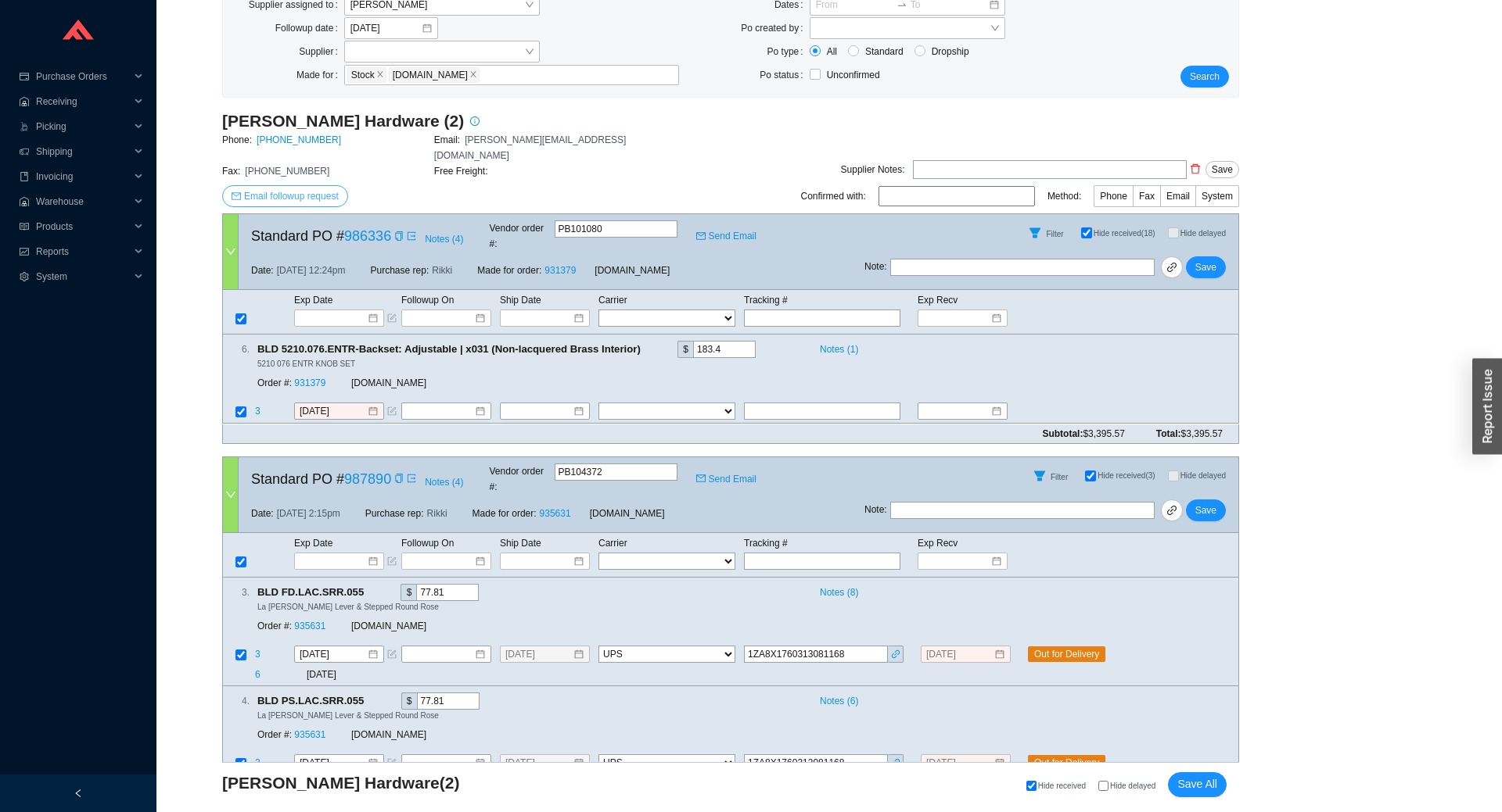
click at [299, 189] on span "Email followup request" at bounding box center [290, 196] width 94 height 16
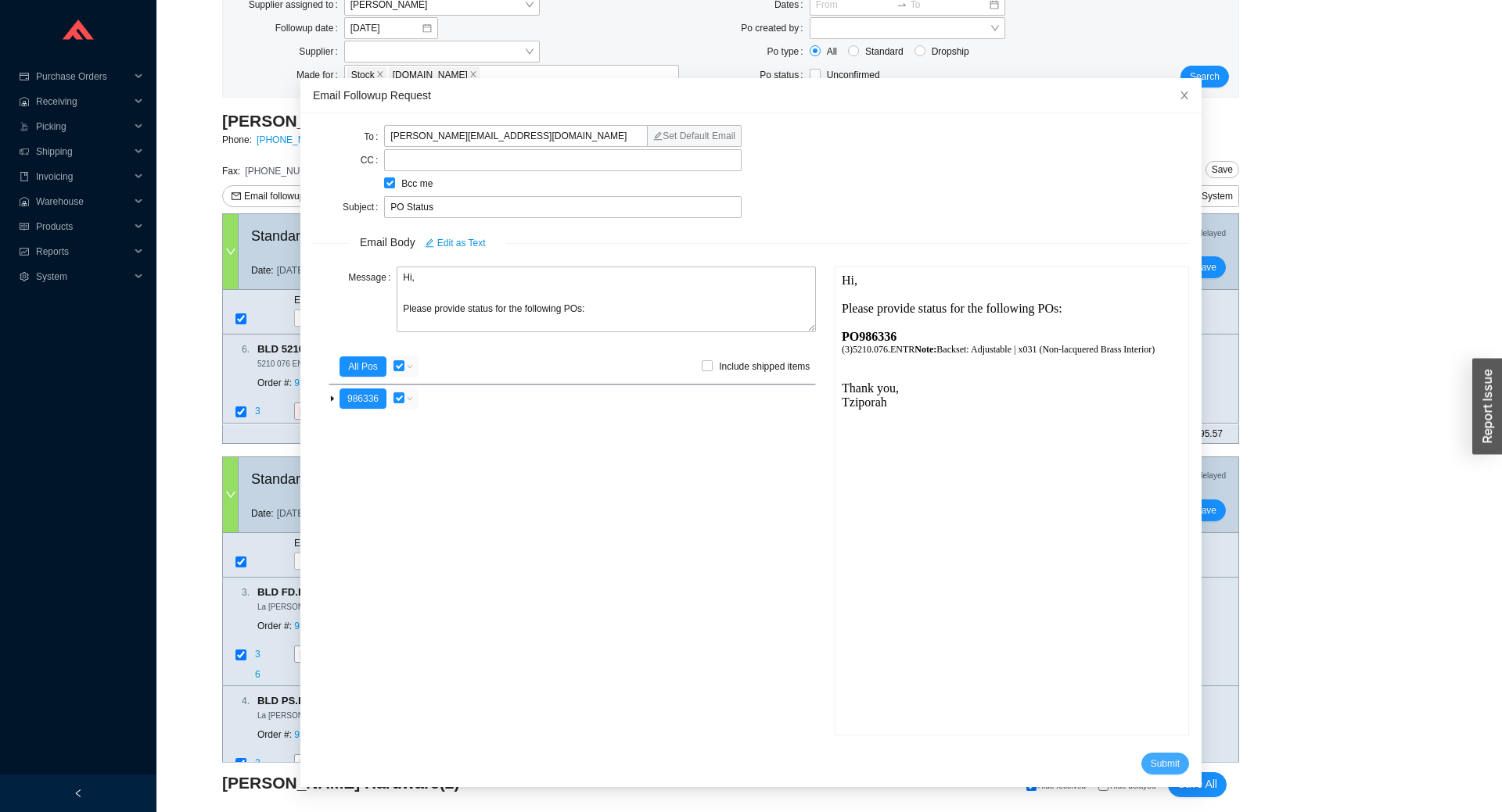
click at [1157, 760] on span "Submit" at bounding box center [1165, 763] width 29 height 16
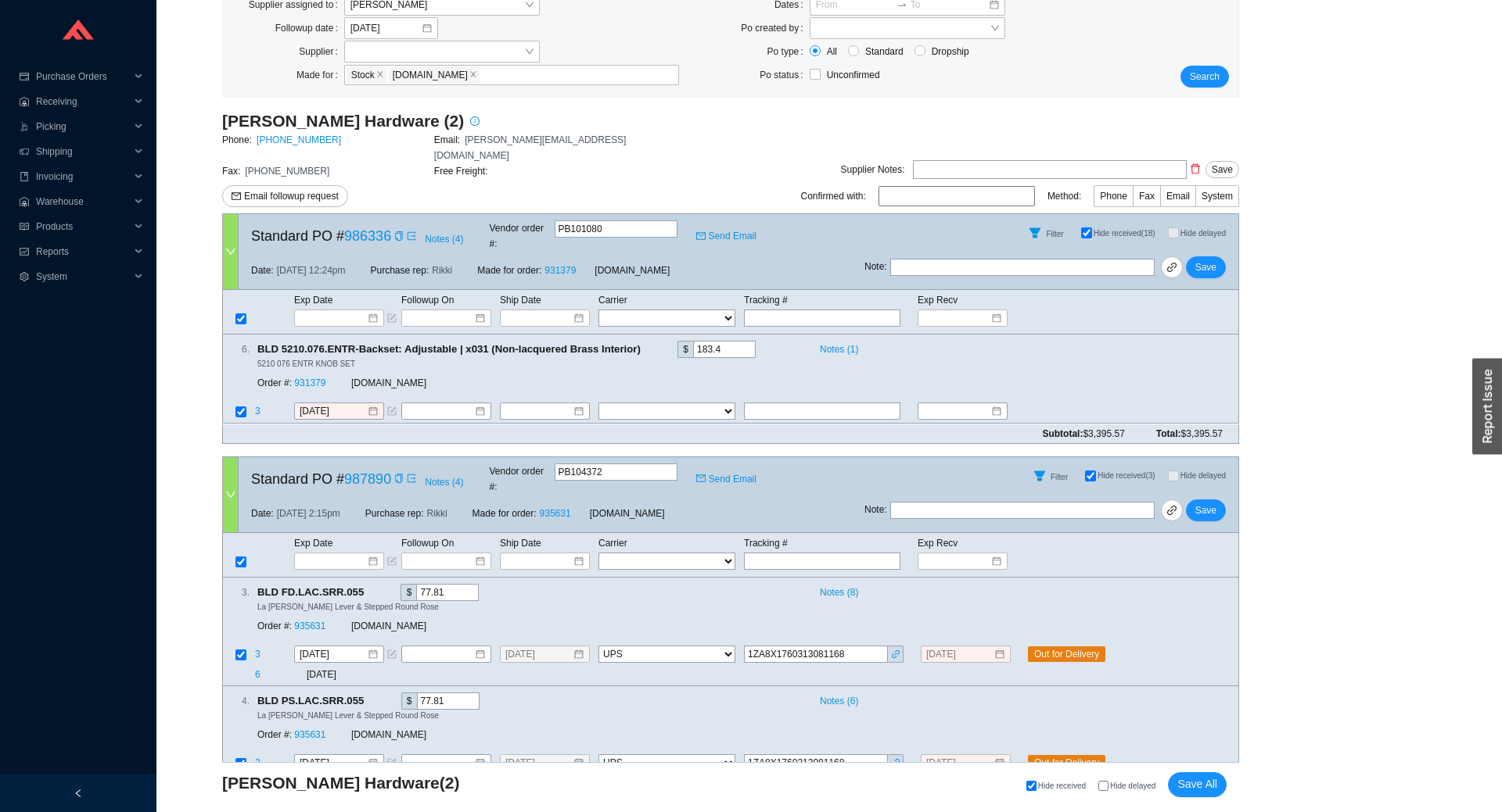
click at [1483, 429] on div "button" at bounding box center [1487, 406] width 29 height 96
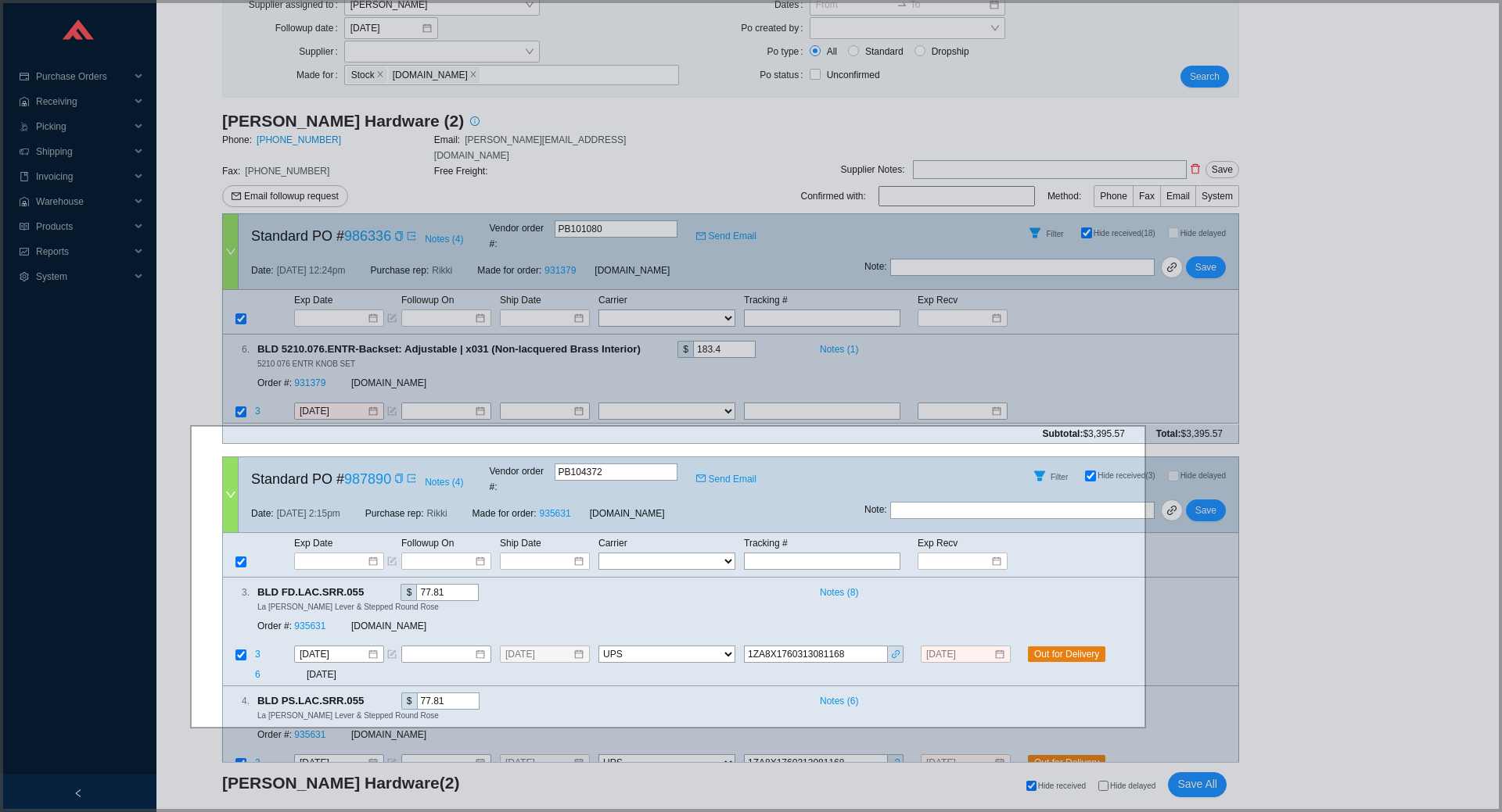
drag, startPoint x: 1129, startPoint y: 722, endPoint x: 190, endPoint y: 427, distance: 984.2
click at [190, 427] on icon at bounding box center [751, 406] width 1502 height 812
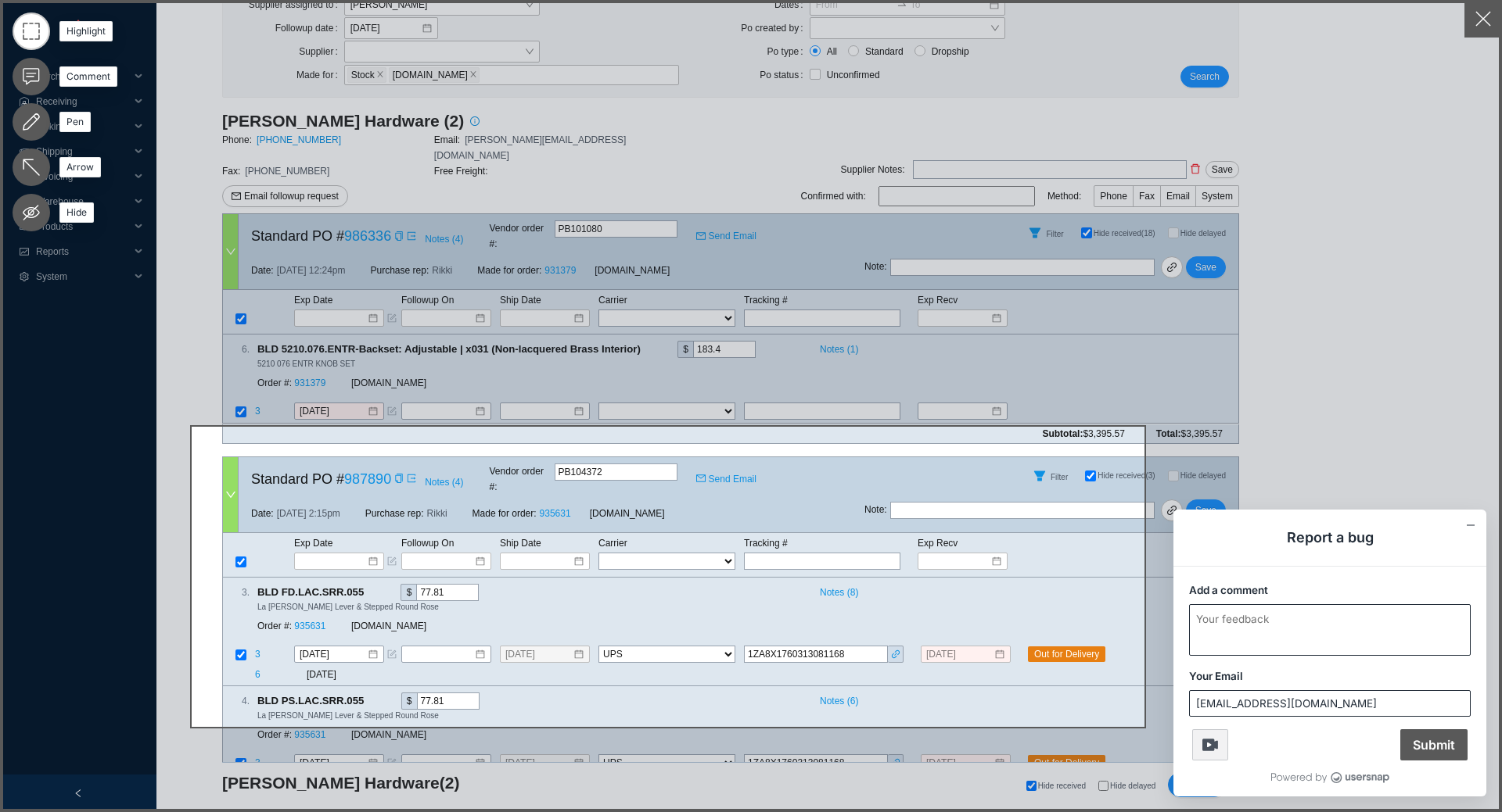
click at [1302, 653] on textarea "Add a comment" at bounding box center [1330, 630] width 280 height 50
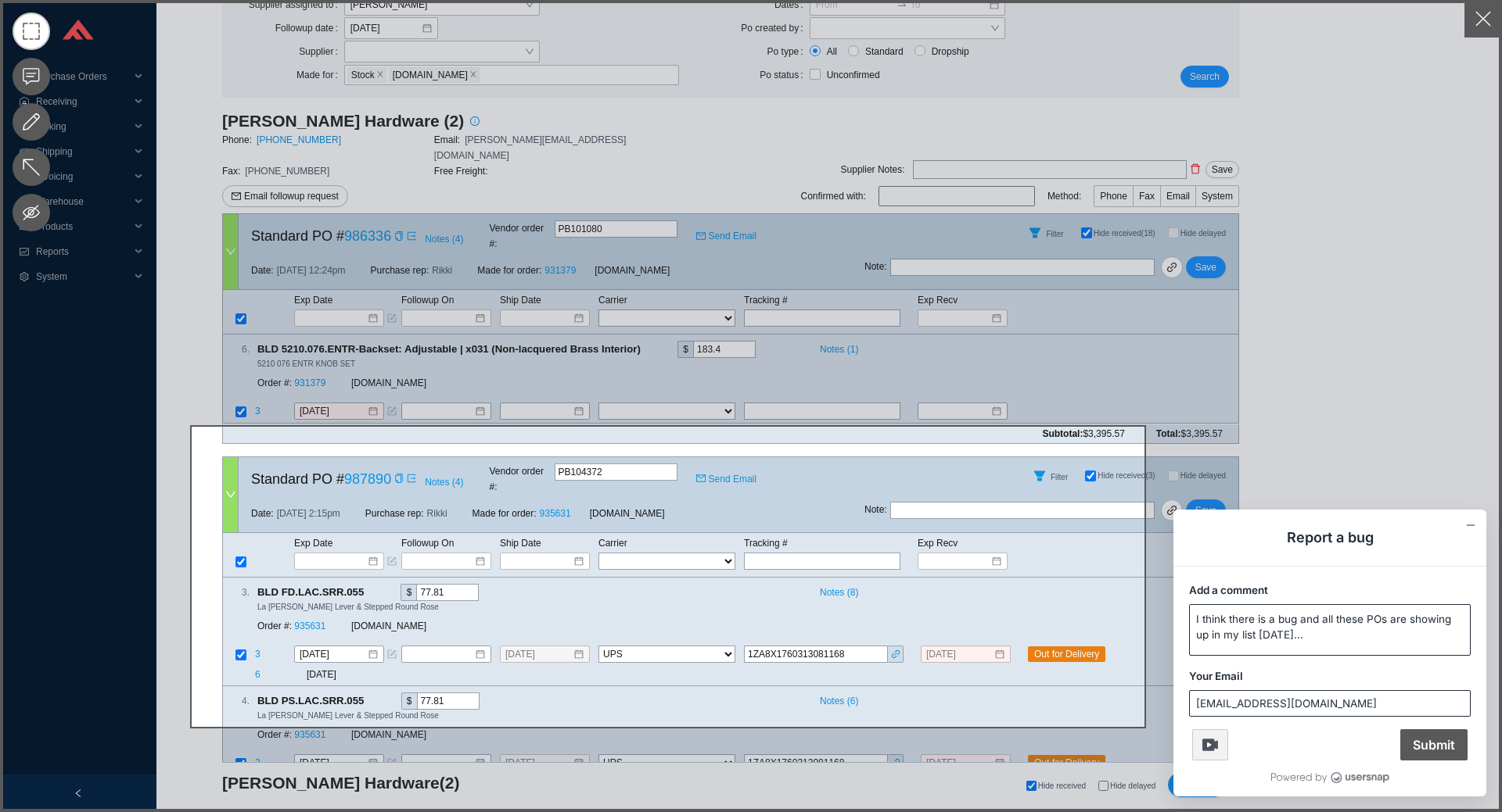
type textarea "I think there is a bug and all these POs are showing up in my list today..."
click at [1432, 748] on span "Submit" at bounding box center [1433, 745] width 67 height 31
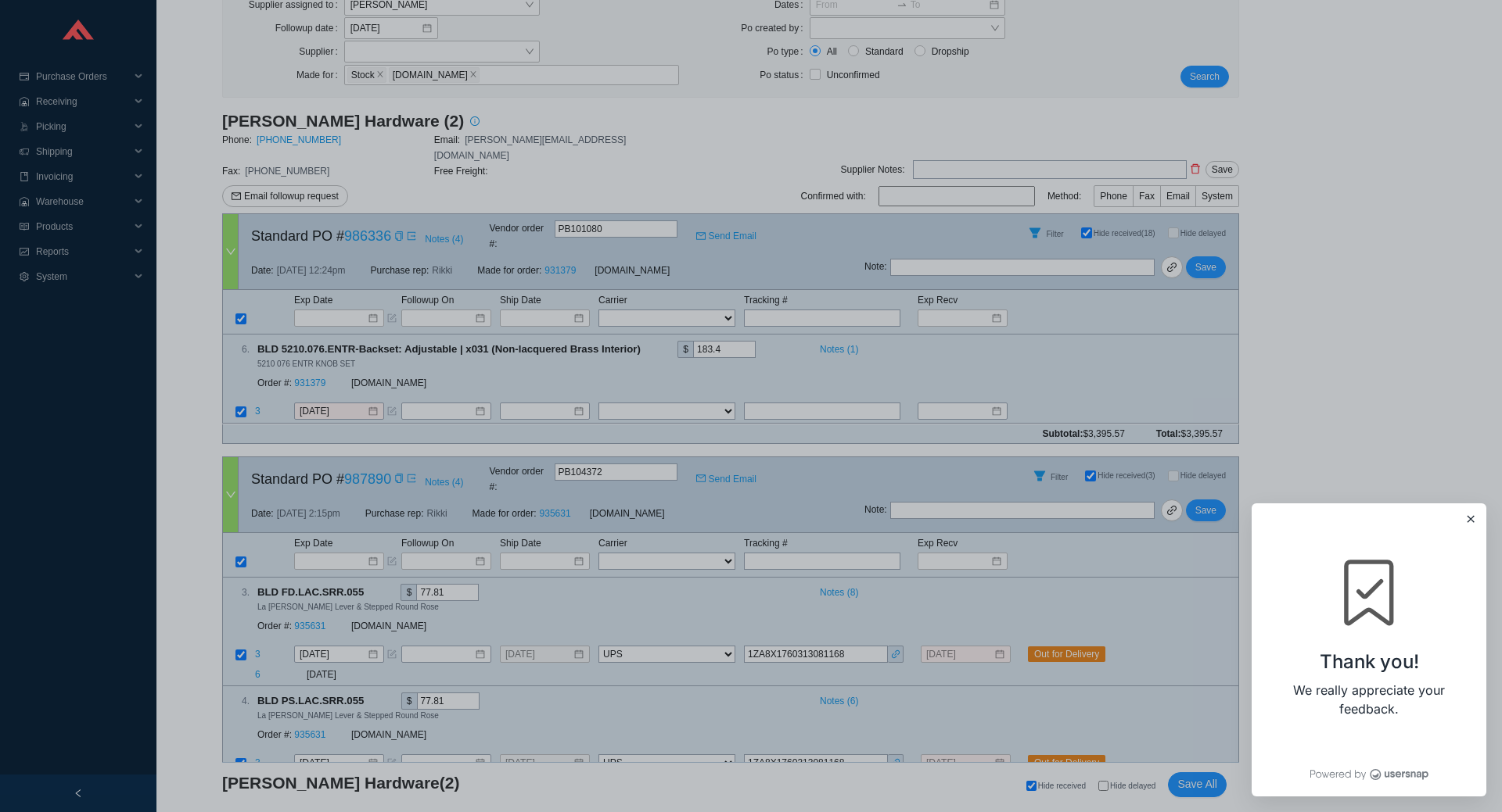
click at [1399, 362] on div at bounding box center [751, 406] width 1502 height 812
